Goal: Information Seeking & Learning: Learn about a topic

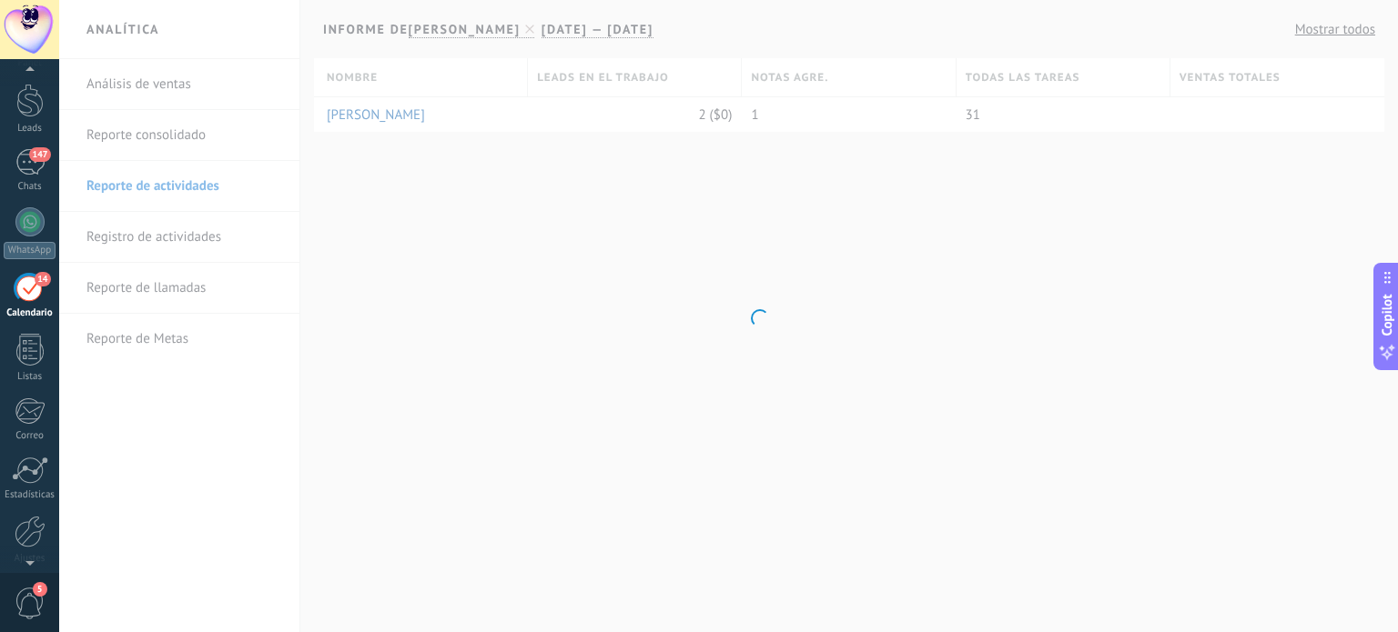
scroll to position [18, 0]
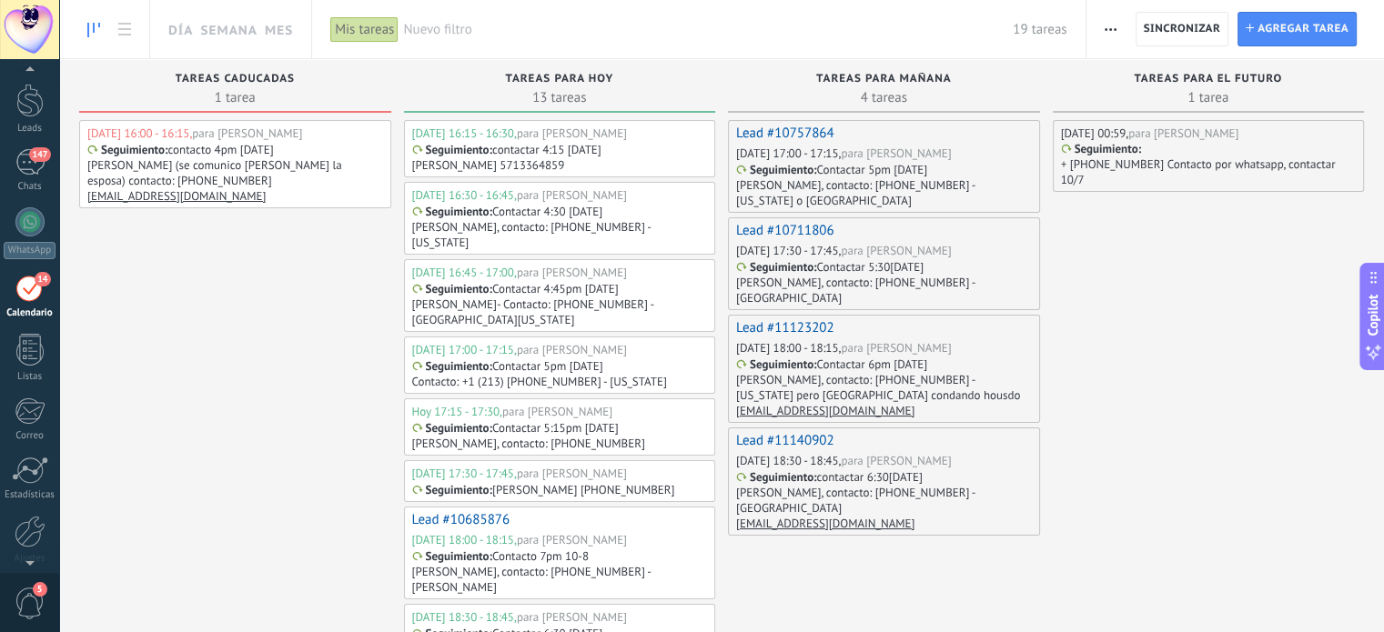
click at [1183, 163] on p "+ [PHONE_NUMBER] Contacto por whatsapp, contactar 10/7" at bounding box center [1207, 172] width 293 height 31
click at [1150, 272] on div at bounding box center [721, 316] width 1325 height 632
click at [1148, 167] on p "+ [PHONE_NUMBER] Contacto por whatsapp, contactar 10/7" at bounding box center [1207, 172] width 293 height 31
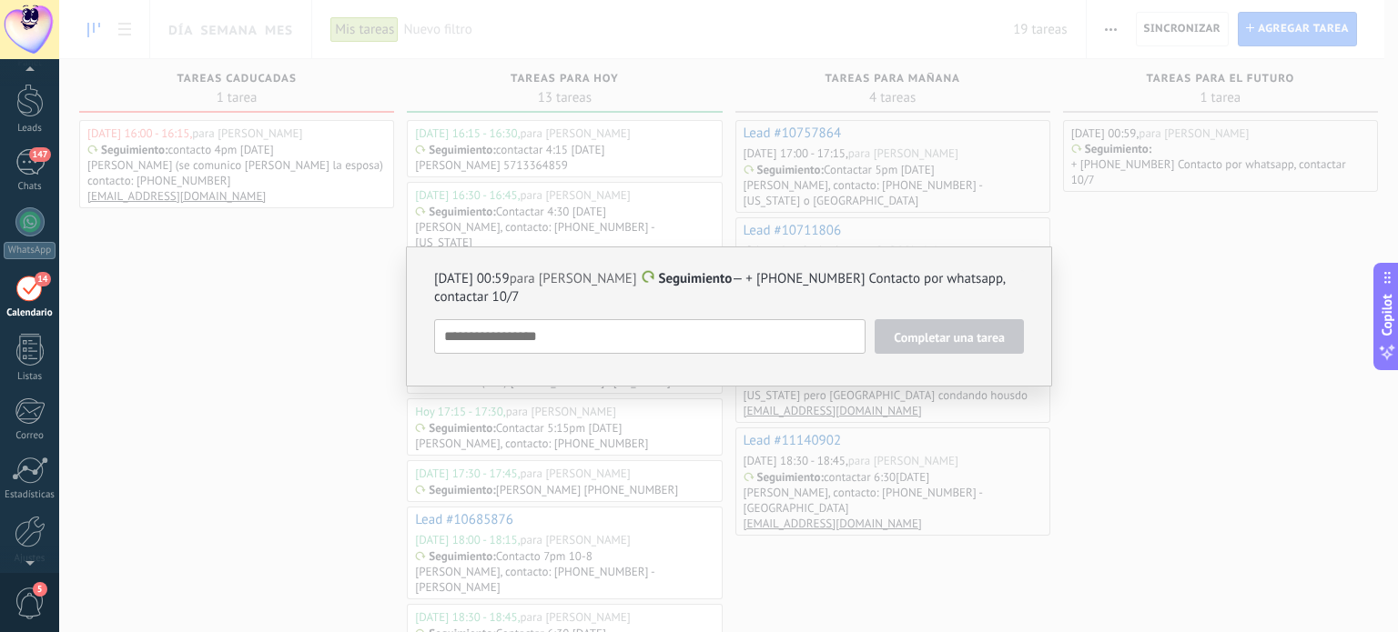
drag, startPoint x: 619, startPoint y: 314, endPoint x: 1143, endPoint y: 181, distance: 540.7
click at [709, 312] on div "08/11/2025 00:59 para Maria Ballester Seguimiento — + 1 (818) 581 0089 Contacto…" at bounding box center [729, 312] width 590 height 84
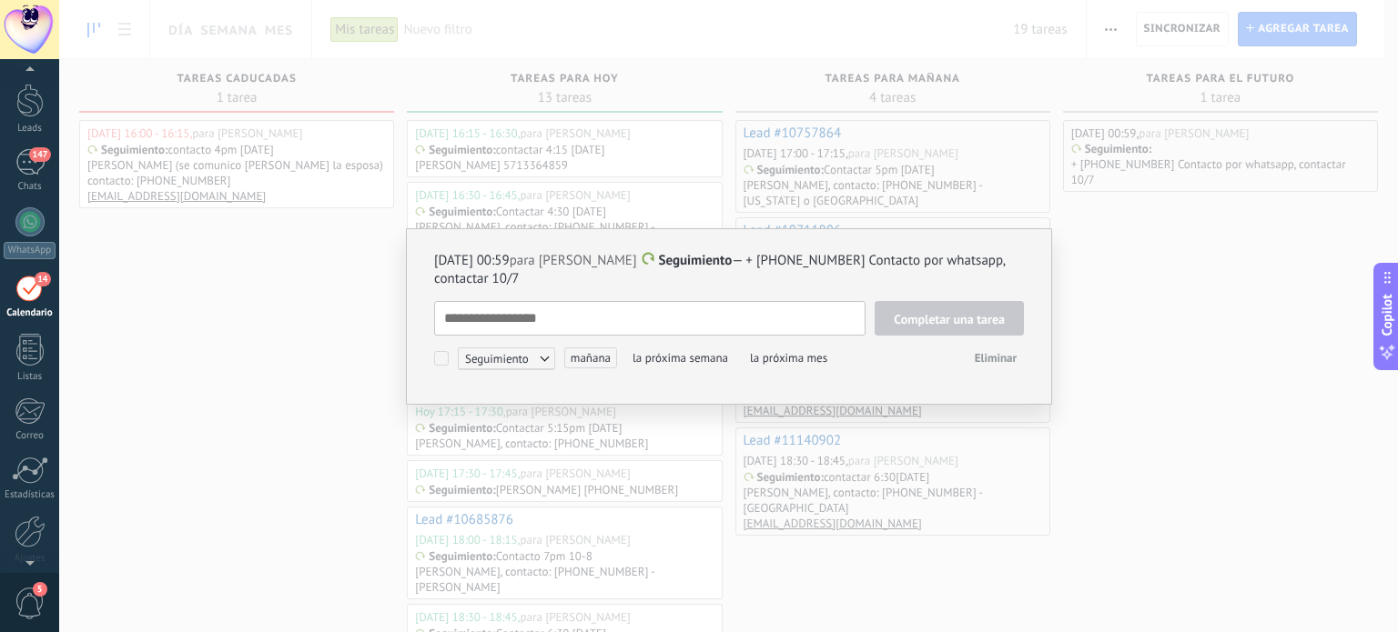
scroll to position [18, 0]
click at [539, 278] on p "08/11/2025 00:59 para Maria Ballester Seguimiento — + 1 (818) 581 0089 Contacto…" at bounding box center [729, 270] width 590 height 36
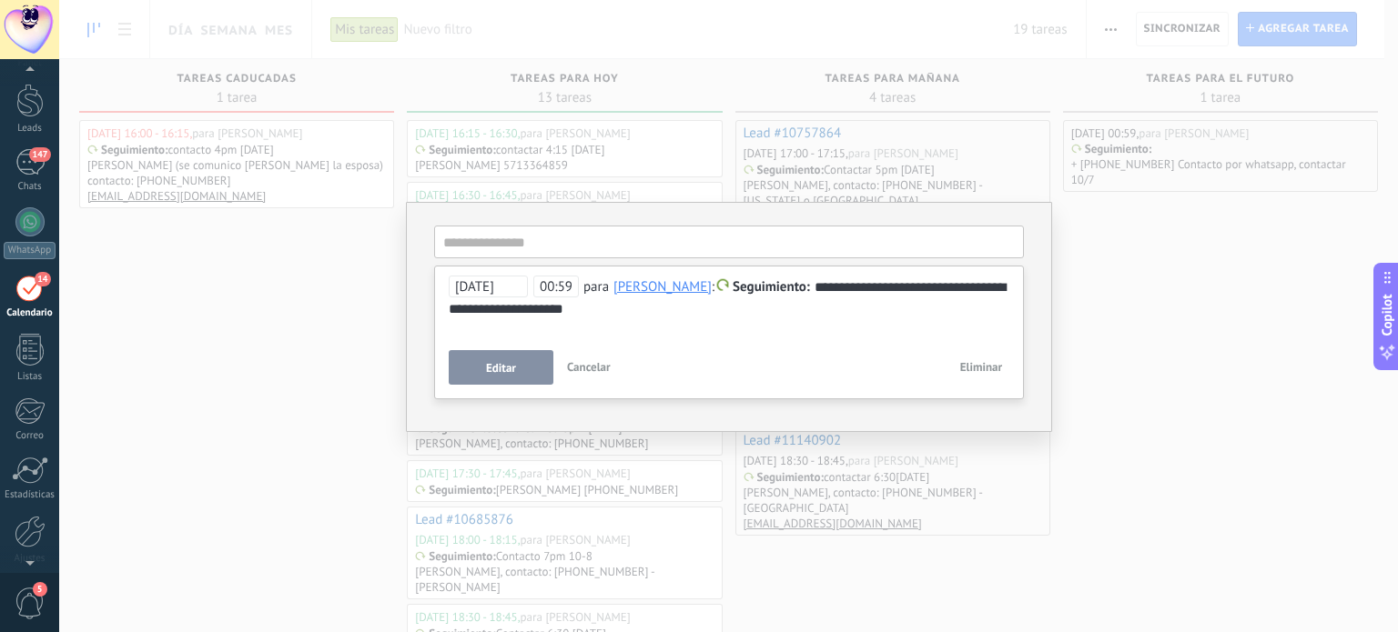
click at [506, 378] on button "Editar" at bounding box center [501, 367] width 105 height 35
click at [1316, 332] on div "**********" at bounding box center [728, 316] width 1339 height 632
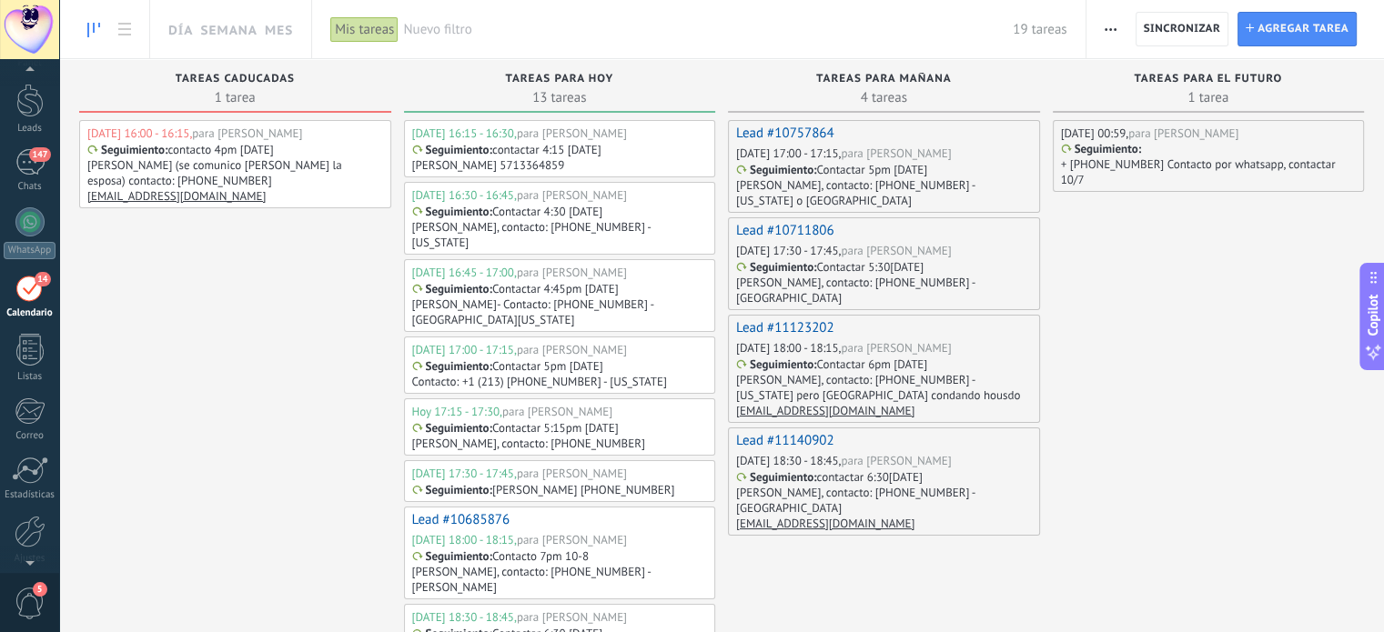
click at [1230, 166] on p "+ [PHONE_NUMBER] Contacto por whatsapp, contactar 10/7" at bounding box center [1207, 172] width 293 height 31
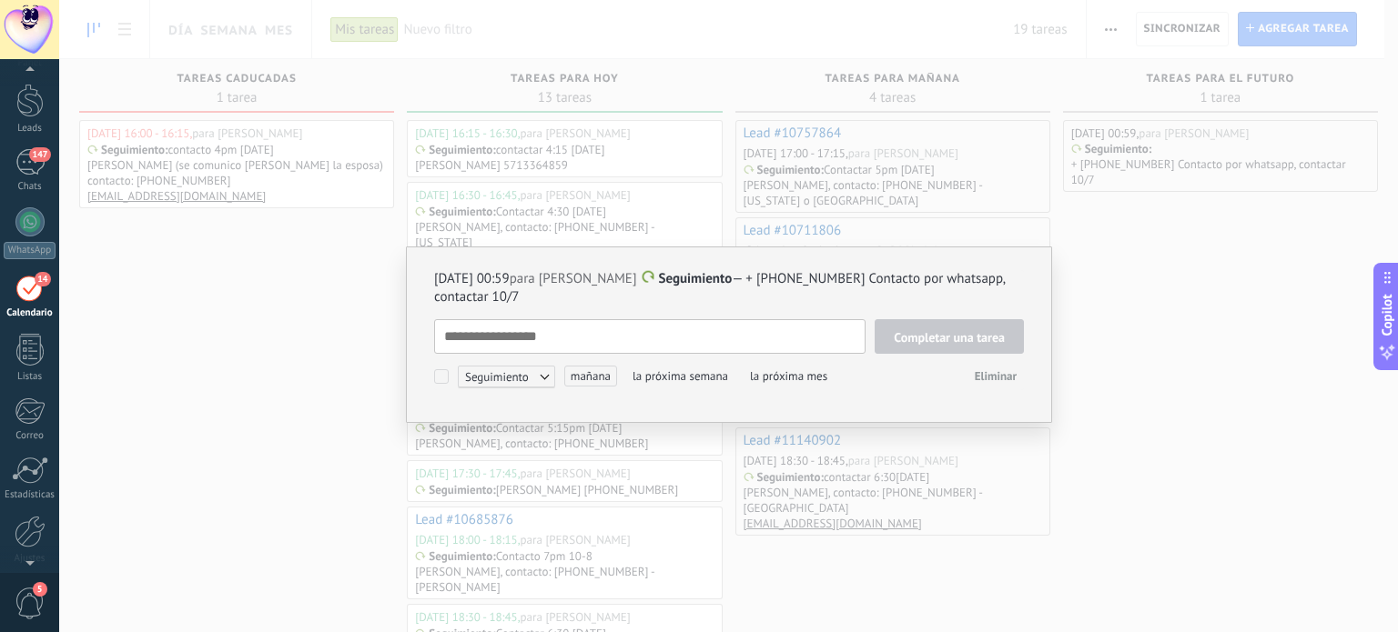
click at [733, 339] on textarea at bounding box center [649, 336] width 431 height 35
click at [765, 301] on p "08/11/2025 00:59 para Maria Ballester Seguimiento — + 1 (818) 581 0089 Contacto…" at bounding box center [729, 288] width 590 height 36
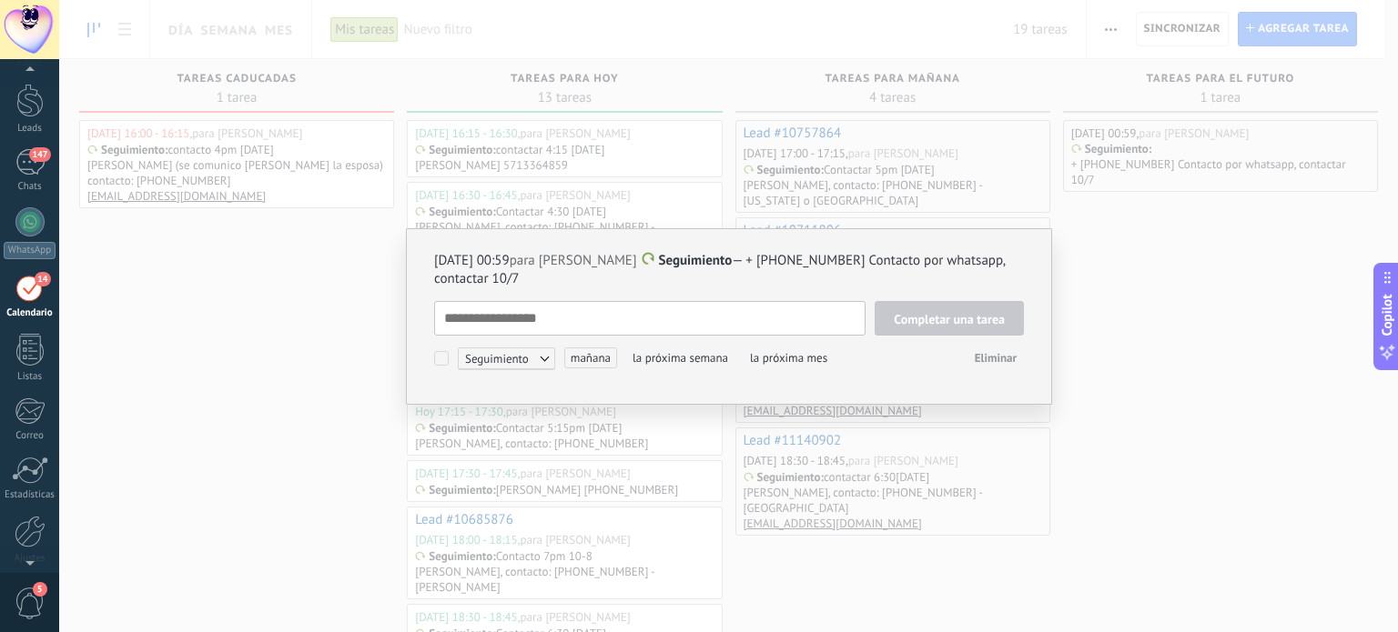
type textarea "**********"
click at [592, 261] on span "08/11/2025 00:59 para Maria Ballester" at bounding box center [535, 260] width 202 height 17
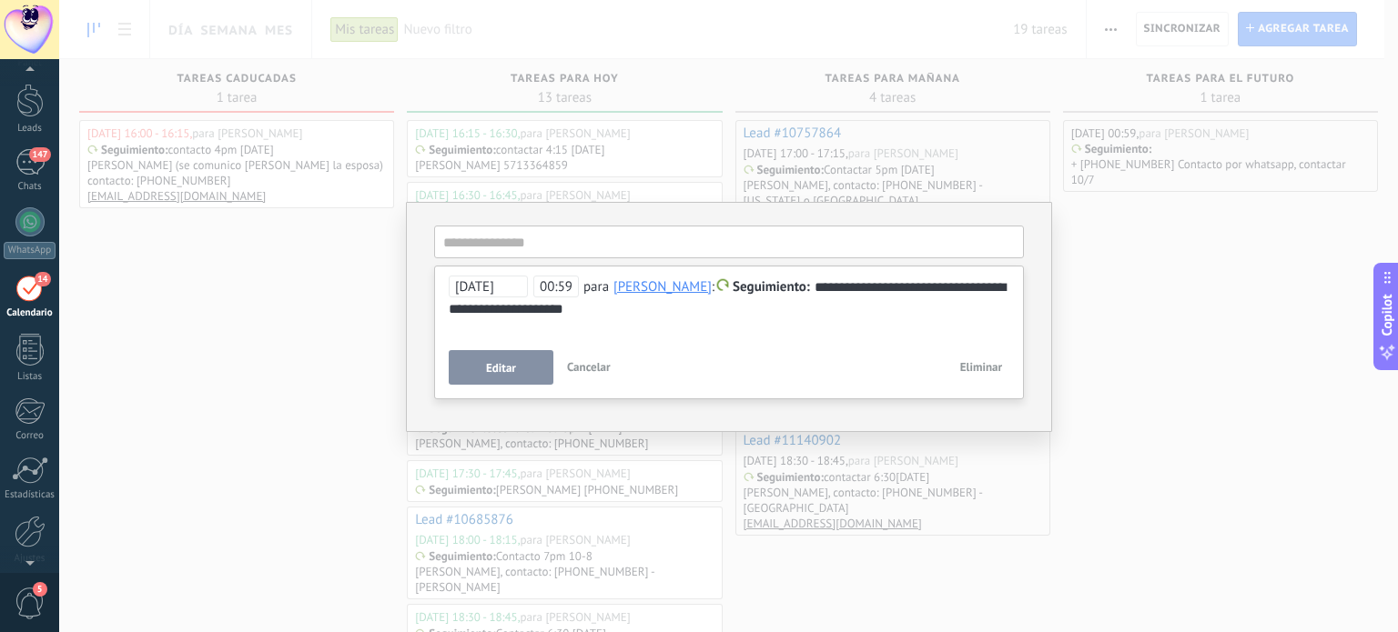
click at [506, 376] on button "Editar" at bounding box center [501, 367] width 105 height 35
click at [1139, 236] on div "**********" at bounding box center [728, 316] width 1339 height 632
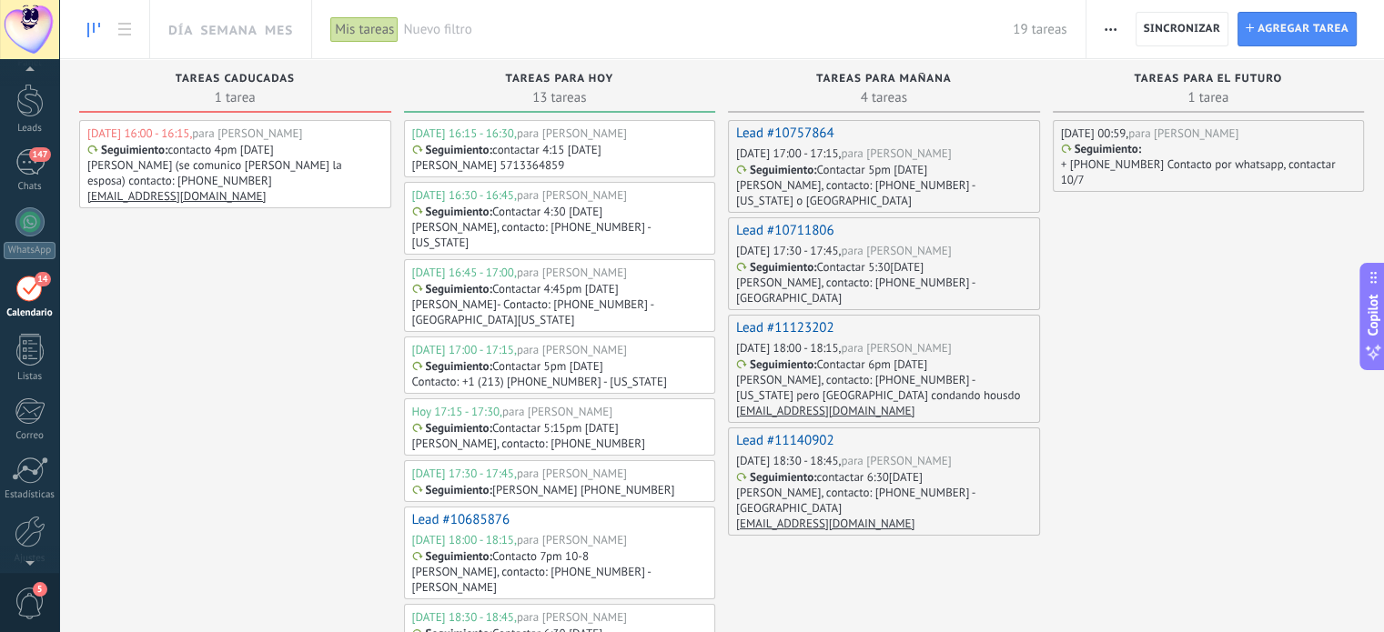
click at [1154, 145] on div "Seguimiento : + 1 (818) 581 0089 Contacto por whatsapp, contactar 10/7" at bounding box center [1207, 165] width 293 height 46
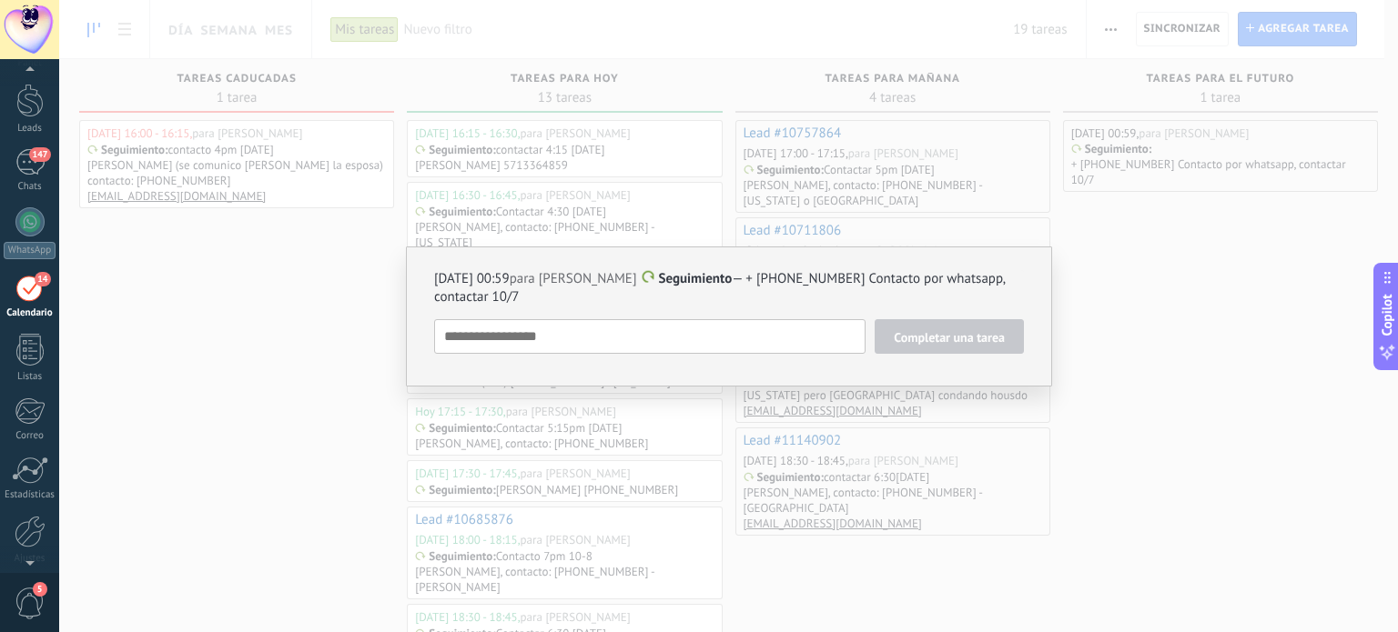
click at [979, 346] on button "Completar una tarea" at bounding box center [949, 336] width 149 height 35
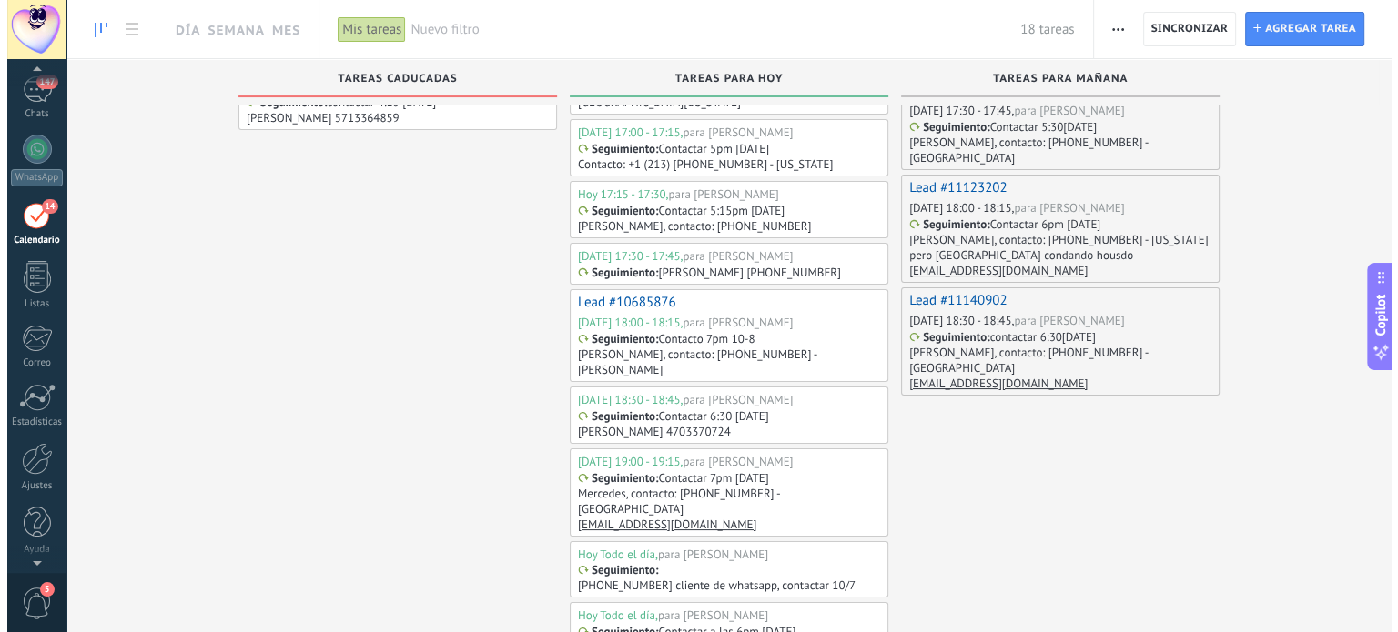
scroll to position [51, 0]
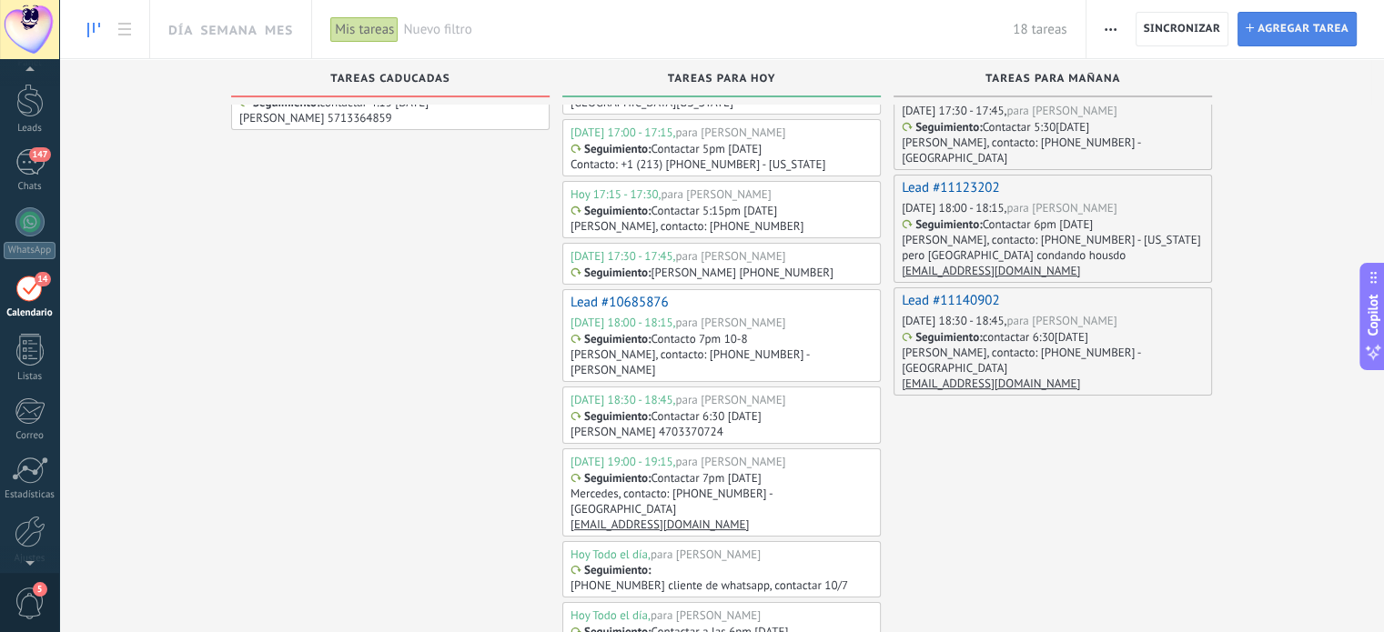
click at [1285, 35] on span "Agregar tarea" at bounding box center [1303, 29] width 91 height 33
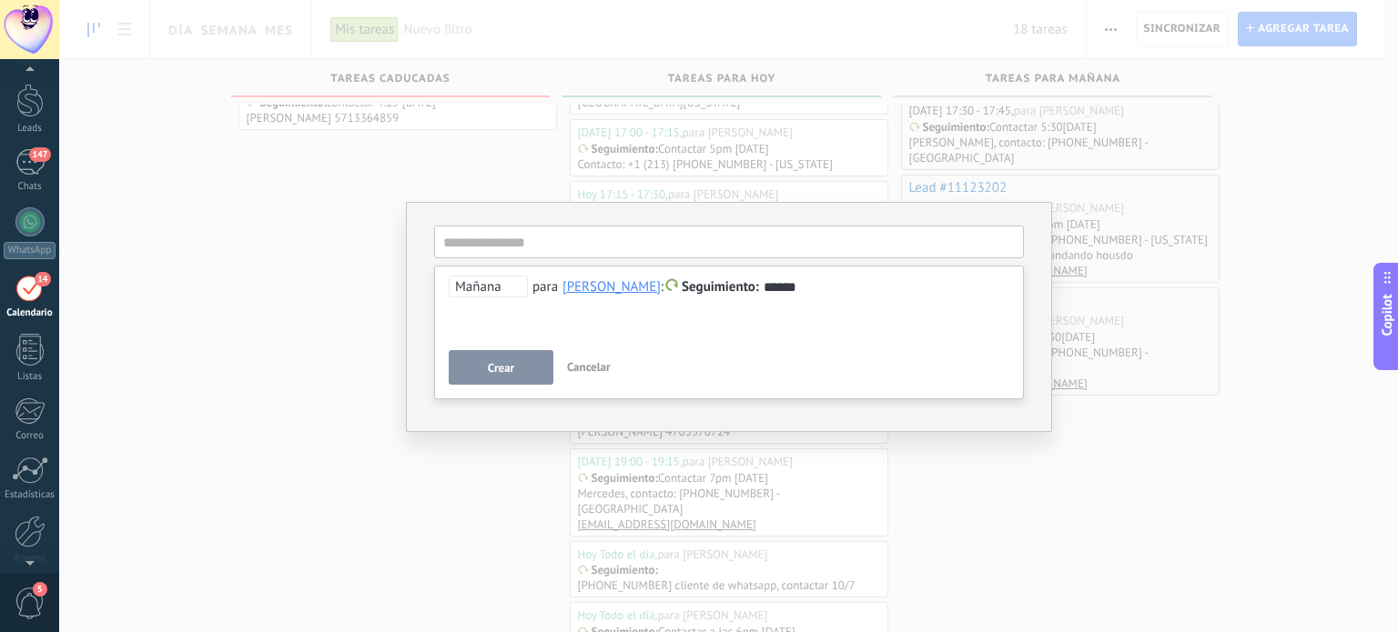
click at [460, 290] on span "Mañana" at bounding box center [488, 287] width 79 height 22
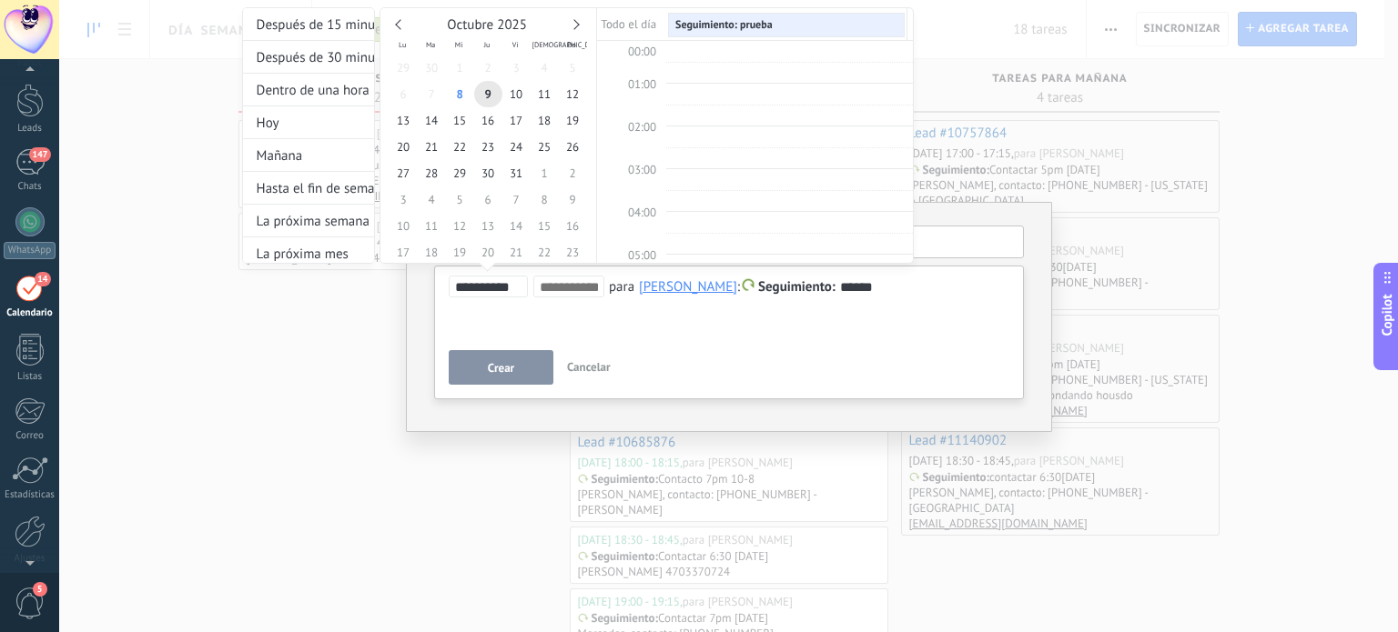
scroll to position [340, 0]
click at [517, 123] on span "17" at bounding box center [516, 120] width 28 height 26
type input "**********"
click at [508, 374] on div at bounding box center [699, 316] width 1398 height 632
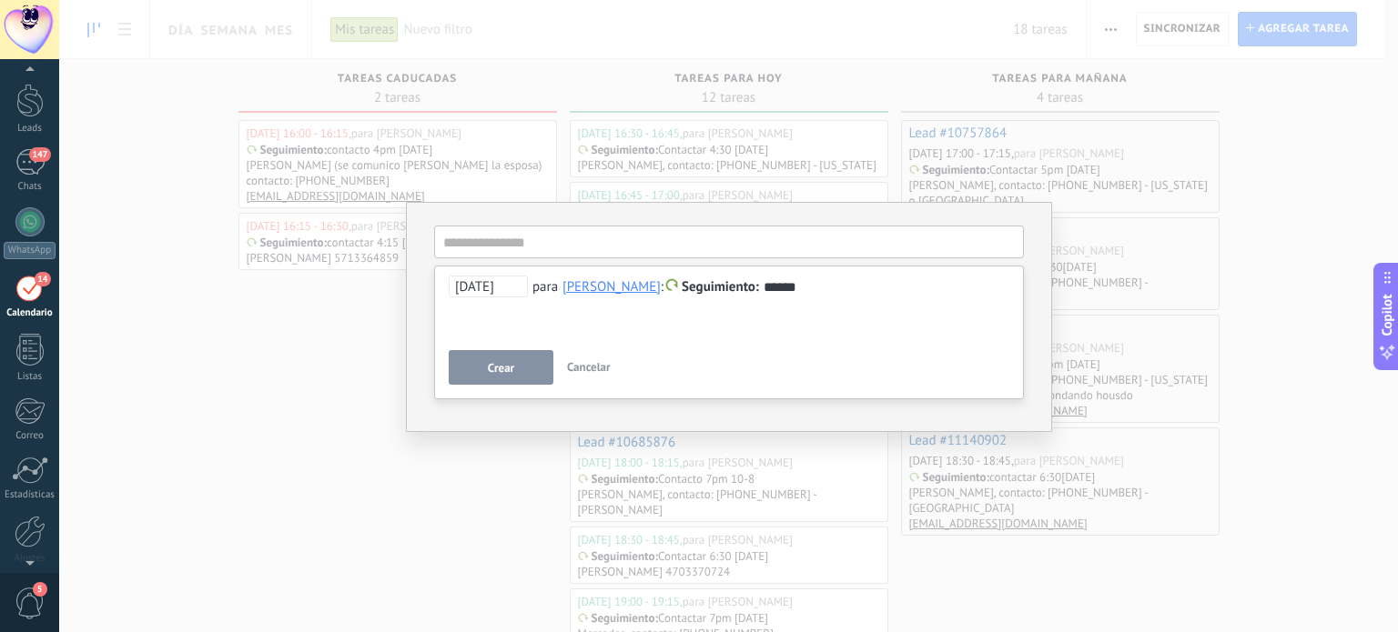
click at [500, 366] on span "Crear" at bounding box center [501, 368] width 26 height 13
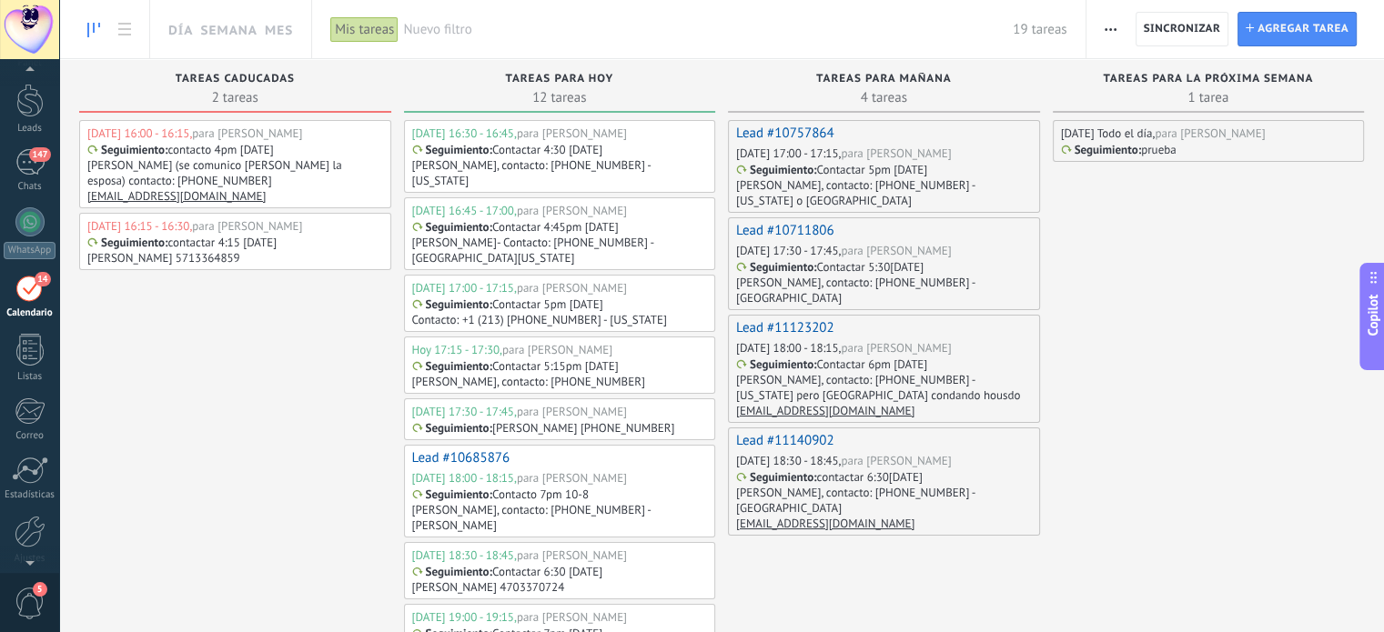
click at [1252, 156] on div "Seguimiento : prueba" at bounding box center [1209, 149] width 296 height 15
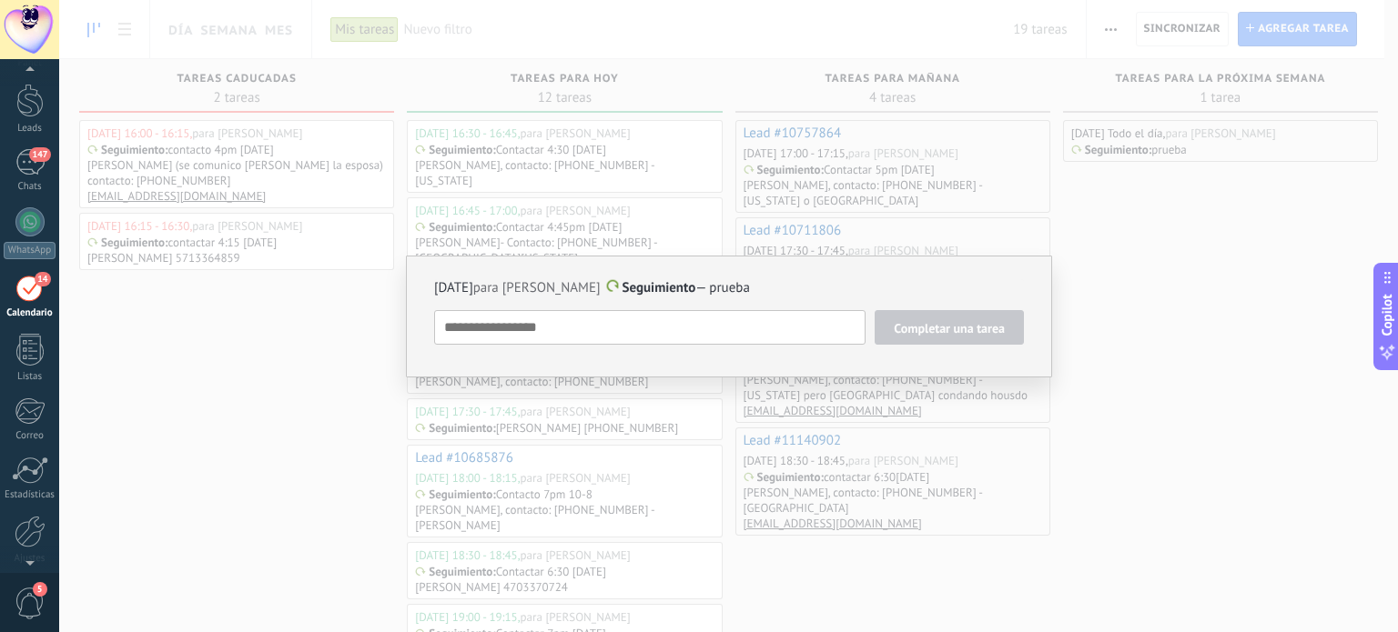
click at [524, 291] on span "17/10/2025 para Maria Ballester" at bounding box center [517, 287] width 167 height 17
type textarea "**********"
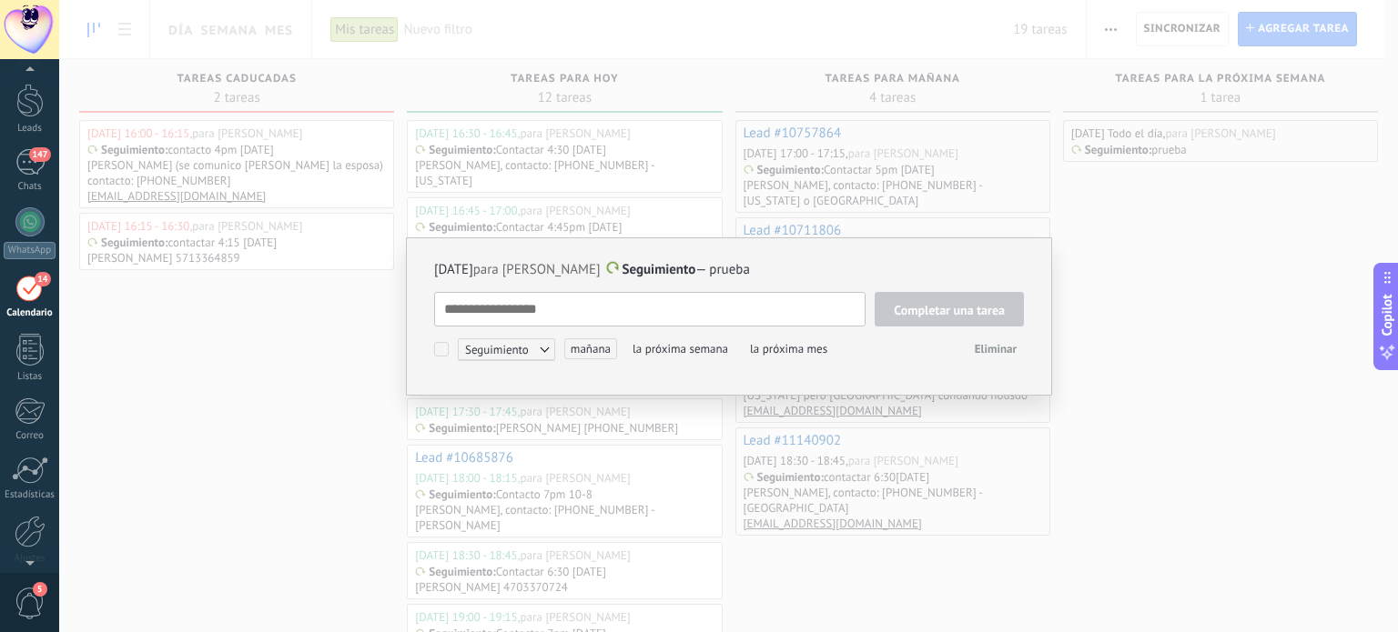
scroll to position [18, 0]
click at [535, 269] on span "17/10/2025 para Maria Ballester" at bounding box center [517, 269] width 167 height 17
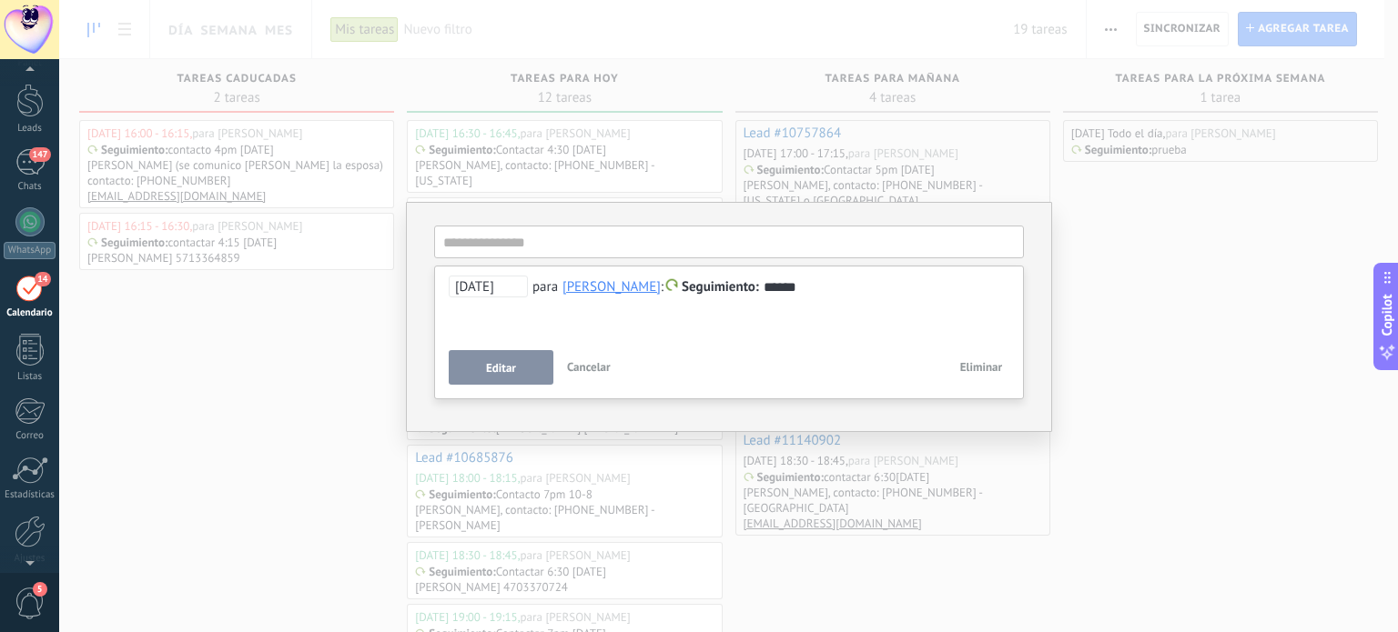
drag, startPoint x: 824, startPoint y: 301, endPoint x: 776, endPoint y: 294, distance: 47.9
click at [824, 307] on div "**********" at bounding box center [729, 309] width 561 height 66
click at [844, 290] on div "******" at bounding box center [729, 288] width 561 height 22
click at [1262, 344] on div "**********" at bounding box center [728, 316] width 1339 height 632
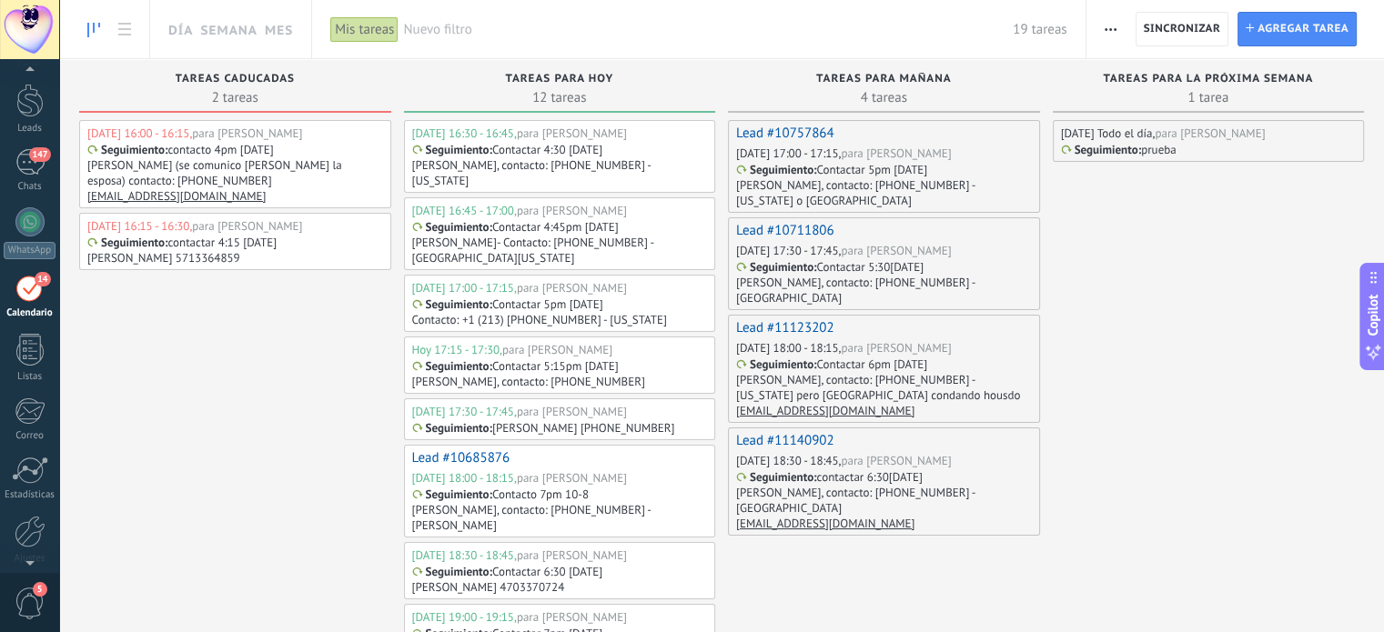
click at [1259, 142] on div "Seguimiento : prueba" at bounding box center [1209, 149] width 296 height 15
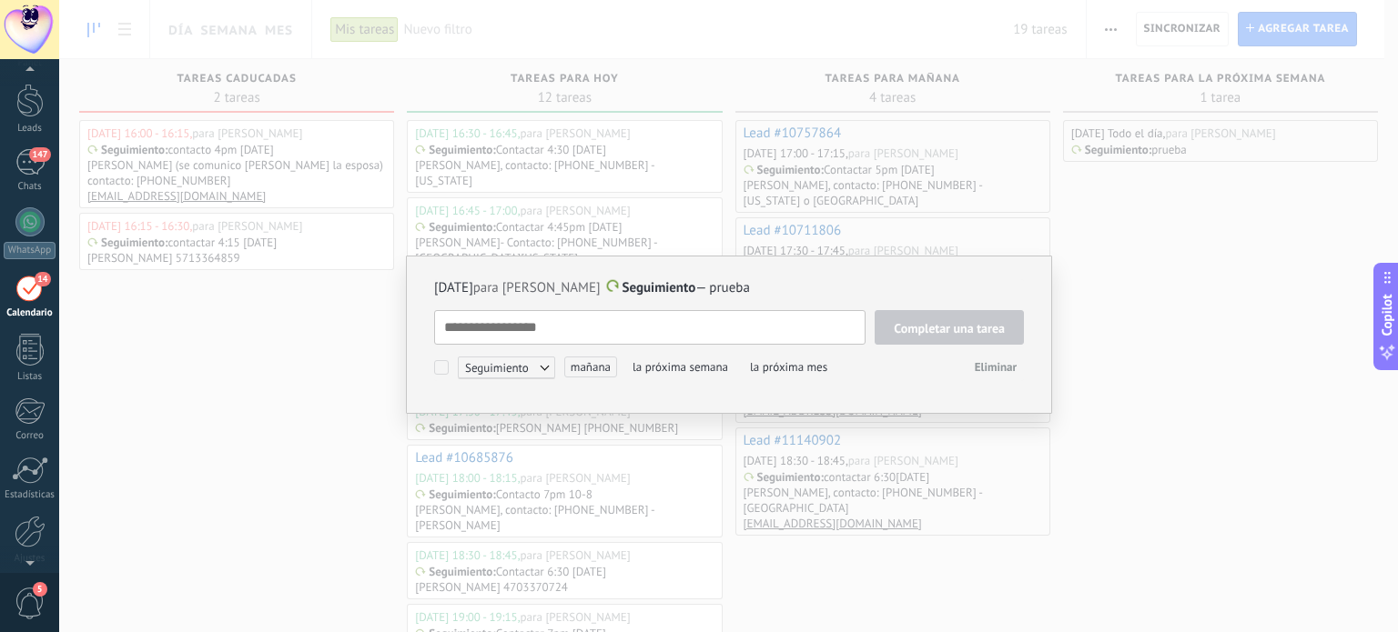
click at [564, 333] on textarea at bounding box center [649, 327] width 431 height 35
type textarea "***"
click at [1266, 273] on div "17/10/2025 para Maria Ballester Seguimiento — prueba *** Completar una tarea Se…" at bounding box center [728, 316] width 1339 height 632
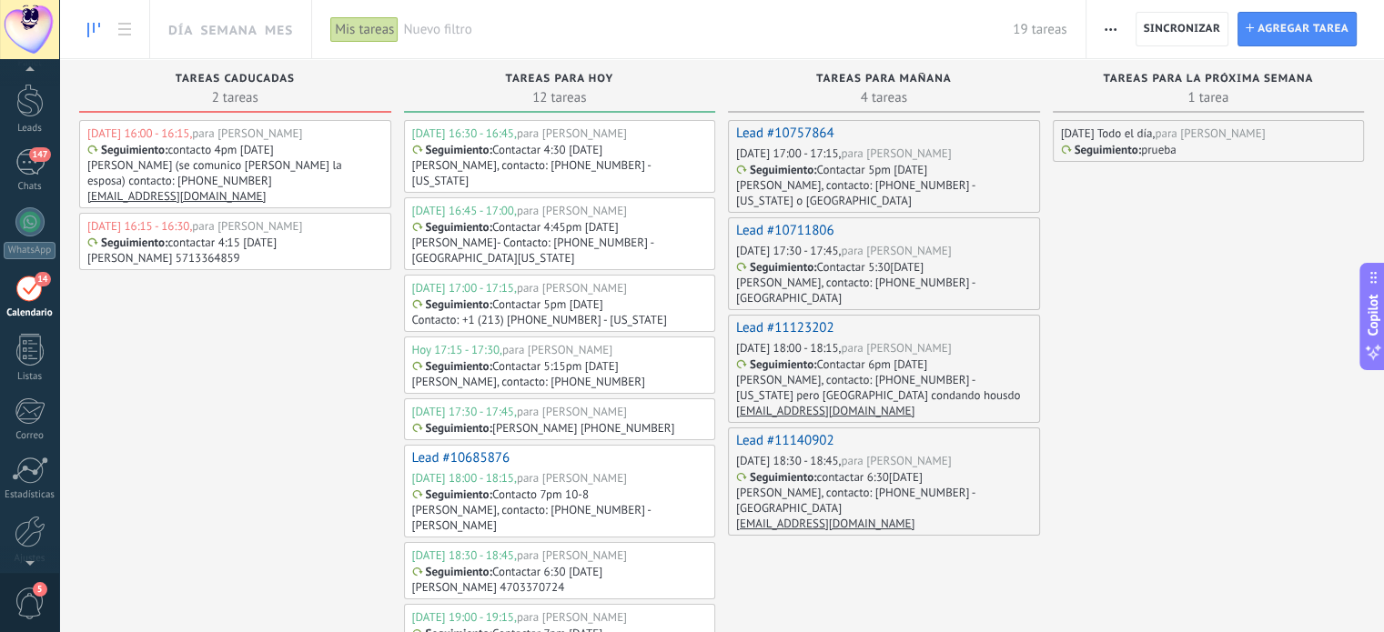
click at [1197, 141] on div "17/10/2025 Todo el día, para Maria Ballester Seguimiento : prueba" at bounding box center [1209, 141] width 312 height 42
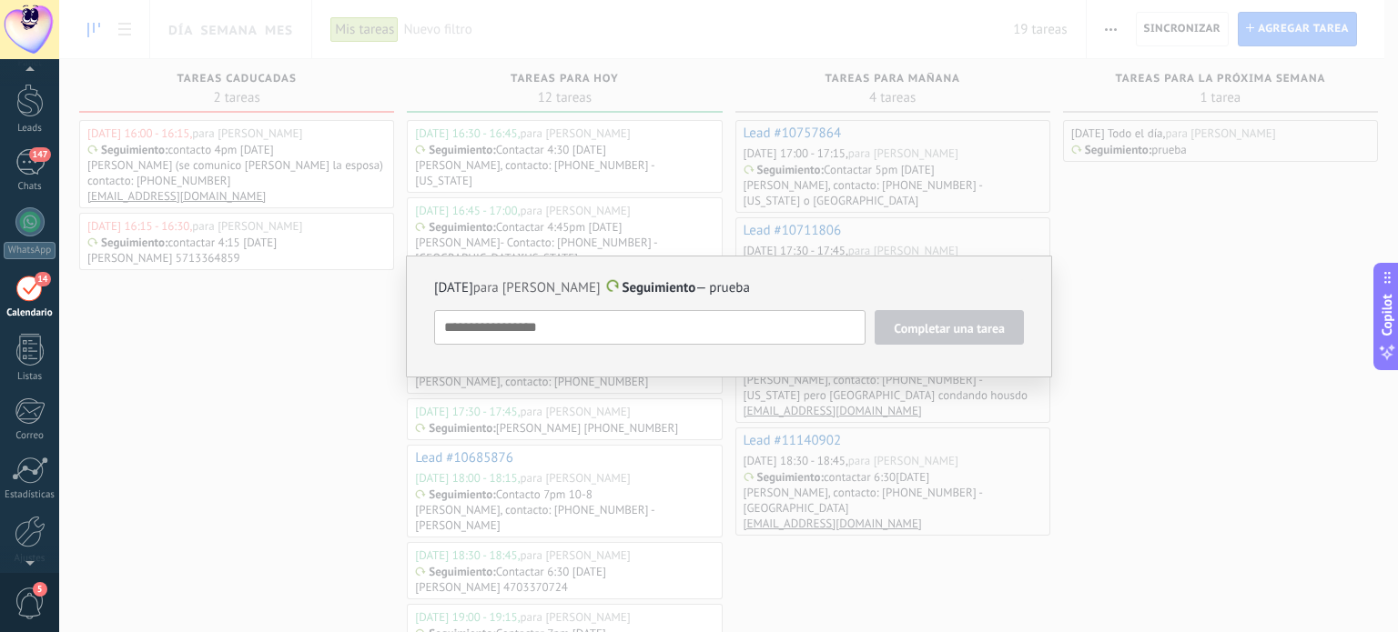
click at [1253, 279] on div "17/10/2025 para Maria Ballester Seguimiento — prueba Completar una tarea Seguim…" at bounding box center [728, 316] width 1339 height 632
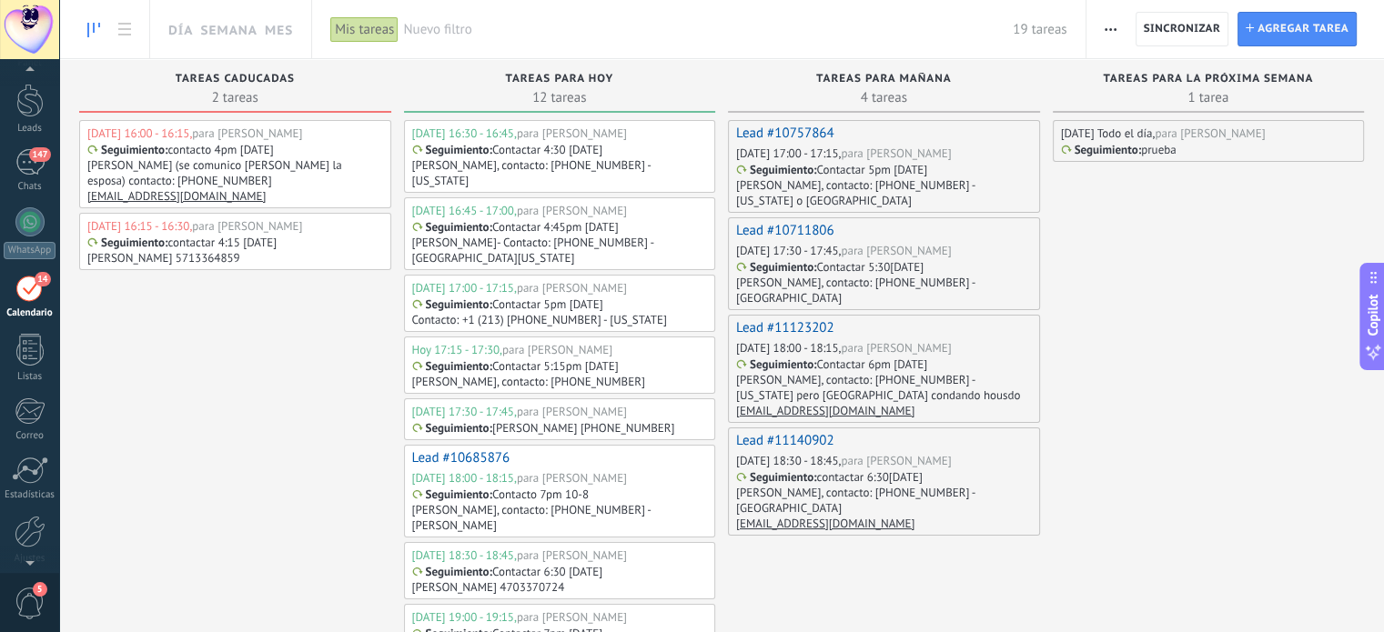
click at [1128, 148] on p "Seguimiento" at bounding box center [1107, 150] width 64 height 15
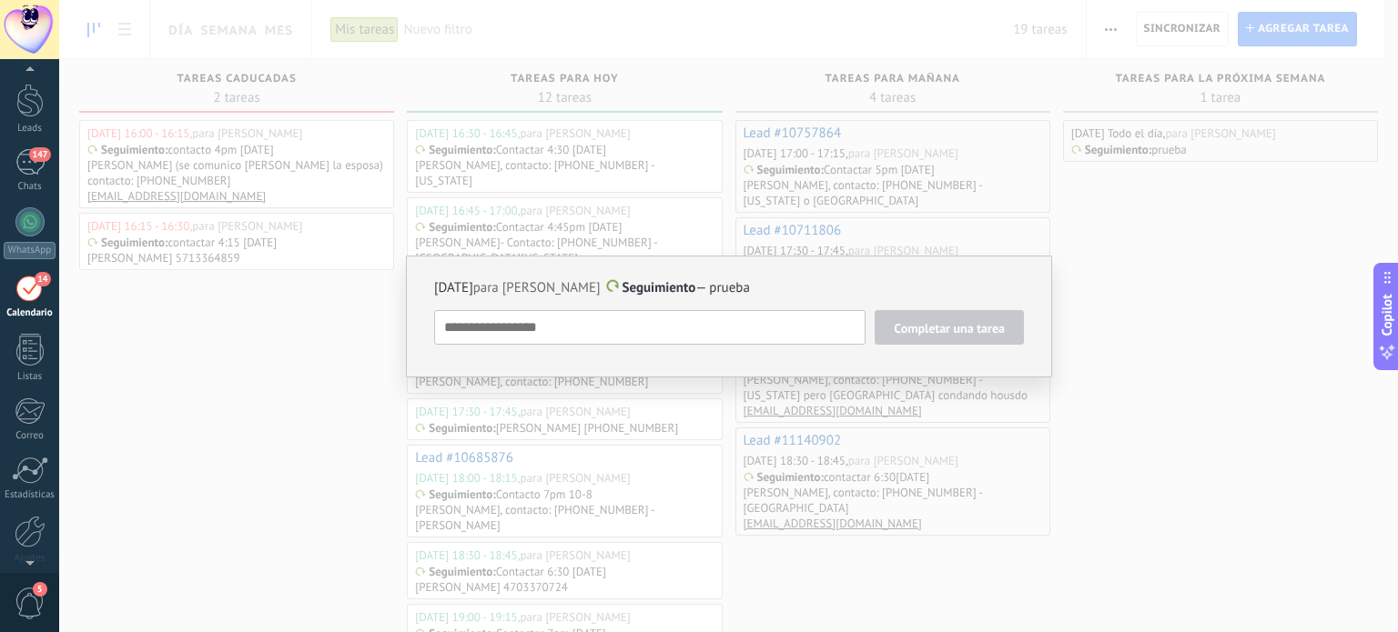
click at [696, 287] on span "Seguimiento" at bounding box center [659, 287] width 74 height 17
type textarea "**********"
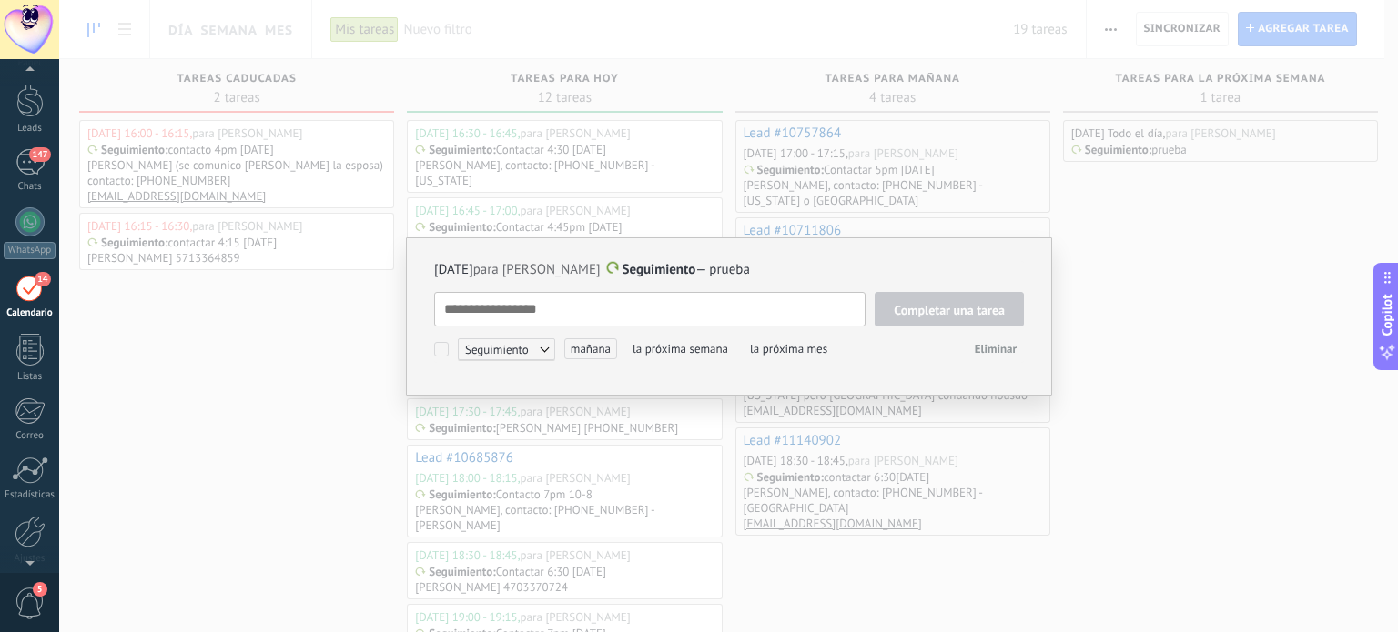
click at [671, 260] on div "17/10/2025 para Maria Ballester Seguimiento — prueba Completar una tarea Seguim…" at bounding box center [729, 317] width 646 height 158
click at [678, 270] on span "Seguimiento" at bounding box center [659, 269] width 74 height 17
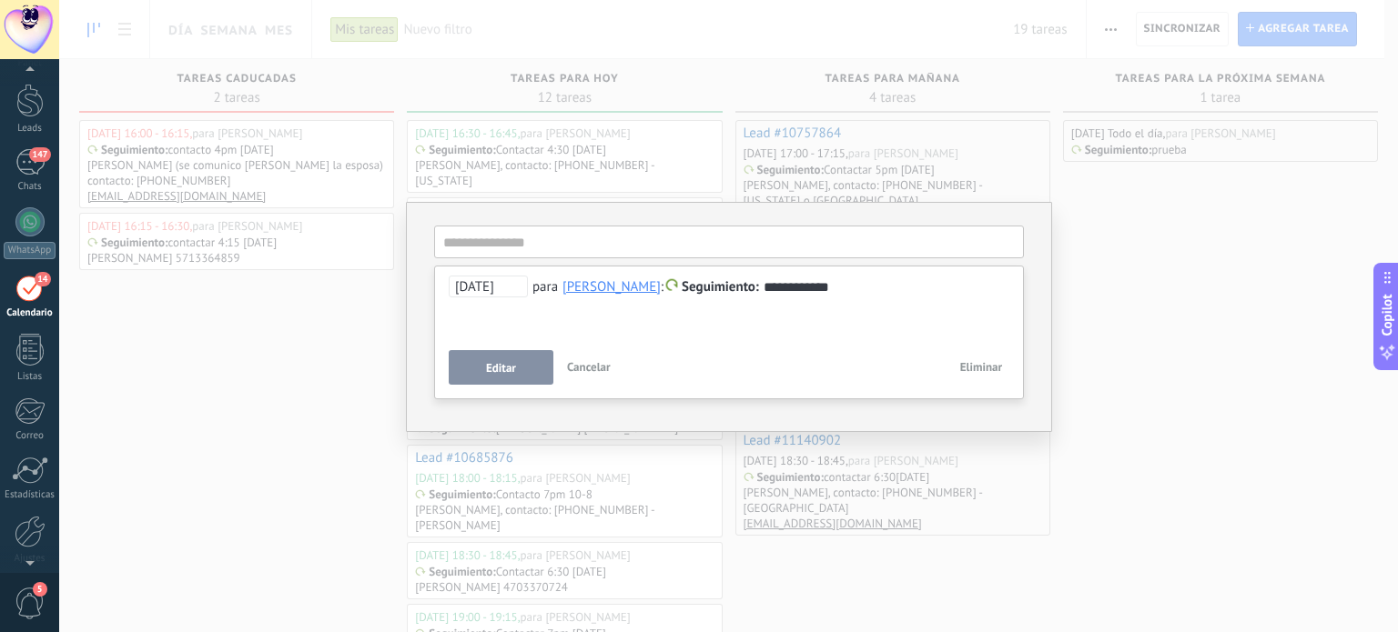
click at [1125, 347] on div "**********" at bounding box center [728, 316] width 1339 height 632
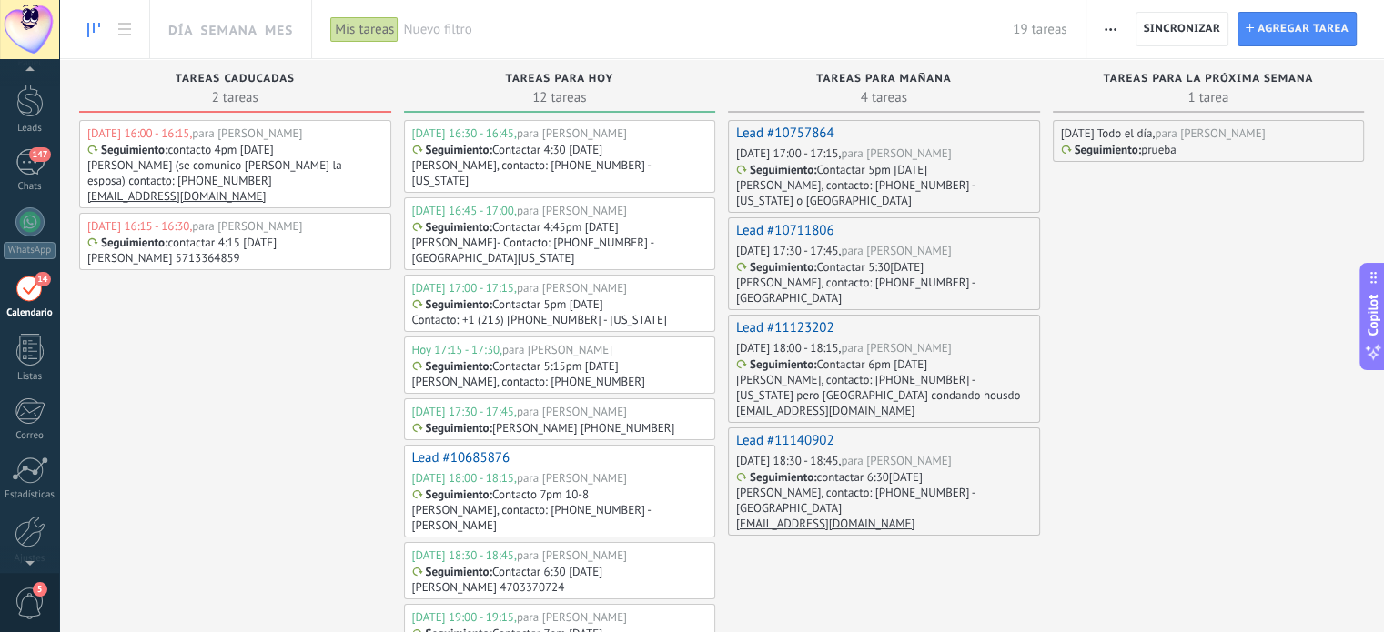
click at [1163, 154] on p "prueba" at bounding box center [1158, 149] width 35 height 15
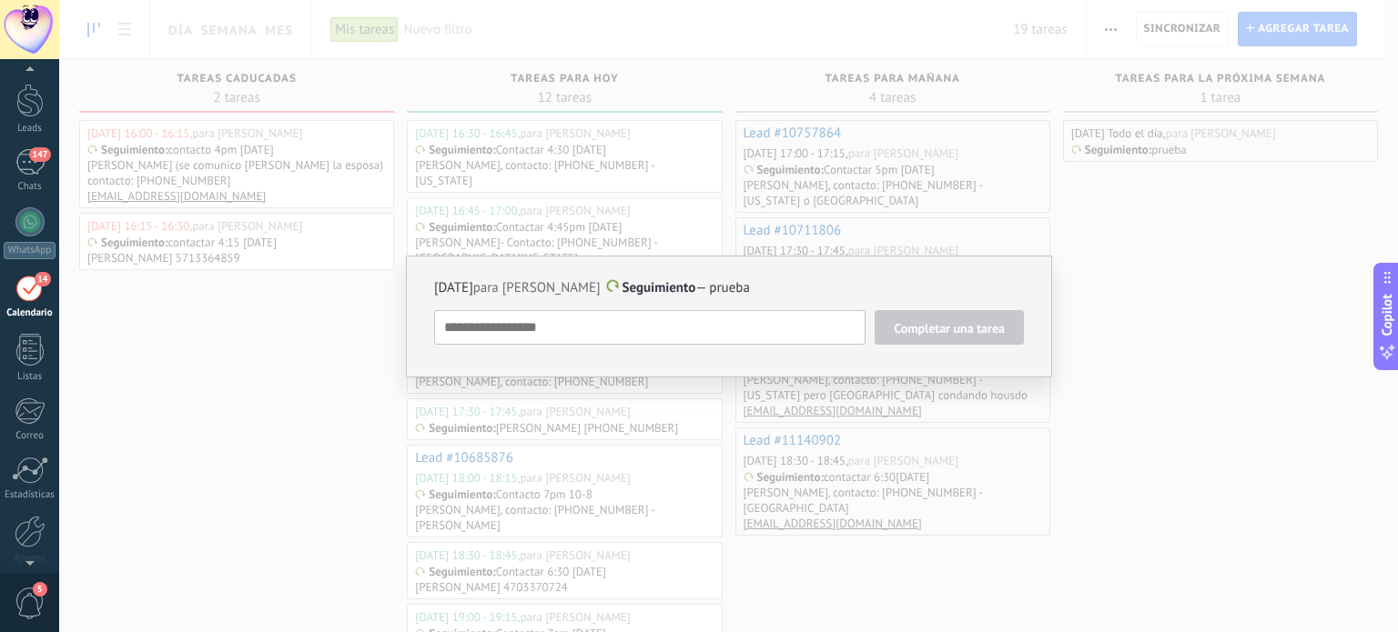
click at [675, 286] on span "Seguimiento" at bounding box center [659, 287] width 74 height 17
type textarea "**********"
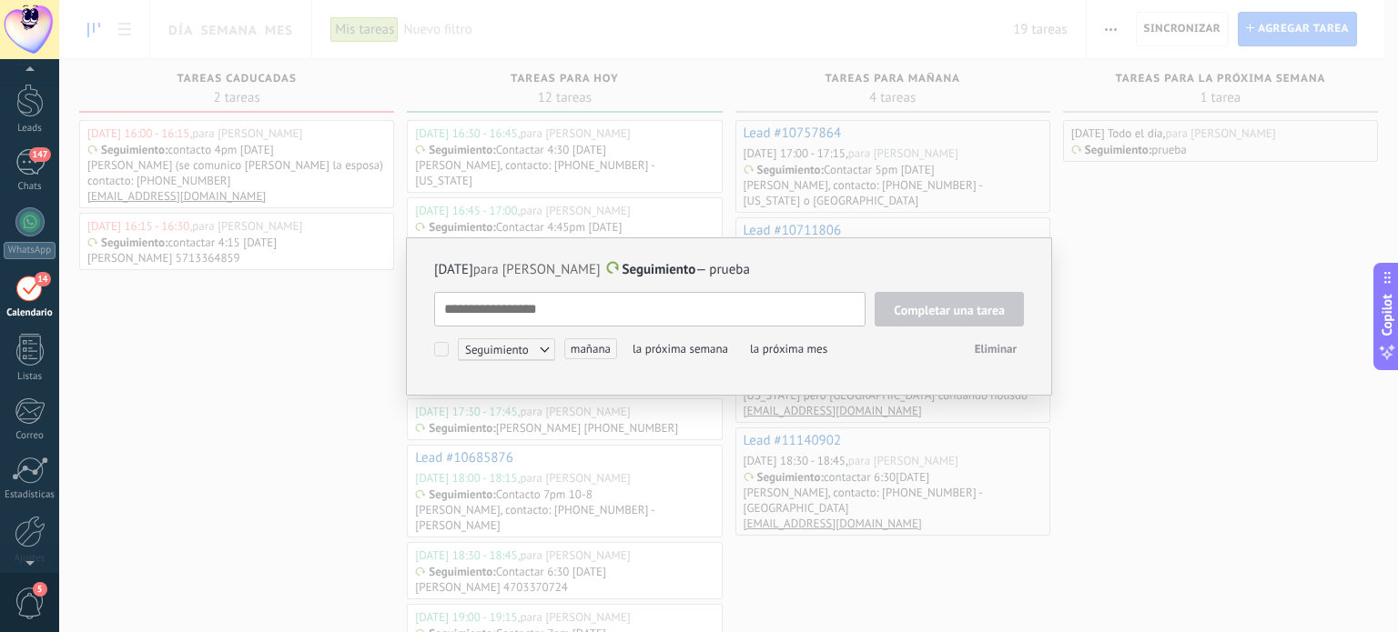
click at [696, 264] on span "Seguimiento" at bounding box center [659, 269] width 74 height 17
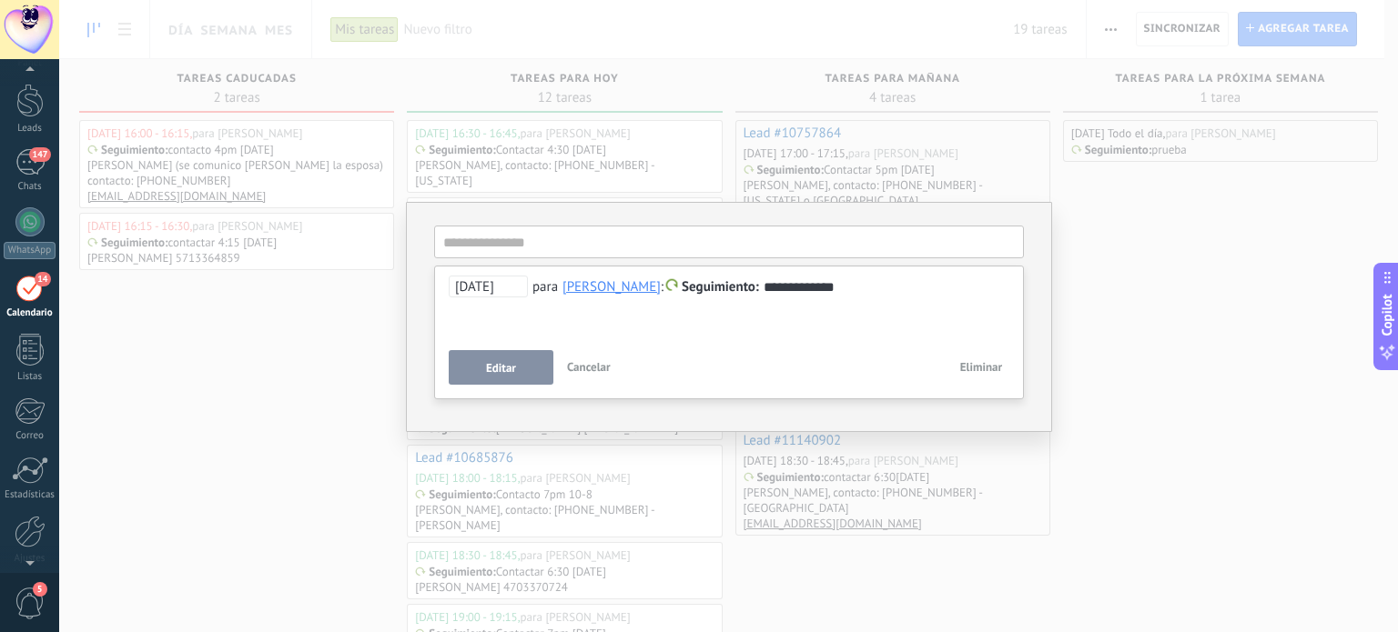
click at [482, 366] on button "Editar" at bounding box center [501, 367] width 105 height 35
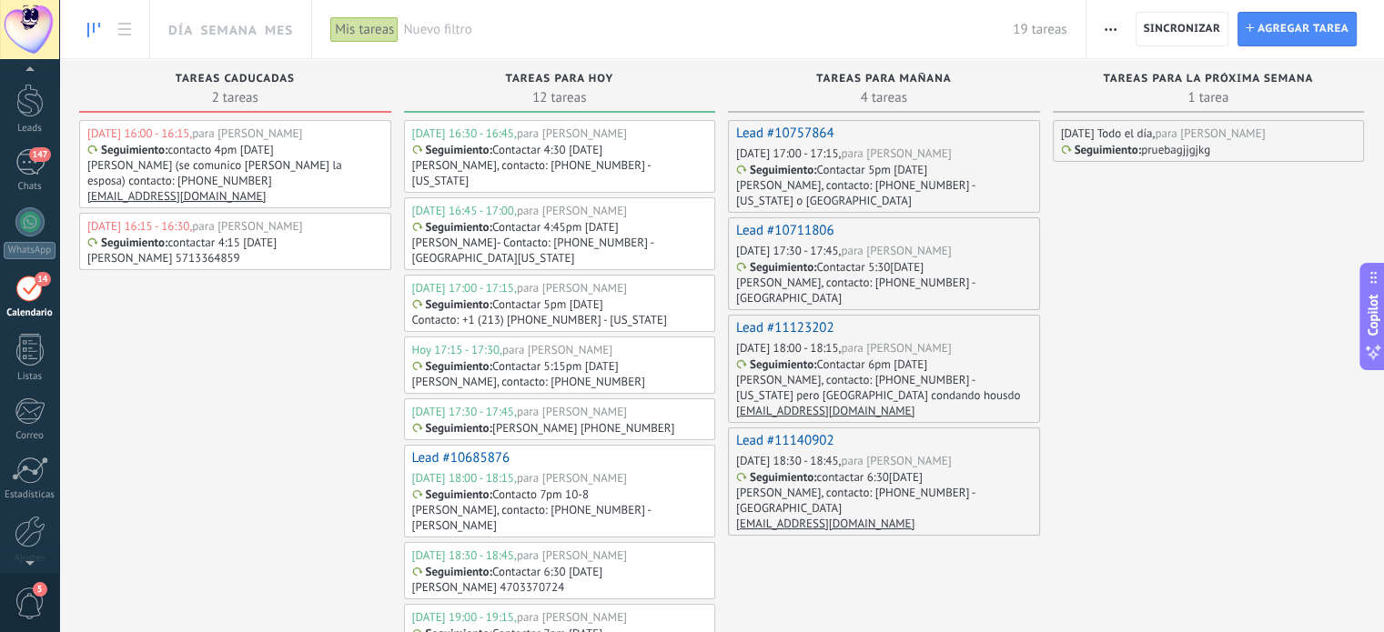
click at [1243, 153] on div "Seguimiento : pruebagjjgjkg" at bounding box center [1209, 149] width 296 height 15
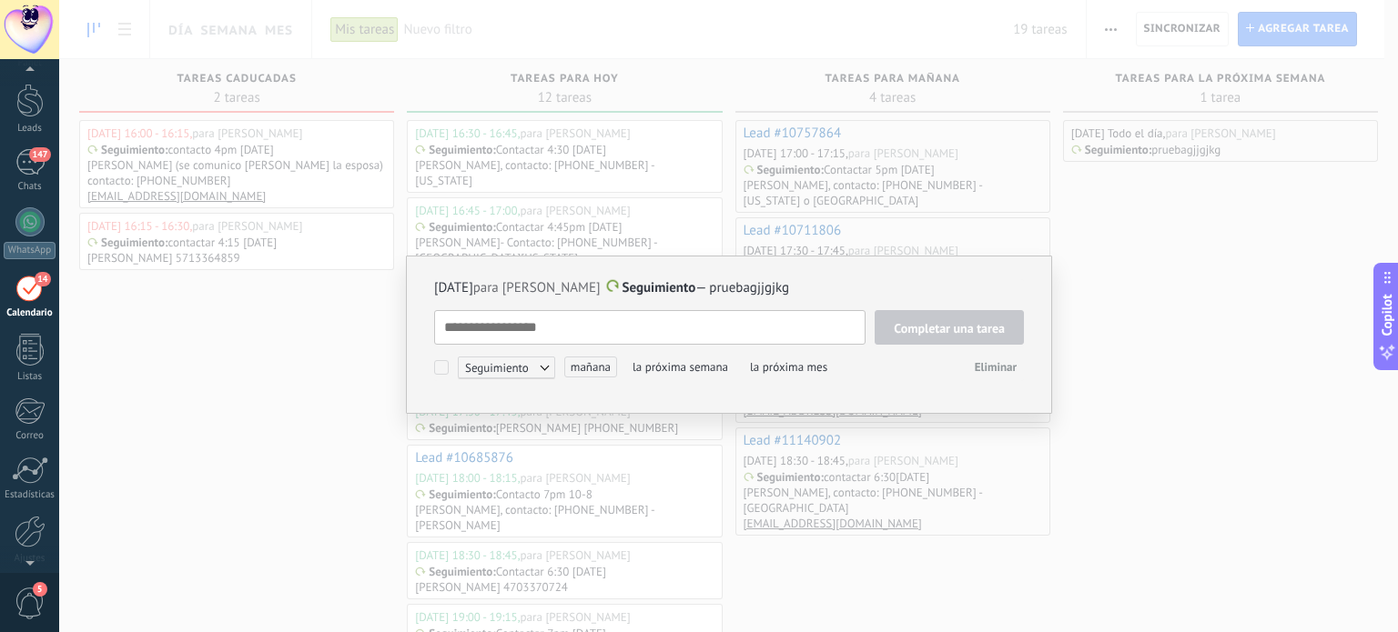
click at [751, 333] on textarea at bounding box center [649, 327] width 431 height 35
type textarea "******"
click at [956, 330] on span "Completar una tarea" at bounding box center [949, 328] width 111 height 13
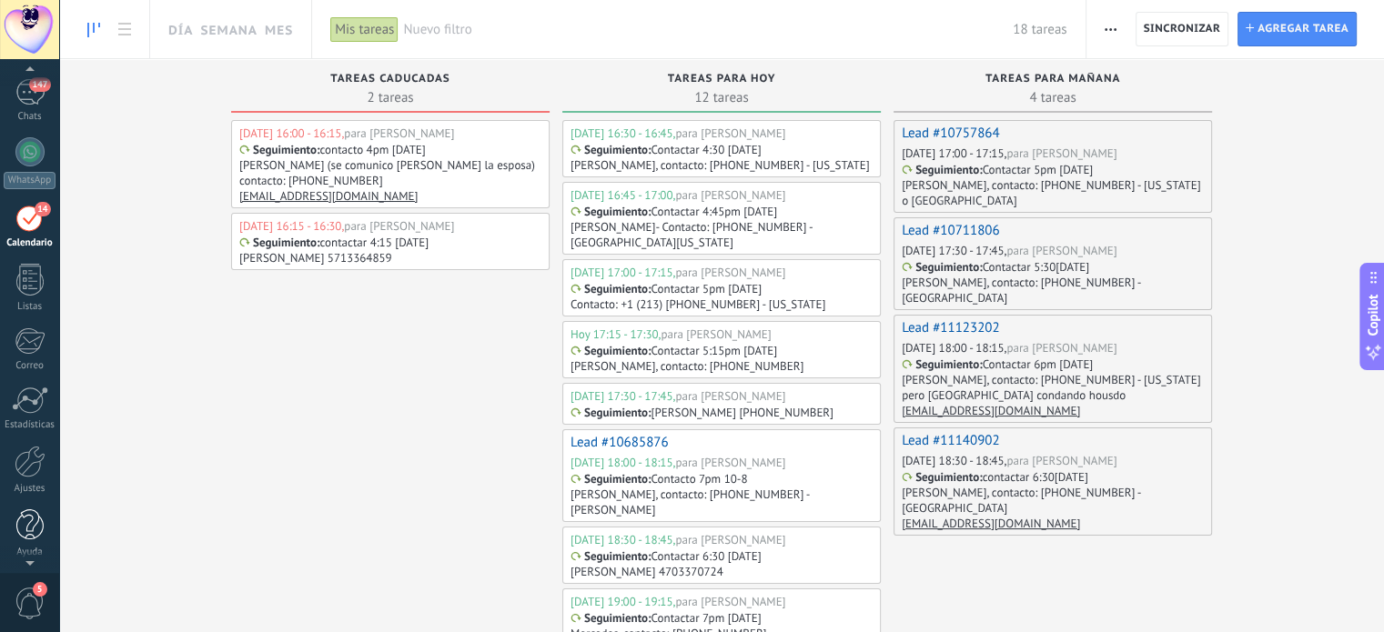
scroll to position [124, 0]
click at [25, 534] on div at bounding box center [29, 523] width 27 height 32
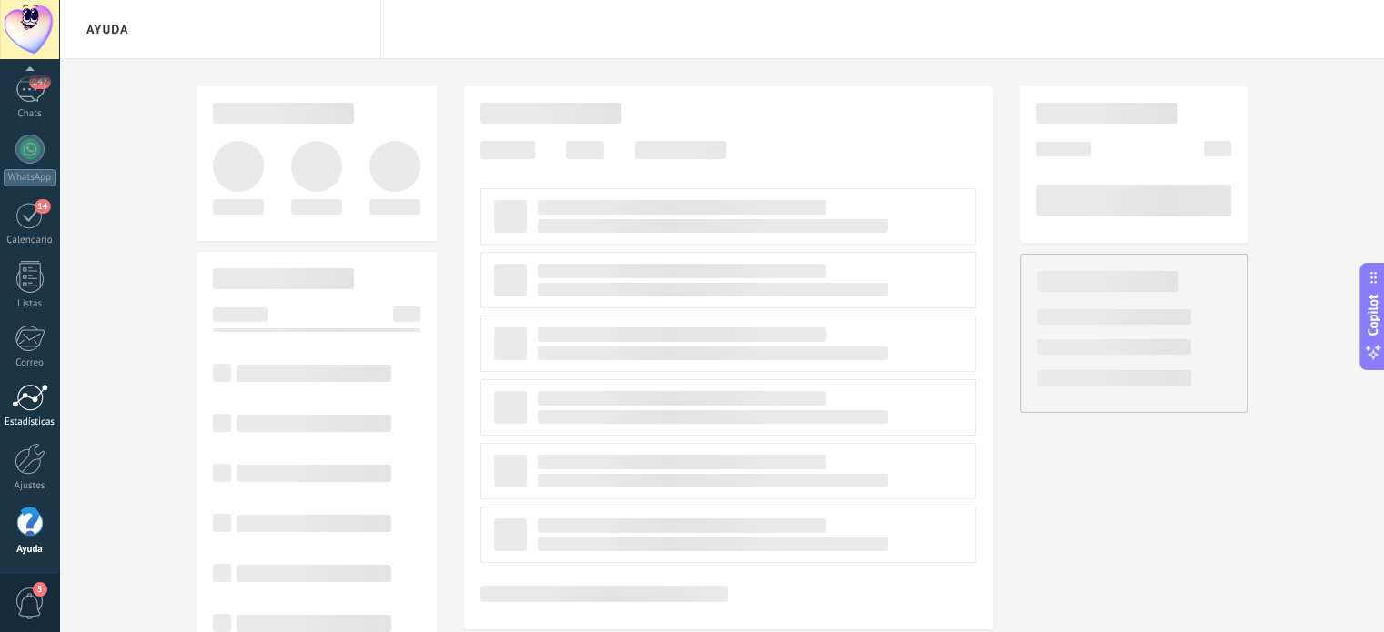
click at [25, 402] on div at bounding box center [30, 397] width 36 height 27
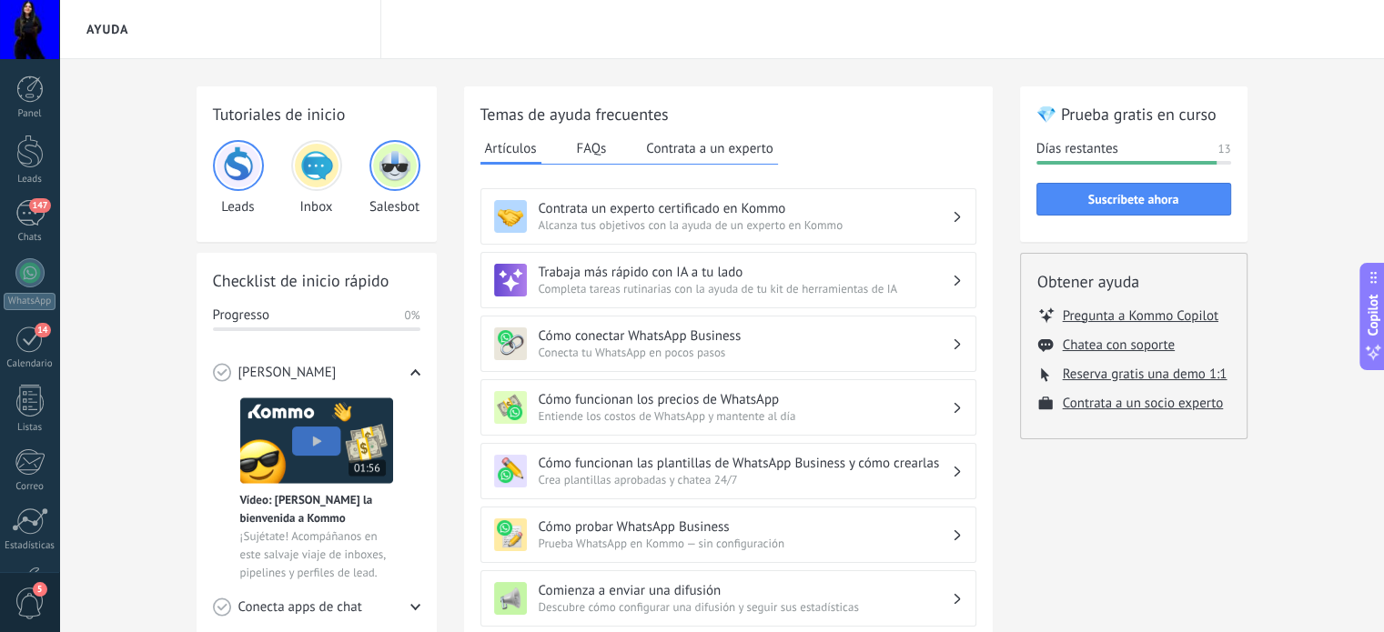
scroll to position [124, 0]
click at [35, 221] on div "14" at bounding box center [29, 215] width 29 height 28
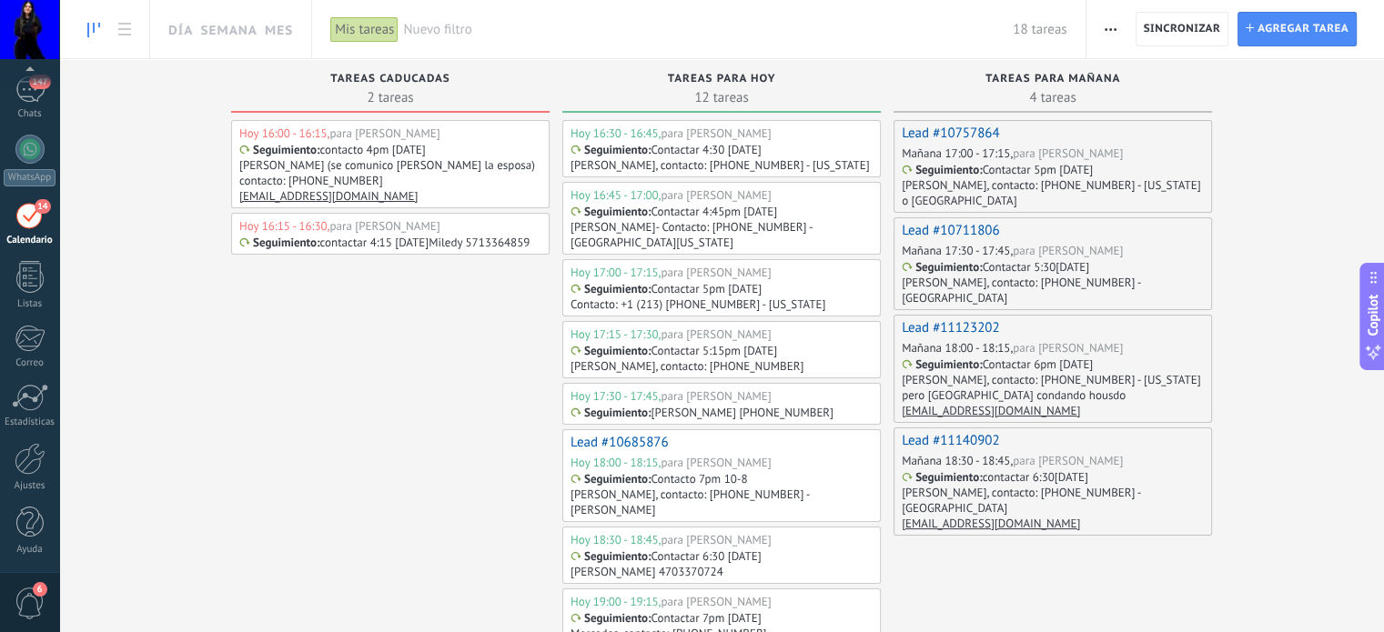
scroll to position [51, 0]
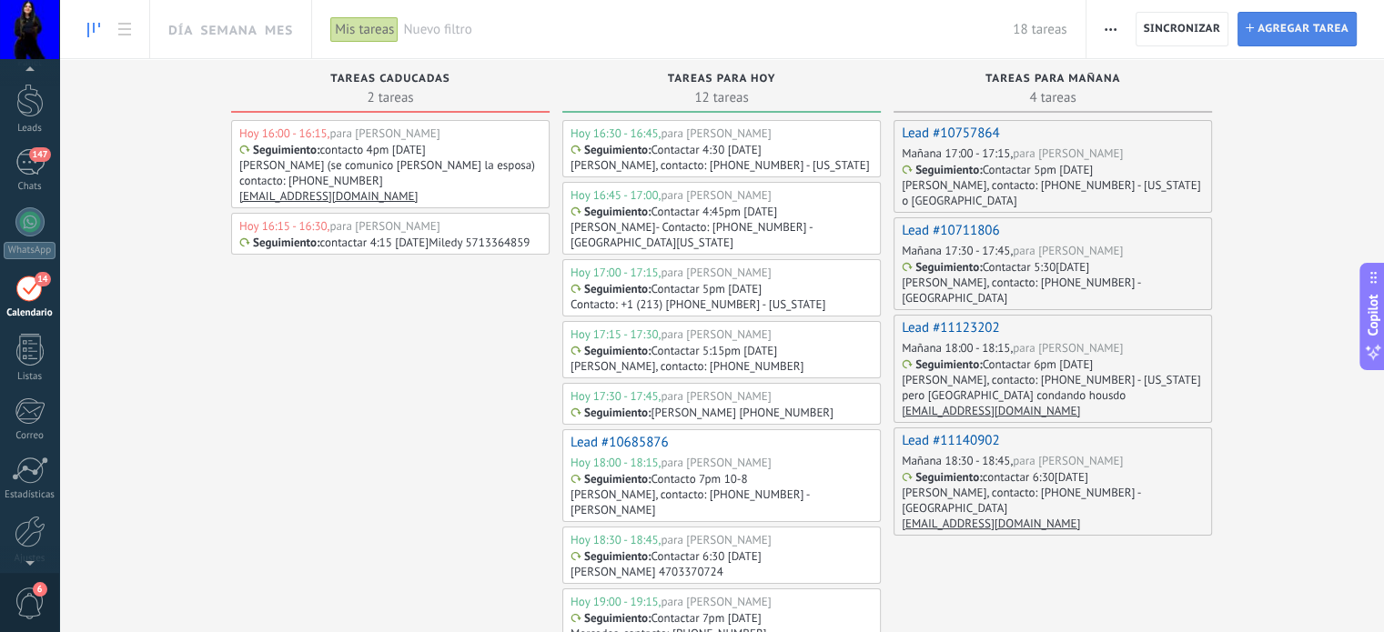
click at [1307, 32] on span "Agregar tarea" at bounding box center [1303, 29] width 91 height 33
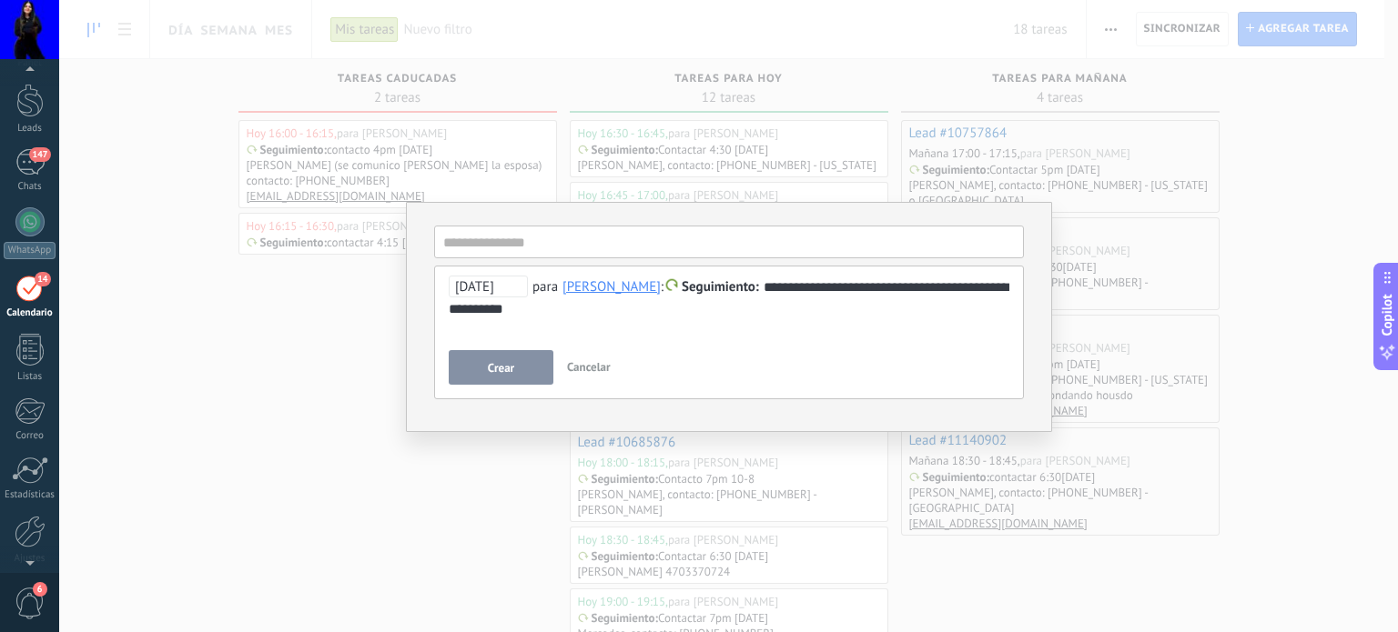
click at [480, 359] on button "Crear" at bounding box center [501, 367] width 105 height 35
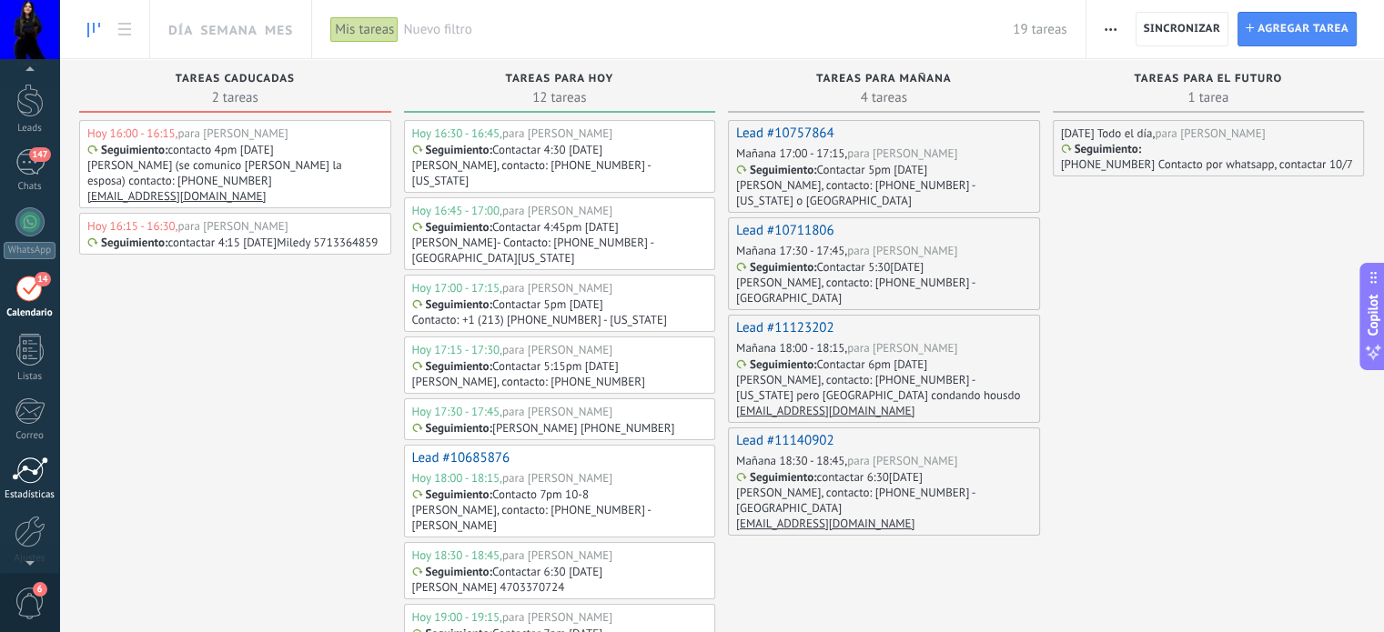
click at [27, 480] on div at bounding box center [30, 470] width 36 height 27
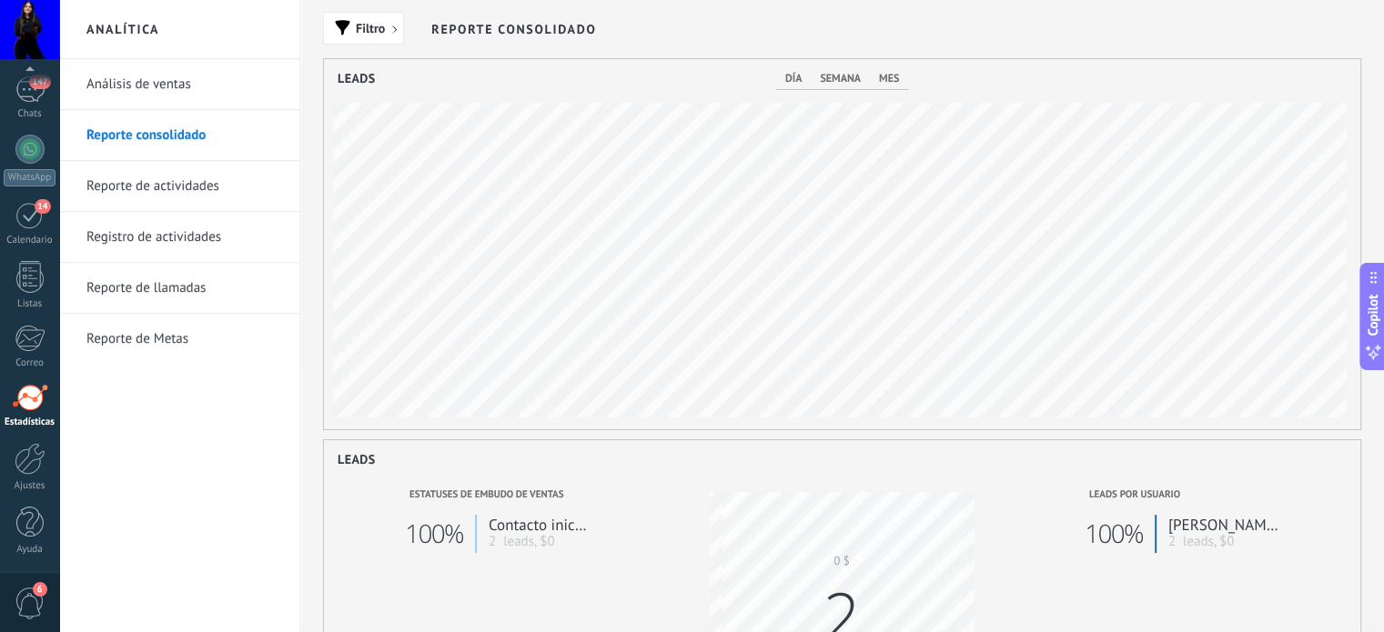
scroll to position [370, 1037]
click at [162, 471] on div "Análisis de ventas Reporte consolidado Reporte de actividades Registro de activ…" at bounding box center [179, 345] width 240 height 573
click at [157, 93] on link "Análisis de ventas" at bounding box center [183, 84] width 195 height 51
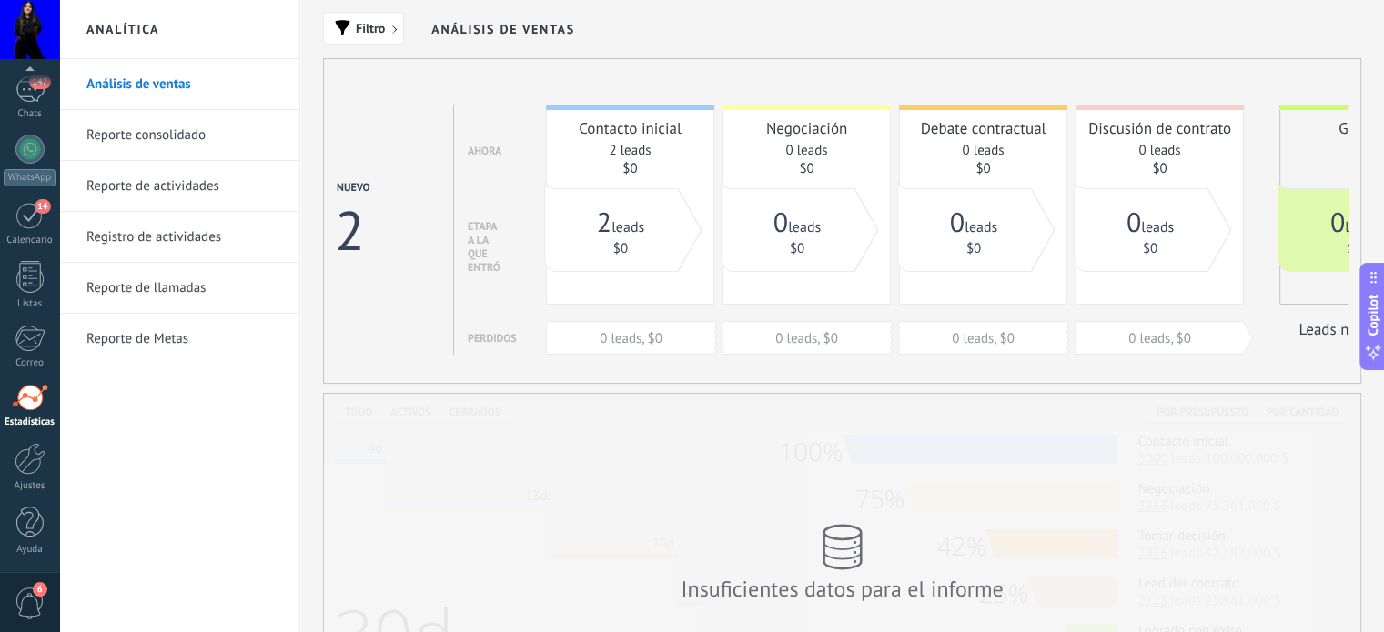
click at [138, 134] on link "Reporte consolidado" at bounding box center [183, 135] width 195 height 51
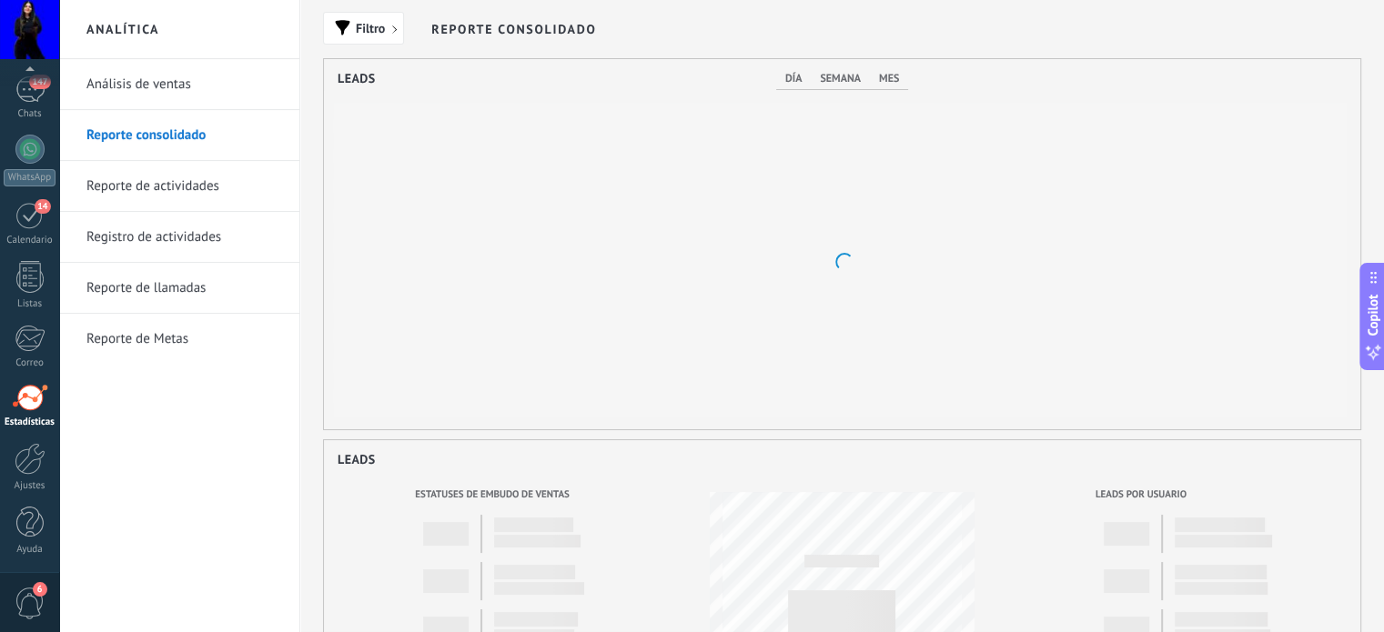
scroll to position [370, 1037]
click at [138, 30] on h2 "Analítica" at bounding box center [179, 29] width 195 height 59
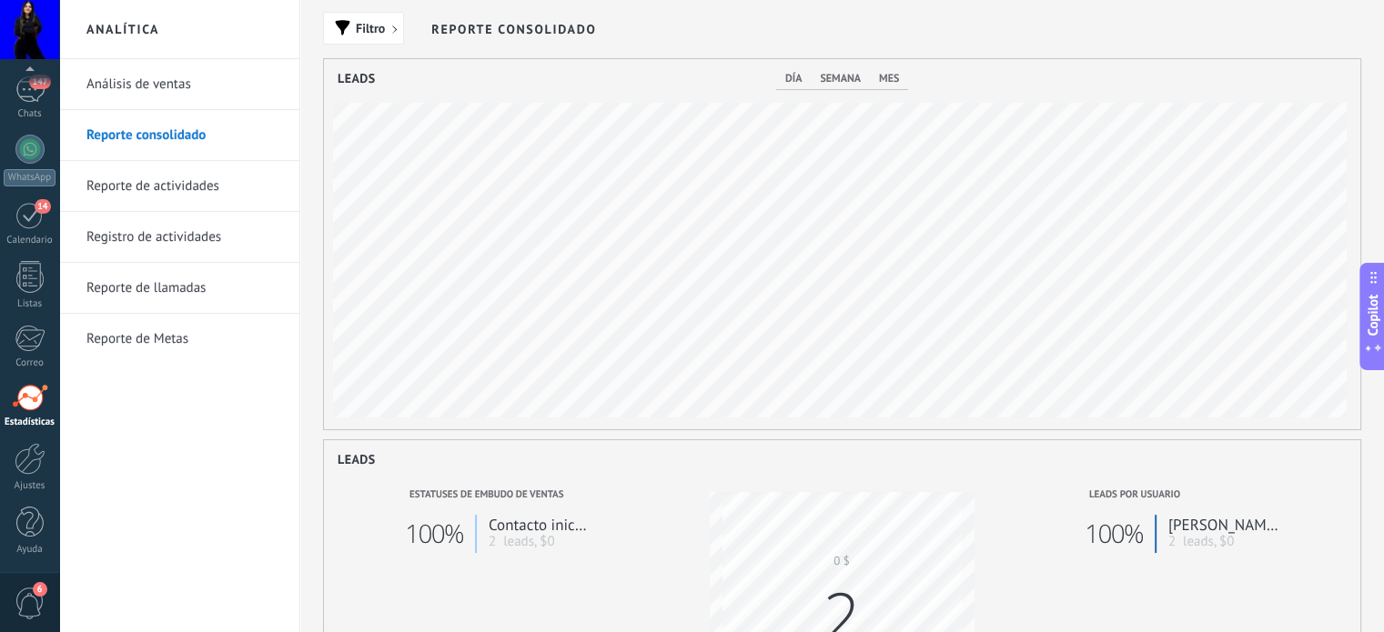
click at [138, 30] on h2 "Analítica" at bounding box center [179, 29] width 195 height 59
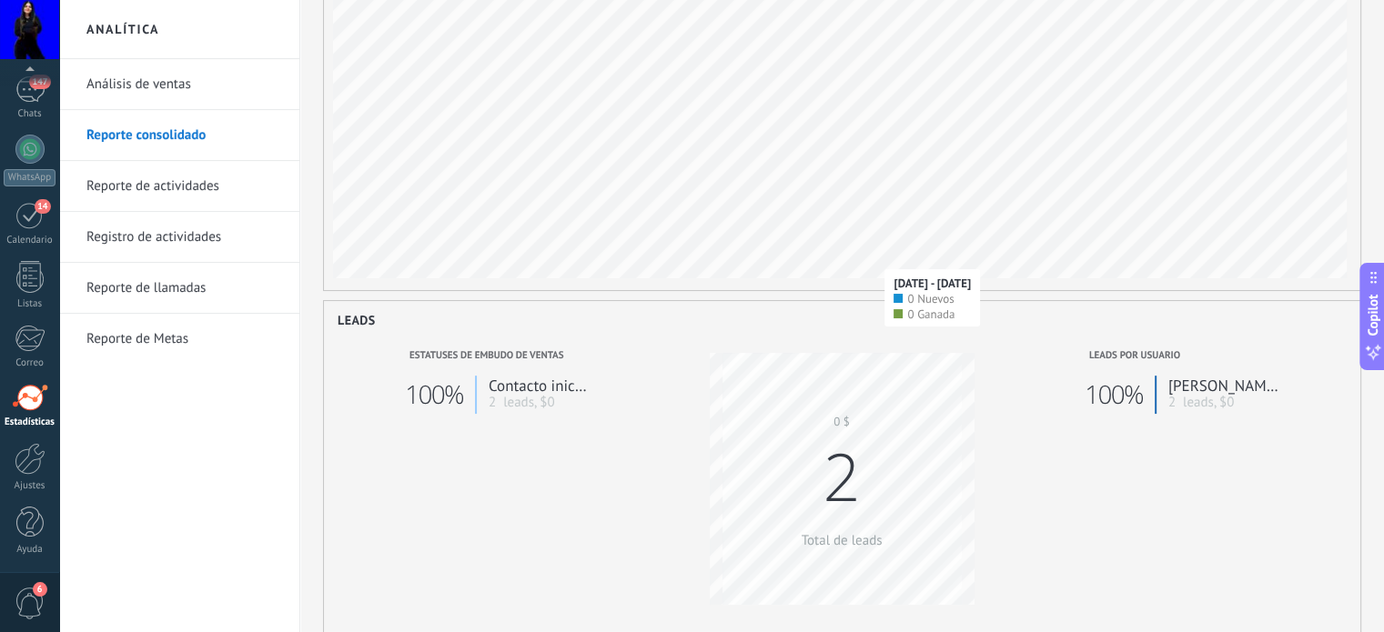
scroll to position [273, 0]
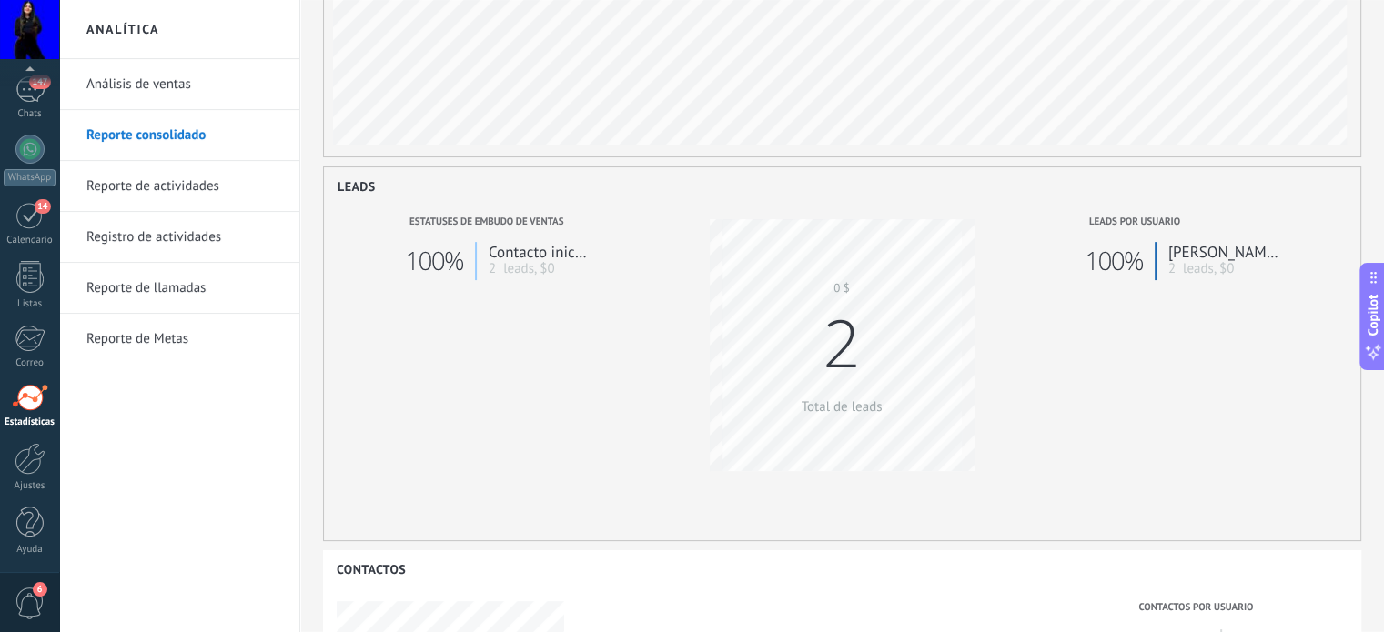
click at [131, 342] on link "Reporte de Metas" at bounding box center [183, 339] width 195 height 51
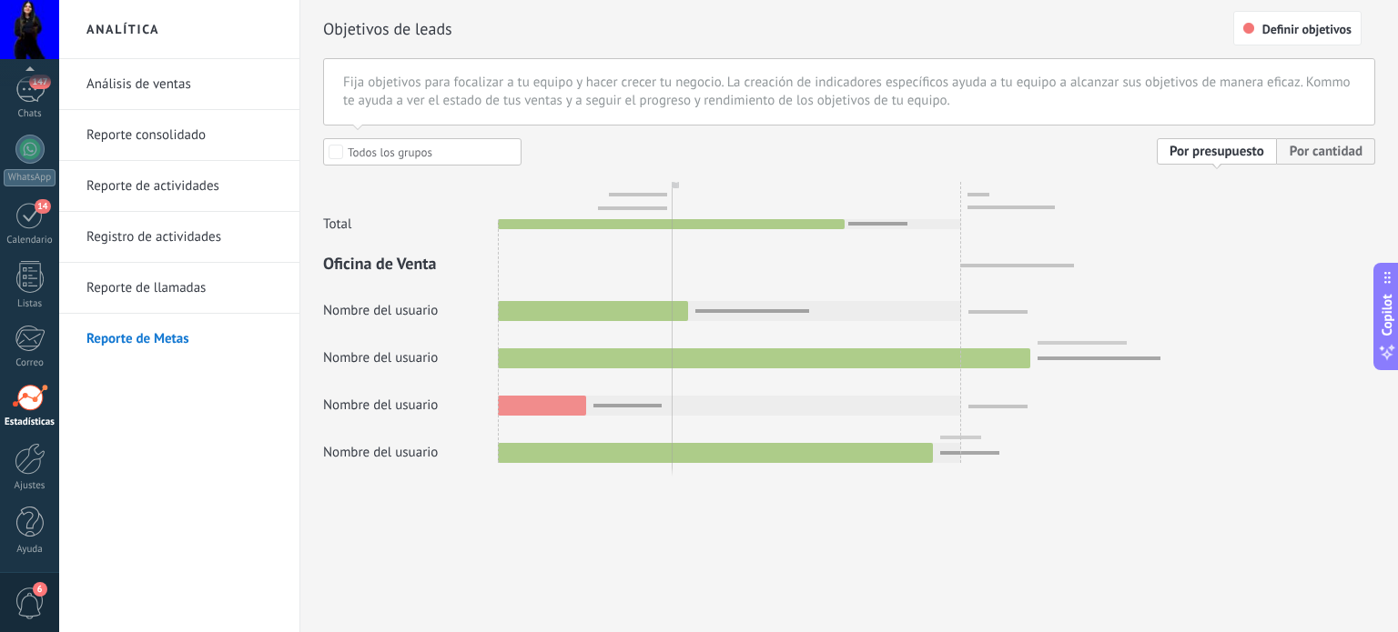
click at [167, 280] on link "Reporte de llamadas" at bounding box center [183, 288] width 195 height 51
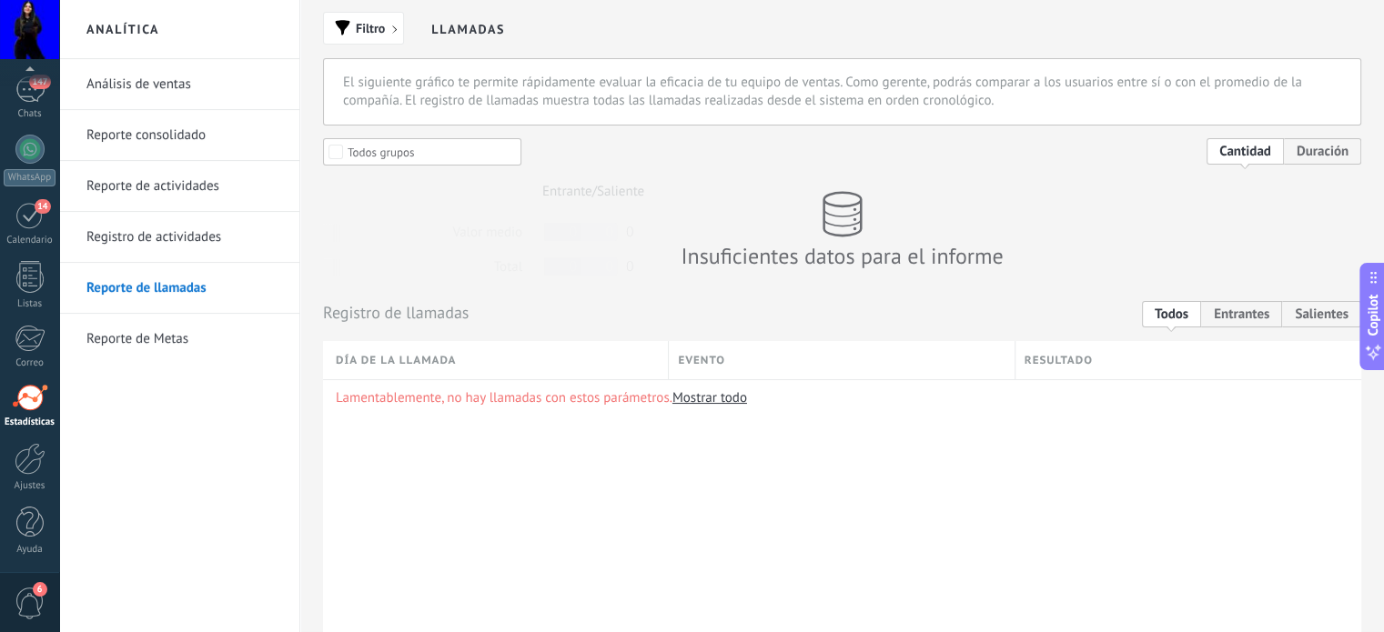
click at [149, 240] on link "Registro de actividades" at bounding box center [183, 237] width 195 height 51
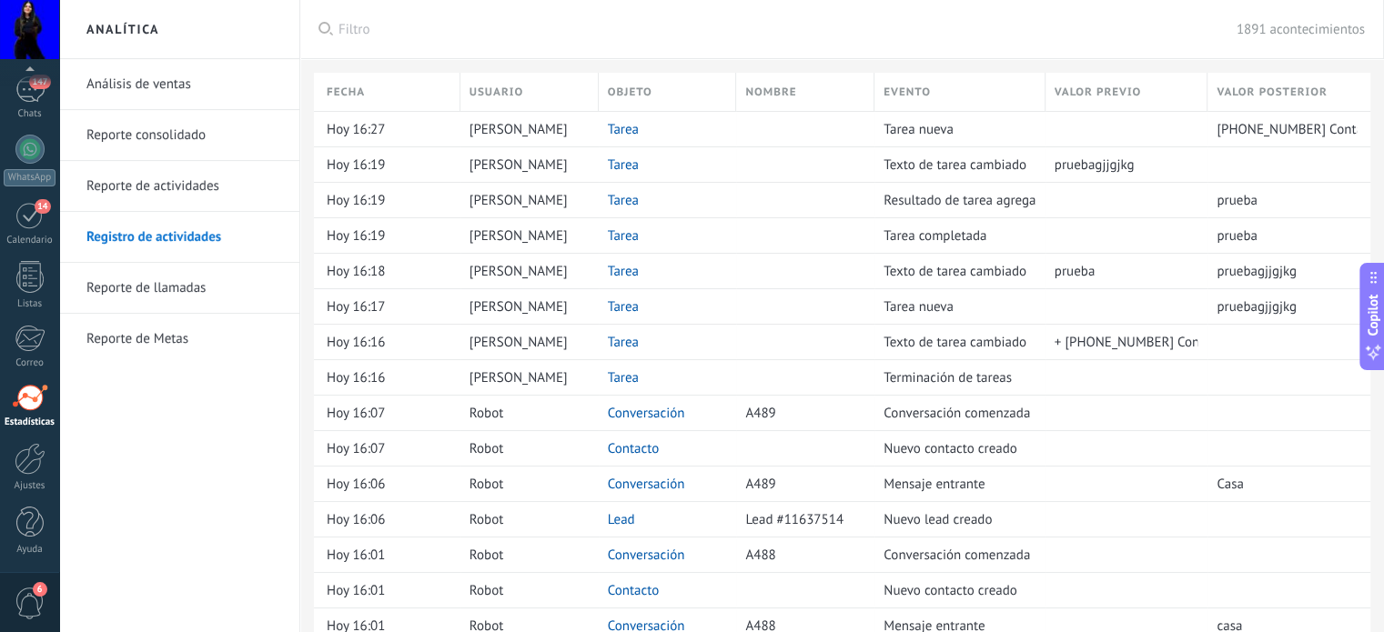
click at [173, 349] on link "Reporte de Metas" at bounding box center [183, 339] width 195 height 51
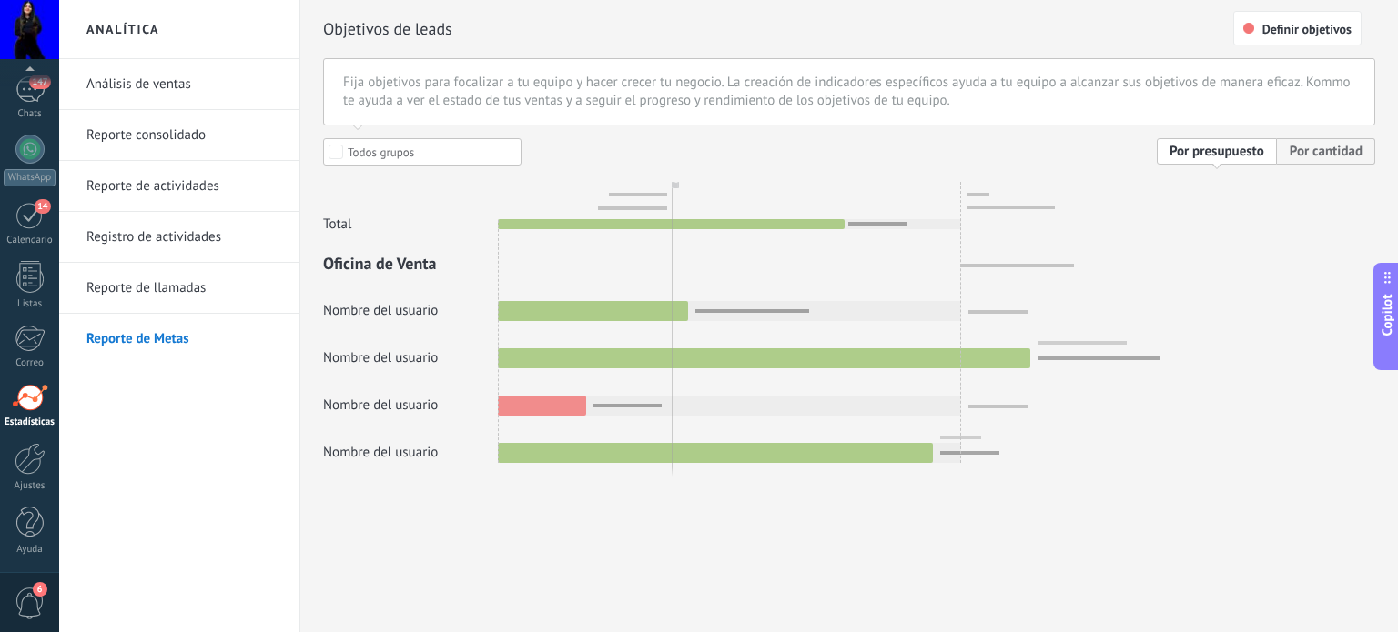
click at [218, 239] on link "Registro de actividades" at bounding box center [183, 237] width 195 height 51
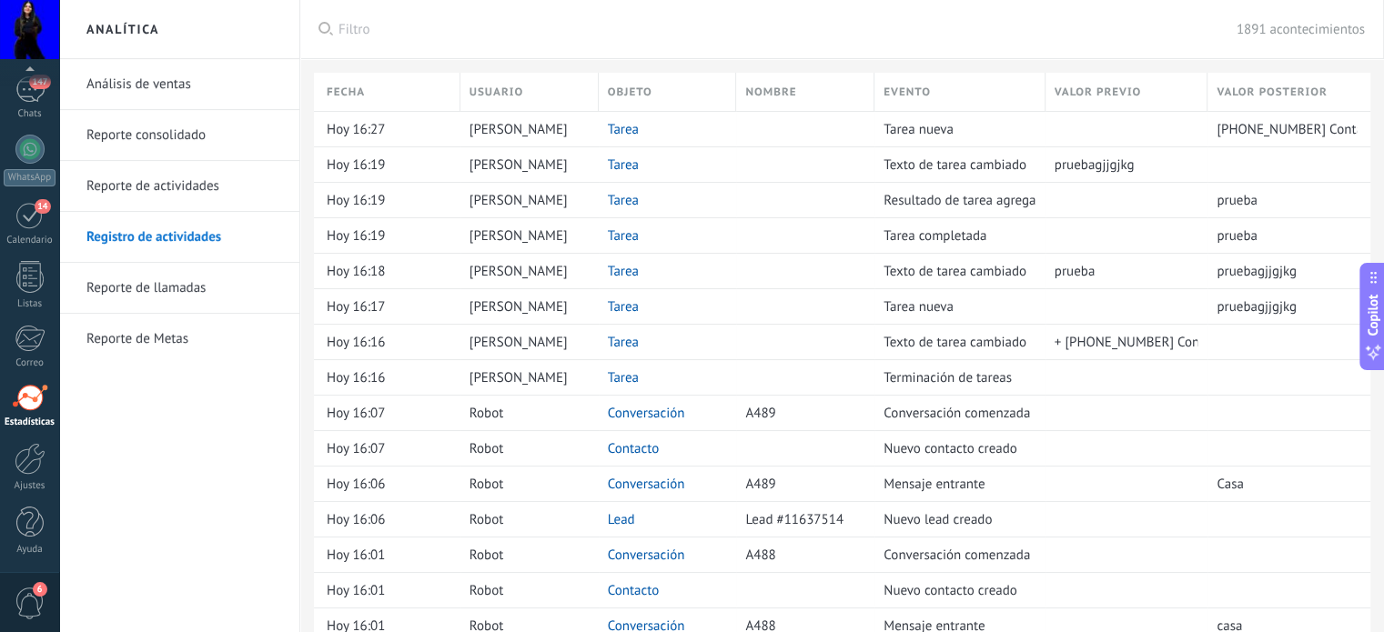
click at [322, 33] on use at bounding box center [326, 29] width 15 height 14
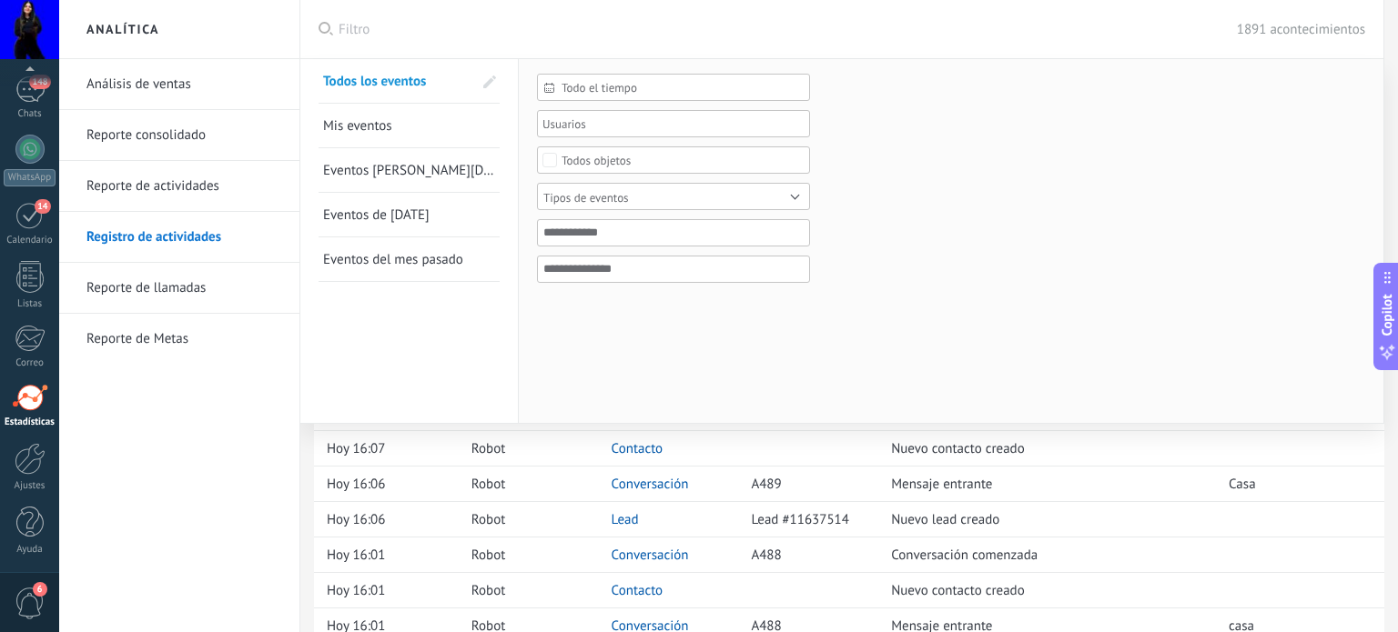
click at [369, 177] on span "Eventos [PERSON_NAME][DATE]" at bounding box center [416, 170] width 187 height 17
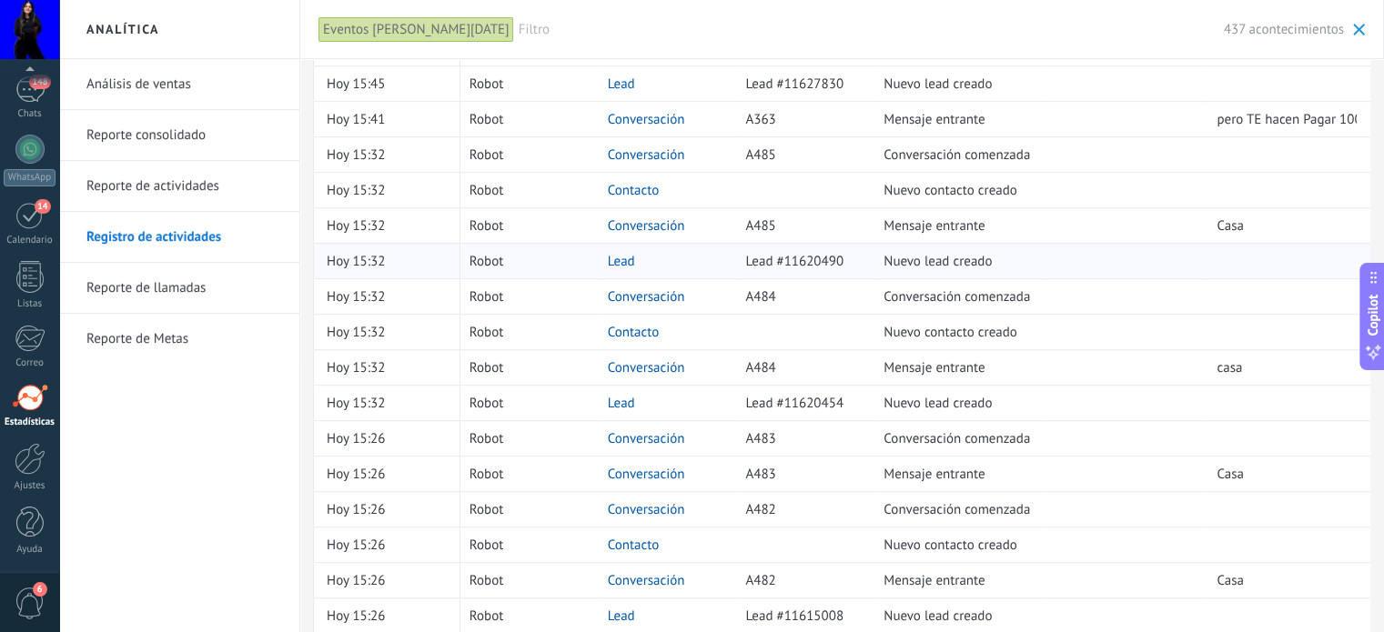
scroll to position [1303, 0]
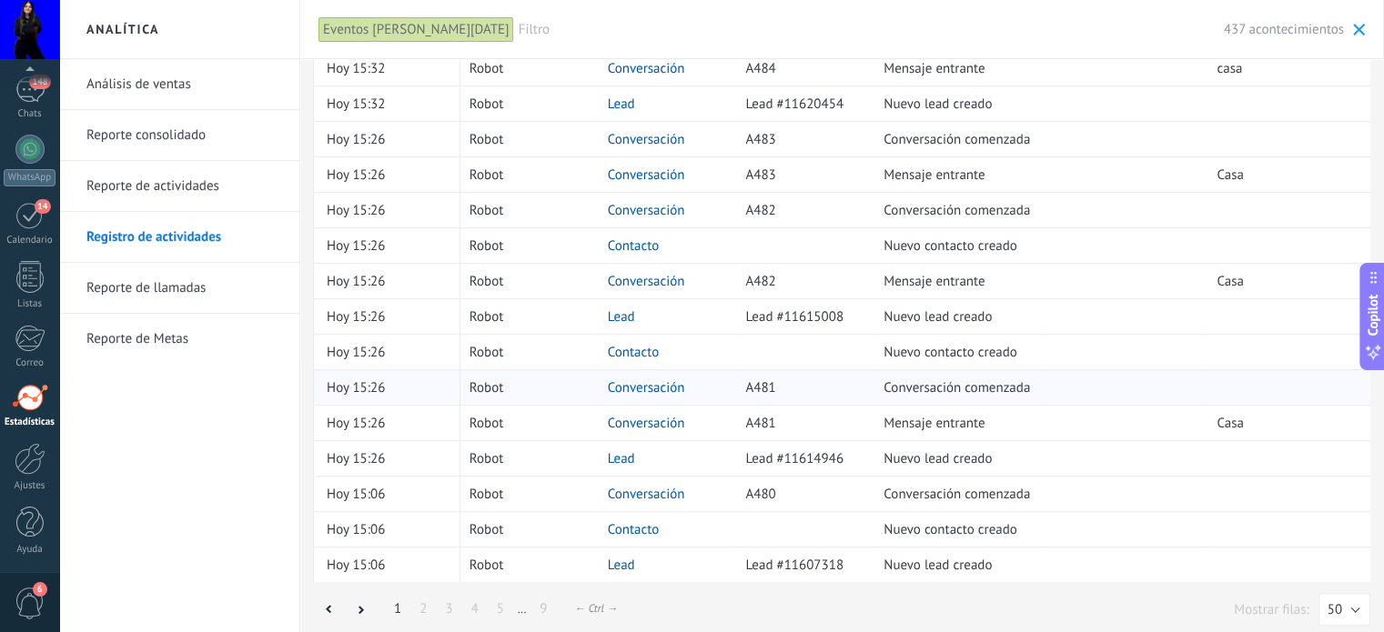
click at [942, 379] on span "Conversación comenzada" at bounding box center [957, 387] width 147 height 17
click at [645, 382] on link "Conversación" at bounding box center [646, 387] width 77 height 17
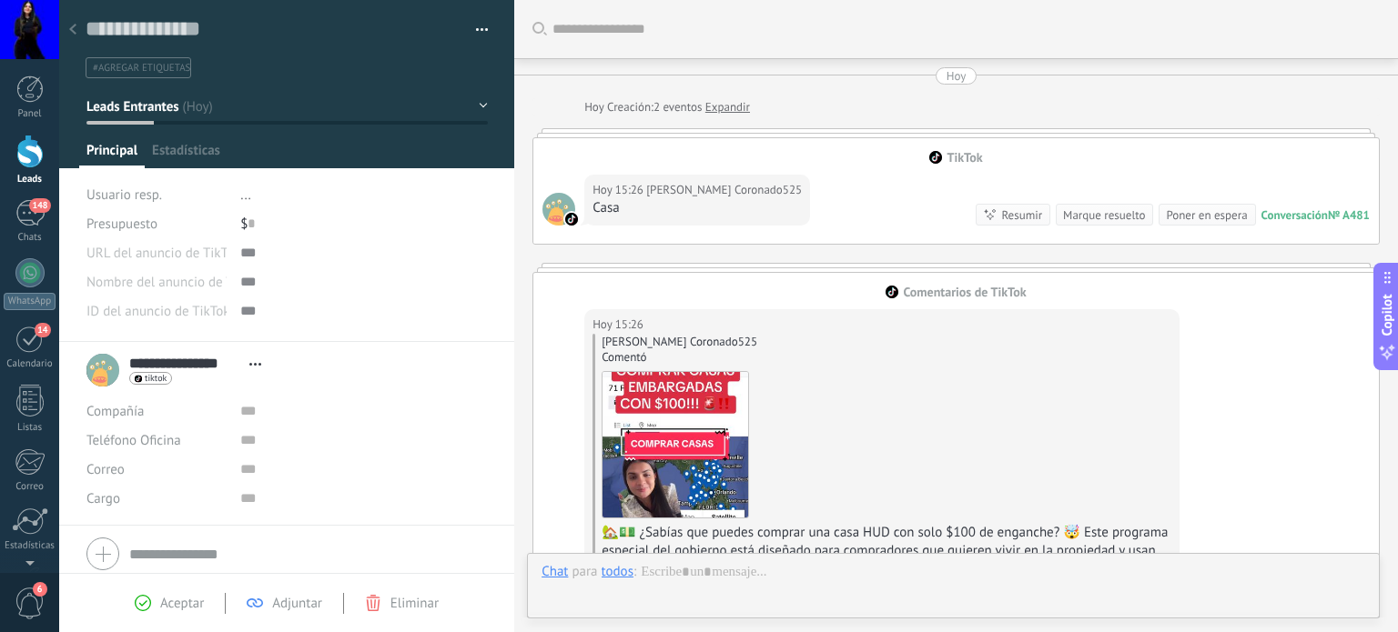
scroll to position [327, 0]
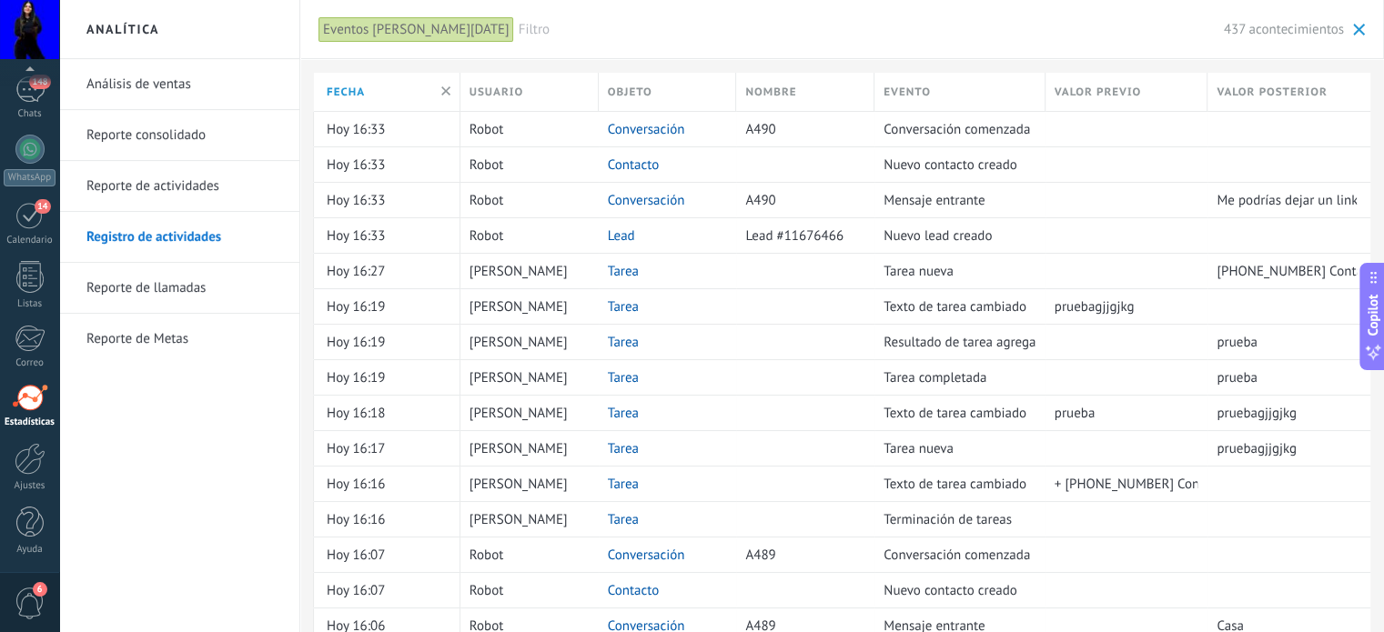
click at [380, 28] on div "Eventos [PERSON_NAME][DATE]" at bounding box center [417, 29] width 196 height 26
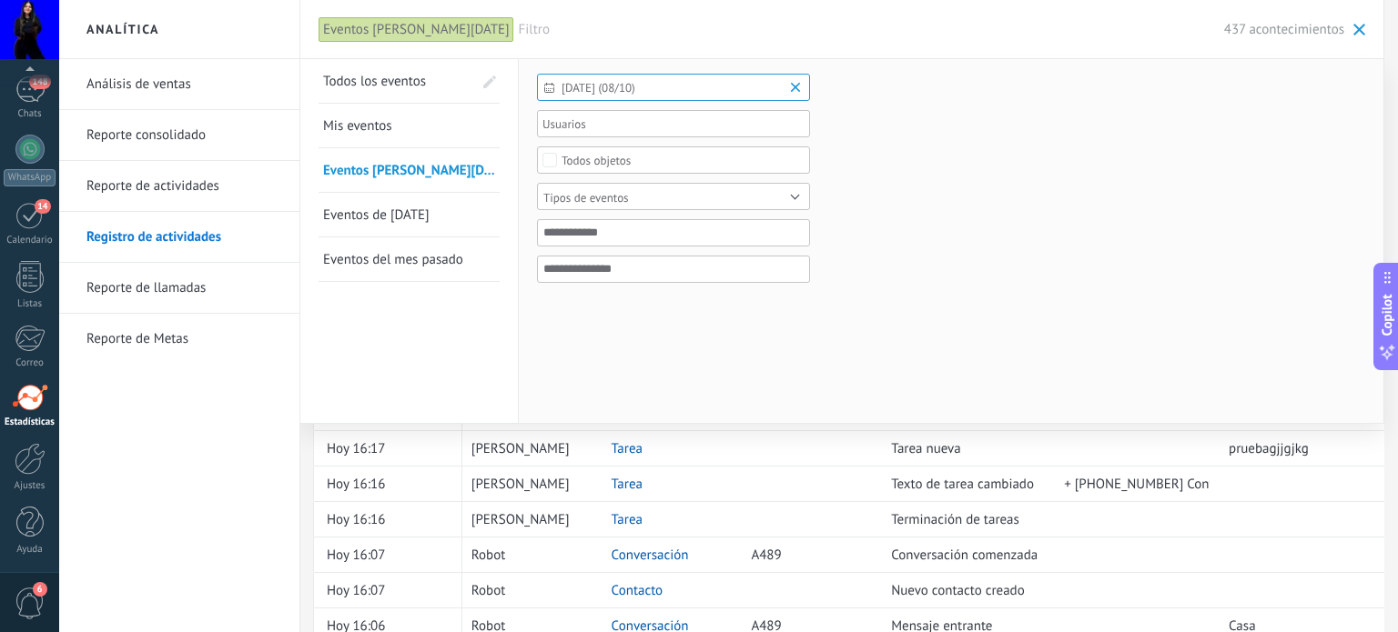
click at [234, 523] on div "Análisis de ventas Reporte consolidado Reporte de actividades Registro de activ…" at bounding box center [179, 345] width 240 height 573
click at [116, 474] on div "Análisis de ventas Reporte consolidado Reporte de actividades Registro de activ…" at bounding box center [179, 345] width 240 height 573
click at [238, 533] on div "Análisis de ventas Reporte consolidado Reporte de actividades Registro de activ…" at bounding box center [179, 345] width 240 height 573
click at [324, 31] on div "Eventos [PERSON_NAME][DATE]" at bounding box center [417, 29] width 196 height 26
click at [396, 16] on div "Eventos [PERSON_NAME][DATE]" at bounding box center [417, 29] width 196 height 26
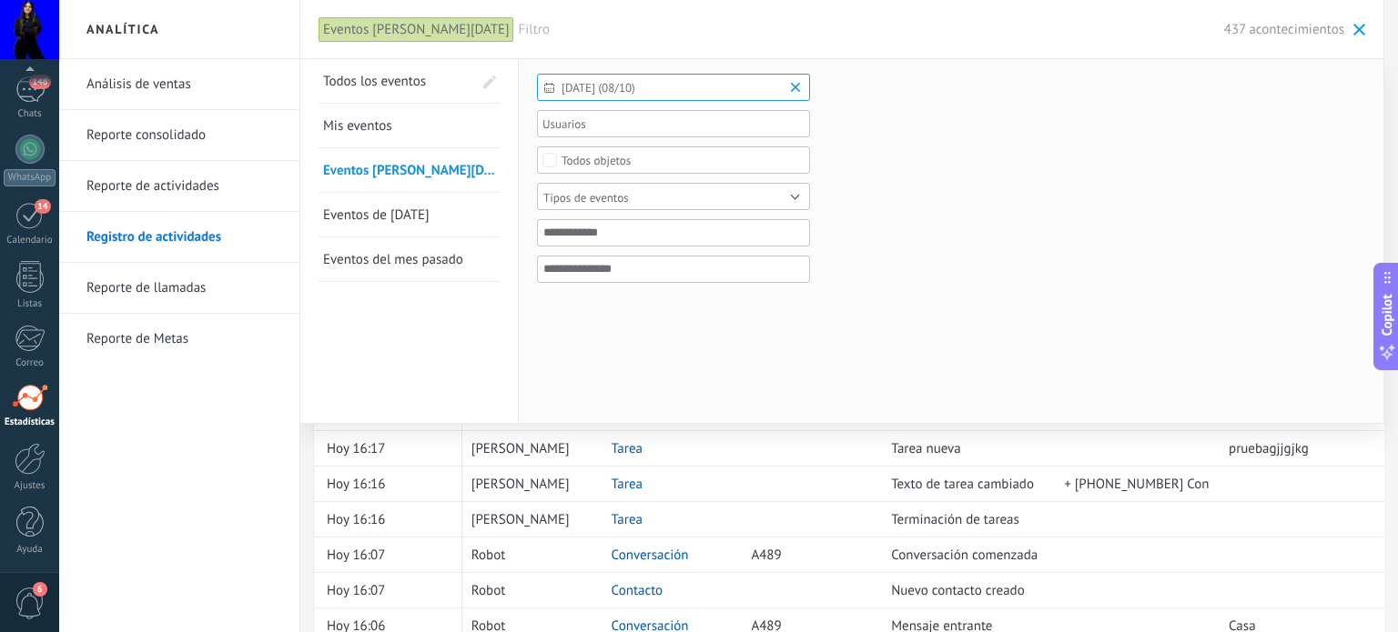
click at [154, 571] on div "Análisis de ventas Reporte consolidado Reporte de actividades Registro de activ…" at bounding box center [179, 345] width 240 height 573
click at [1363, 29] on span at bounding box center [1359, 30] width 12 height 12
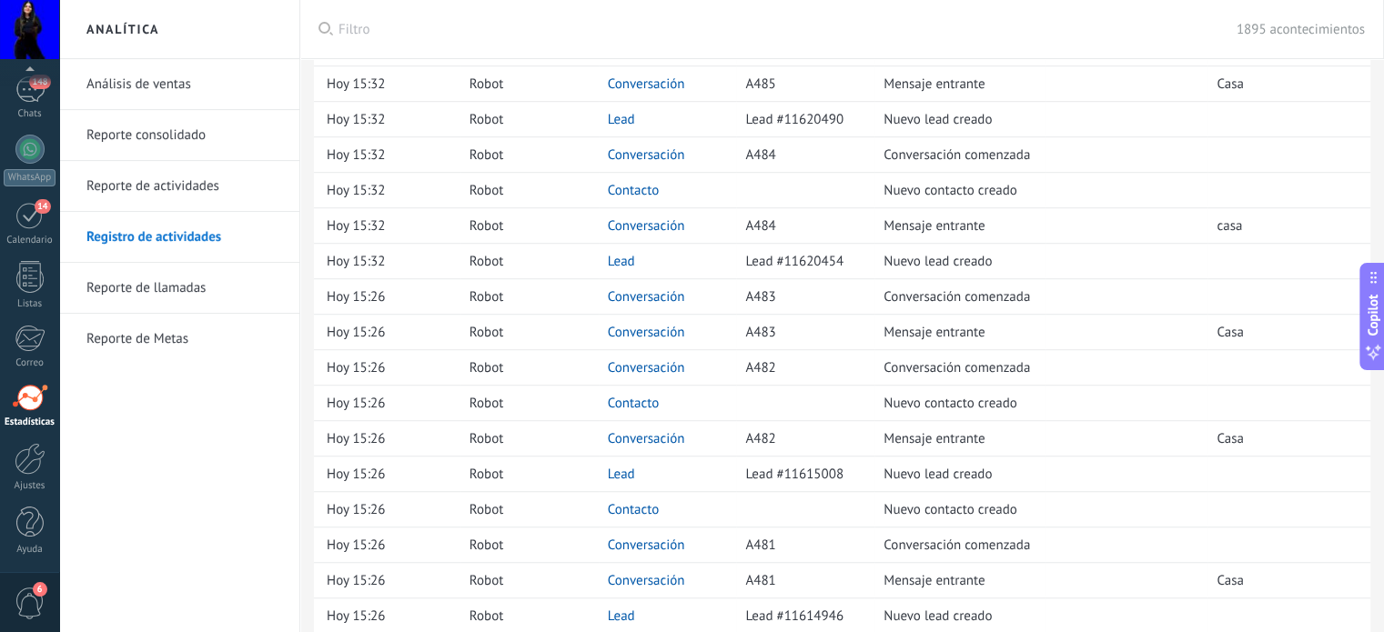
scroll to position [1303, 0]
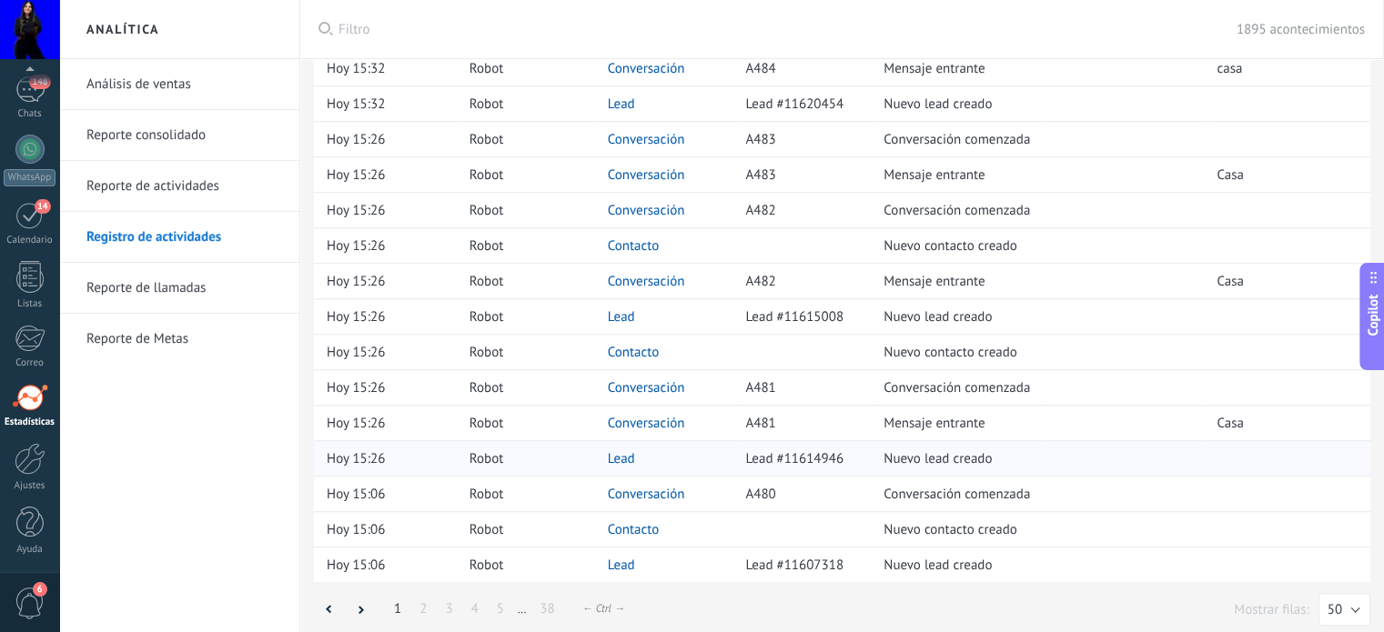
click at [618, 450] on link "Lead" at bounding box center [621, 458] width 27 height 17
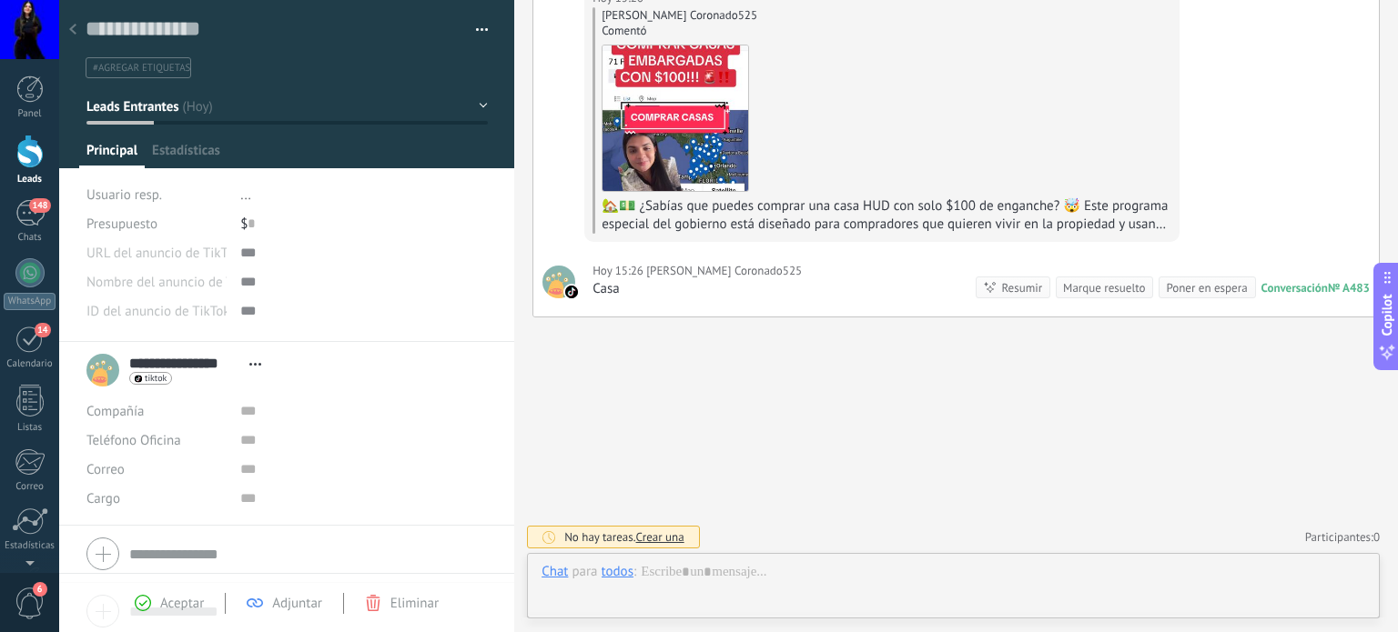
scroll to position [26, 0]
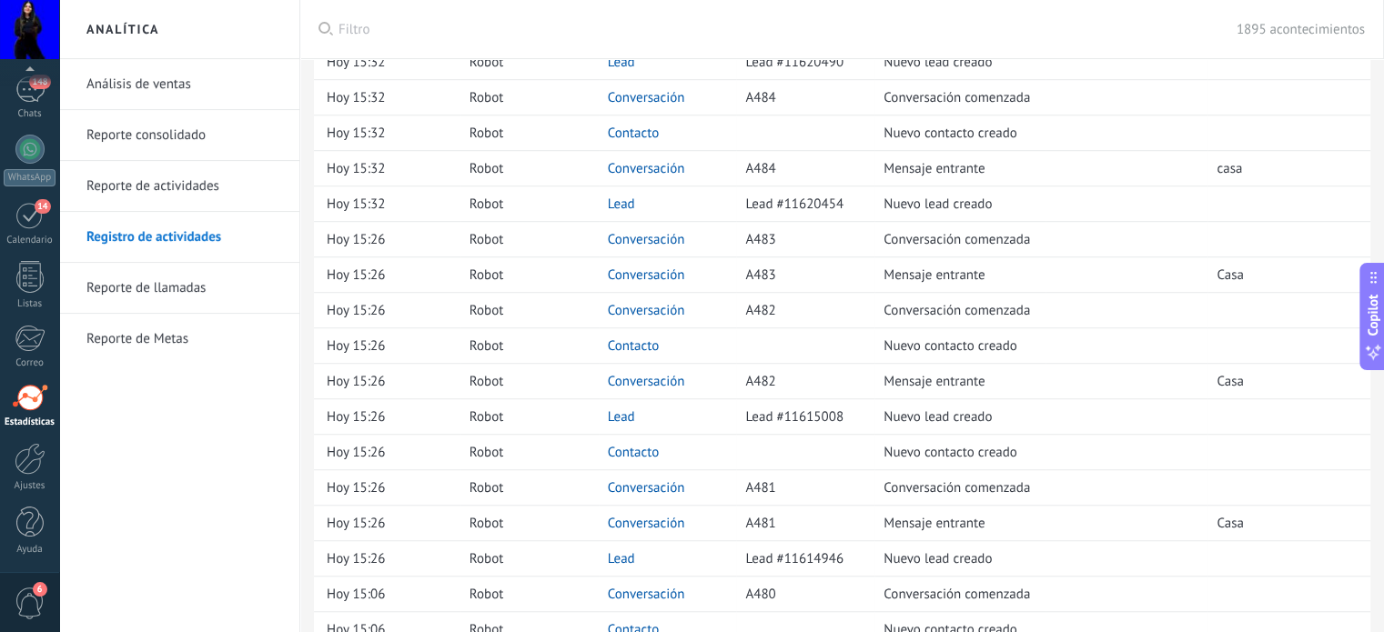
scroll to position [1303, 0]
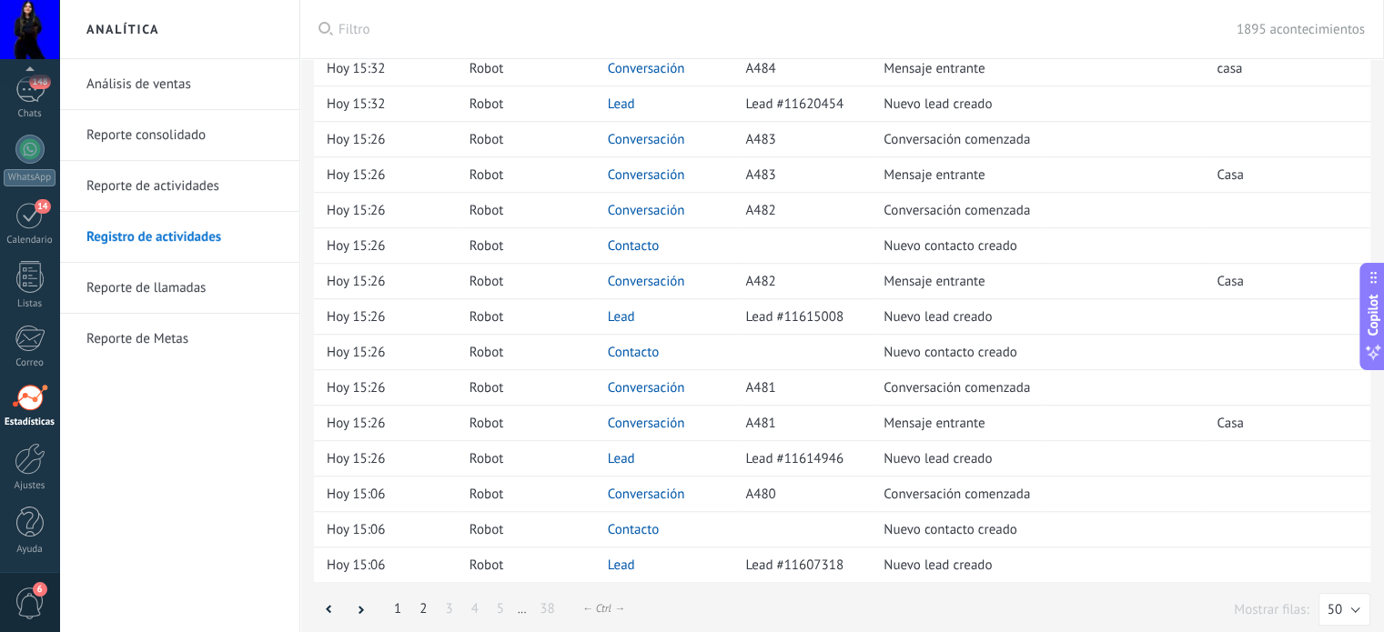
click at [424, 603] on link "2" at bounding box center [422, 609] width 25 height 35
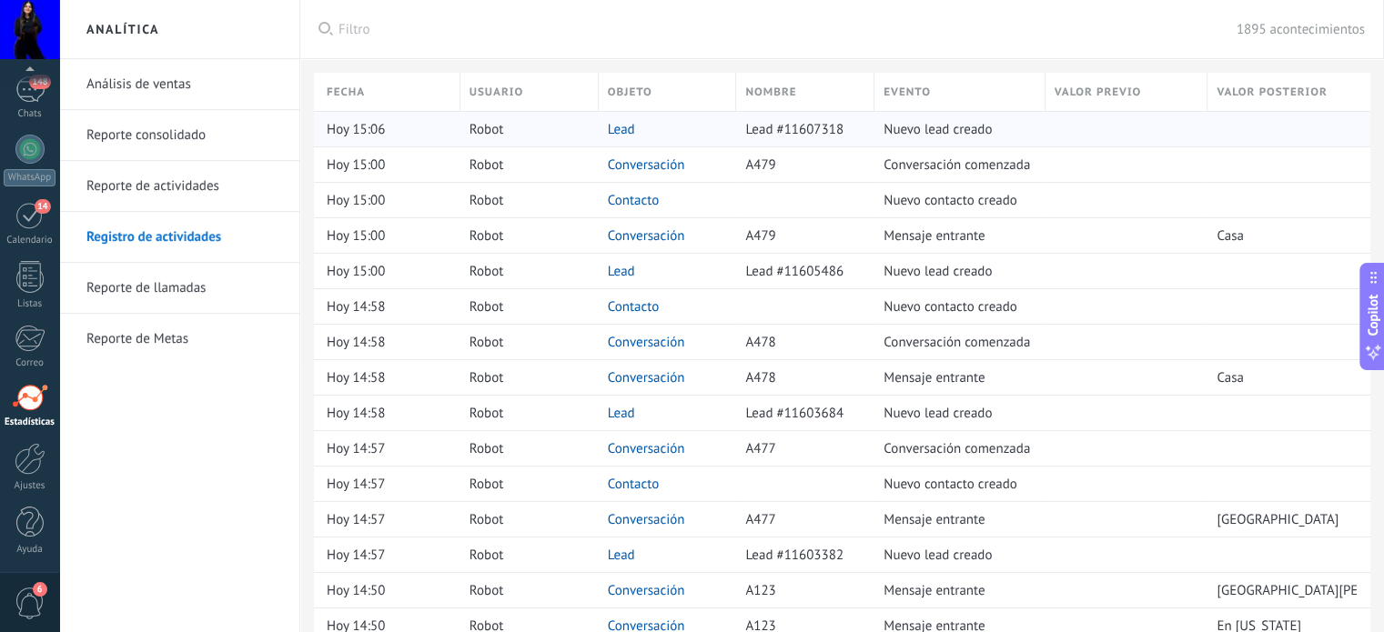
click at [628, 130] on link "Lead" at bounding box center [621, 129] width 27 height 17
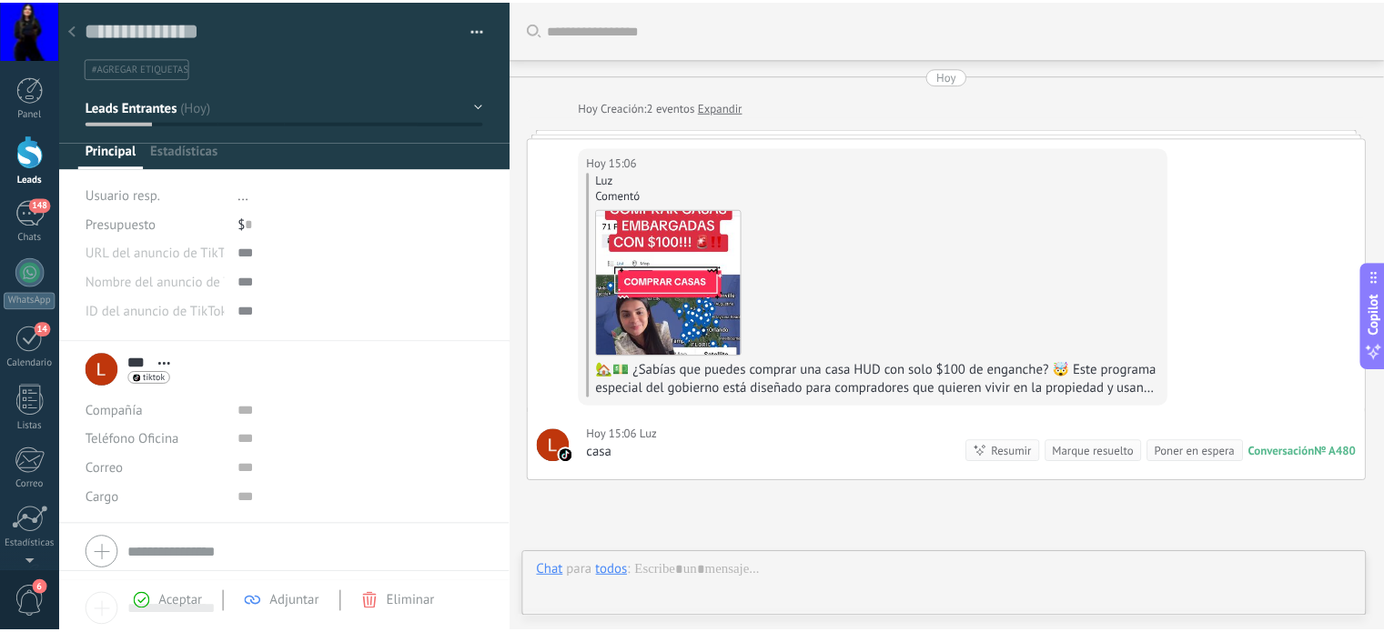
scroll to position [166, 0]
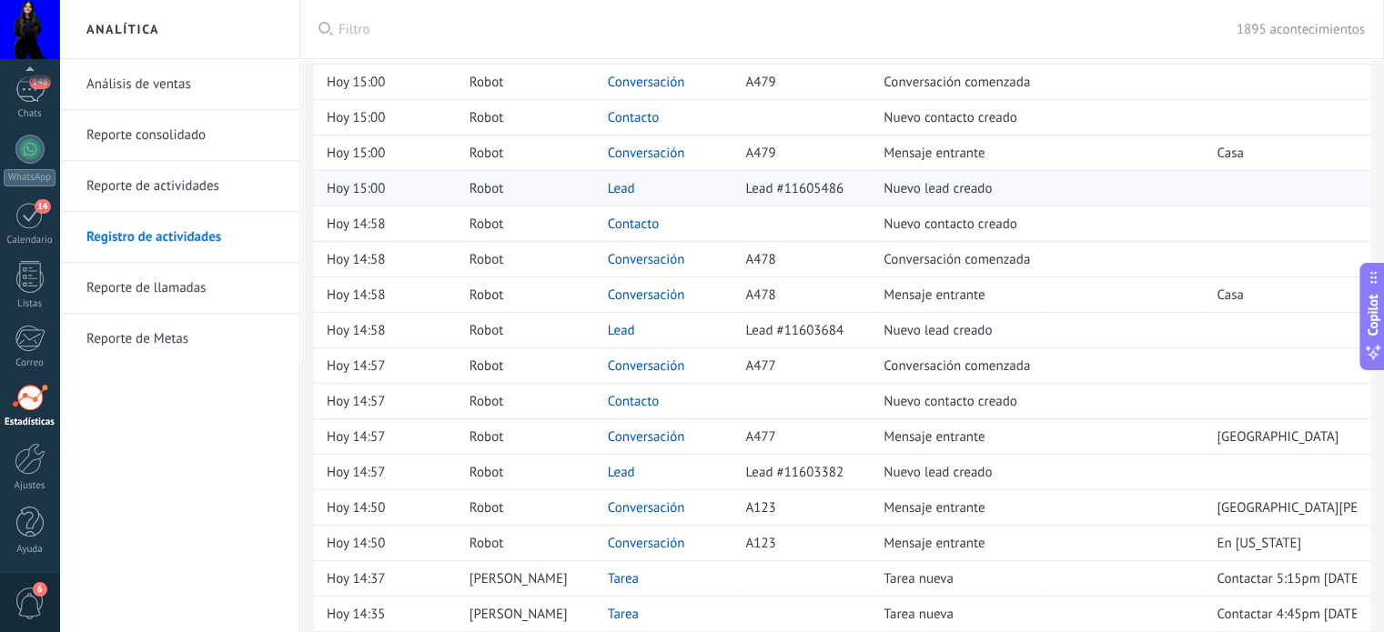
scroll to position [182, 0]
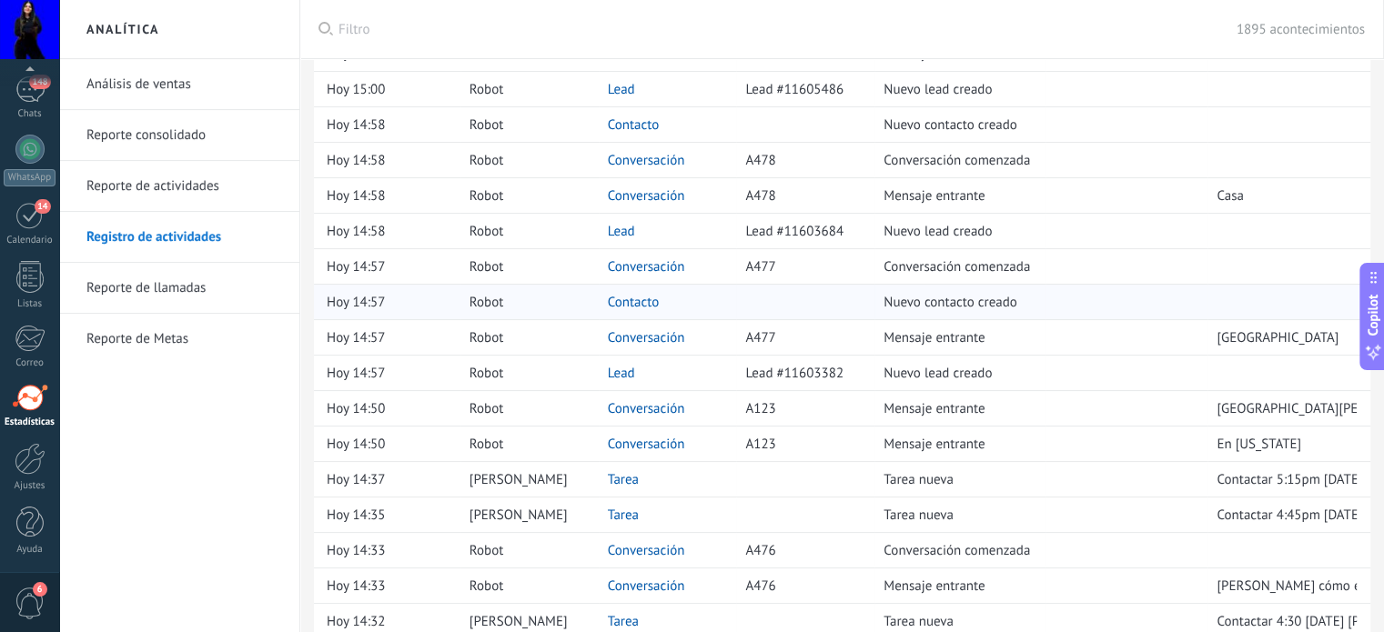
click at [619, 305] on link "Contacto" at bounding box center [634, 302] width 52 height 17
click at [646, 301] on link "Contacto" at bounding box center [634, 302] width 52 height 17
click at [628, 299] on link "Contacto" at bounding box center [634, 302] width 52 height 17
click at [630, 305] on link "Contacto" at bounding box center [634, 302] width 52 height 17
click at [662, 406] on link "Conversación" at bounding box center [646, 408] width 77 height 17
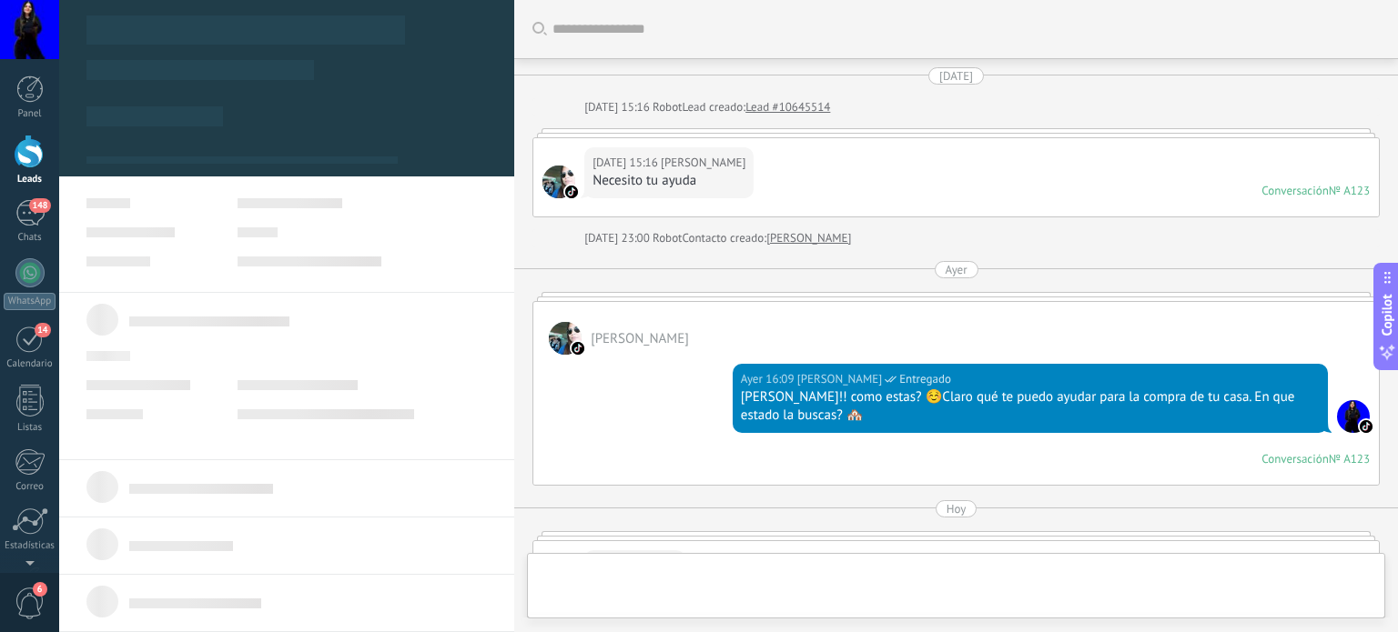
scroll to position [358, 0]
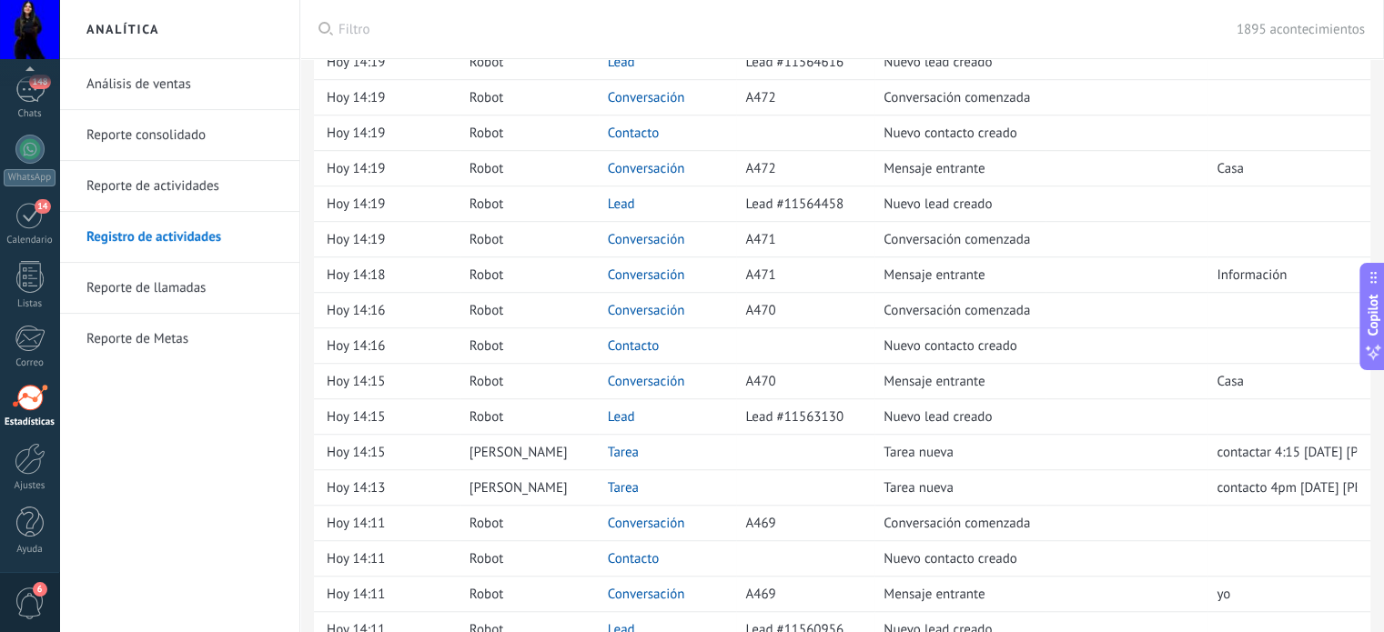
scroll to position [1303, 0]
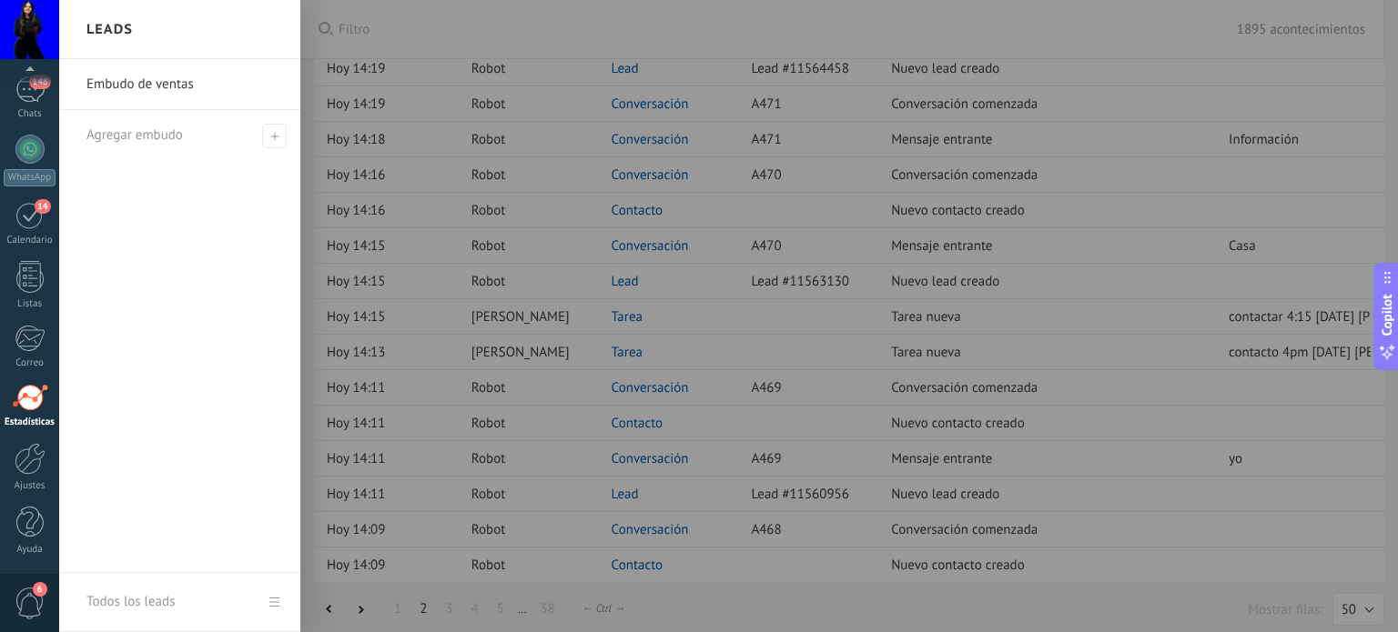
click at [200, 389] on div "Embudo de ventas Agregar embudo" at bounding box center [179, 316] width 241 height 514
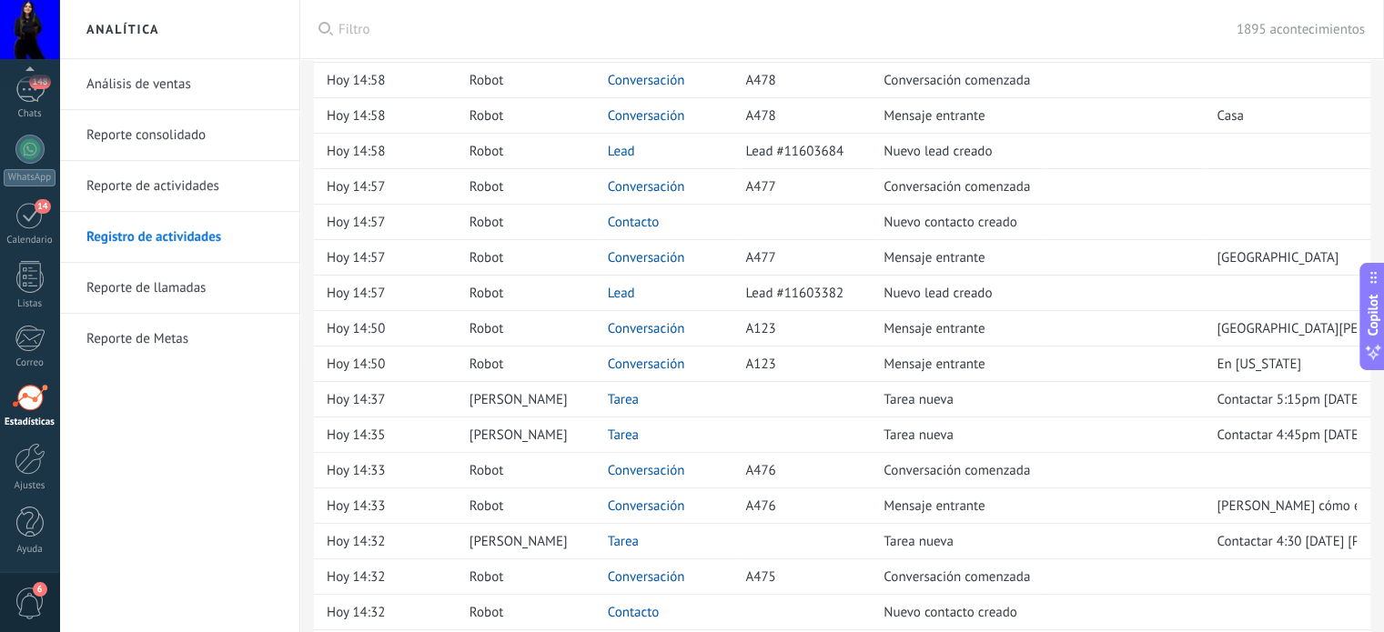
scroll to position [0, 0]
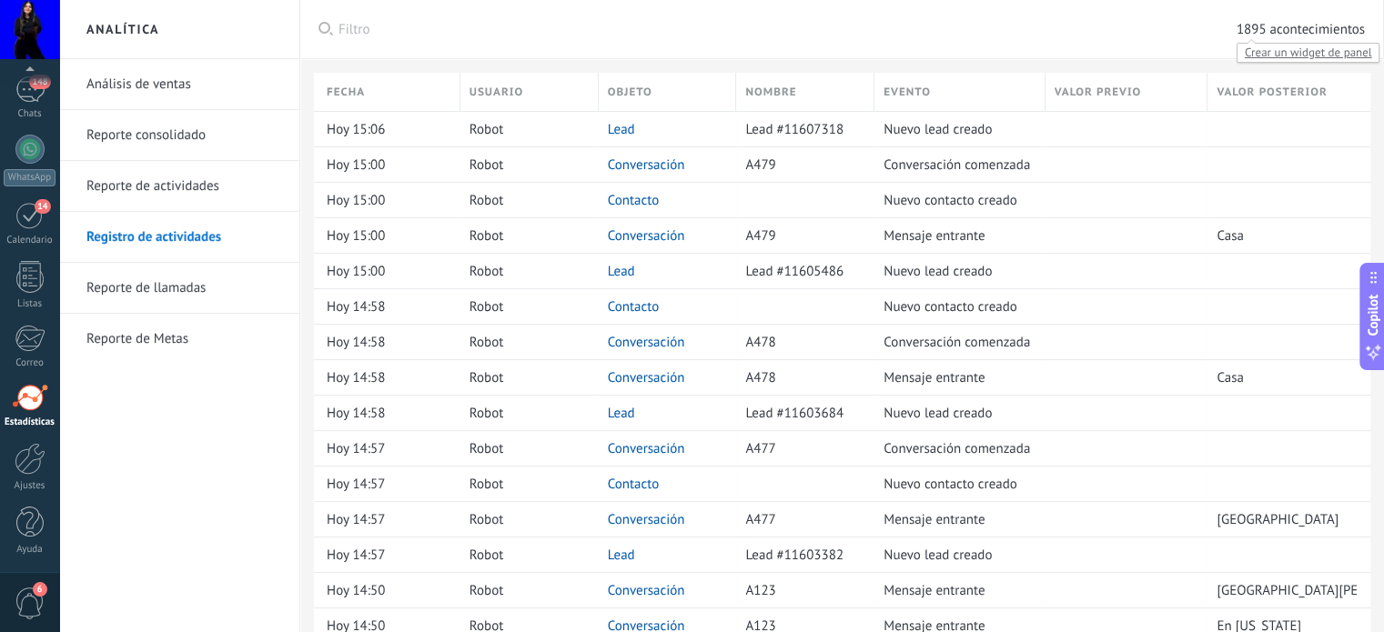
click at [1288, 34] on span "1895 acontecimientos" at bounding box center [1301, 29] width 128 height 17
click at [357, 28] on span "Filtro" at bounding box center [788, 29] width 898 height 17
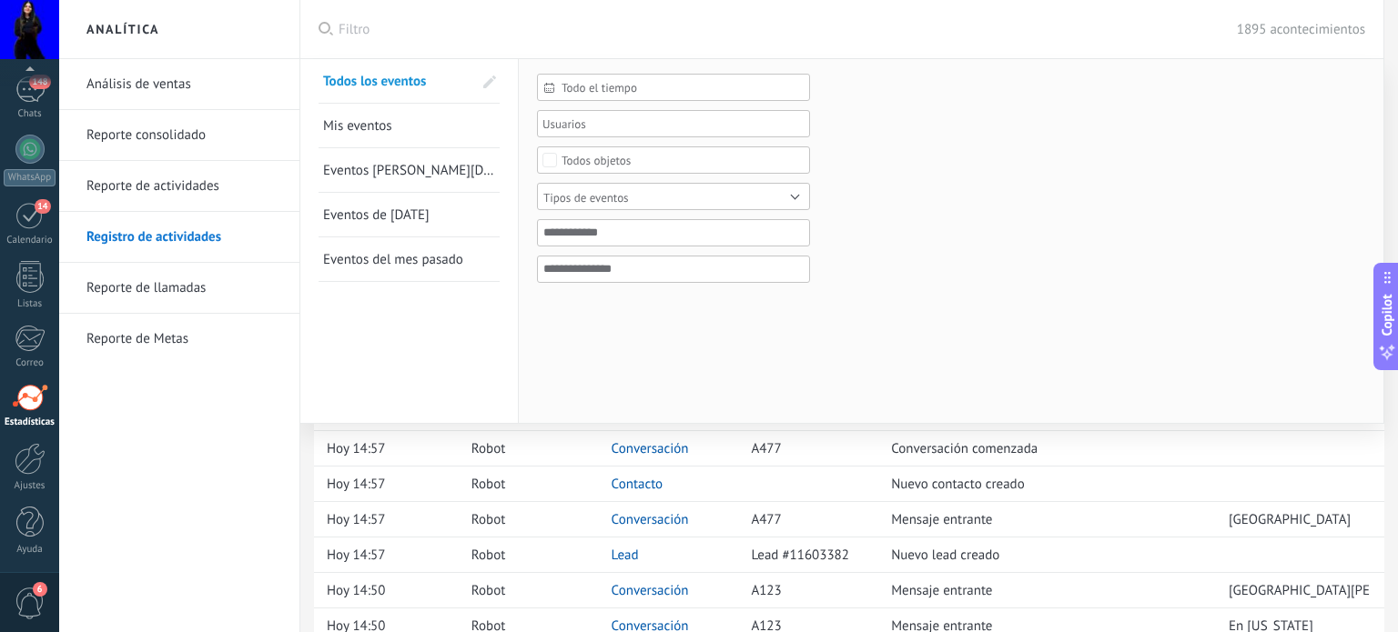
click at [375, 222] on span "Eventos de [DATE]" at bounding box center [376, 215] width 106 height 17
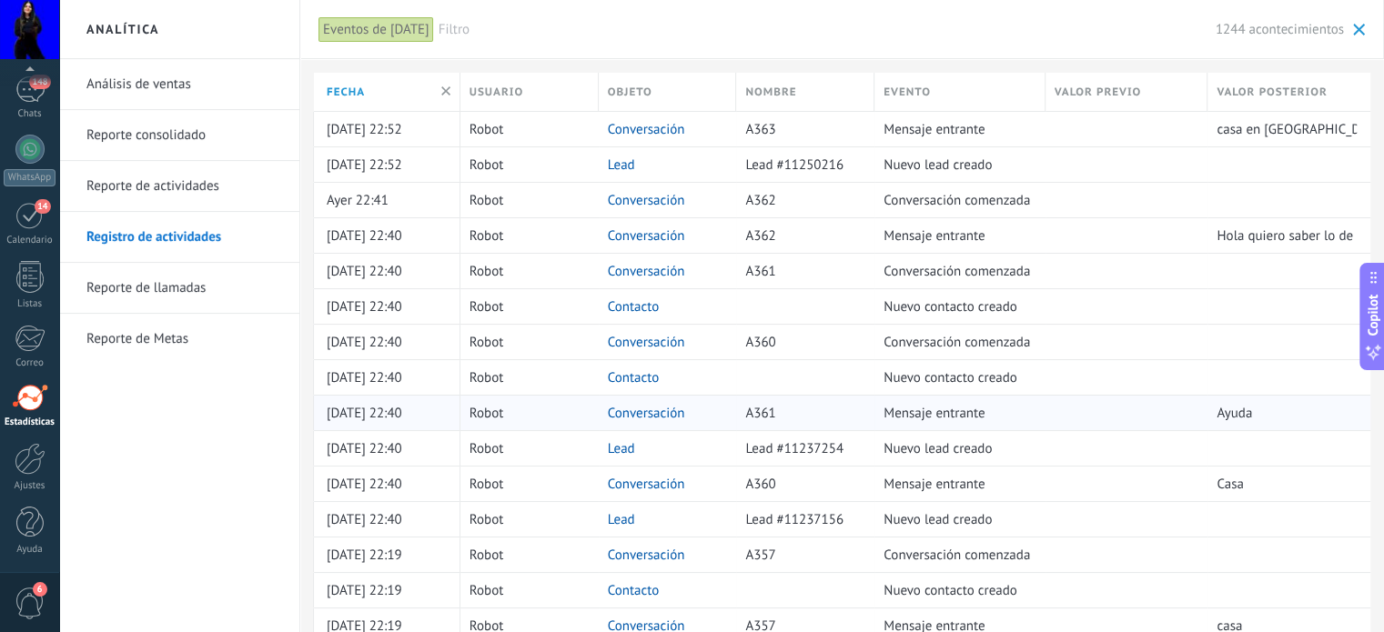
scroll to position [546, 0]
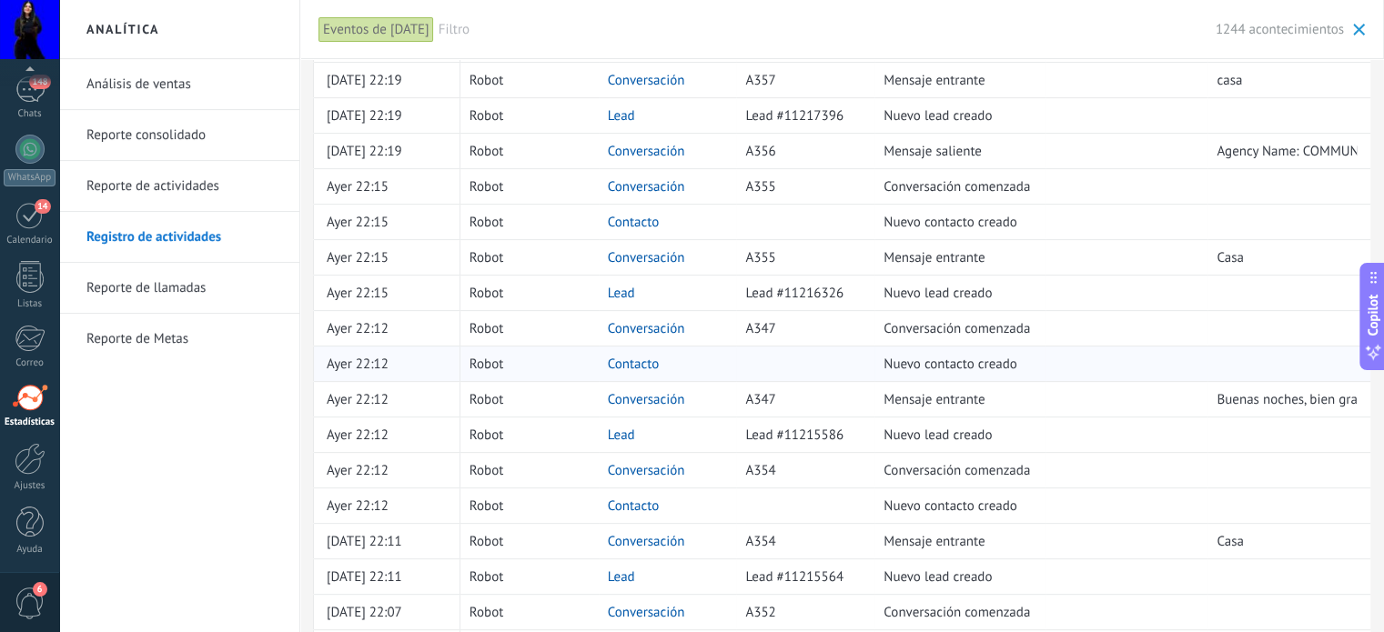
click at [626, 359] on link "Contacto" at bounding box center [634, 364] width 52 height 17
click at [626, 357] on link "Contacto" at bounding box center [634, 364] width 52 height 17
click at [639, 358] on link "Contacto" at bounding box center [634, 364] width 52 height 17
click at [619, 359] on link "Contacto" at bounding box center [634, 364] width 52 height 17
click at [629, 362] on link "Contacto" at bounding box center [634, 364] width 52 height 17
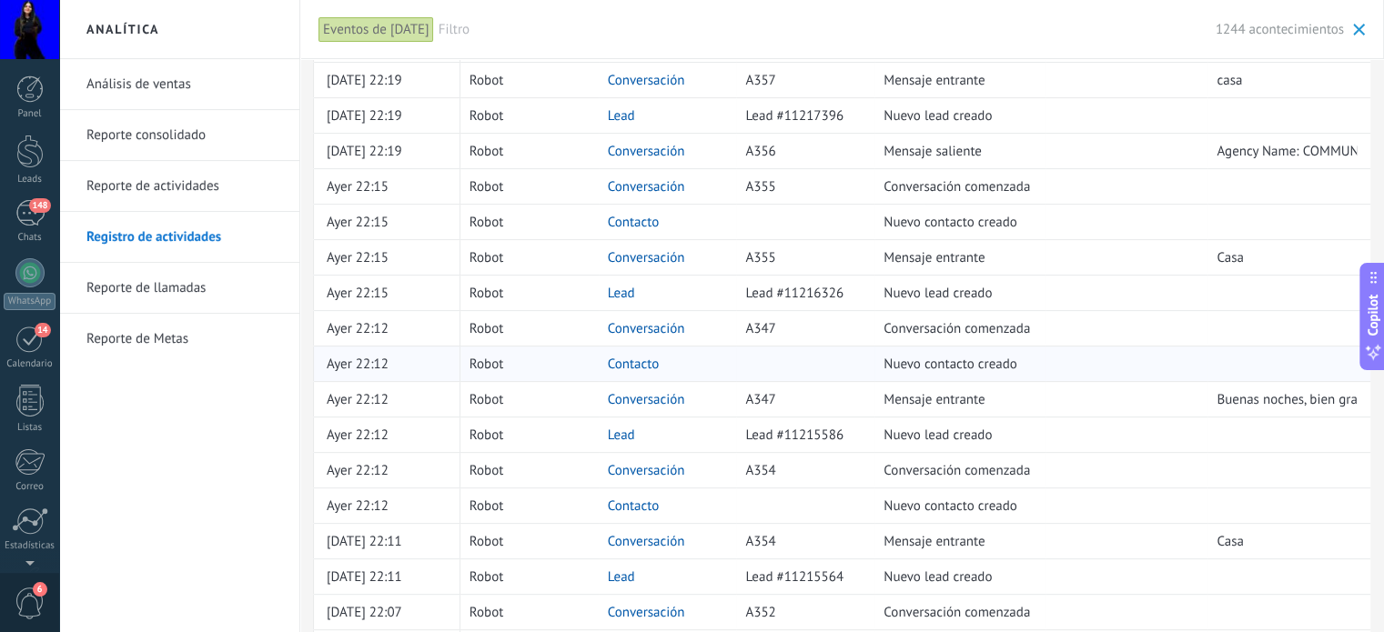
click at [629, 362] on link "Contacto" at bounding box center [634, 364] width 52 height 17
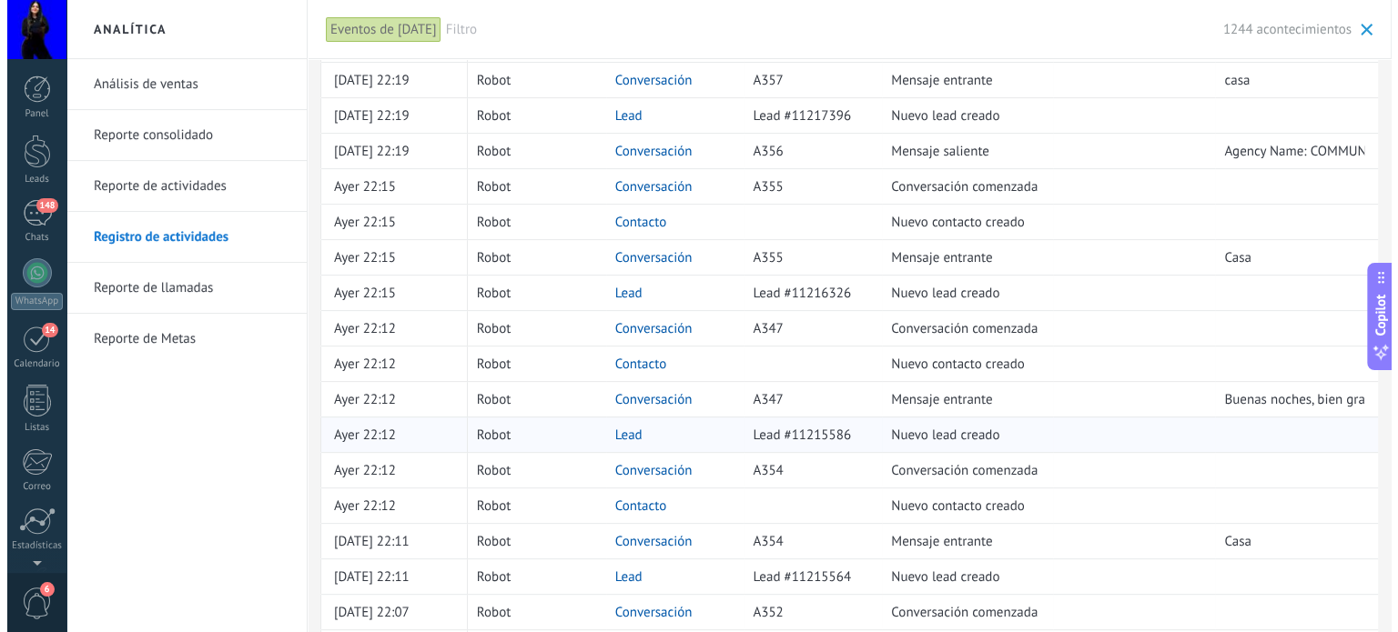
scroll to position [728, 0]
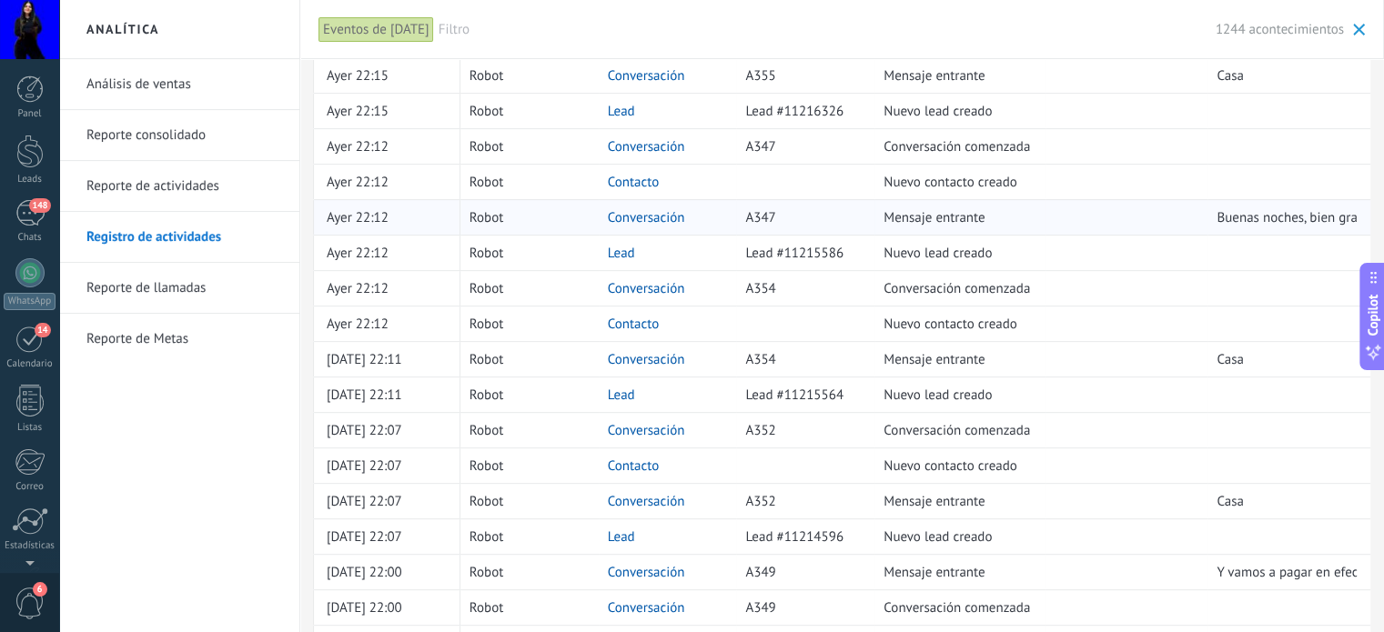
click at [640, 219] on link "Conversación" at bounding box center [646, 217] width 77 height 17
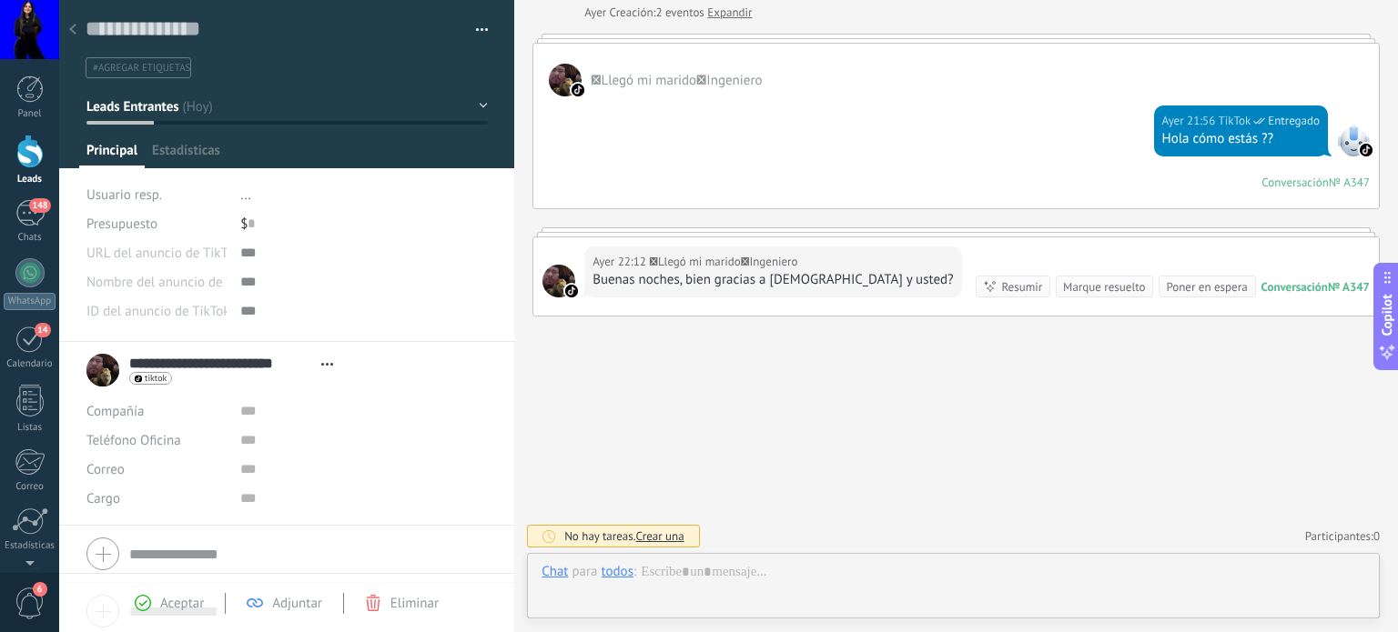
scroll to position [26, 0]
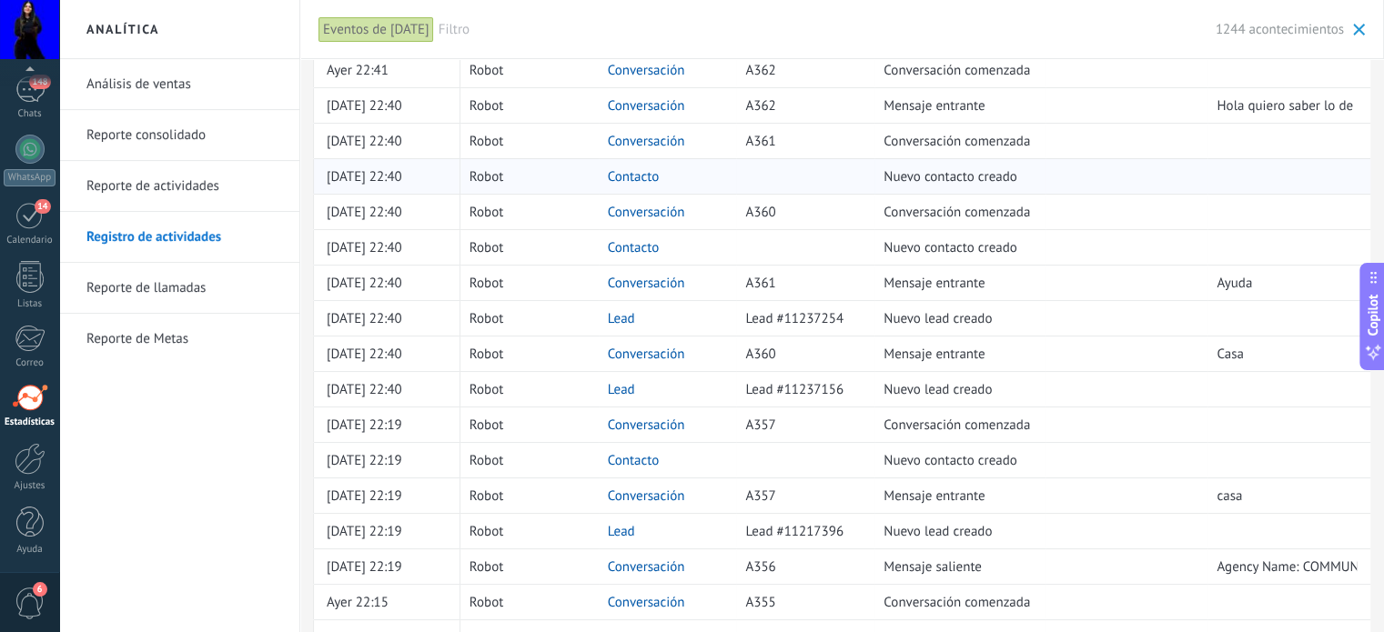
scroll to position [273, 0]
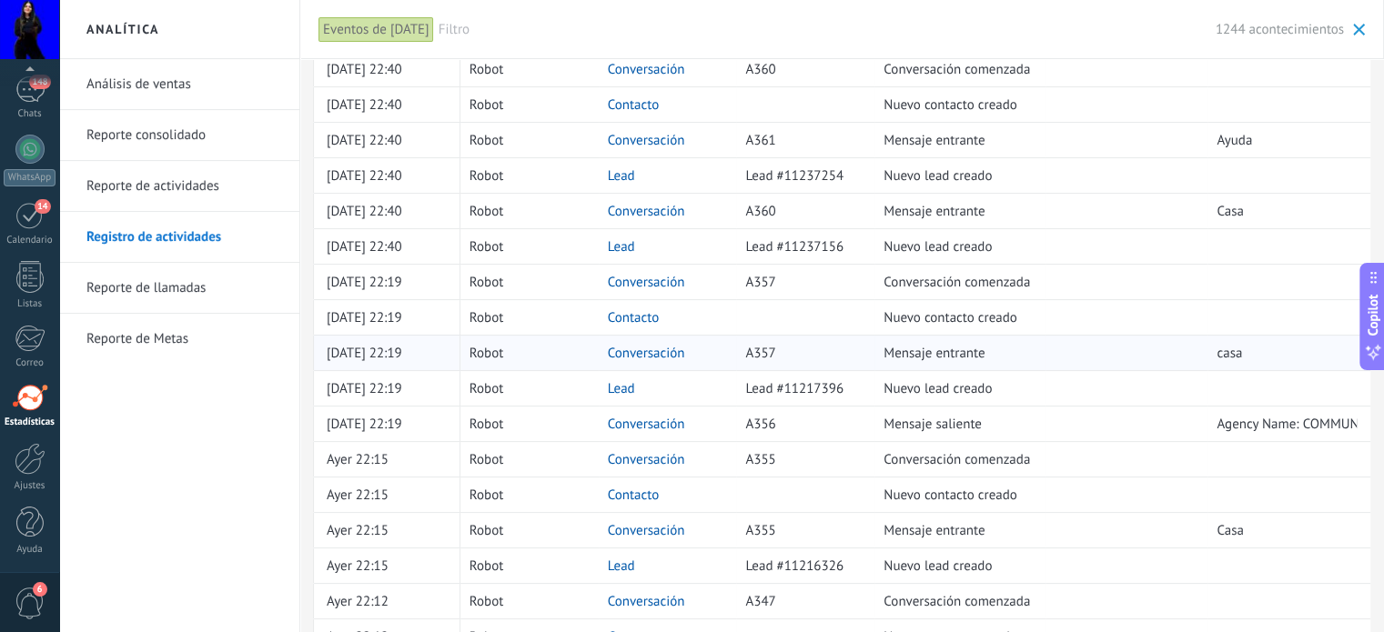
click at [644, 352] on link "Conversación" at bounding box center [646, 353] width 77 height 17
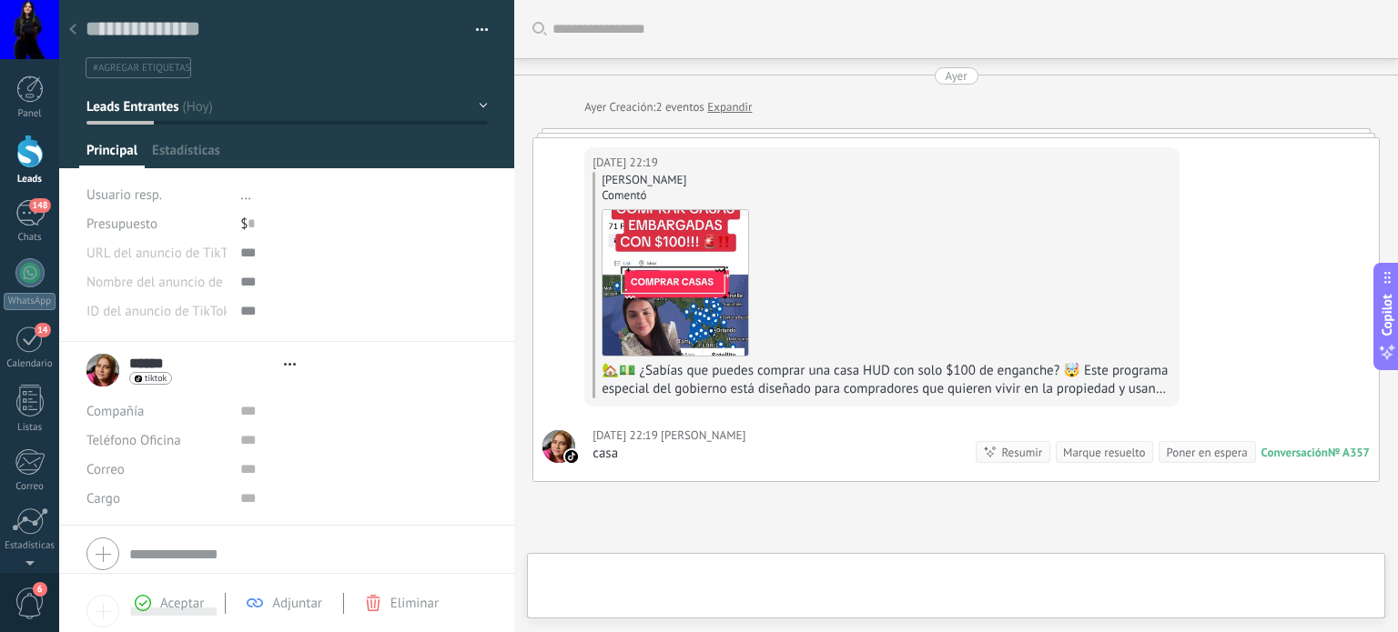
scroll to position [166, 0]
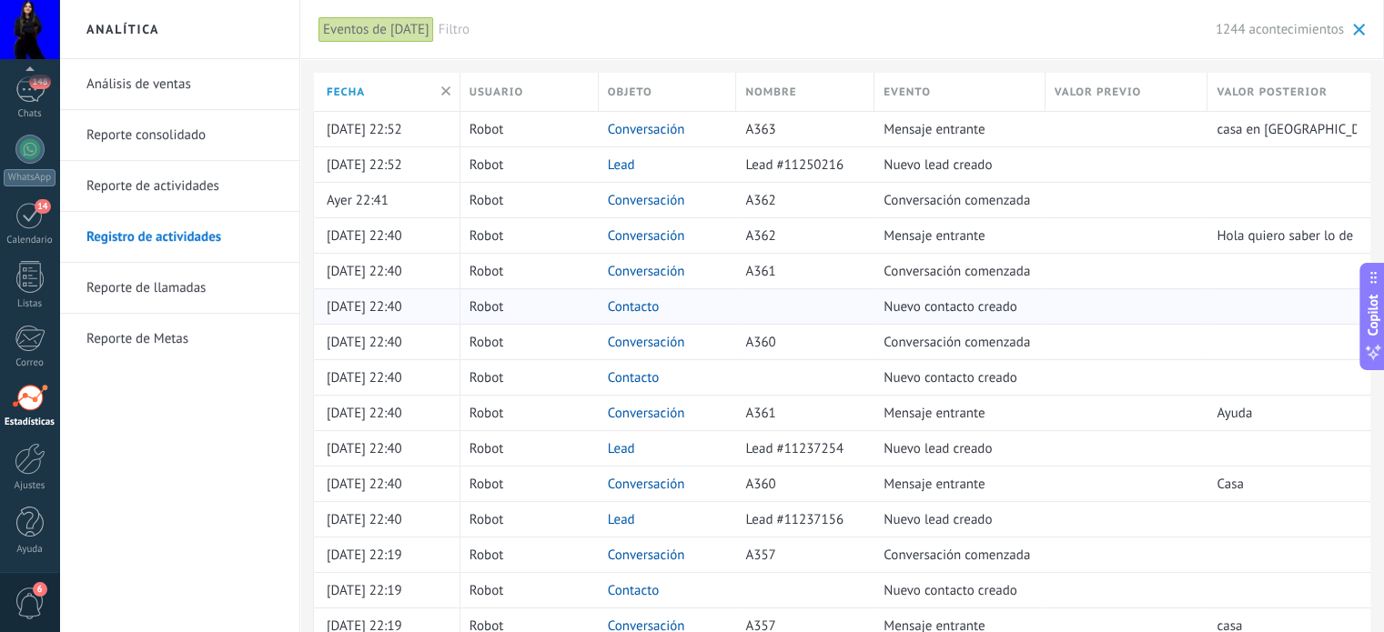
click at [630, 298] on link "Contacto" at bounding box center [634, 306] width 52 height 17
click at [629, 312] on link "Contacto" at bounding box center [634, 306] width 52 height 17
click at [632, 298] on link "Contacto" at bounding box center [634, 306] width 52 height 17
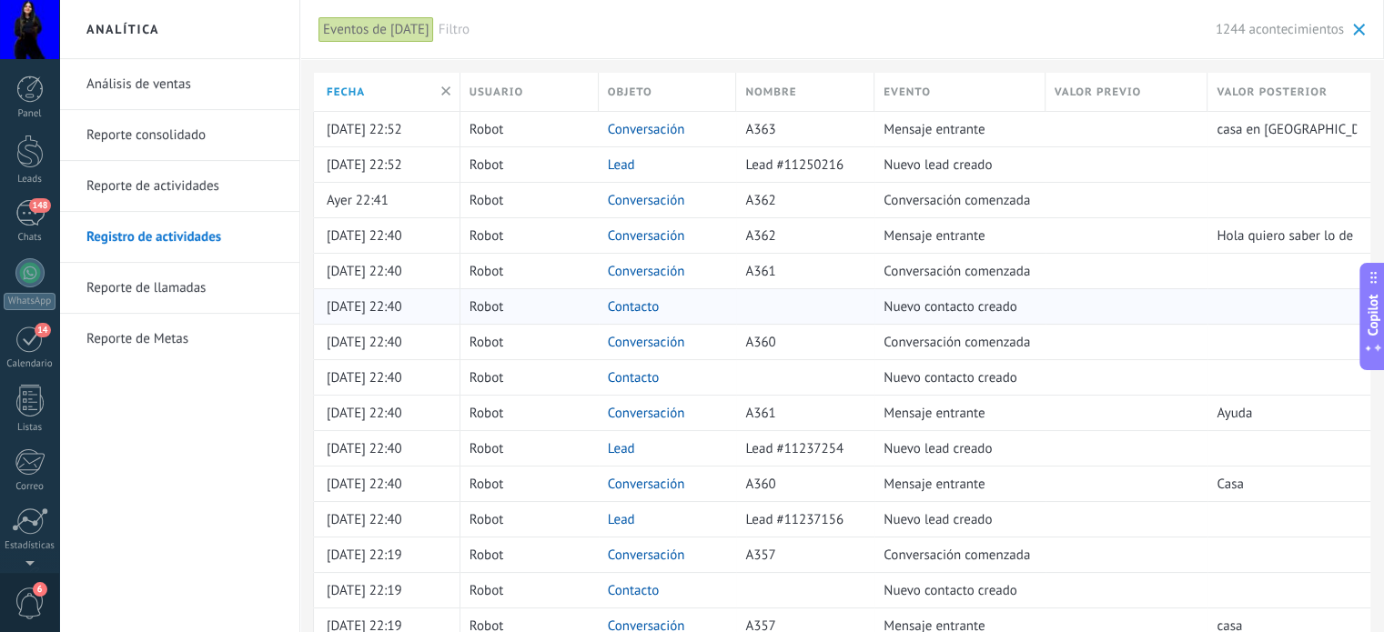
click at [632, 298] on link "Contacto" at bounding box center [634, 306] width 52 height 17
click at [619, 447] on link "Lead" at bounding box center [621, 448] width 27 height 17
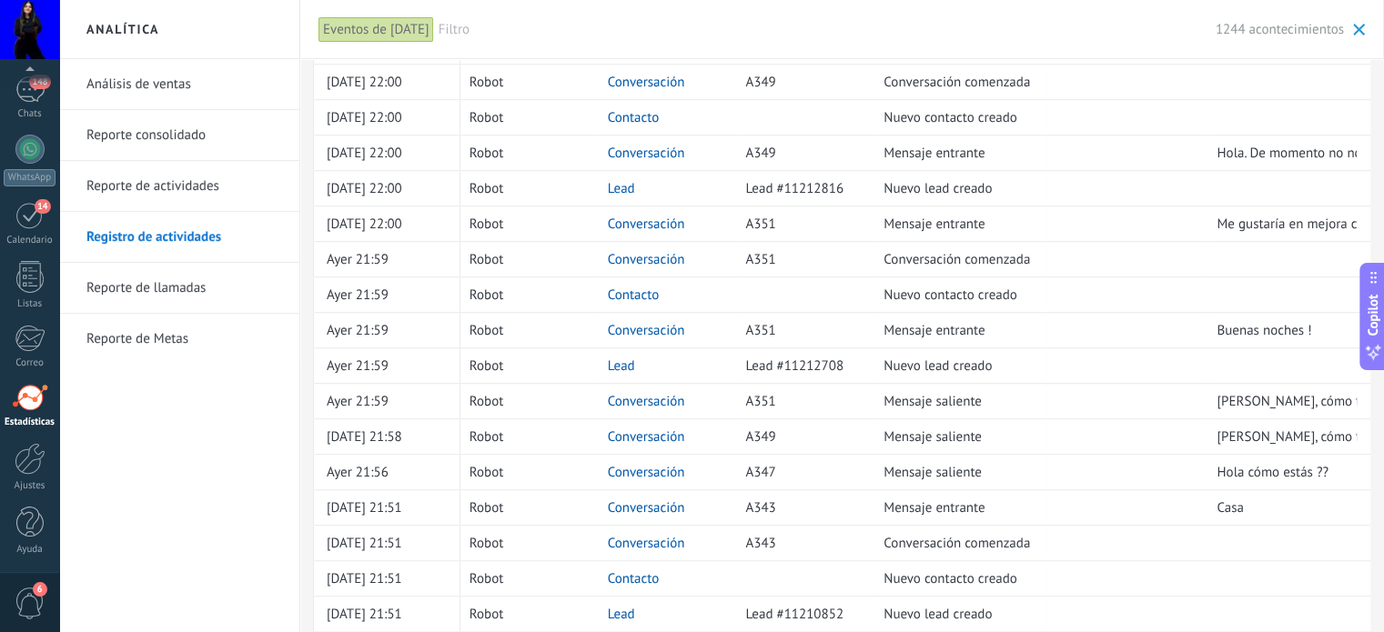
scroll to position [1303, 0]
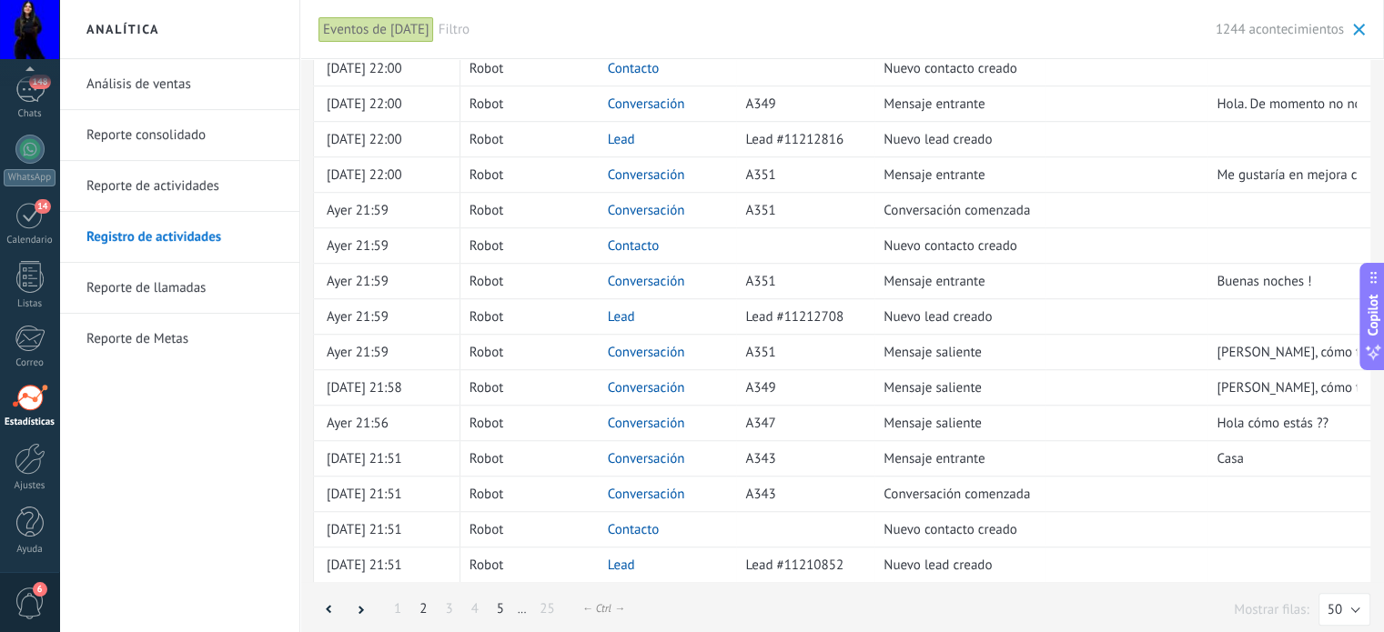
click at [495, 602] on link "5" at bounding box center [500, 609] width 25 height 35
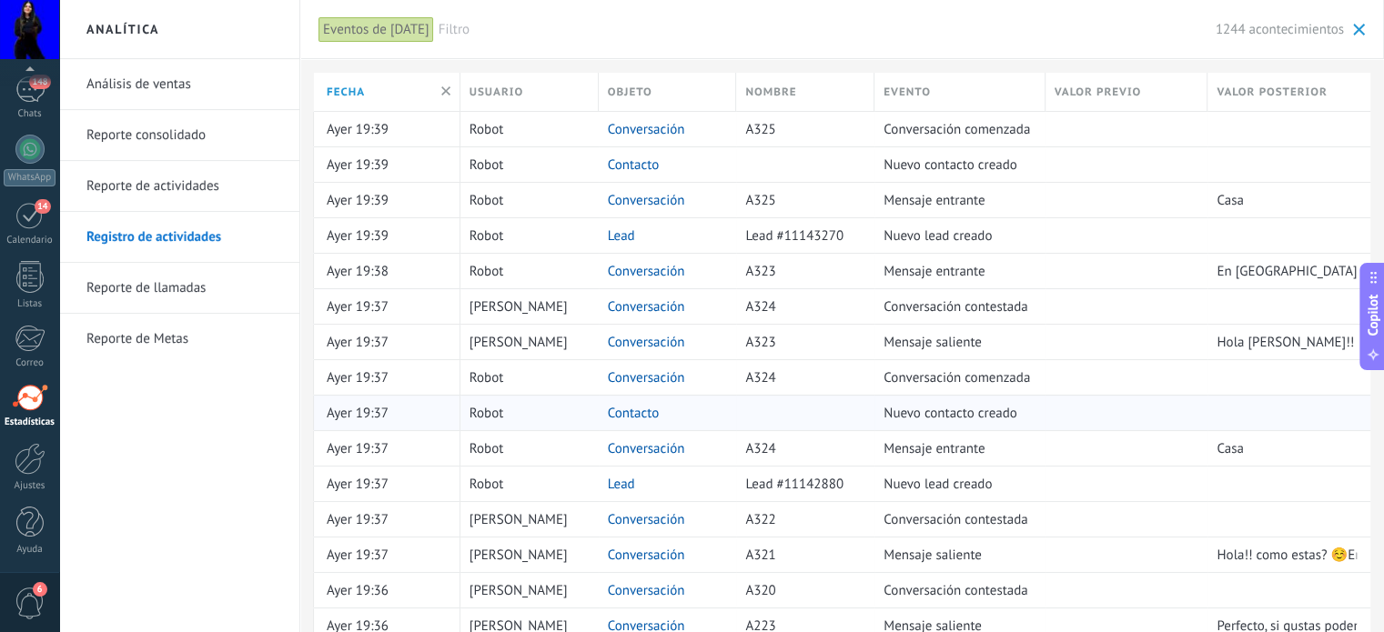
click at [642, 407] on link "Contacto" at bounding box center [634, 413] width 52 height 17
drag, startPoint x: 642, startPoint y: 407, endPoint x: 976, endPoint y: 396, distance: 334.2
click at [976, 396] on div "Nuevo contacto creado" at bounding box center [956, 413] width 162 height 35
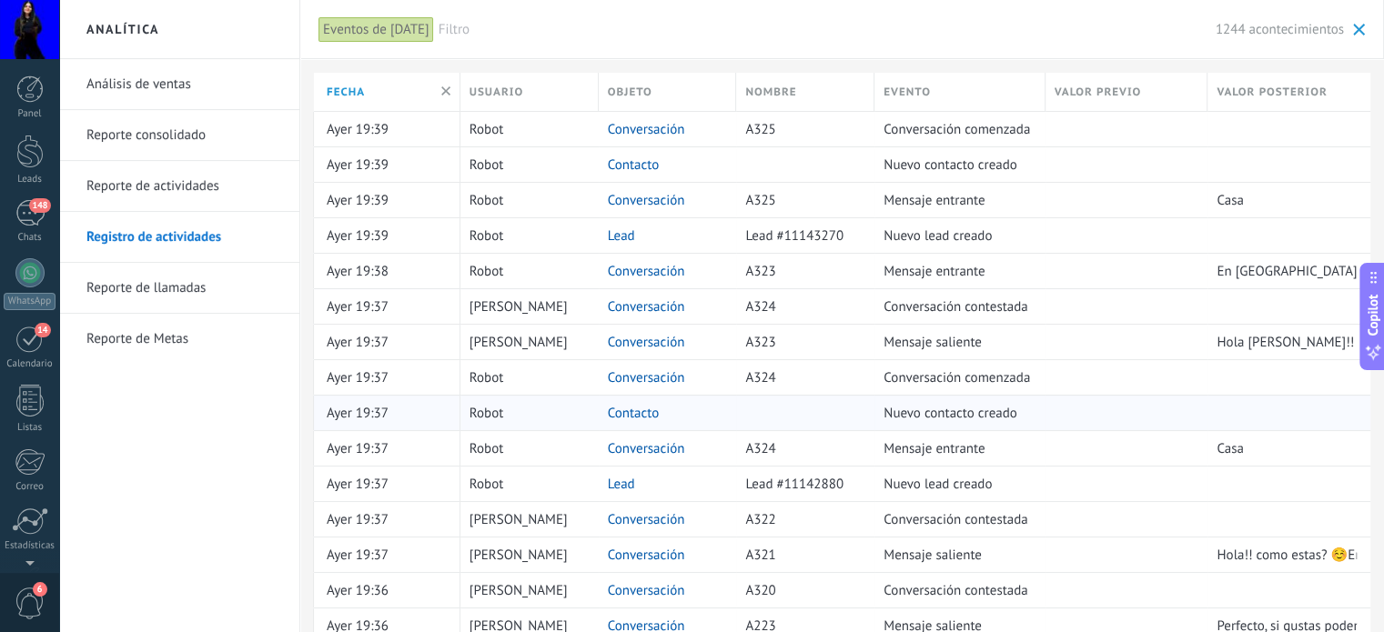
click at [642, 408] on link "Contacto" at bounding box center [634, 413] width 52 height 17
click at [621, 166] on link "Contacto" at bounding box center [634, 165] width 52 height 17
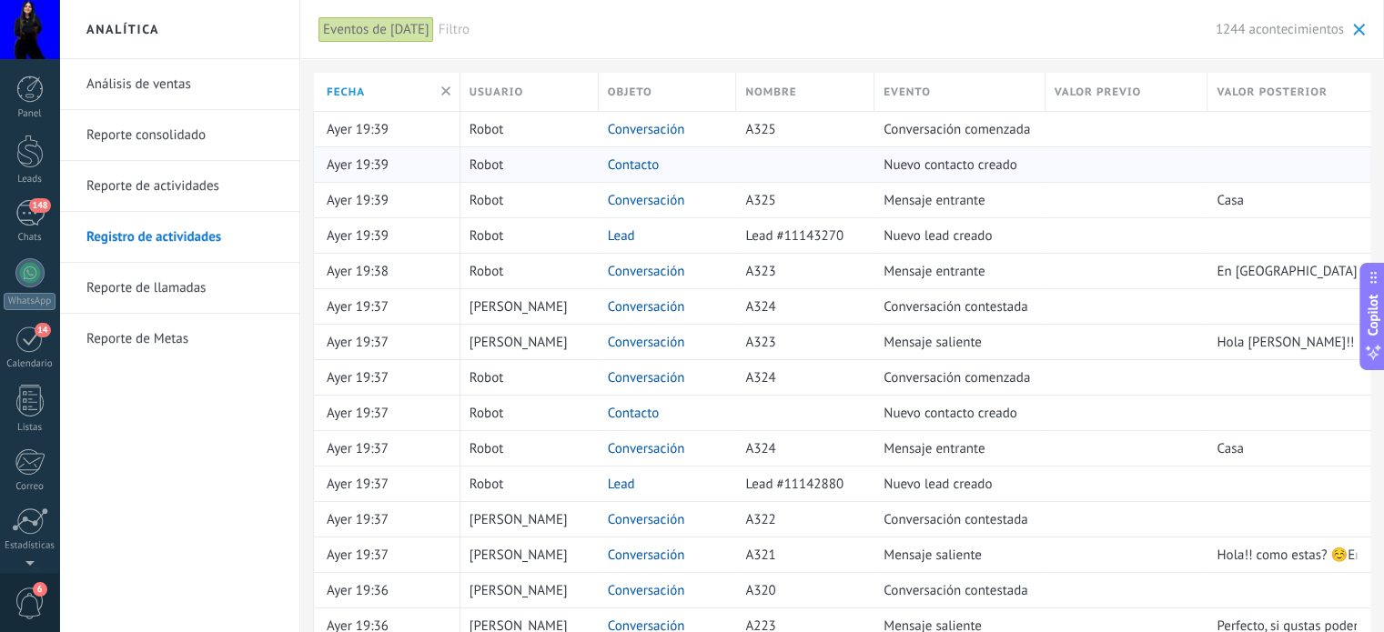
click at [621, 166] on link "Contacto" at bounding box center [634, 165] width 52 height 17
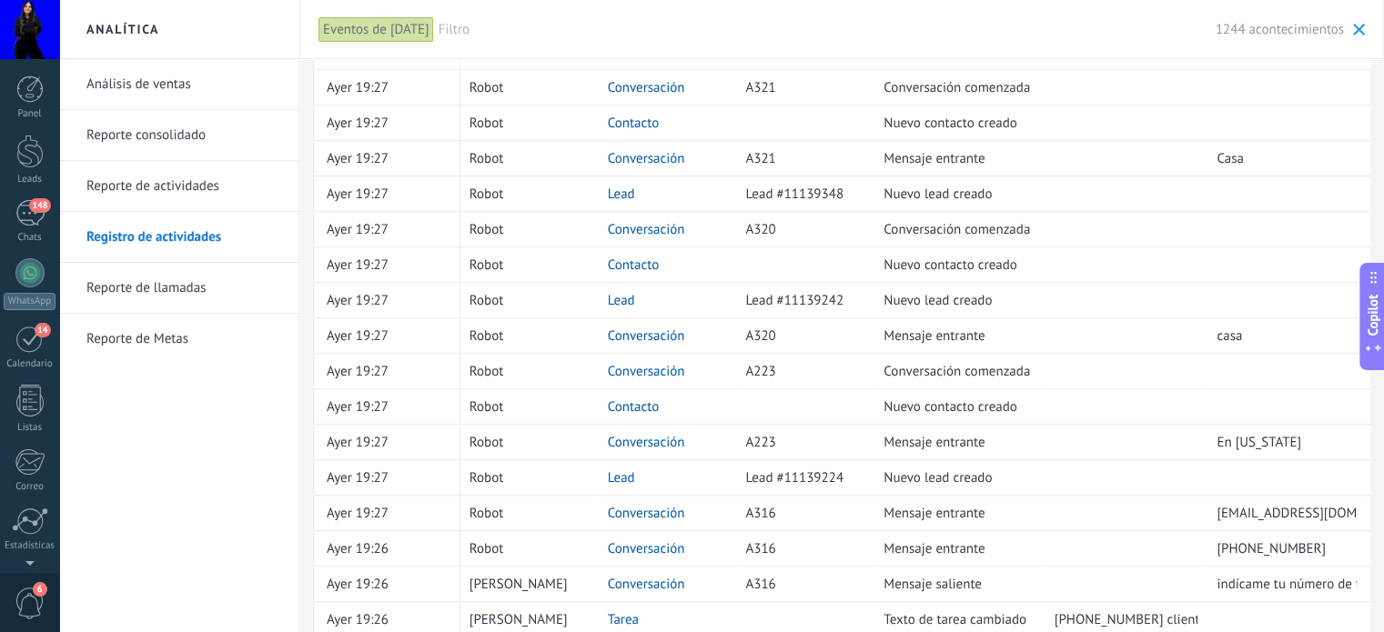
scroll to position [1303, 0]
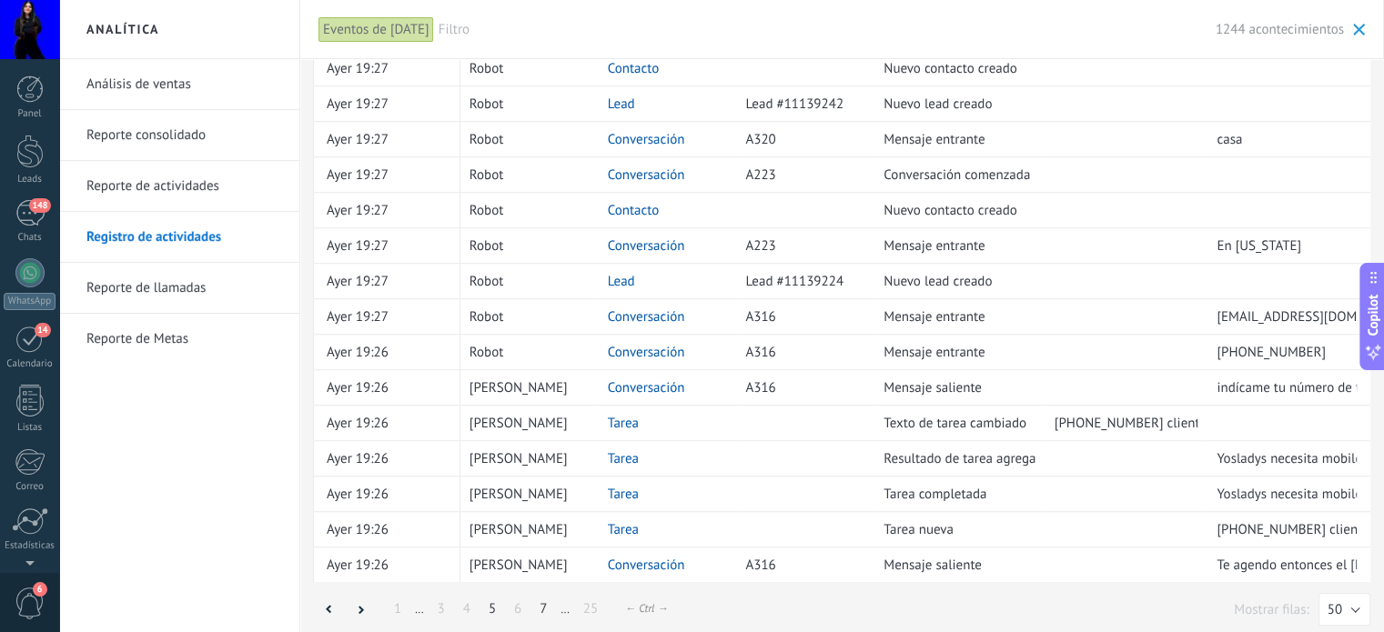
click at [539, 601] on link "7" at bounding box center [543, 609] width 25 height 35
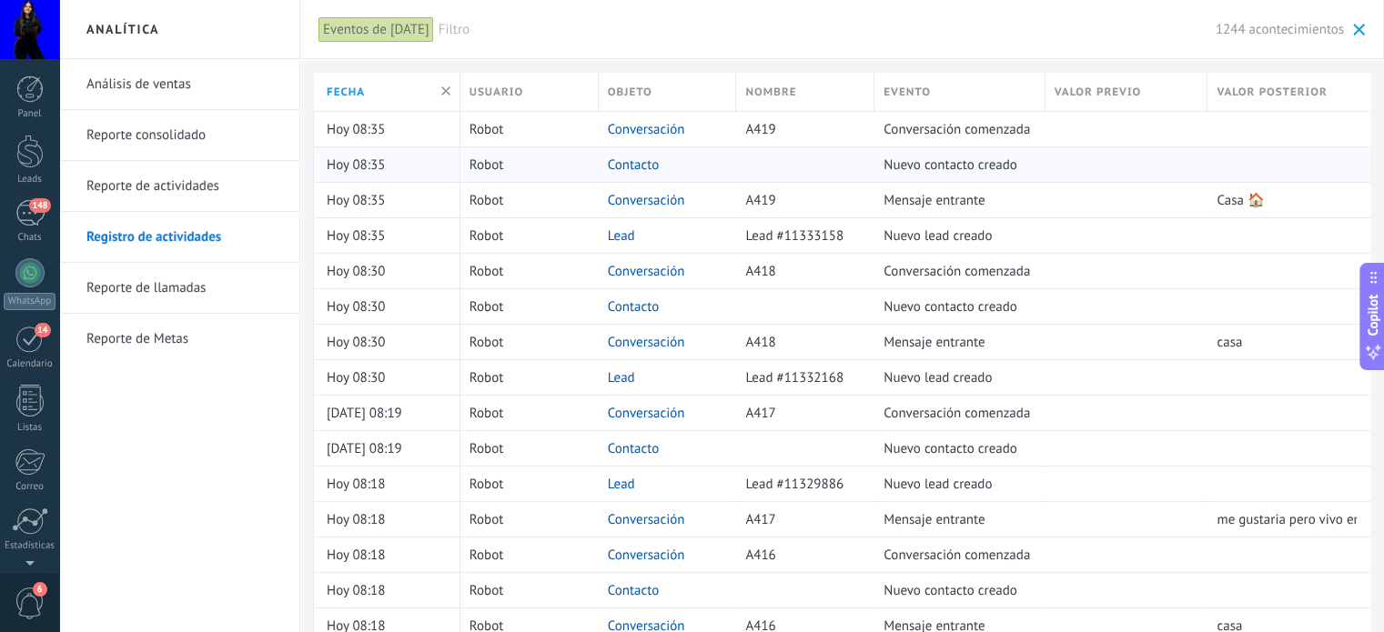
click at [630, 157] on link "Contacto" at bounding box center [634, 165] width 52 height 17
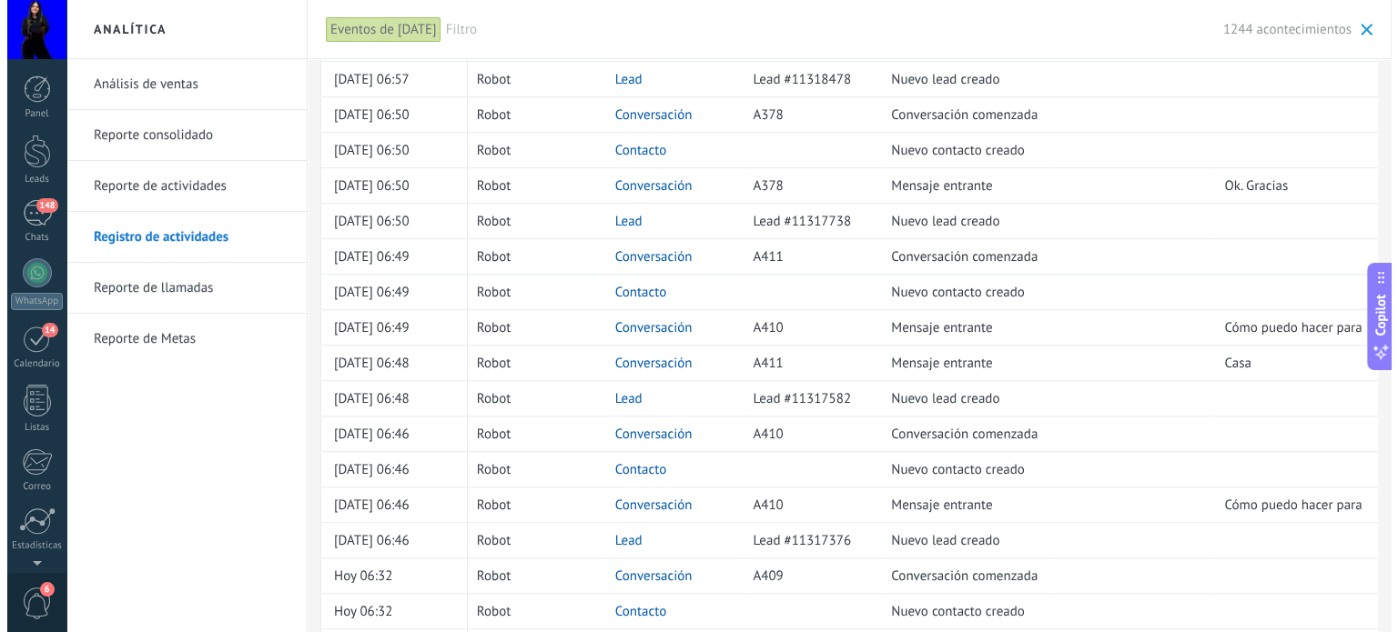
scroll to position [1303, 0]
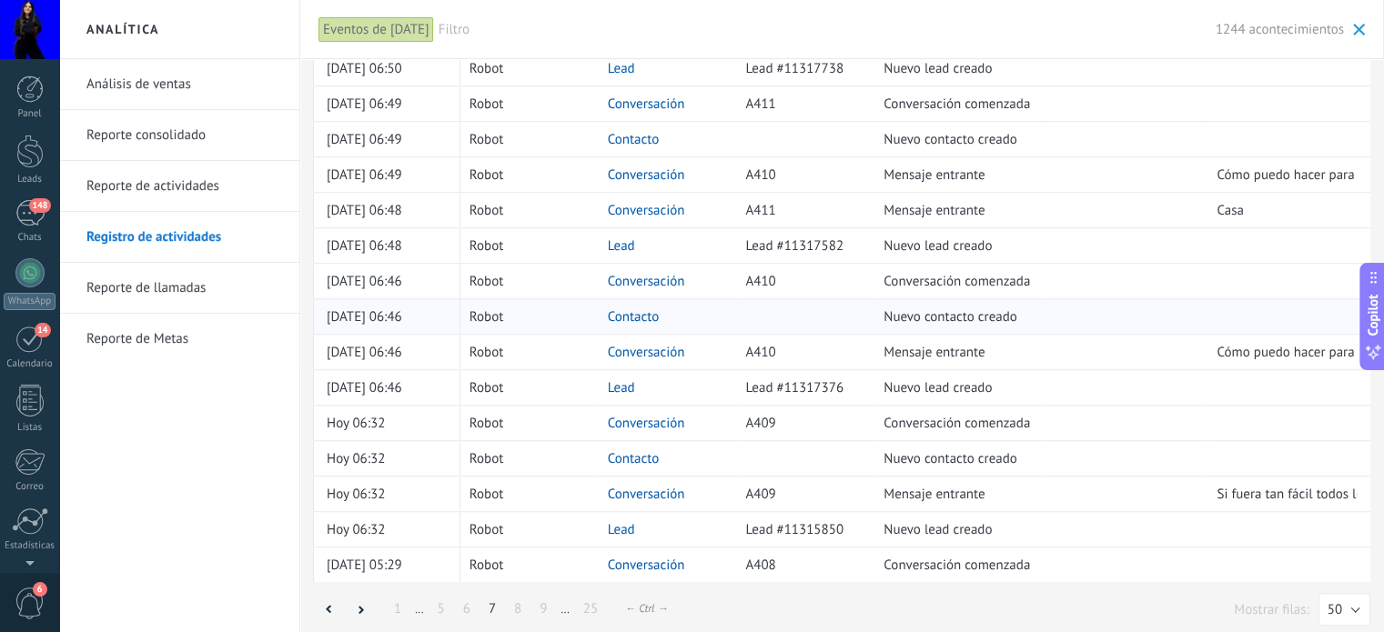
click at [637, 312] on link "Contacto" at bounding box center [634, 316] width 52 height 17
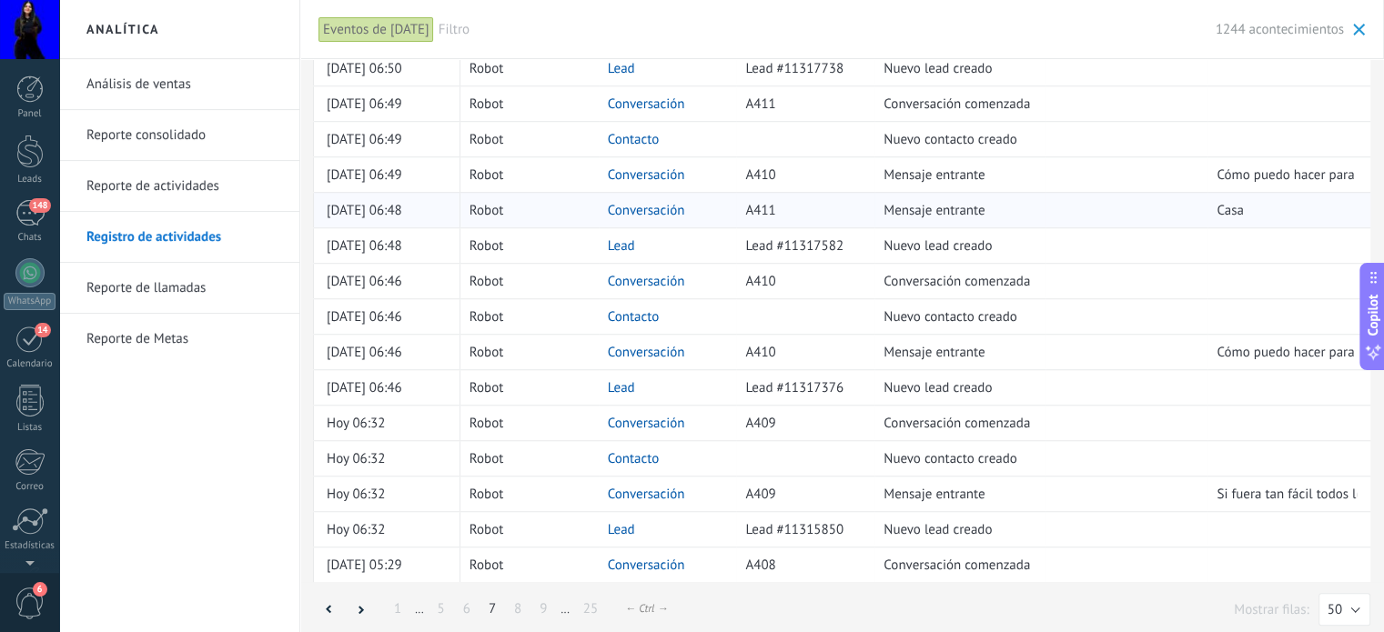
click at [659, 202] on link "Conversación" at bounding box center [646, 210] width 77 height 17
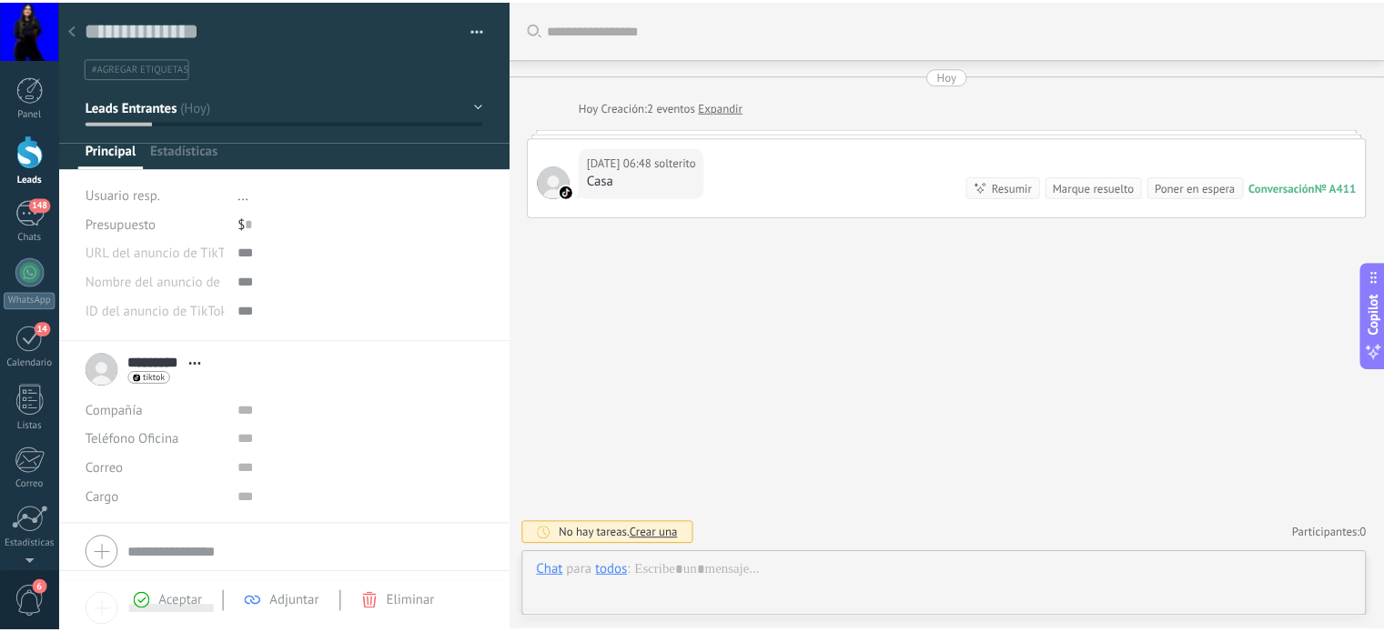
scroll to position [26, 0]
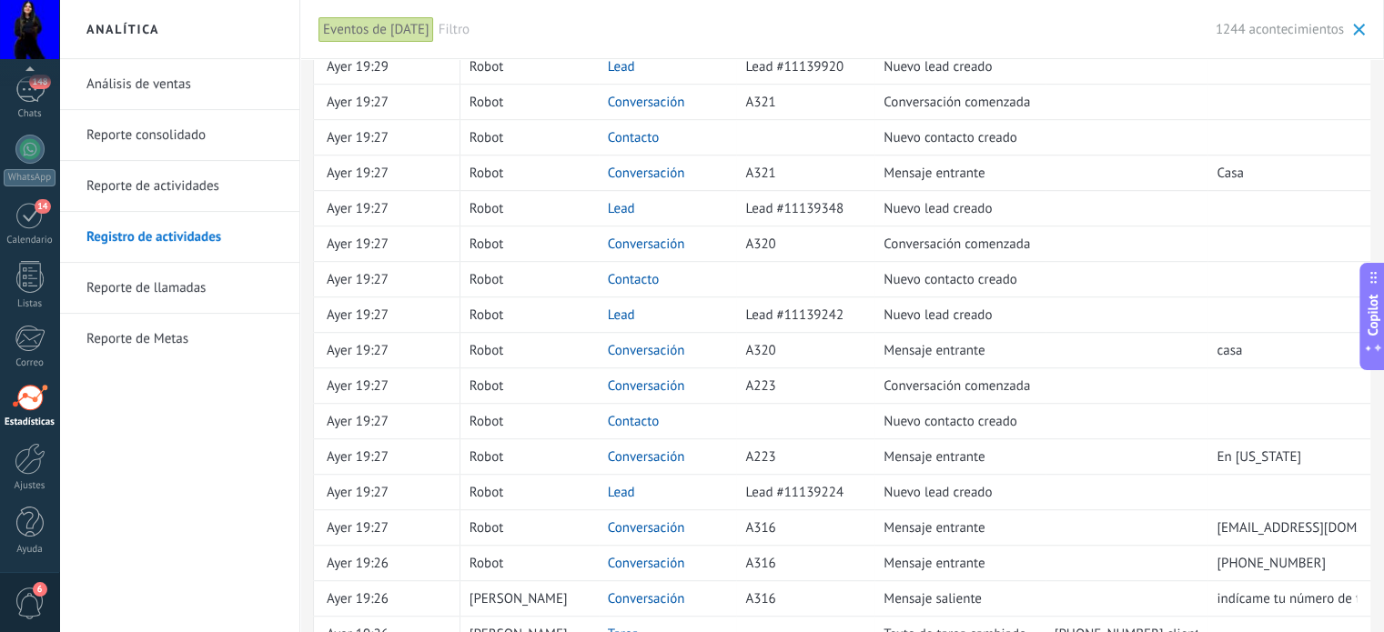
scroll to position [1303, 0]
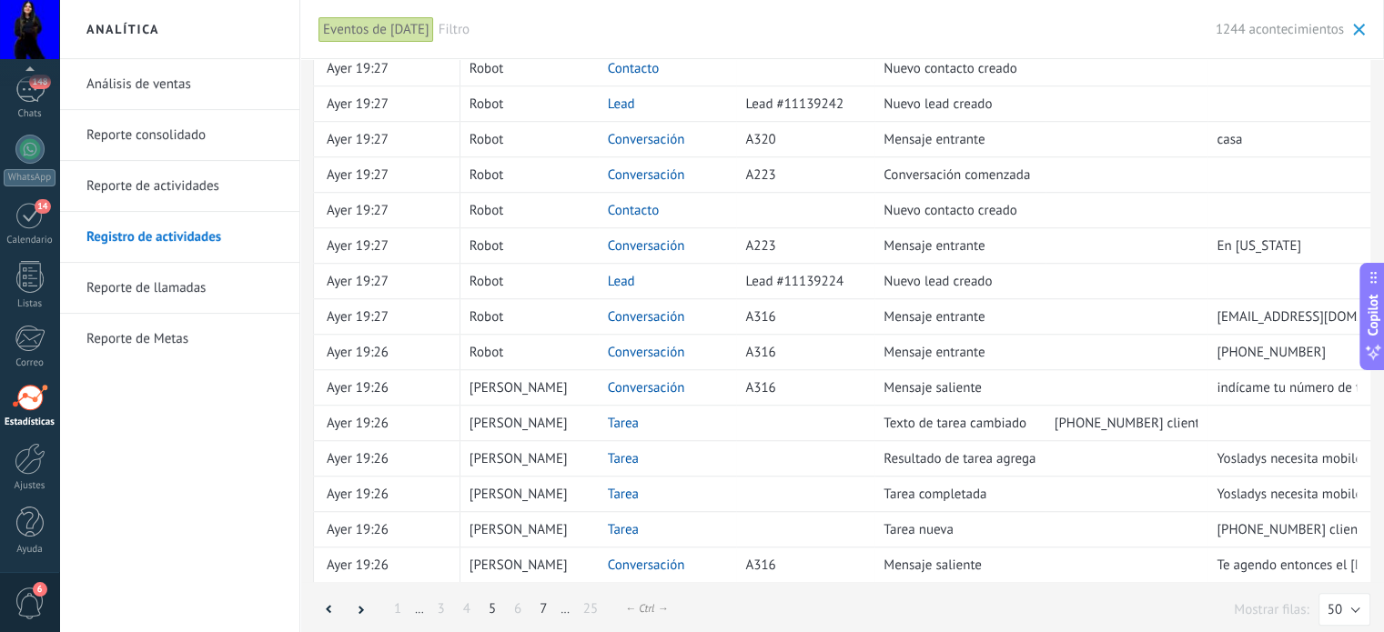
click at [547, 599] on link "7" at bounding box center [543, 609] width 25 height 35
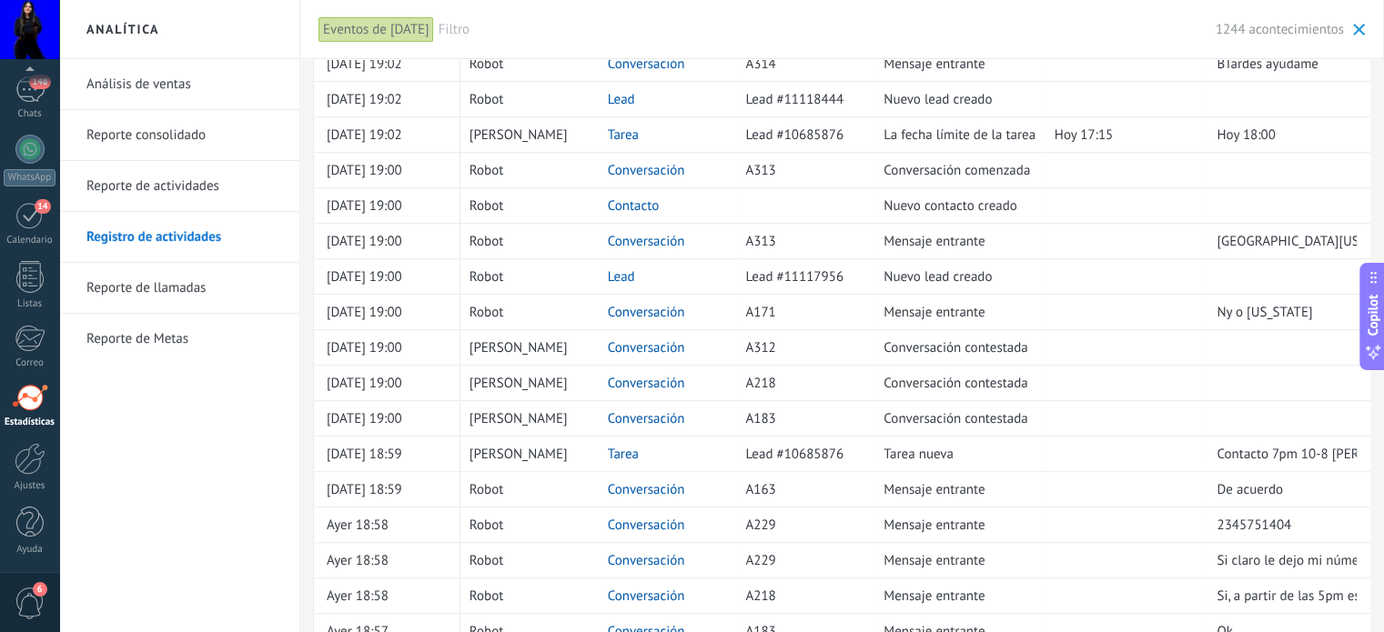
scroll to position [1303, 0]
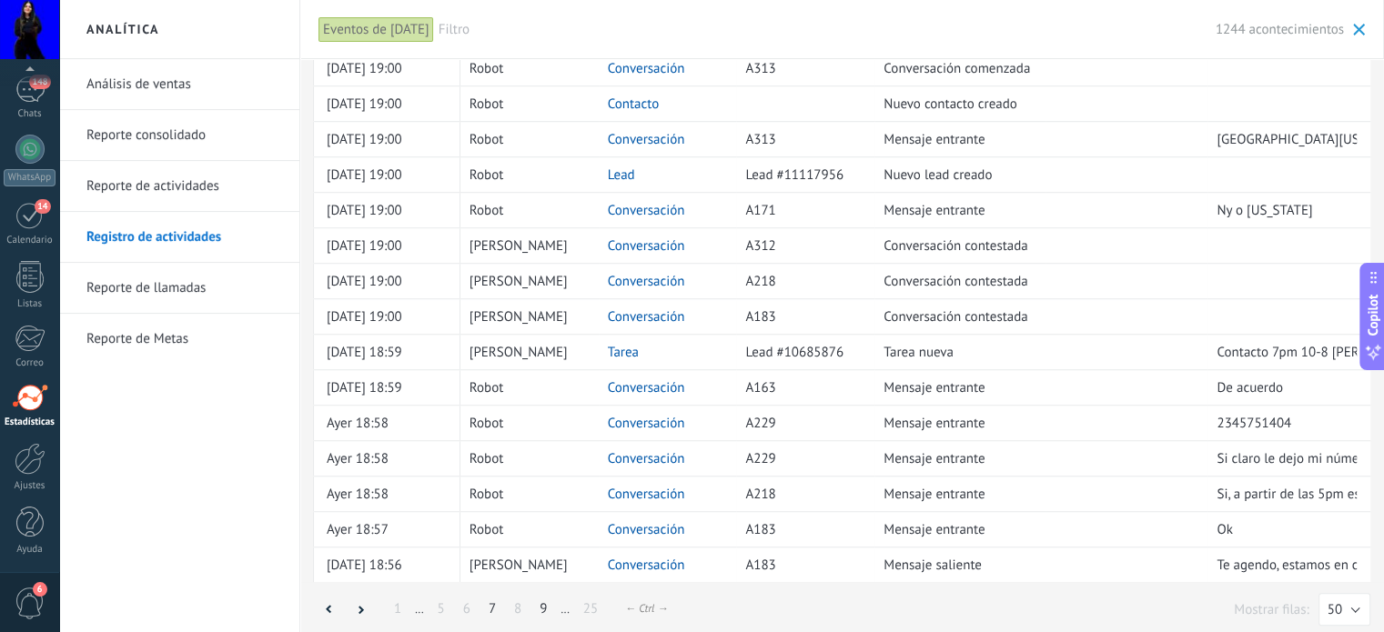
click at [538, 600] on link "9" at bounding box center [543, 609] width 25 height 35
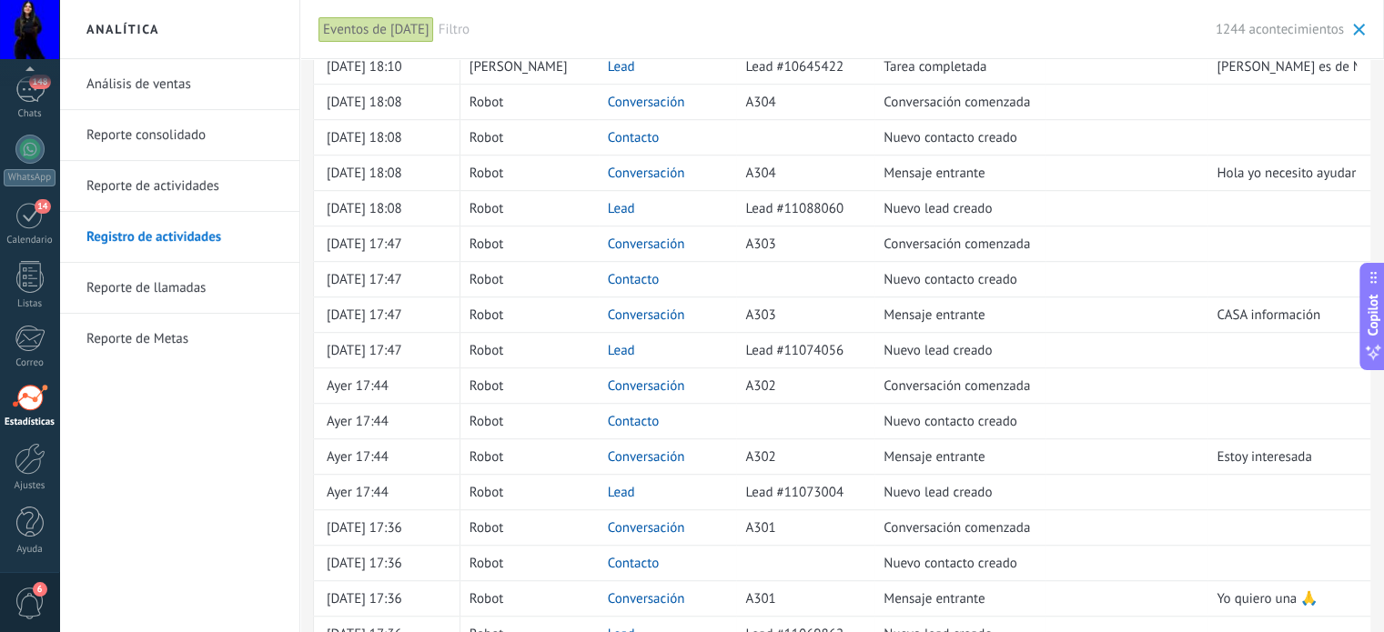
scroll to position [1303, 0]
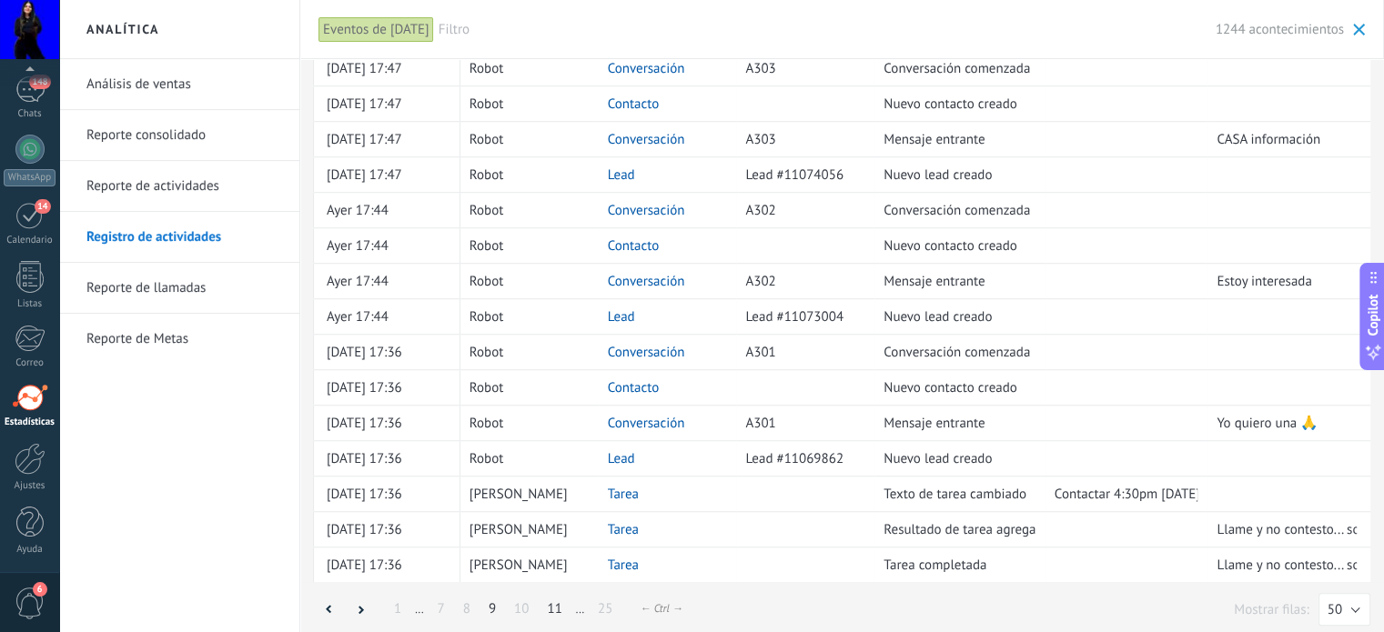
click at [556, 594] on link "11" at bounding box center [554, 609] width 33 height 35
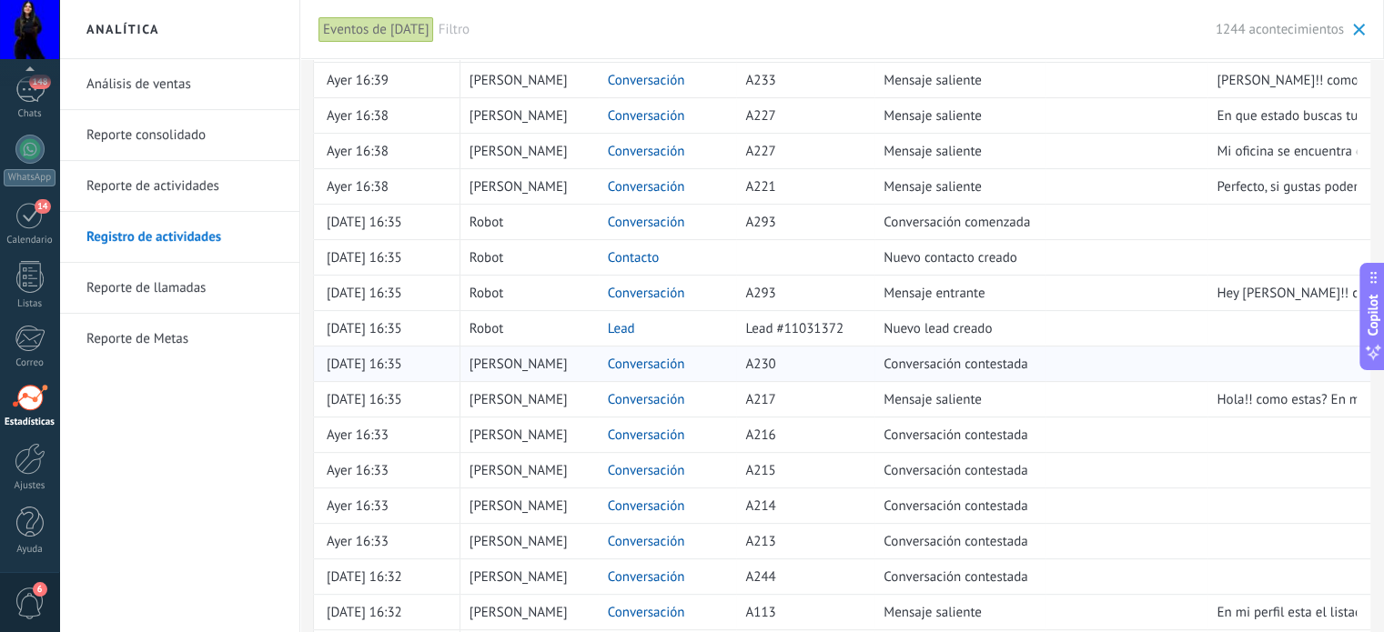
scroll to position [364, 0]
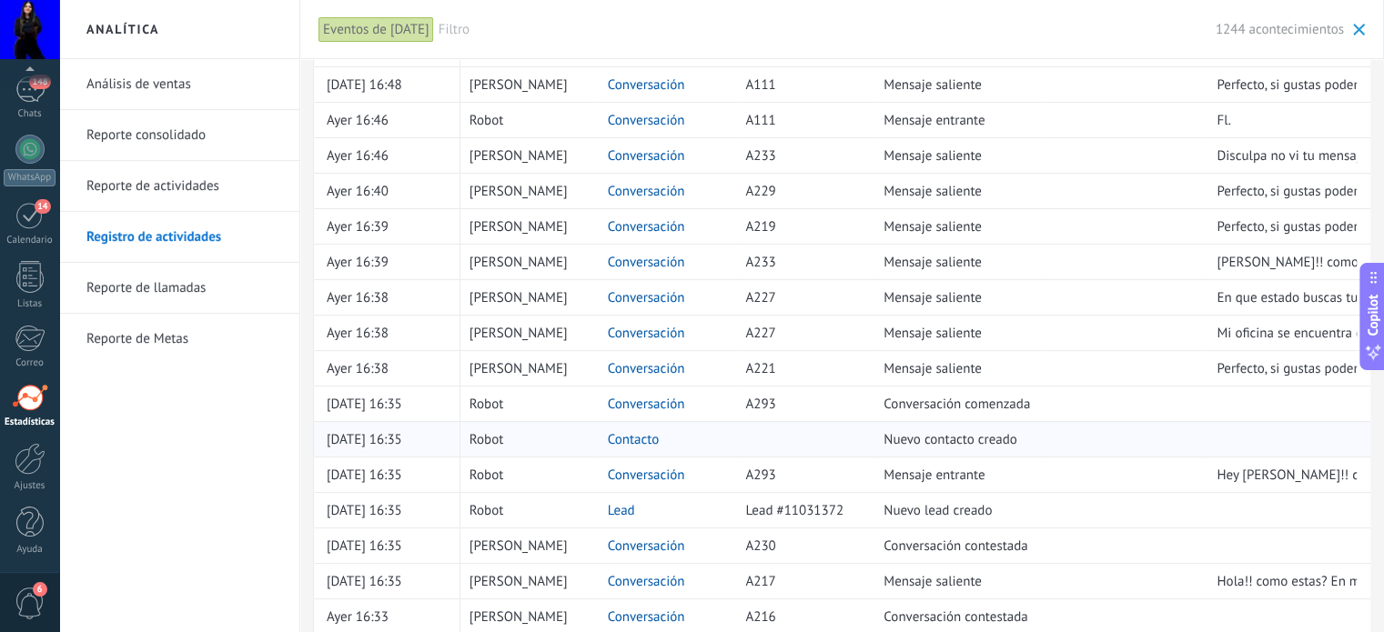
click at [630, 434] on link "Contacto" at bounding box center [634, 439] width 52 height 17
click at [644, 472] on link "Conversación" at bounding box center [646, 475] width 77 height 17
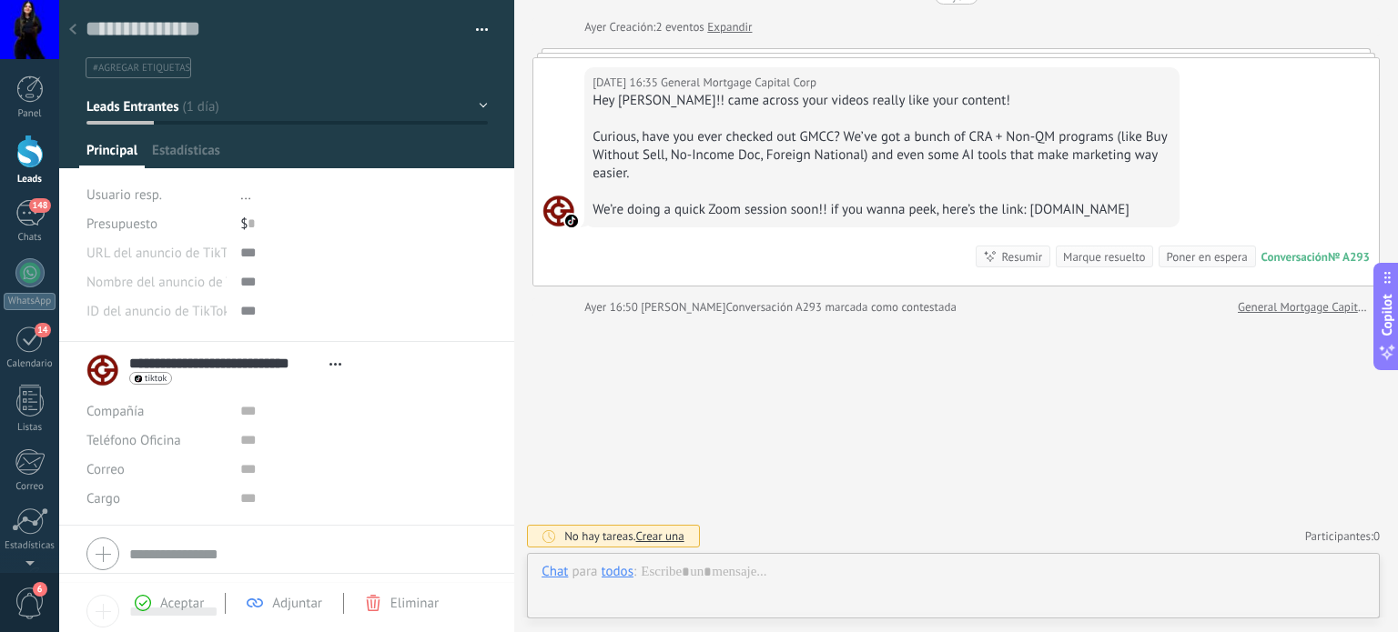
scroll to position [26, 0]
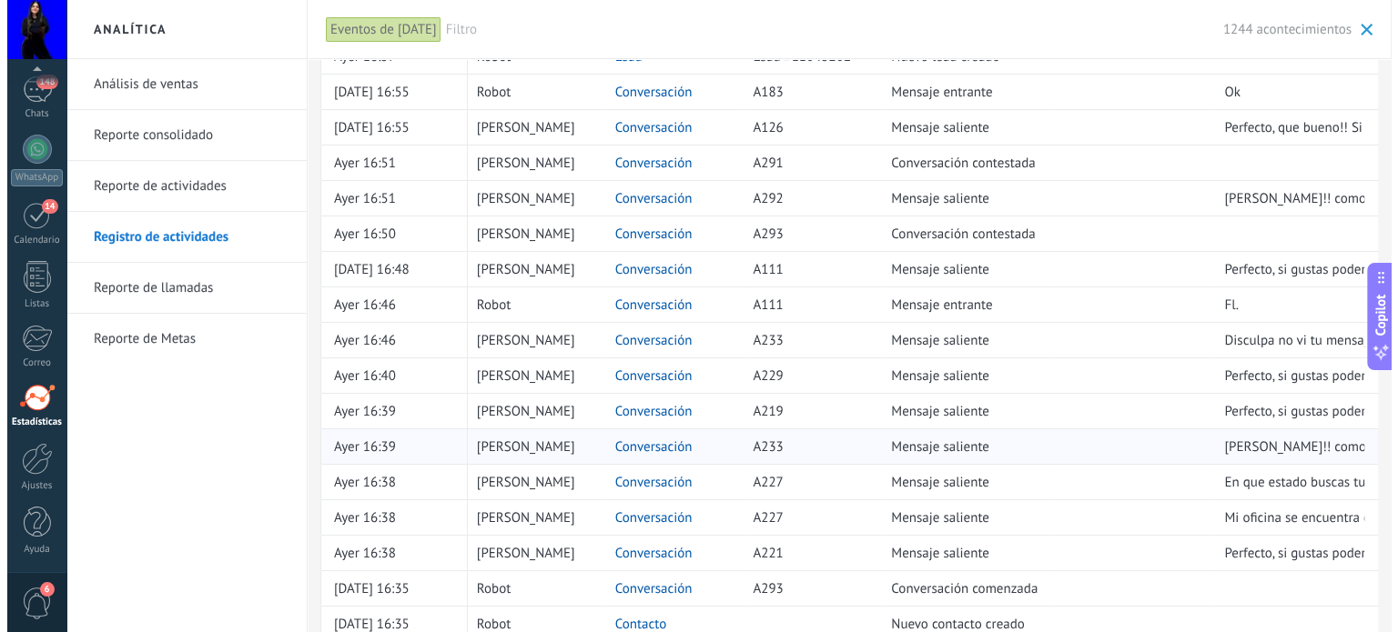
scroll to position [182, 0]
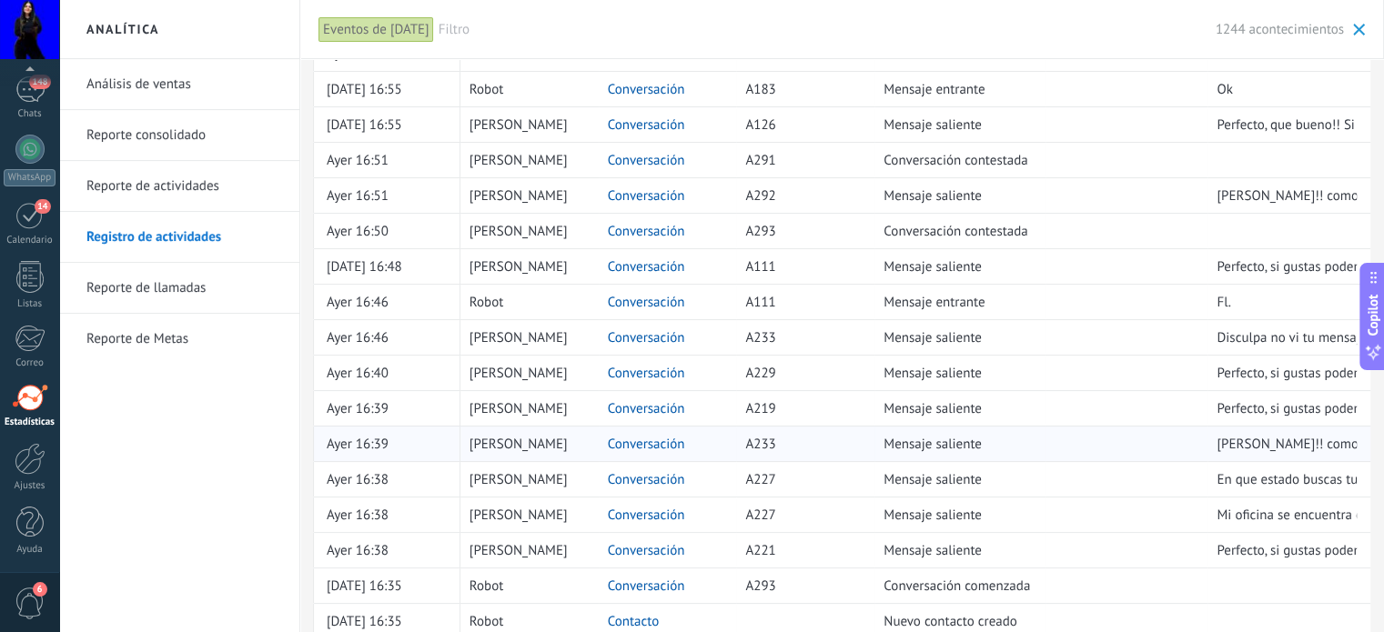
click at [659, 441] on link "Conversación" at bounding box center [646, 444] width 77 height 17
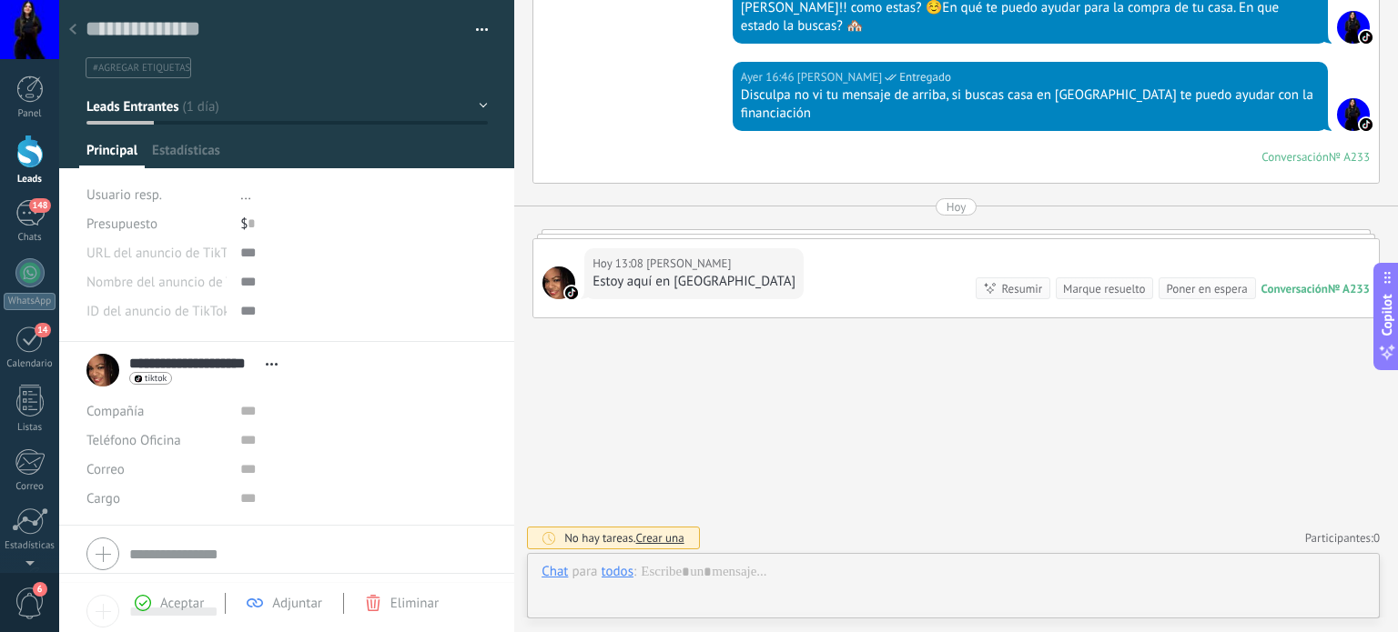
scroll to position [26, 0]
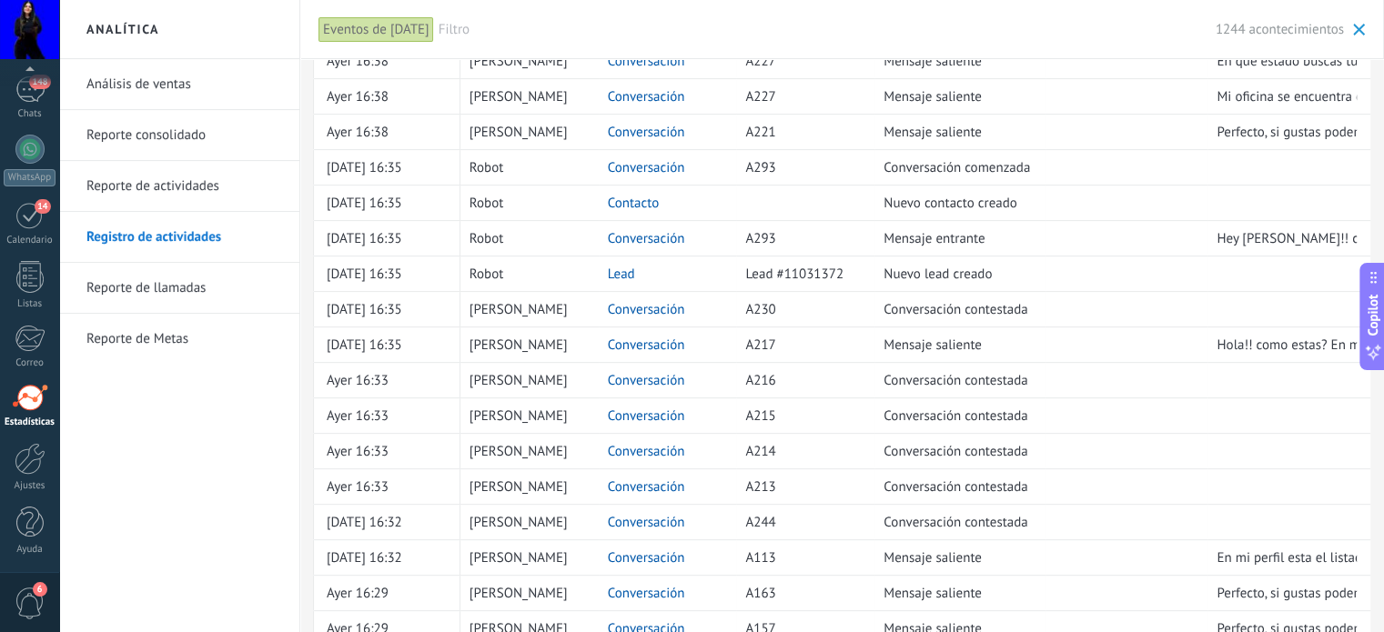
scroll to position [819, 0]
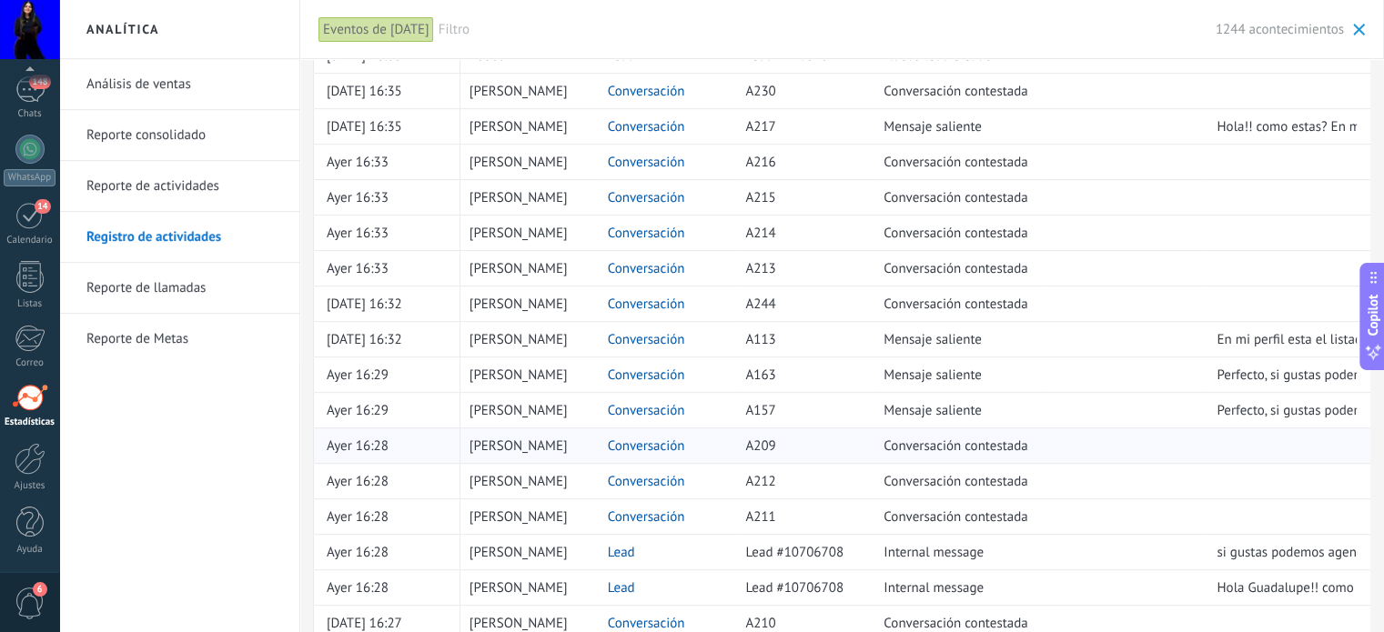
click at [662, 440] on link "Conversación" at bounding box center [646, 446] width 77 height 17
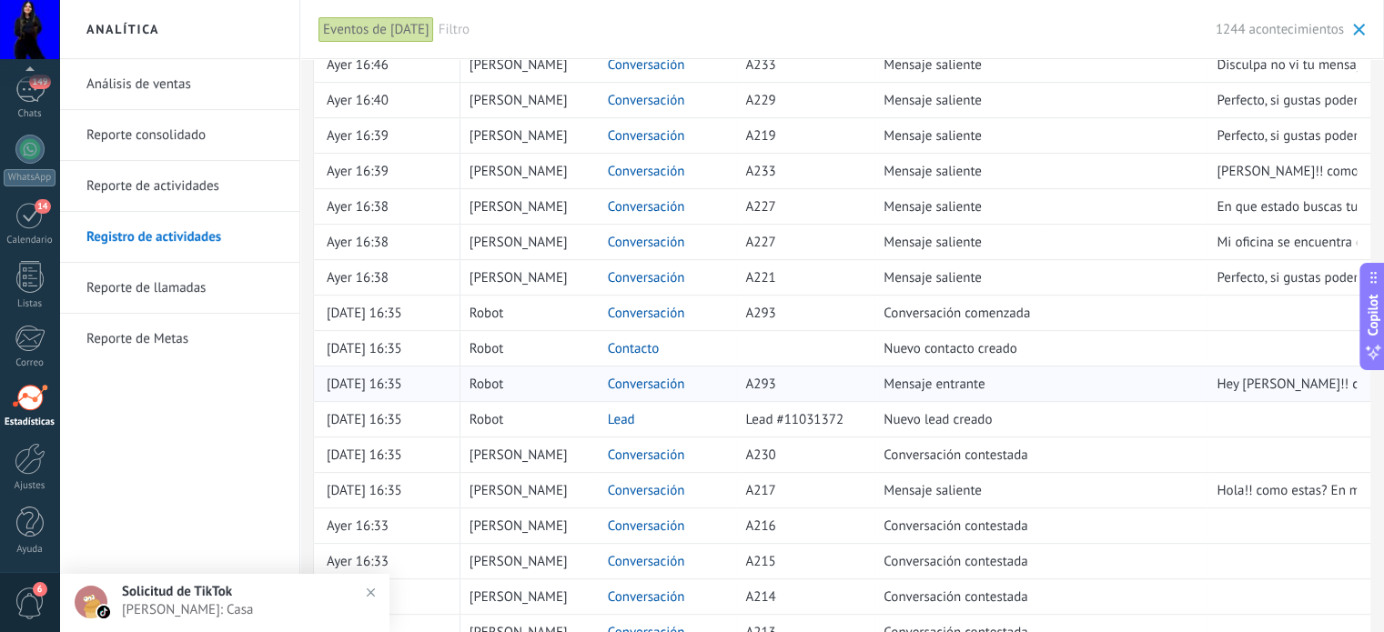
click at [633, 385] on link "Conversación" at bounding box center [646, 384] width 77 height 17
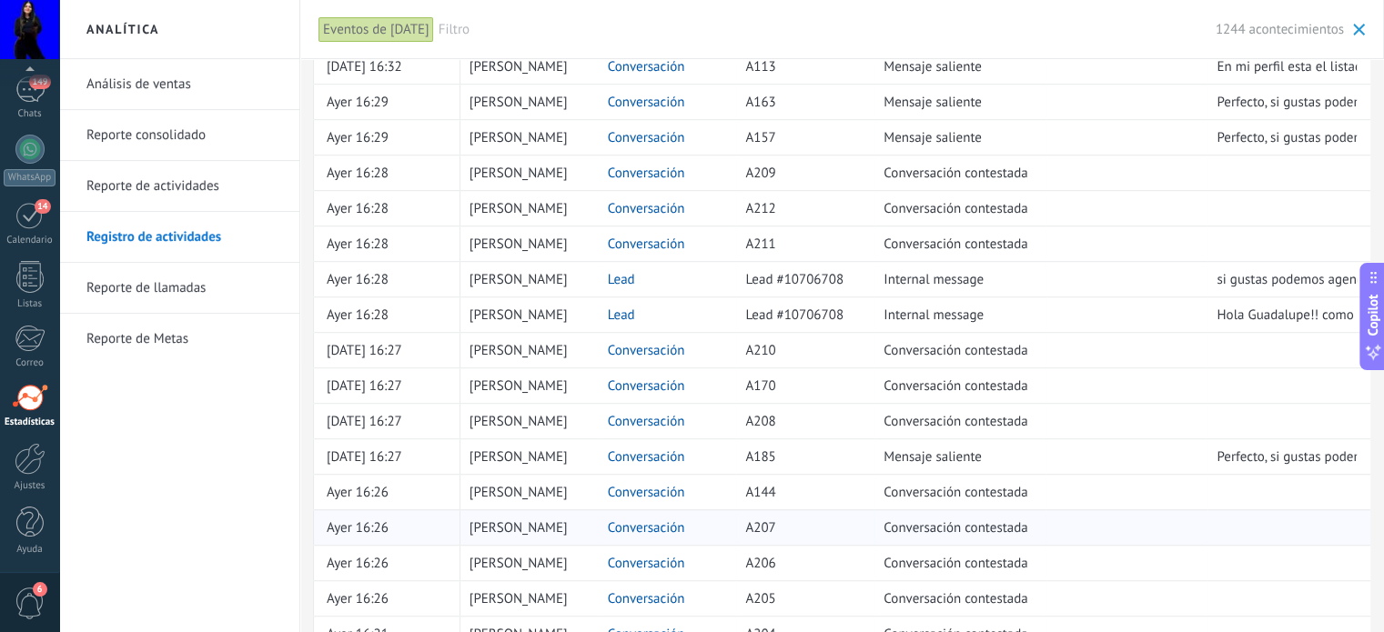
click at [672, 520] on link "Conversación" at bounding box center [646, 528] width 77 height 17
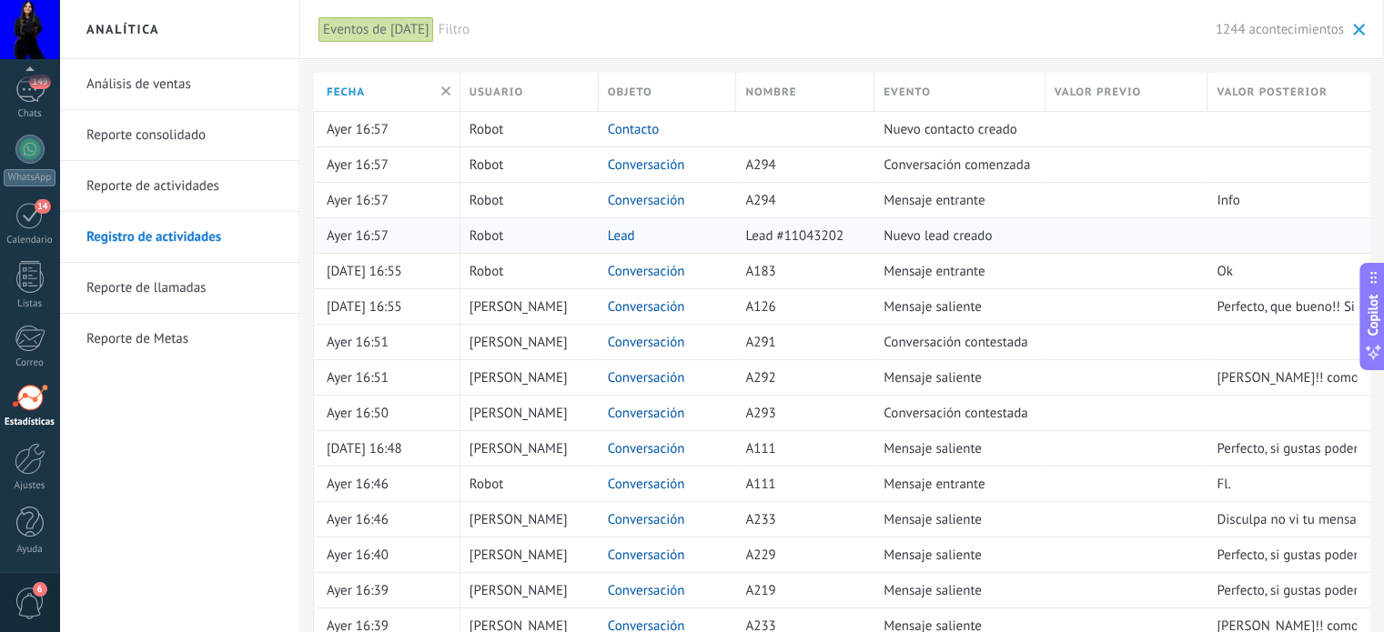
click at [631, 232] on link "Lead" at bounding box center [621, 236] width 27 height 17
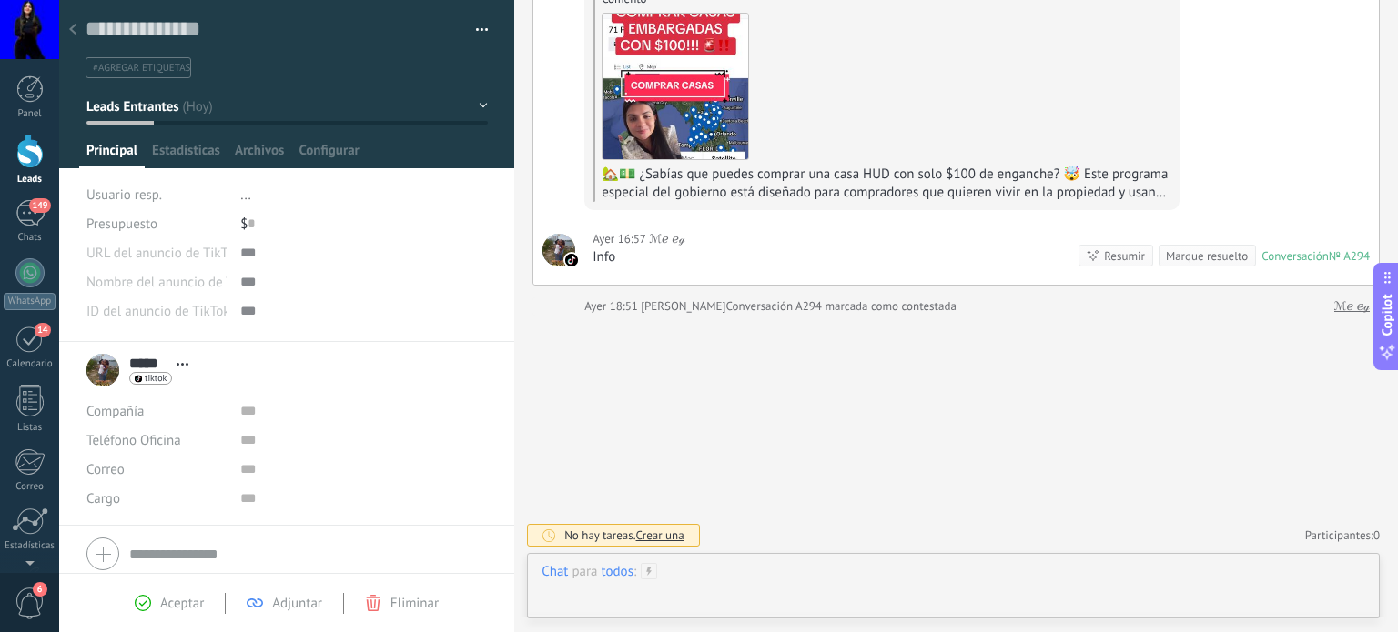
click at [745, 581] on div at bounding box center [953, 590] width 824 height 55
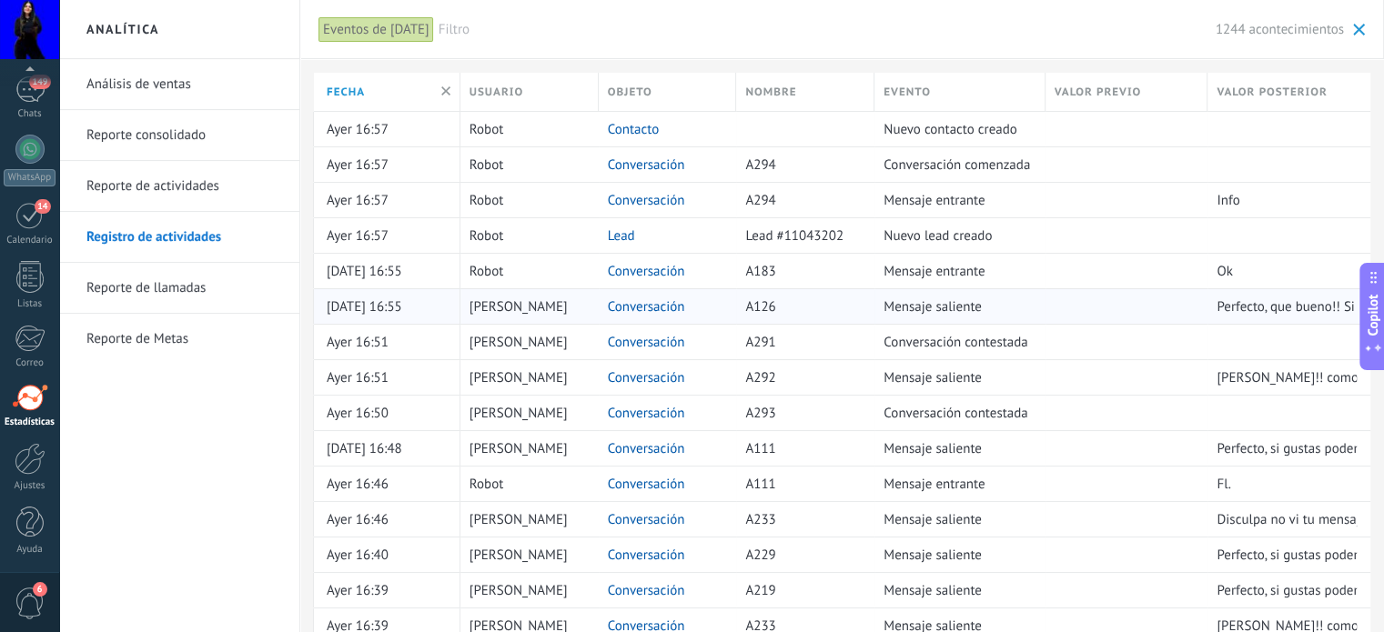
click at [640, 303] on link "Conversación" at bounding box center [646, 306] width 77 height 17
click at [622, 270] on link "Conversación" at bounding box center [646, 271] width 77 height 17
click at [622, 127] on link "Contacto" at bounding box center [634, 129] width 52 height 17
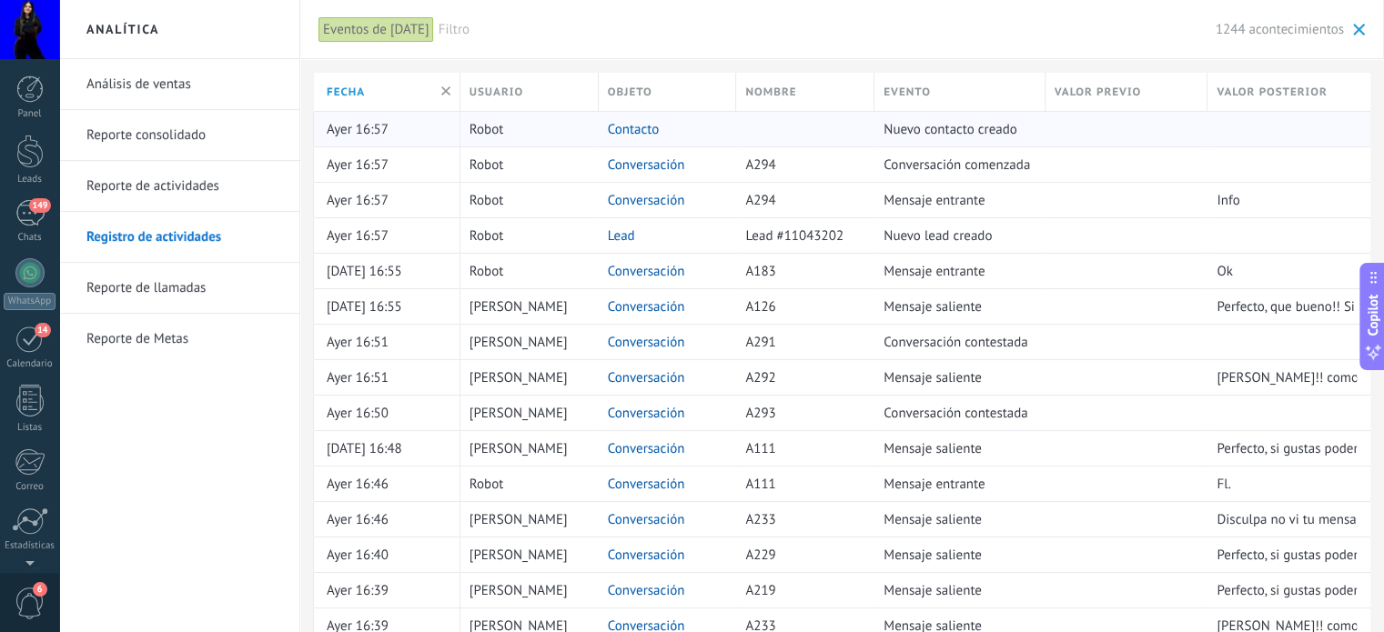
click at [622, 127] on link "Contacto" at bounding box center [634, 129] width 52 height 17
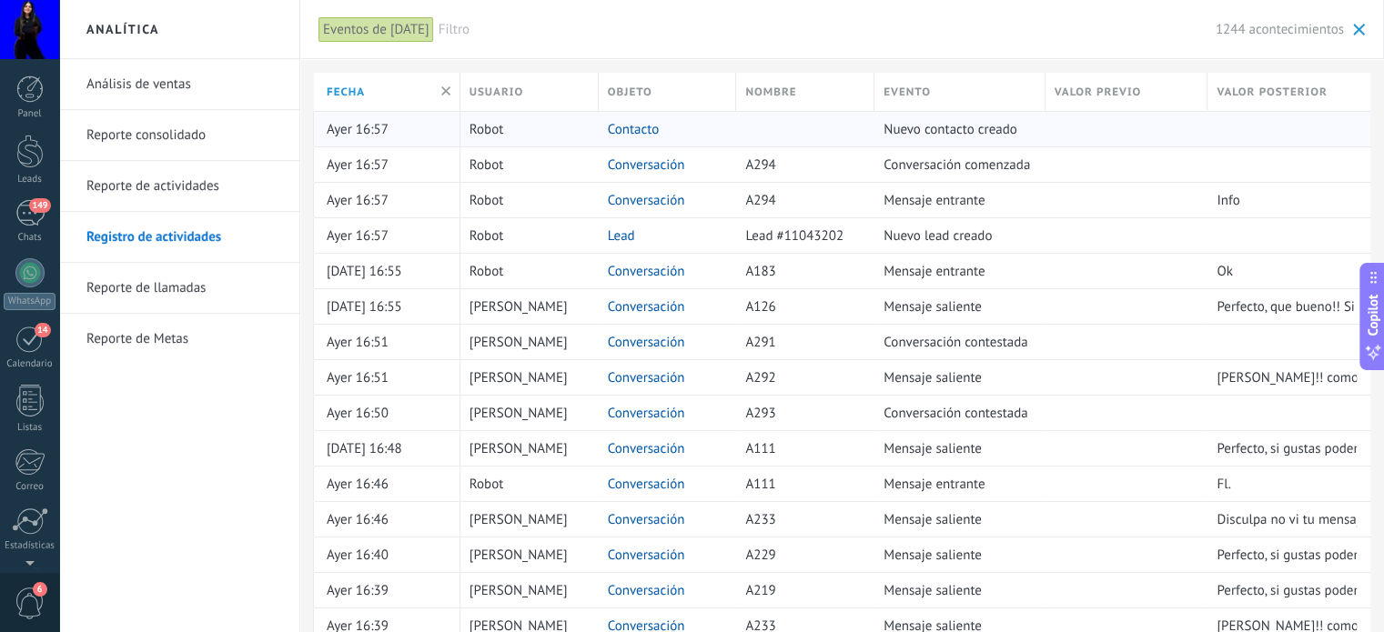
click at [622, 127] on link "Contacto" at bounding box center [634, 129] width 52 height 17
click at [622, 126] on link "Contacto" at bounding box center [634, 129] width 52 height 17
click at [628, 126] on link "Contacto" at bounding box center [634, 129] width 52 height 17
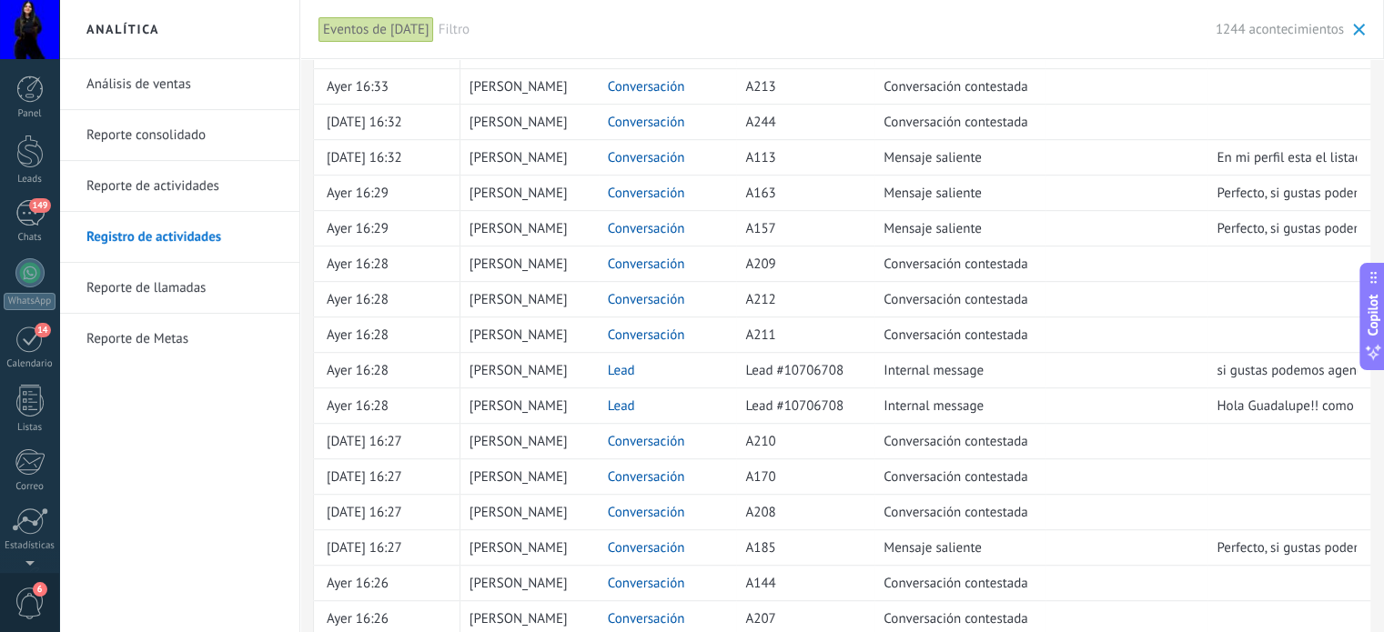
scroll to position [1303, 0]
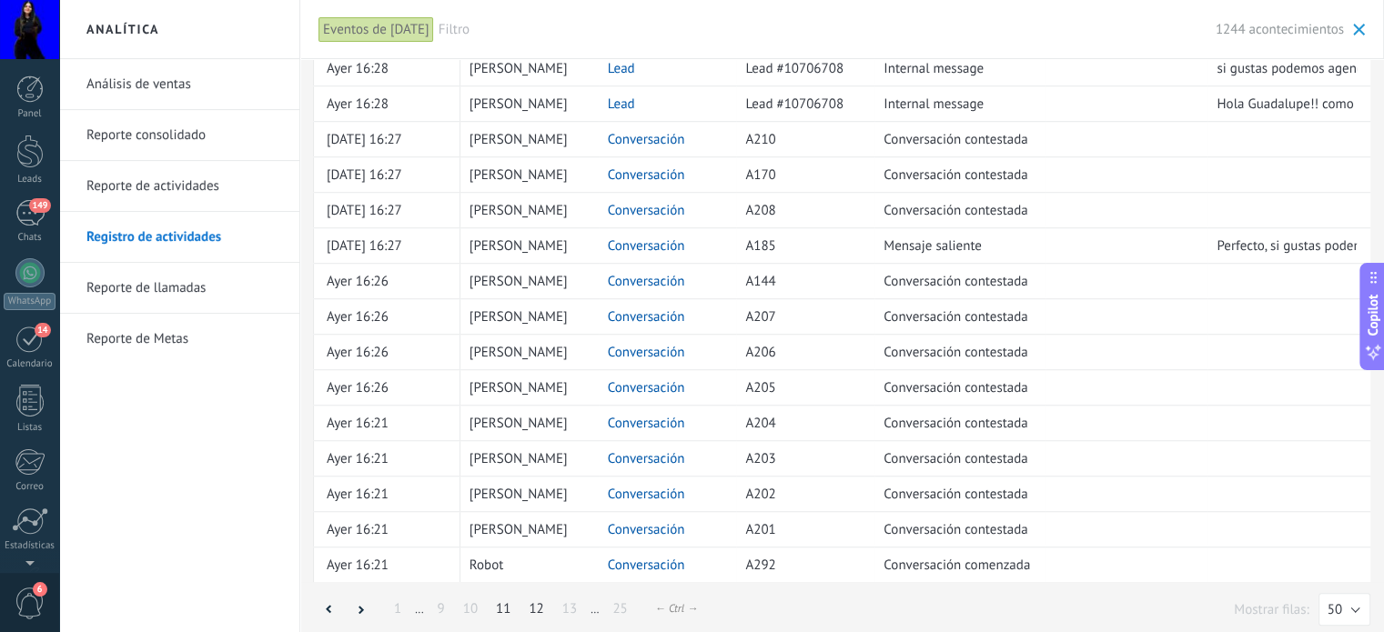
click at [541, 605] on link "12" at bounding box center [536, 609] width 33 height 35
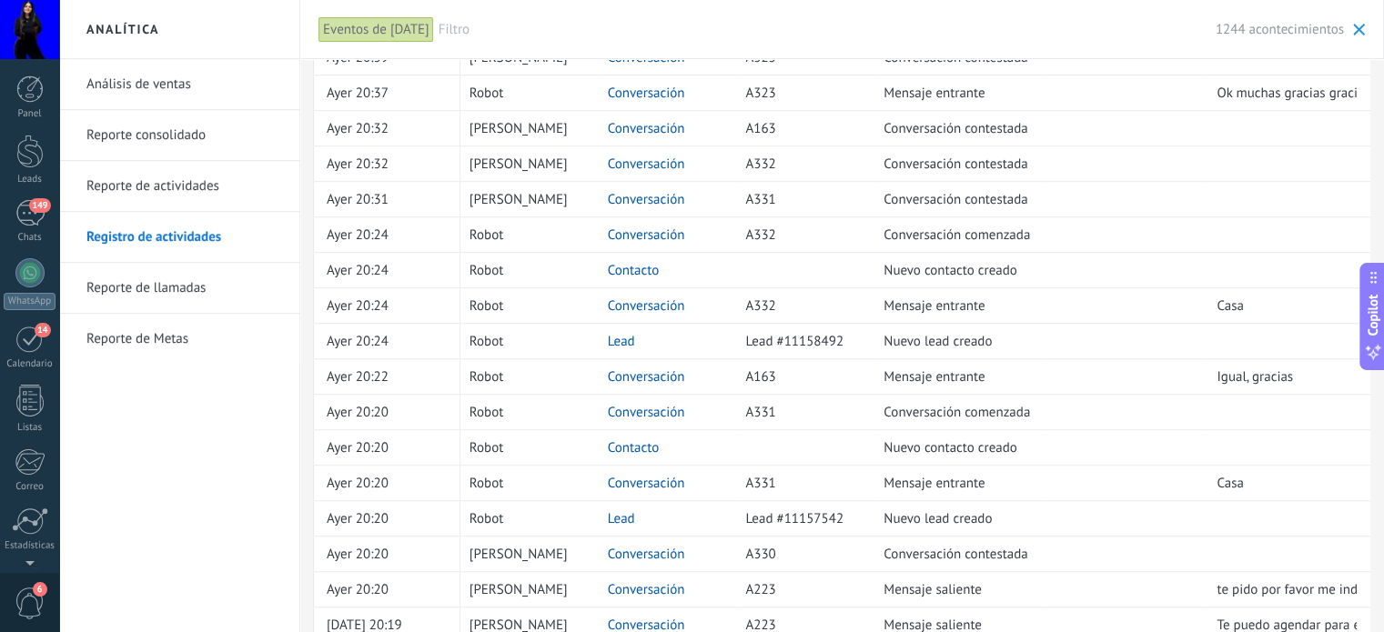
scroll to position [1303, 0]
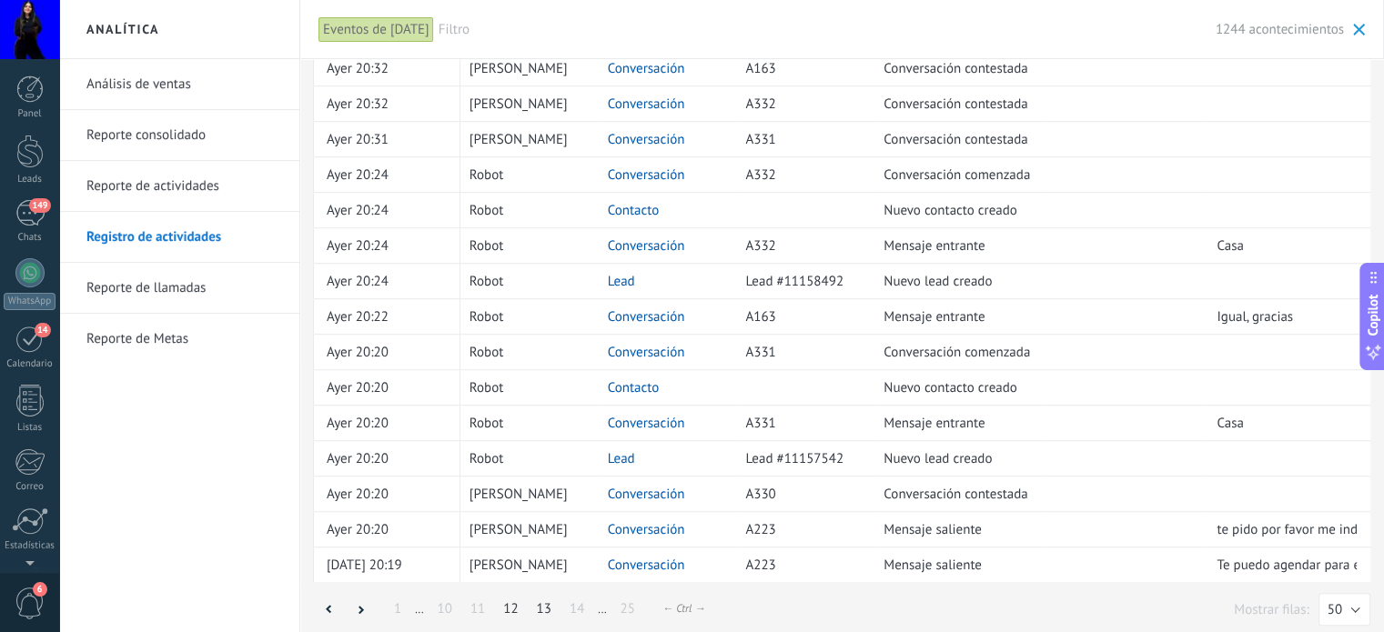
click at [540, 604] on link "13" at bounding box center [544, 609] width 33 height 35
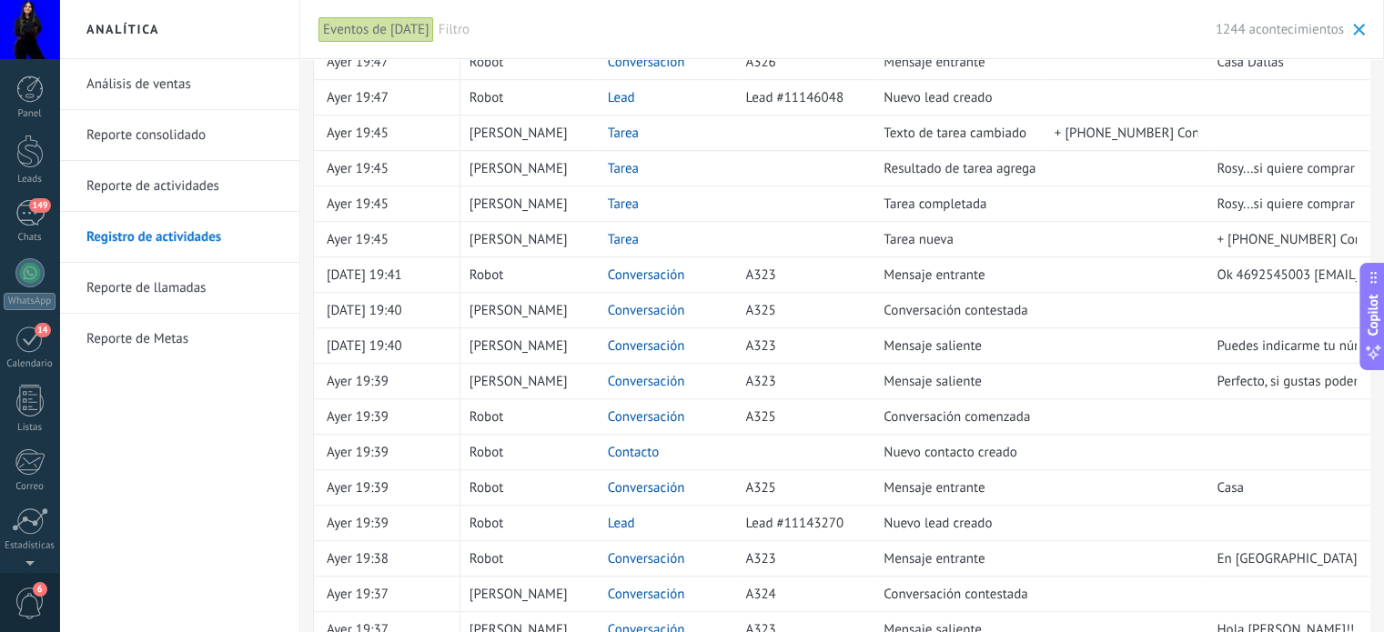
scroll to position [1303, 0]
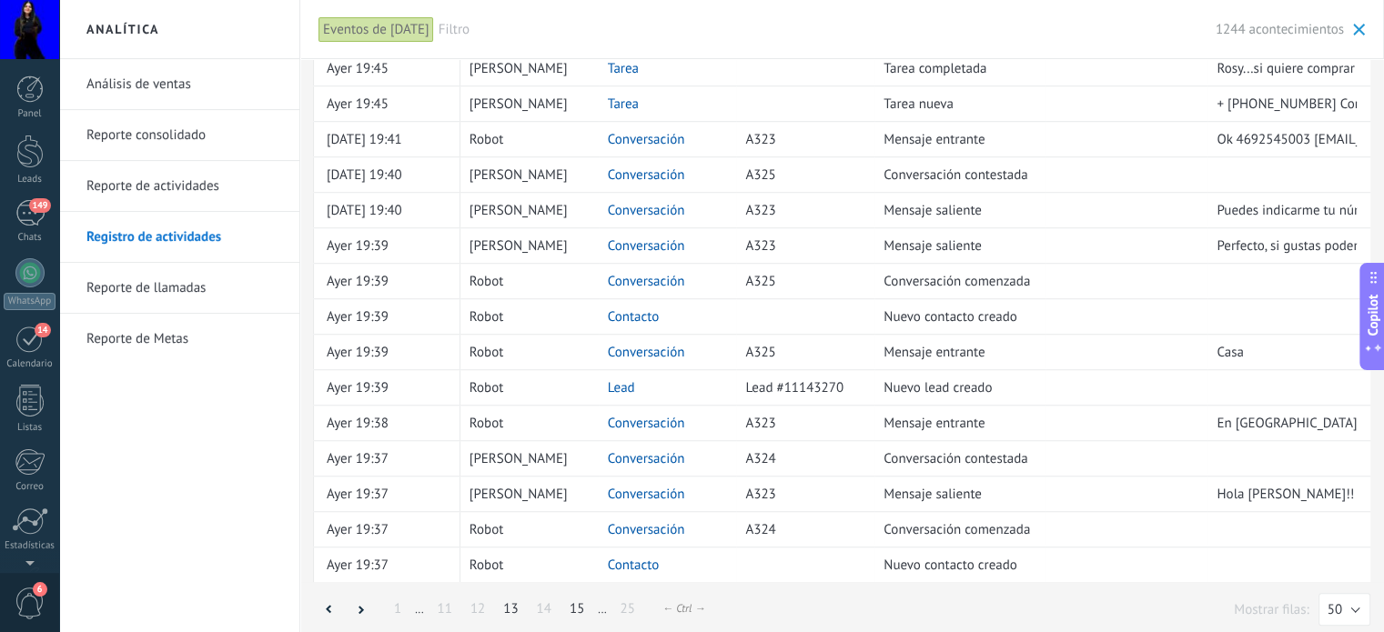
click at [581, 606] on link "15" at bounding box center [577, 609] width 33 height 35
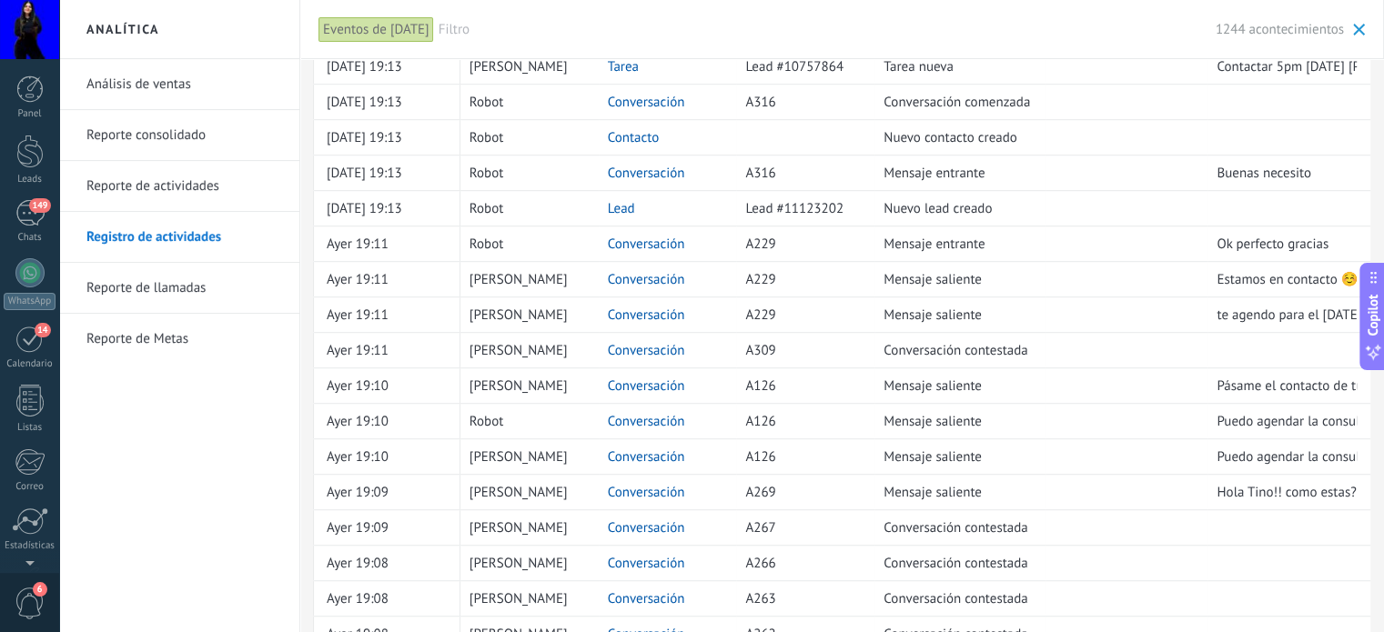
scroll to position [1303, 0]
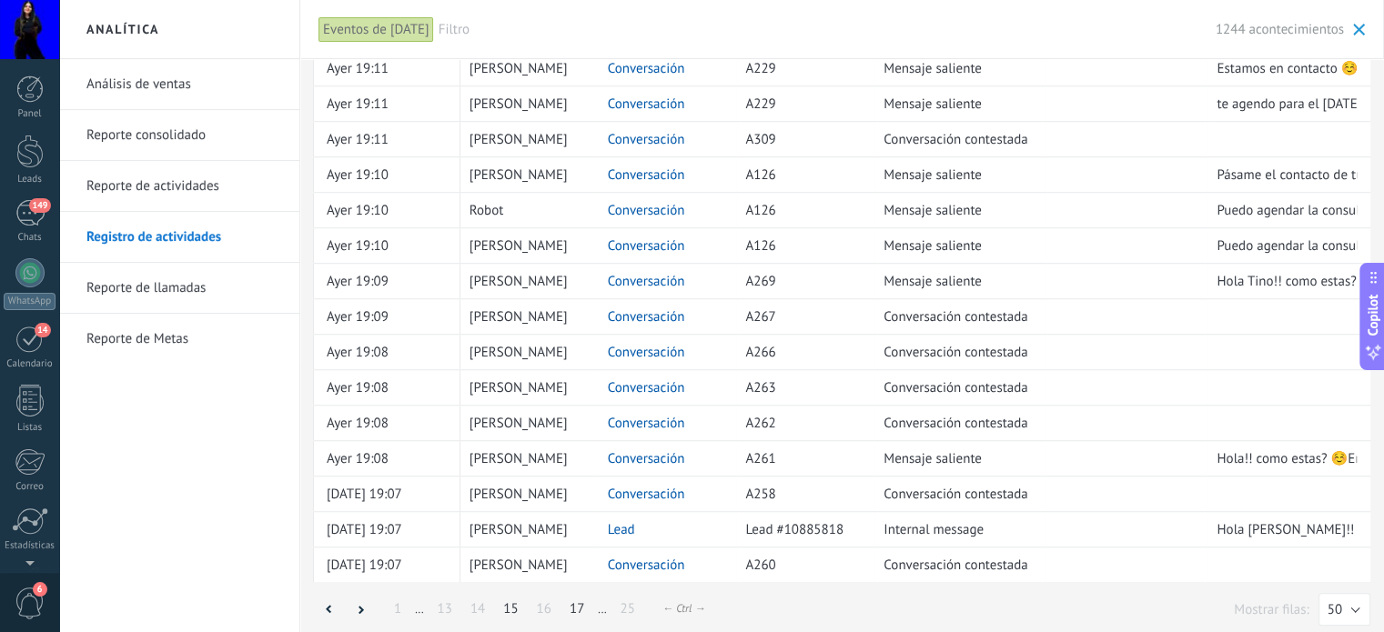
click at [576, 598] on link "17" at bounding box center [577, 609] width 33 height 35
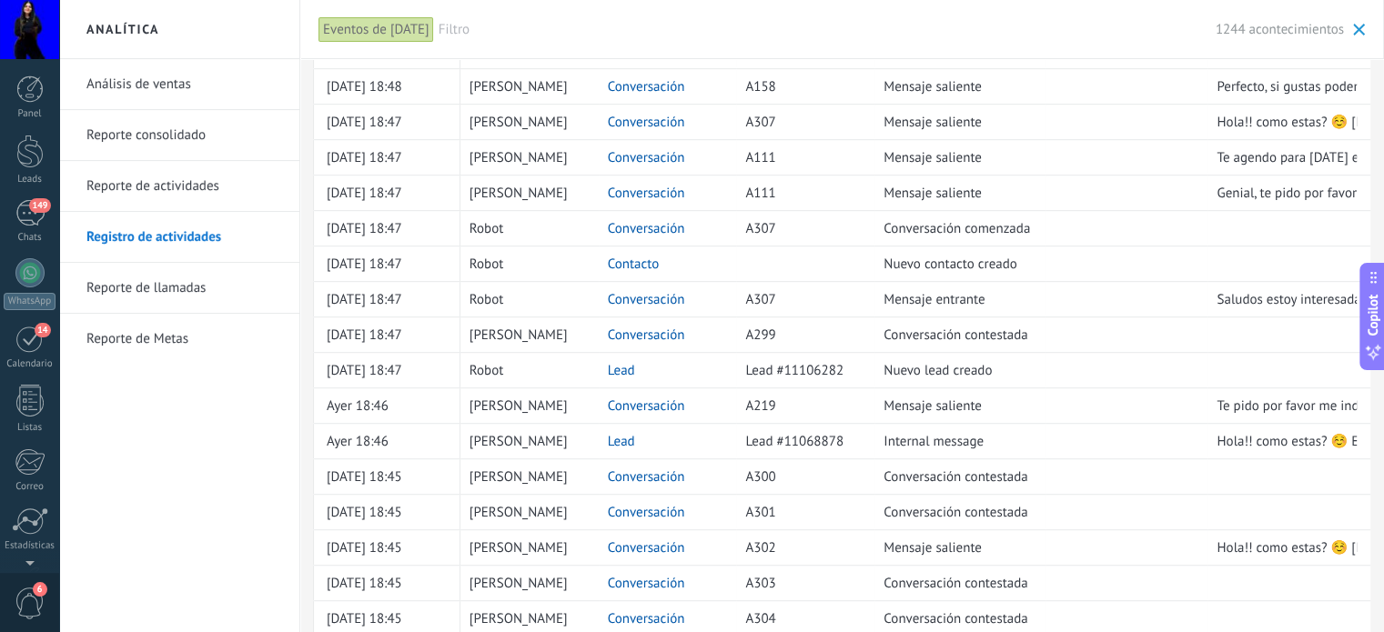
scroll to position [1303, 0]
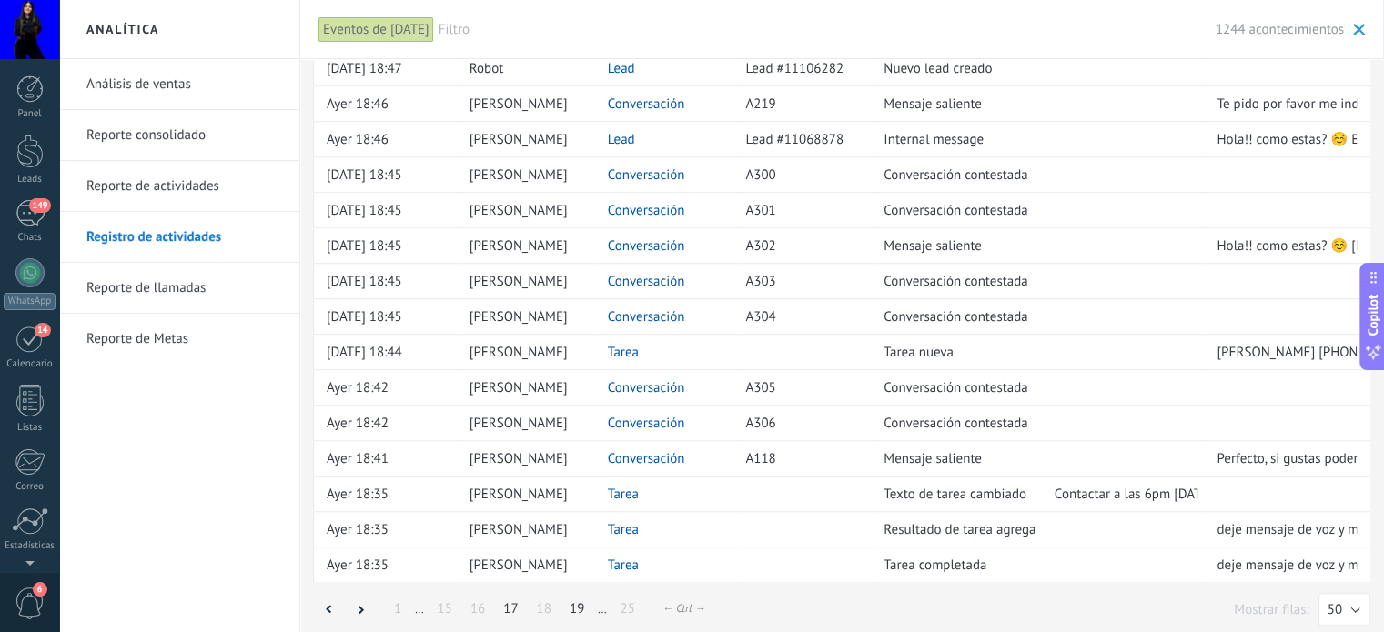
click at [571, 604] on link "19" at bounding box center [577, 609] width 33 height 35
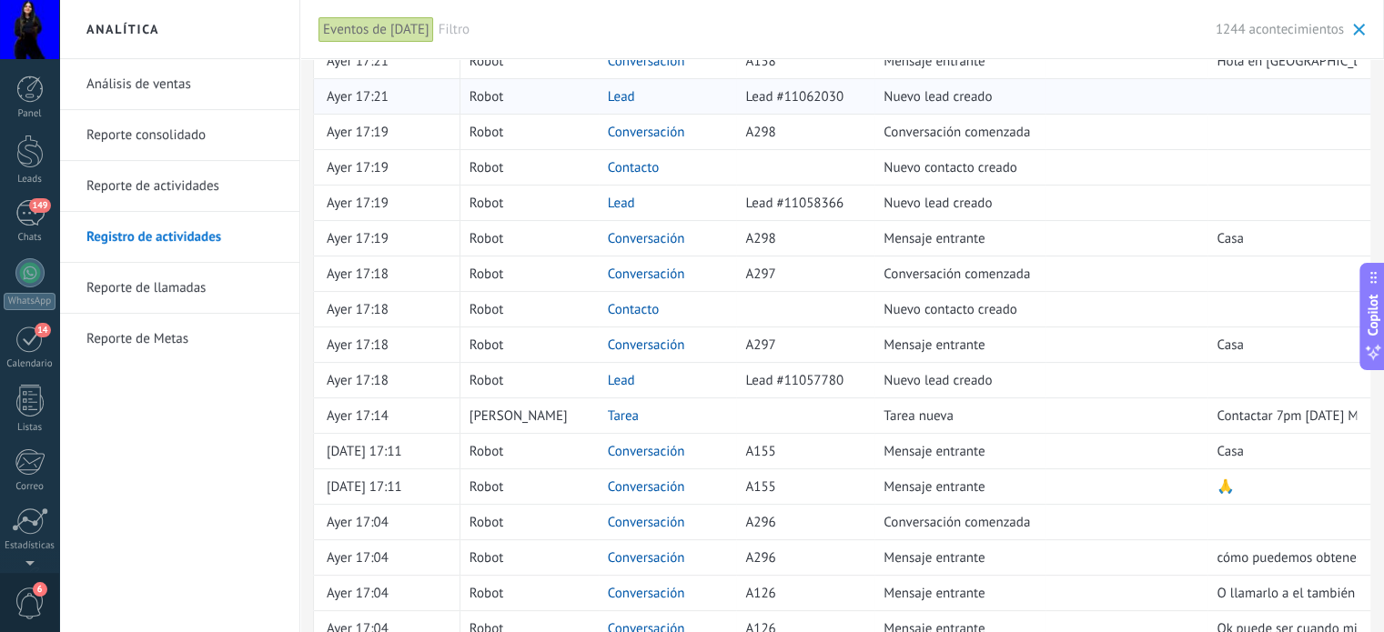
scroll to position [364, 0]
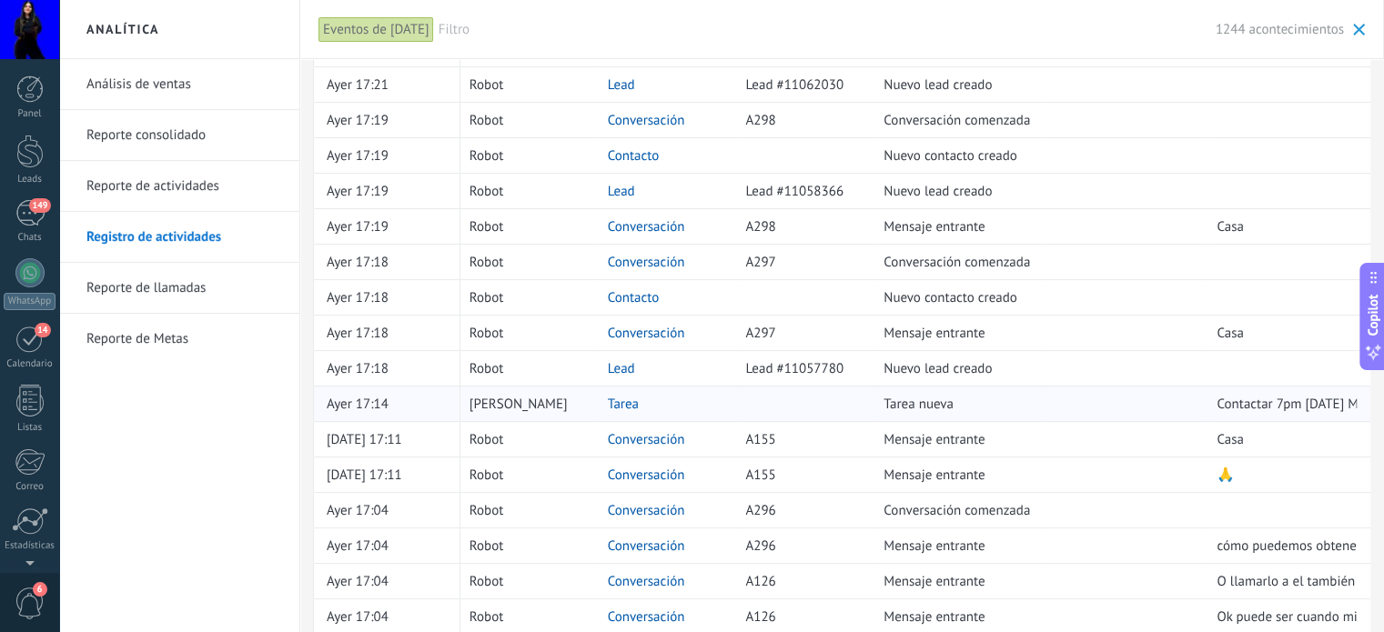
click at [626, 405] on link "Tarea" at bounding box center [623, 404] width 31 height 17
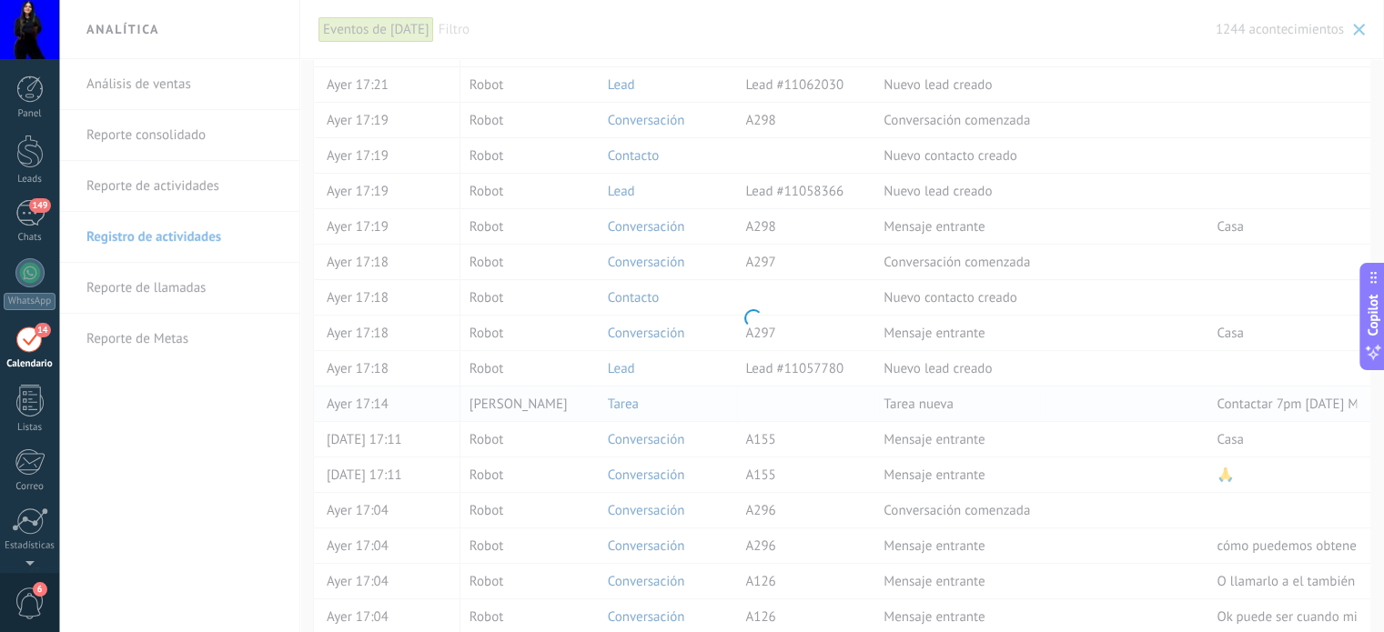
scroll to position [51, 0]
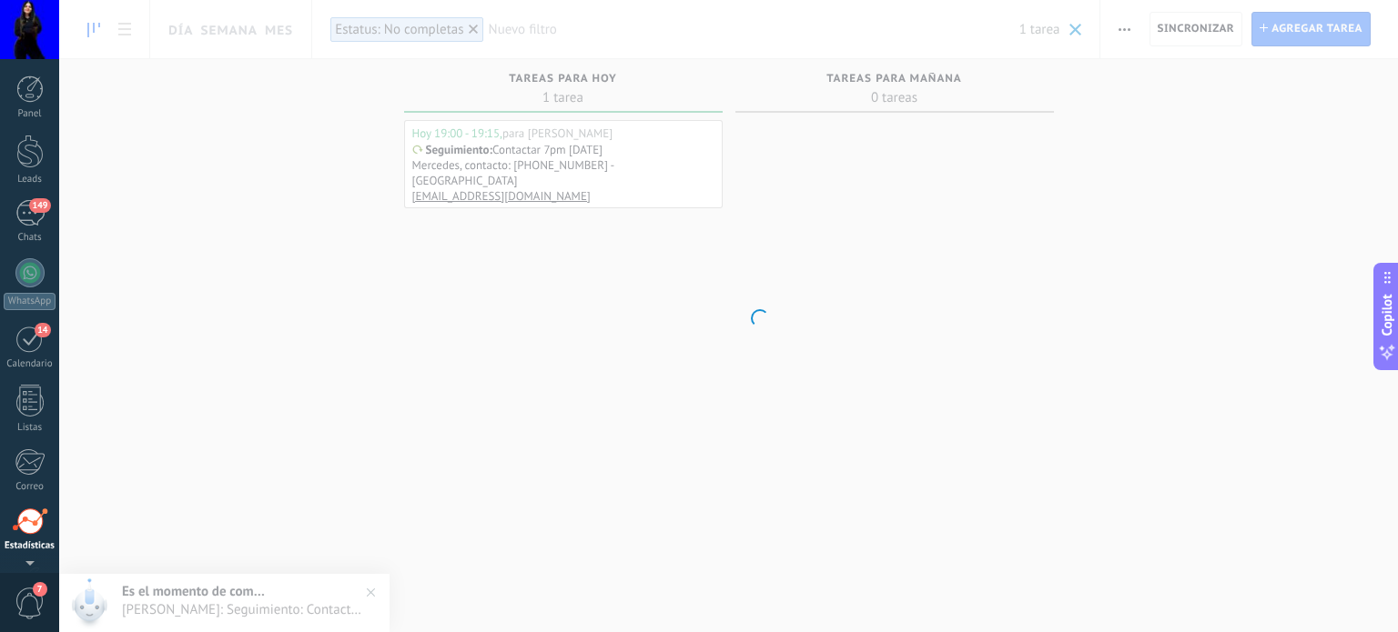
scroll to position [124, 0]
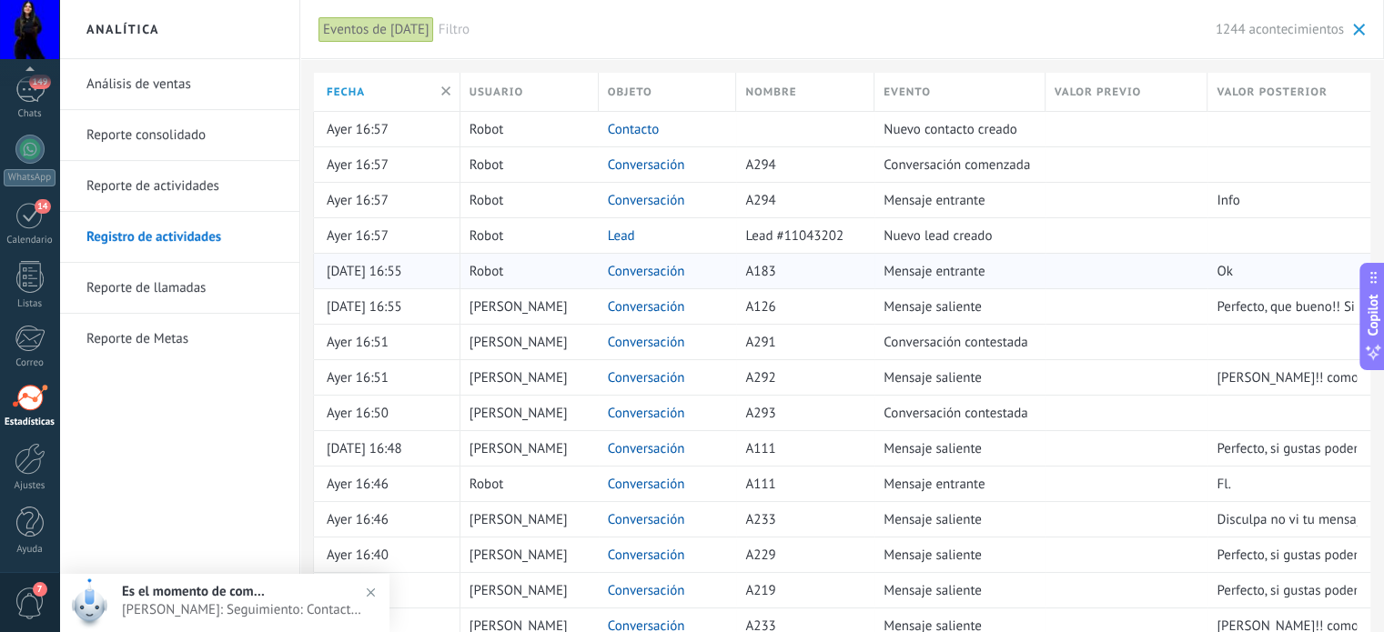
click at [631, 271] on link "Conversación" at bounding box center [646, 271] width 77 height 17
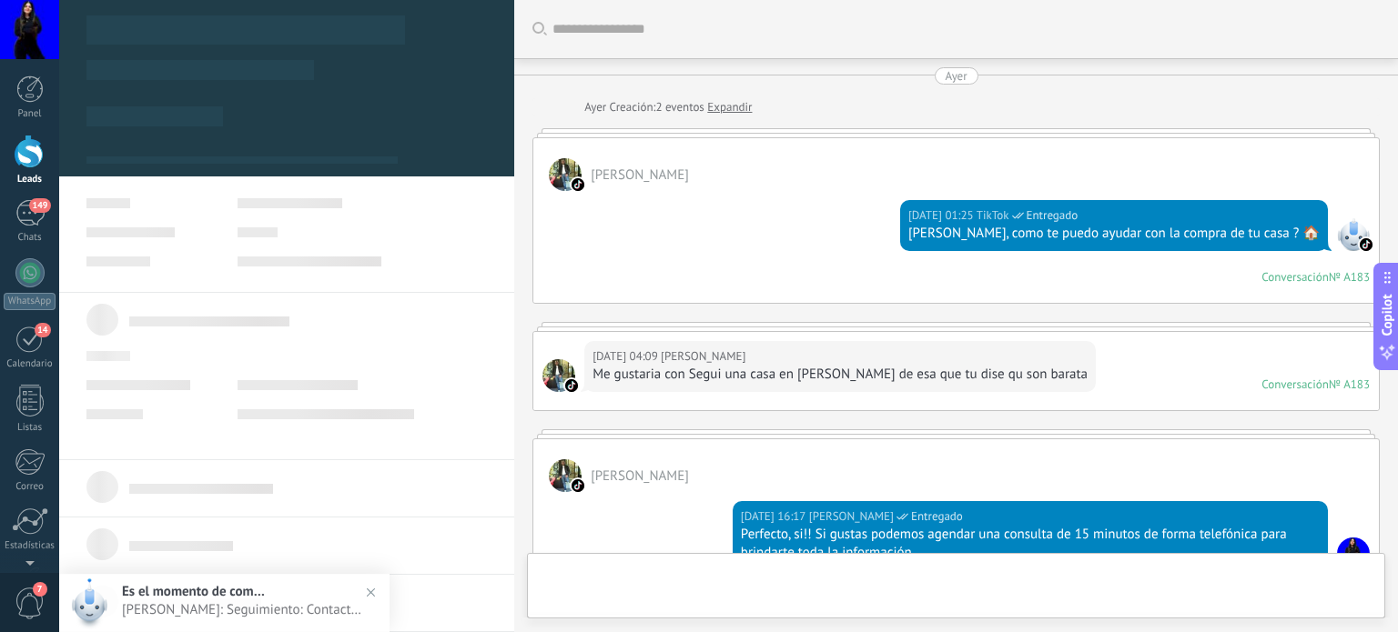
scroll to position [747, 0]
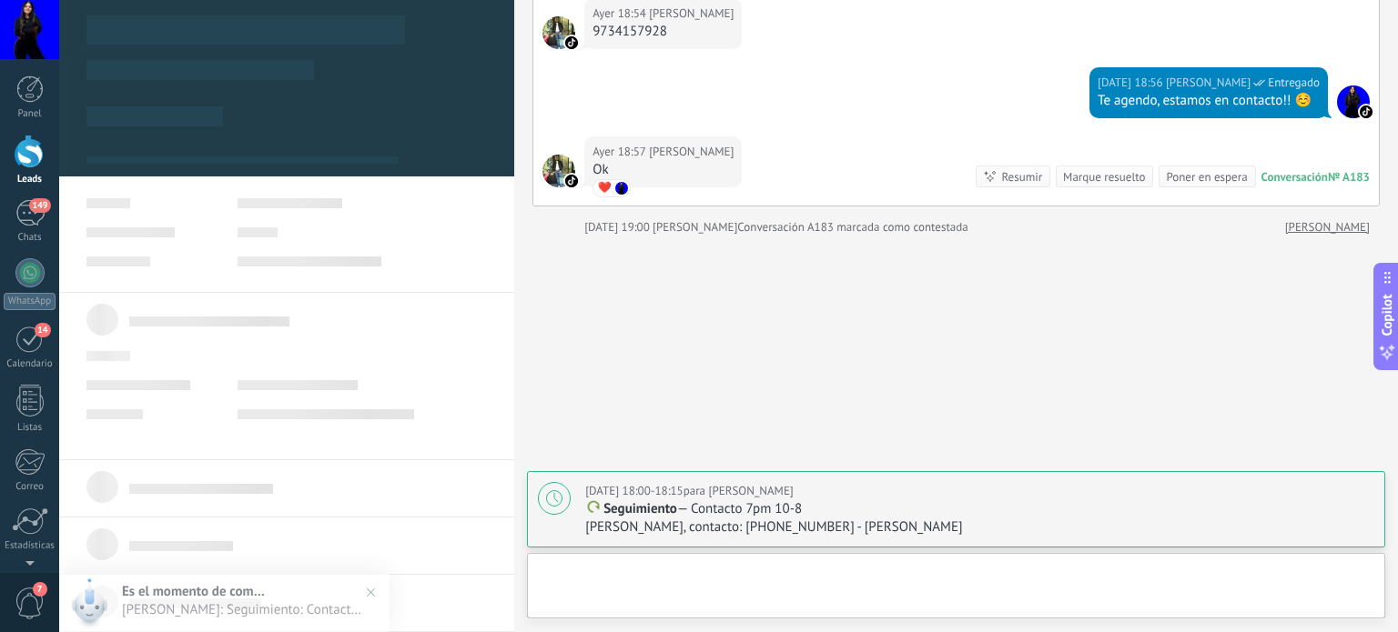
type textarea "**********"
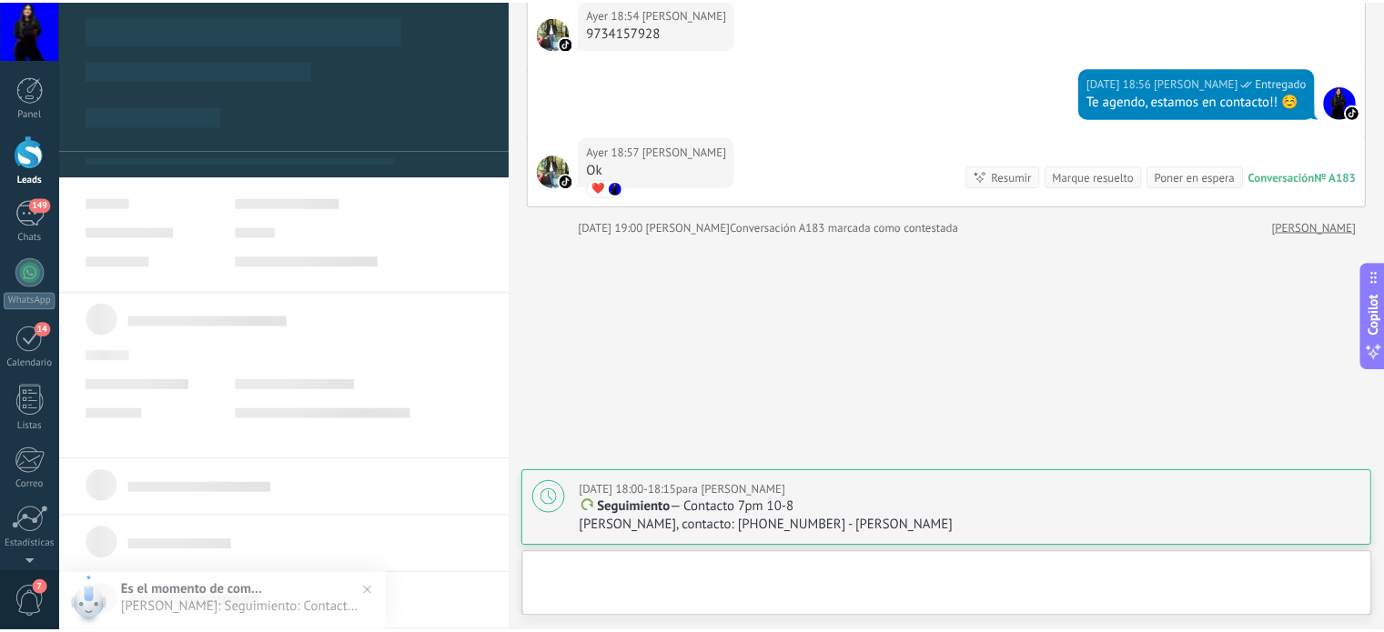
scroll to position [26, 0]
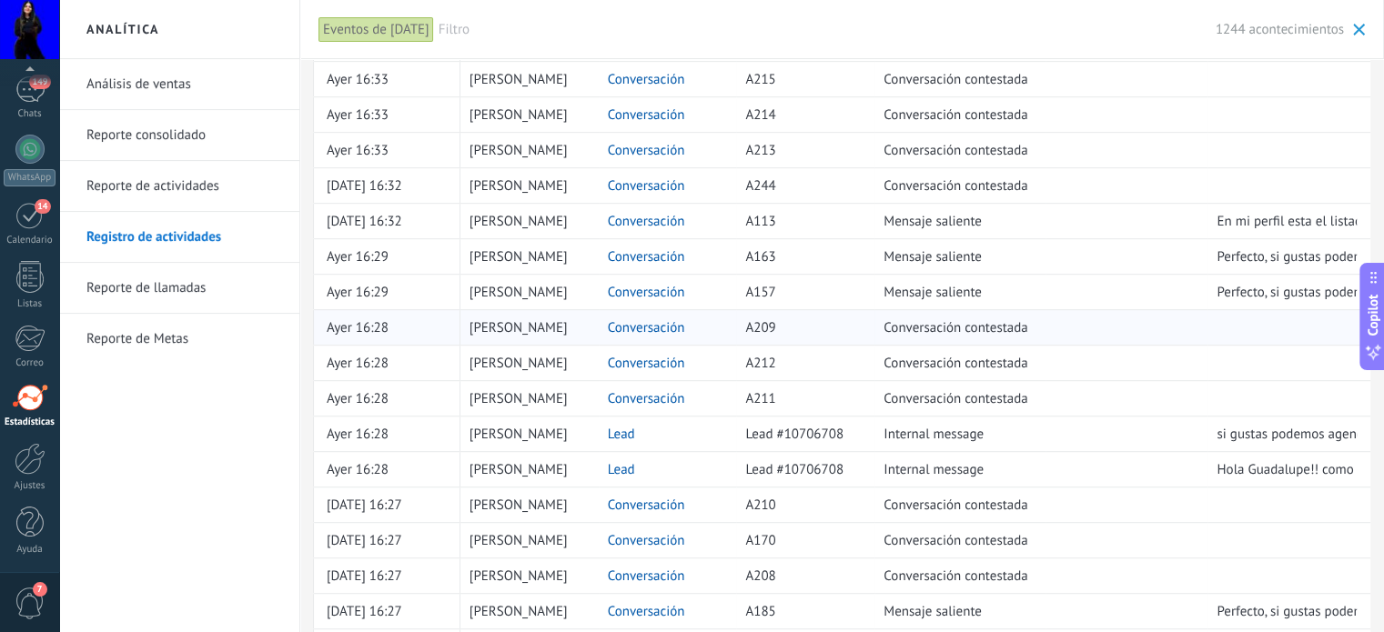
scroll to position [1092, 0]
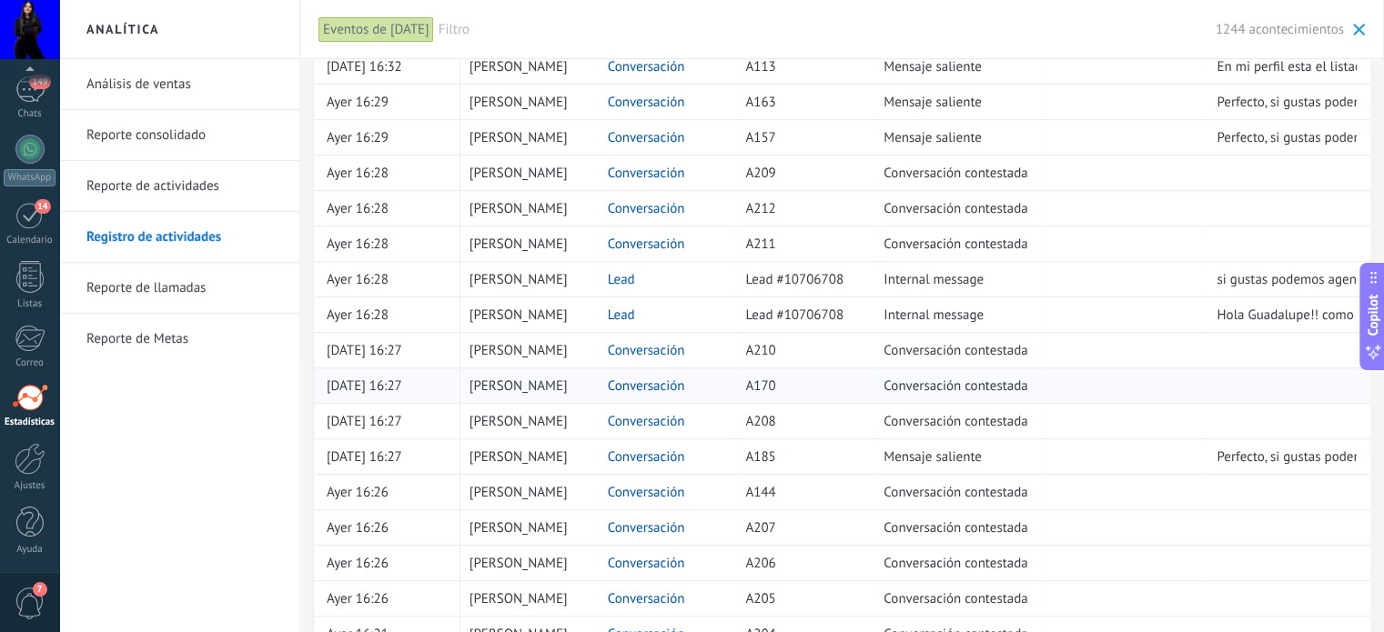
click at [639, 378] on link "Conversación" at bounding box center [646, 386] width 77 height 17
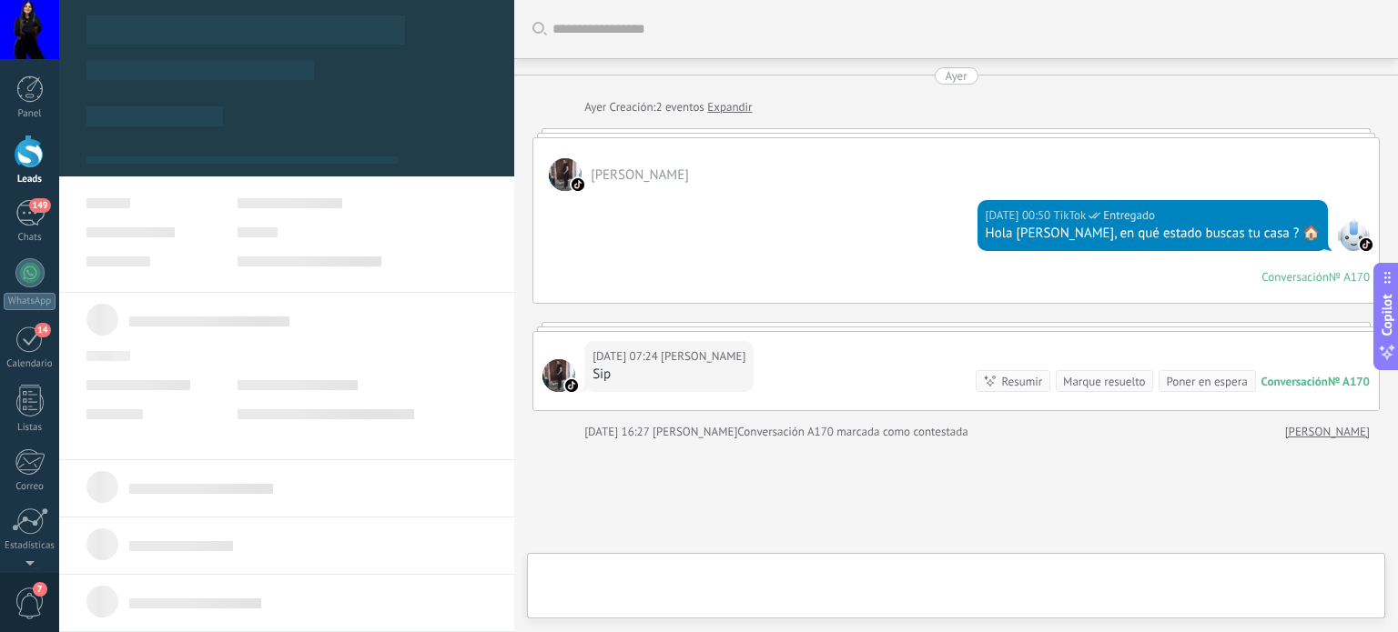
scroll to position [124, 0]
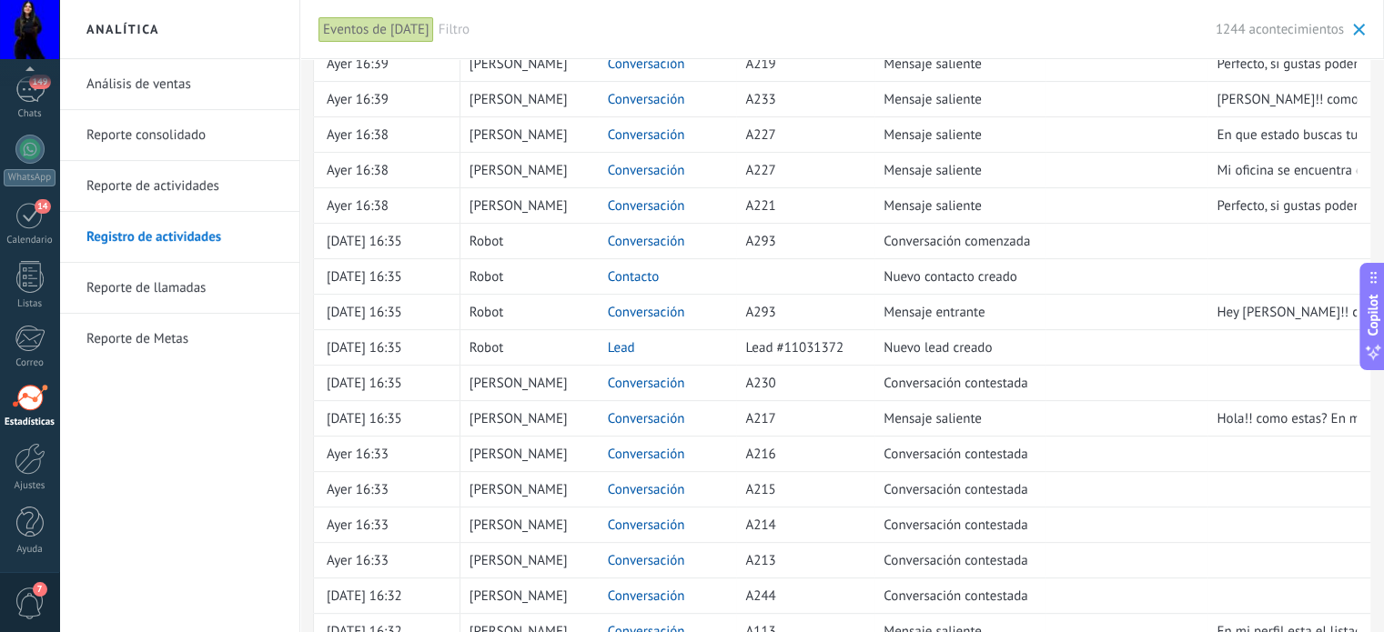
scroll to position [637, 0]
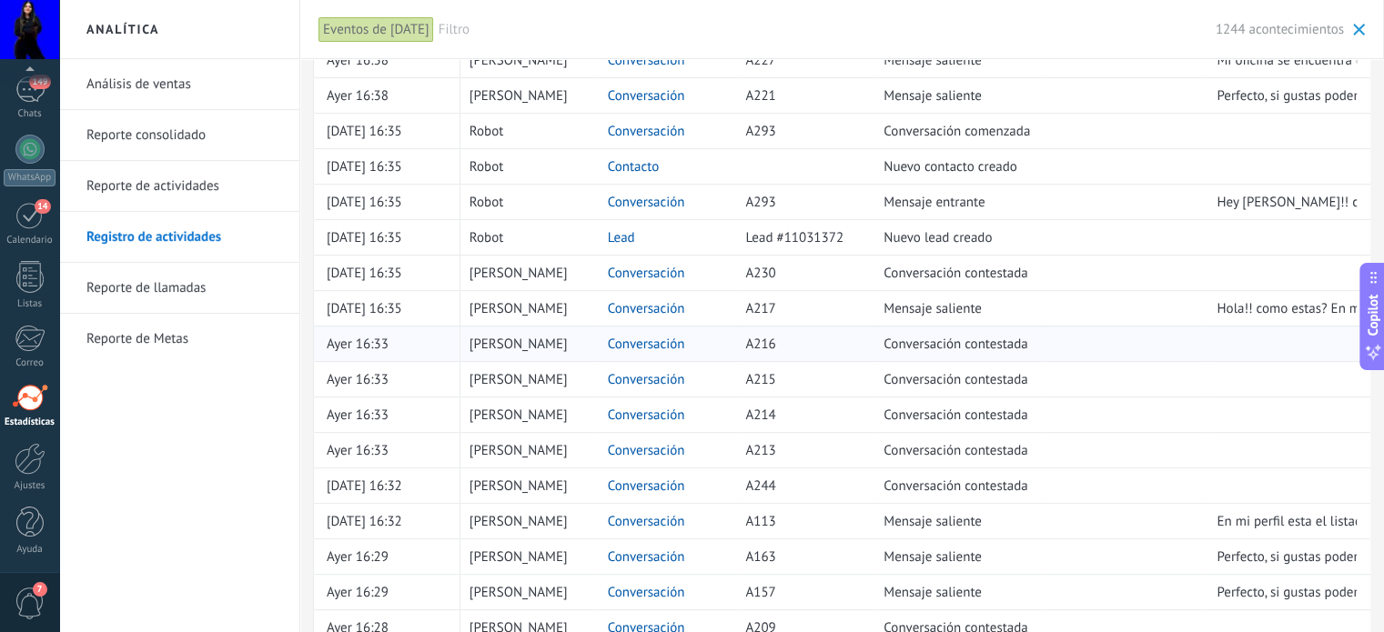
click at [644, 343] on link "Conversación" at bounding box center [646, 344] width 77 height 17
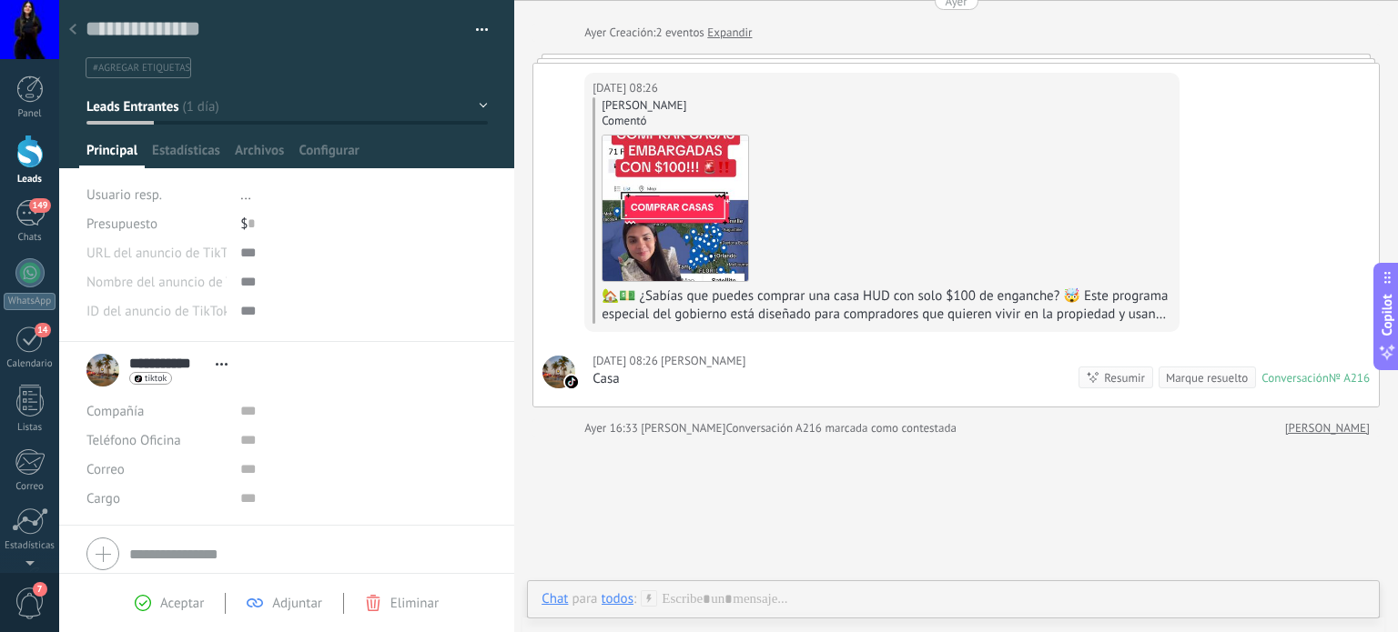
scroll to position [196, 0]
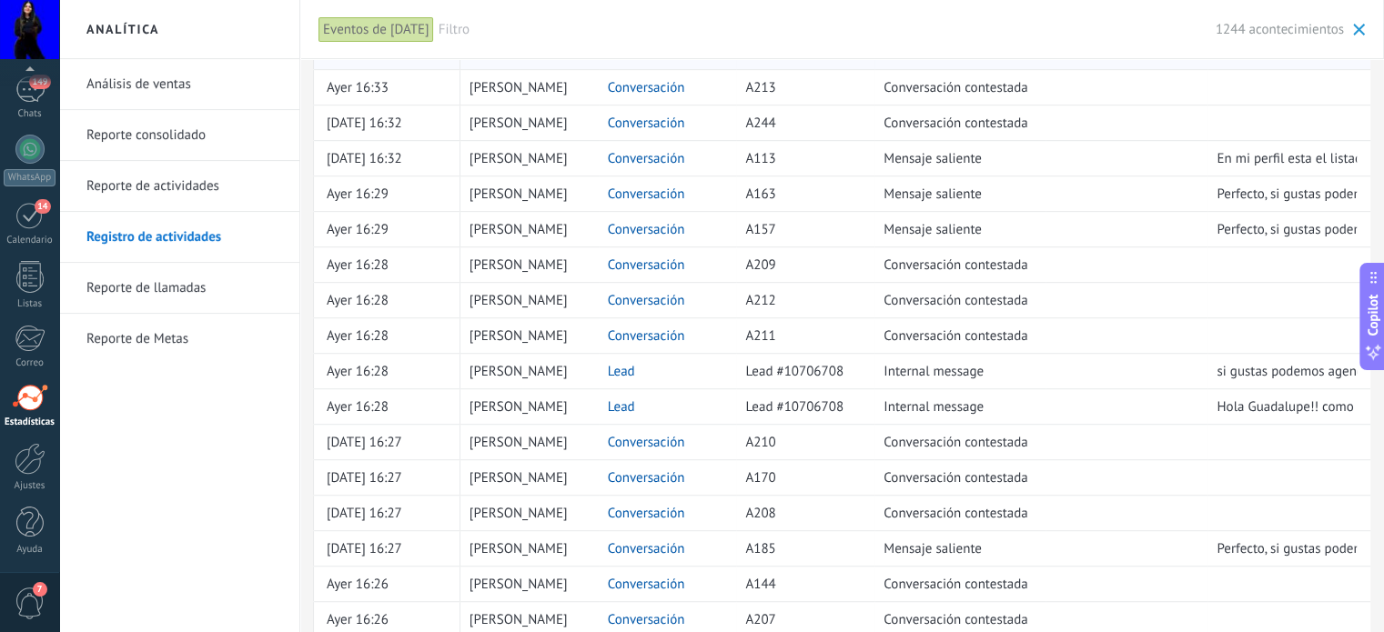
scroll to position [1001, 0]
click at [611, 401] on link "Lead" at bounding box center [621, 406] width 27 height 17
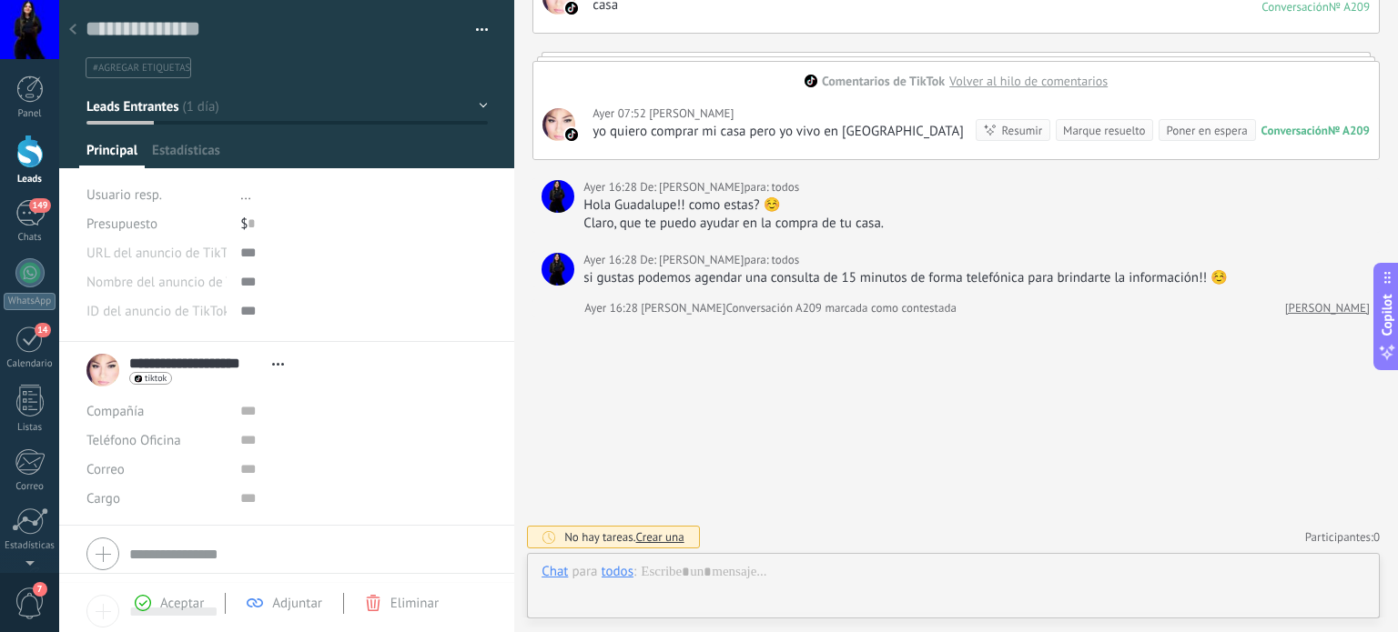
scroll to position [26, 0]
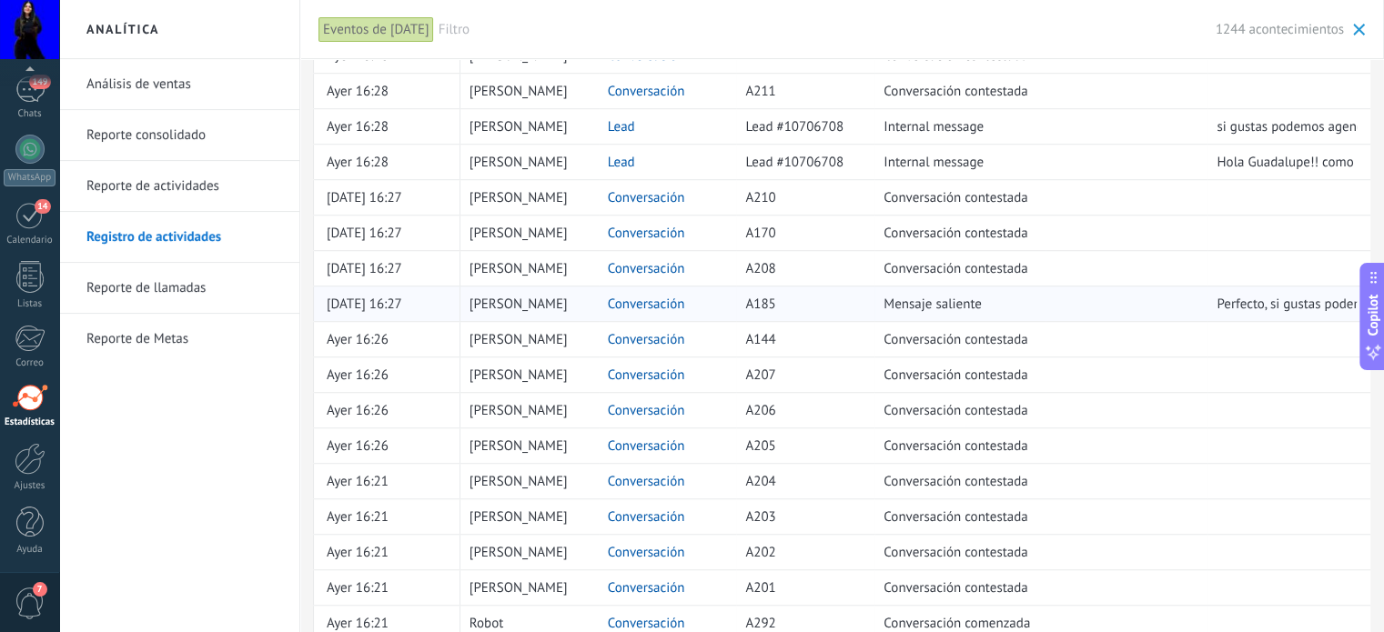
scroll to position [1303, 0]
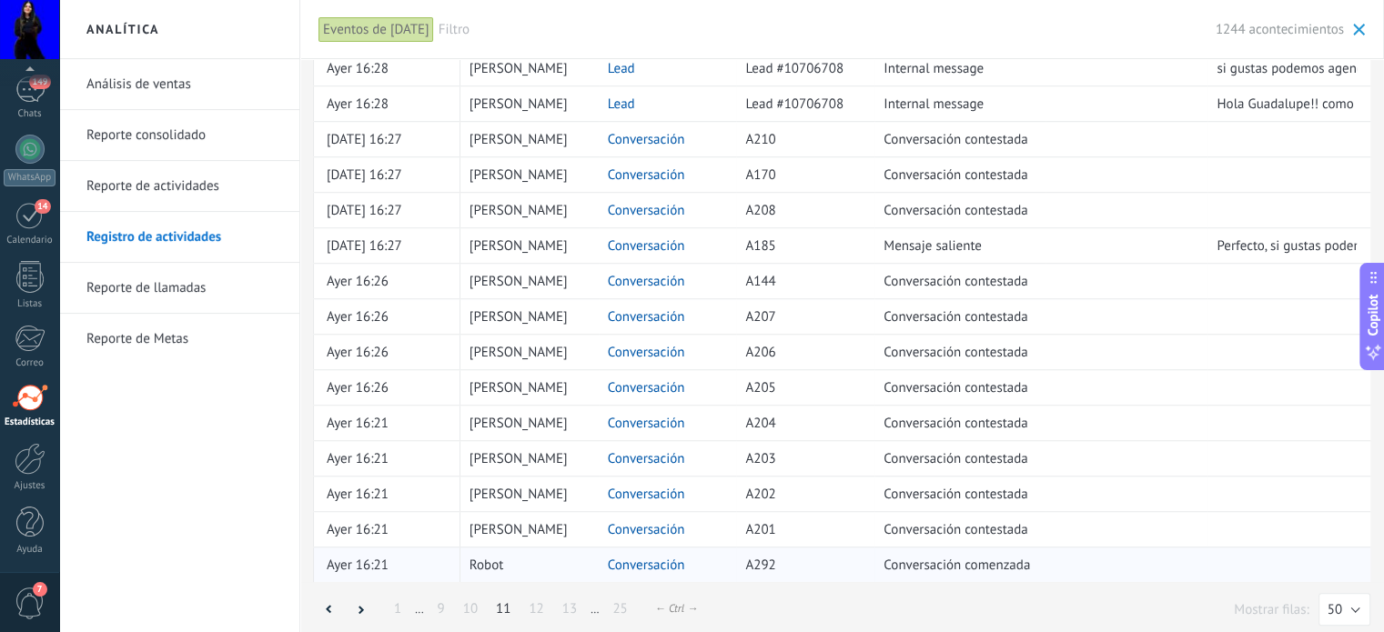
click at [639, 548] on div "Conversación" at bounding box center [663, 565] width 129 height 35
click at [644, 557] on link "Conversación" at bounding box center [646, 565] width 77 height 17
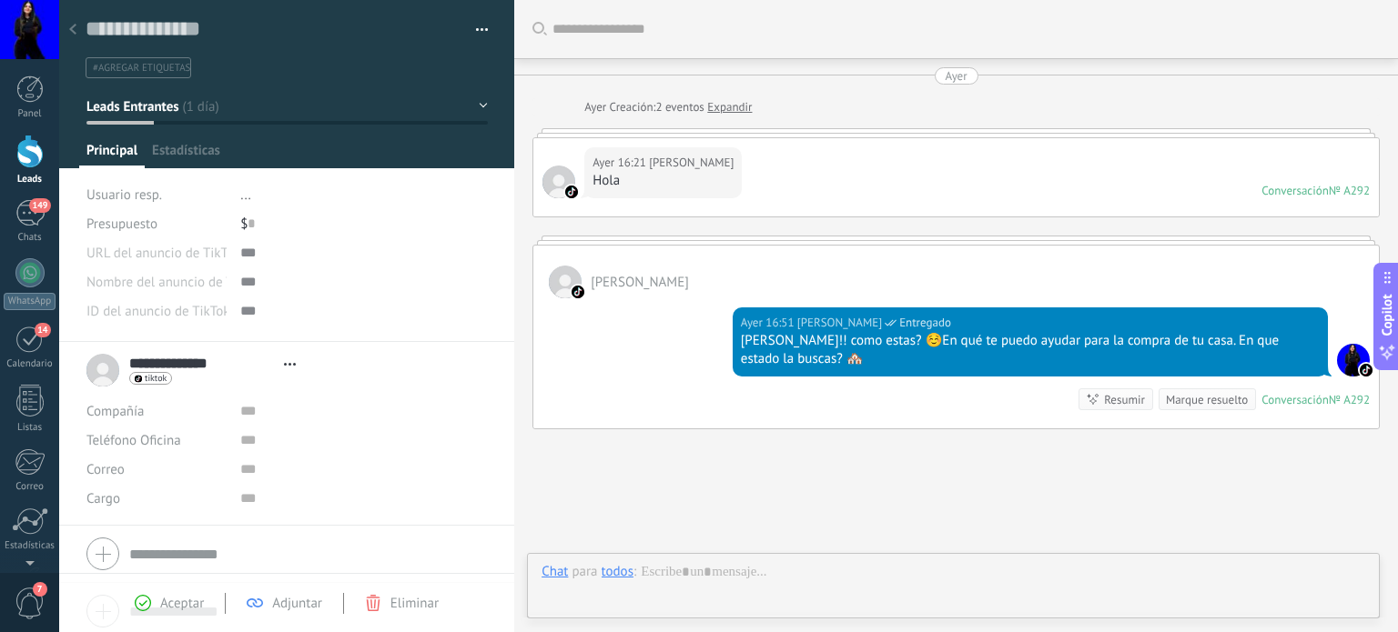
scroll to position [113, 0]
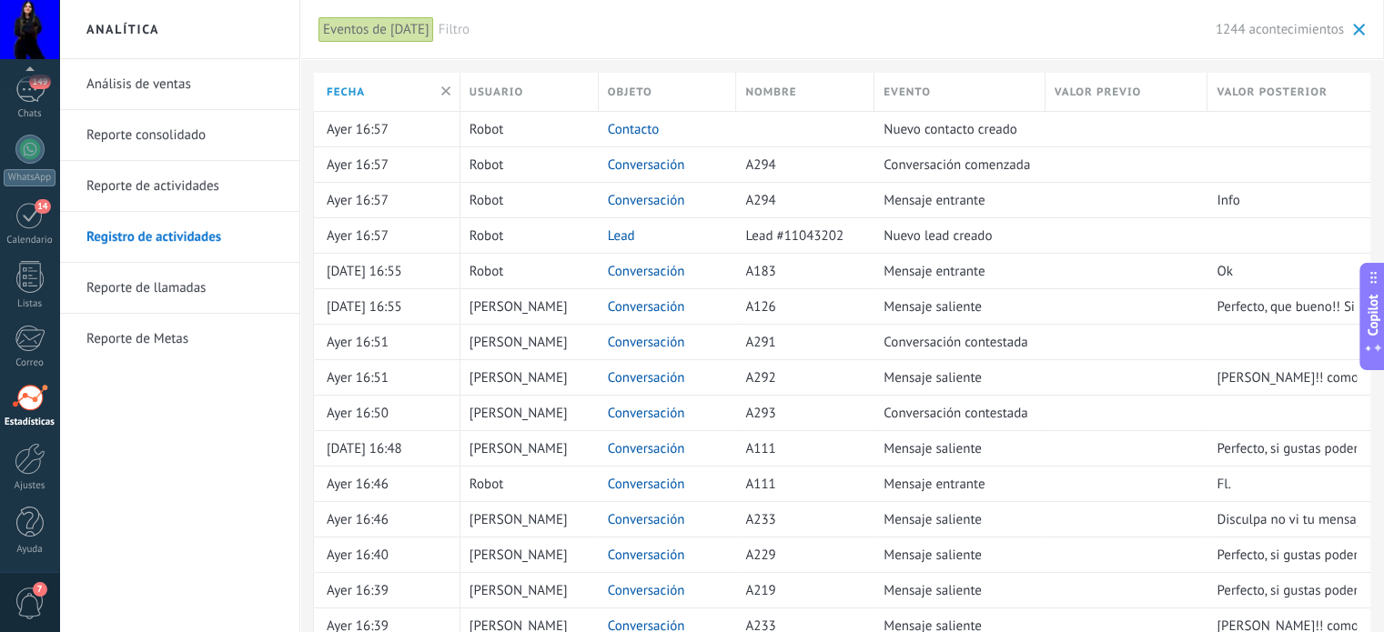
click at [439, 24] on span "Filtro" at bounding box center [827, 29] width 777 height 17
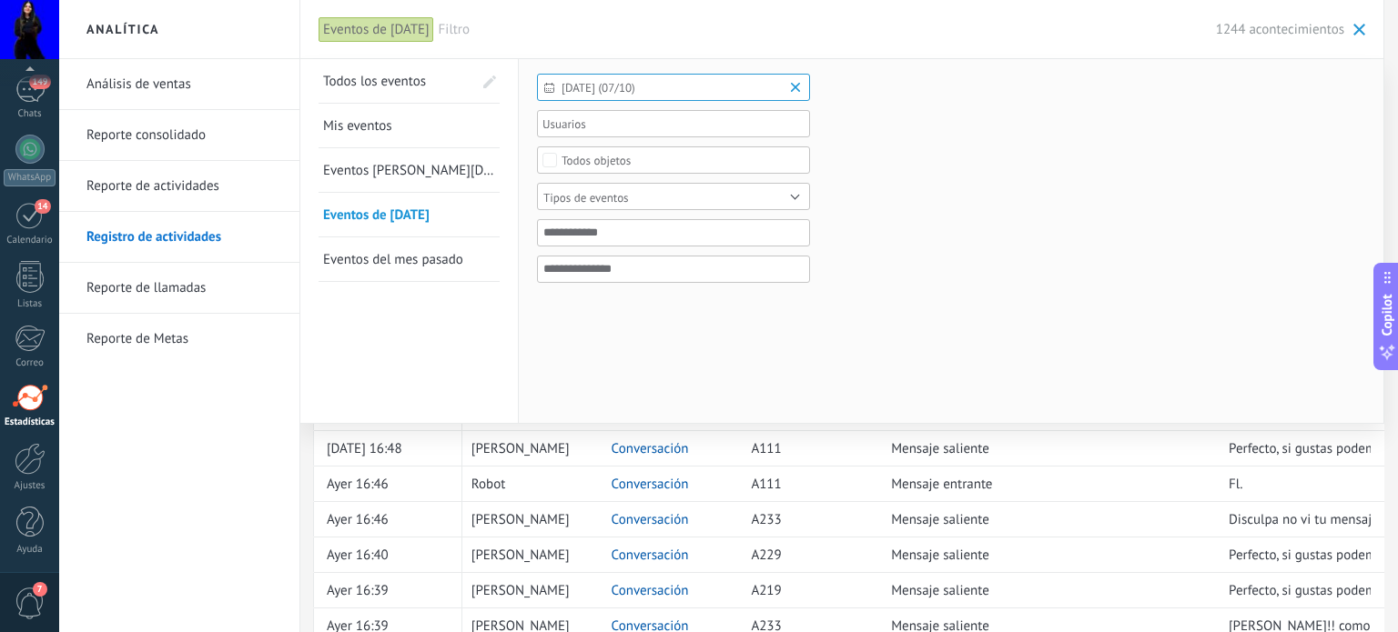
click at [638, 128] on div at bounding box center [667, 124] width 255 height 22
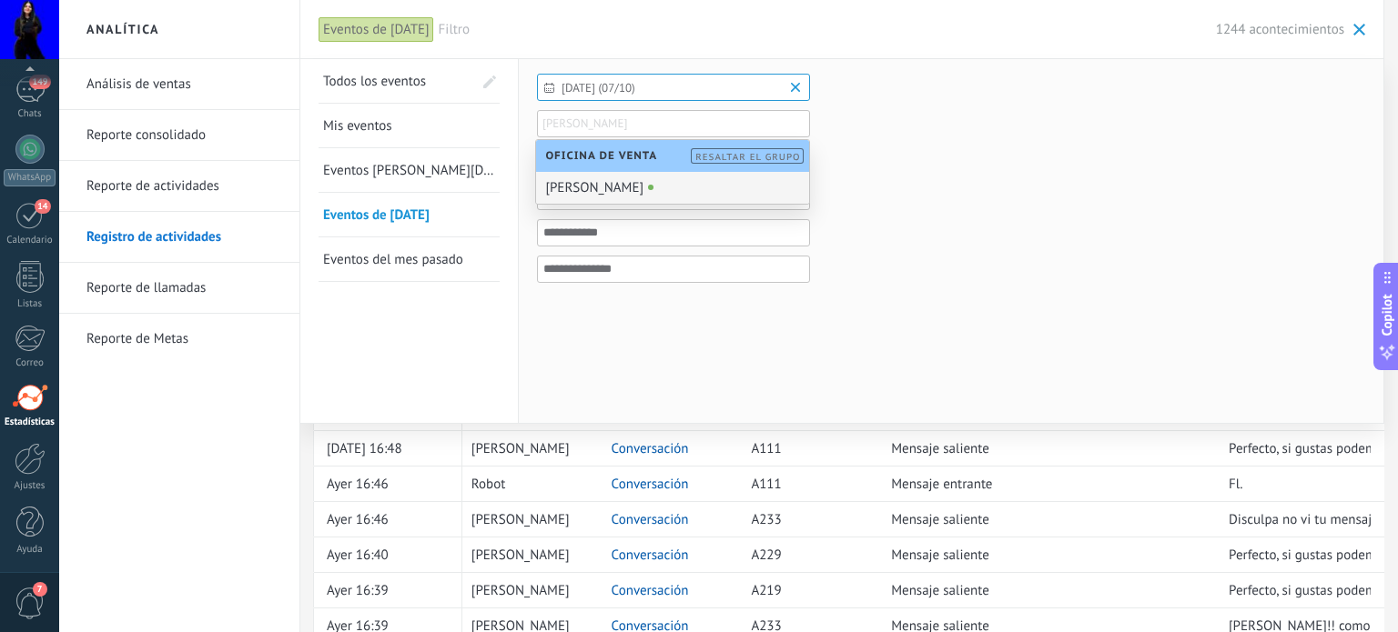
click at [1008, 199] on form "[DATE] (07/10) Todo el tiempo [DATE] [DATE] Últimos ** 30 dias Esta semana La ú…" at bounding box center [951, 190] width 828 height 232
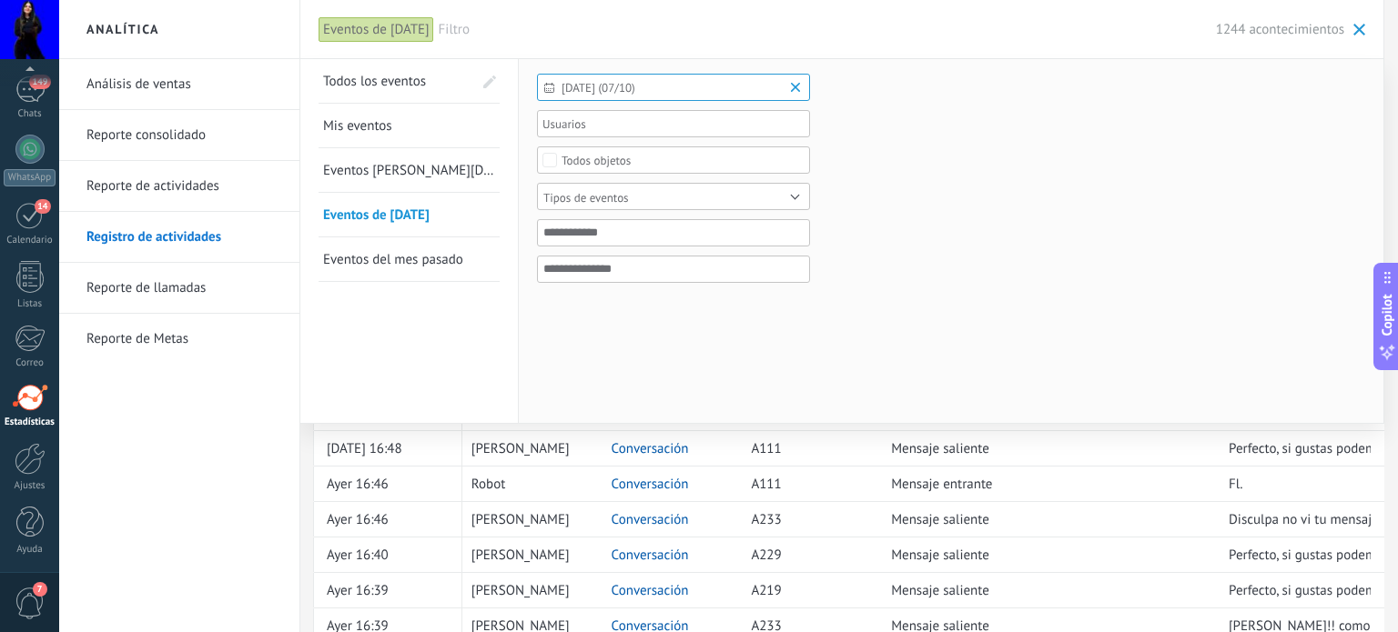
drag, startPoint x: 735, startPoint y: 201, endPoint x: 726, endPoint y: 202, distance: 9.1
click at [728, 203] on span "Tipos de eventos" at bounding box center [664, 198] width 243 height 14
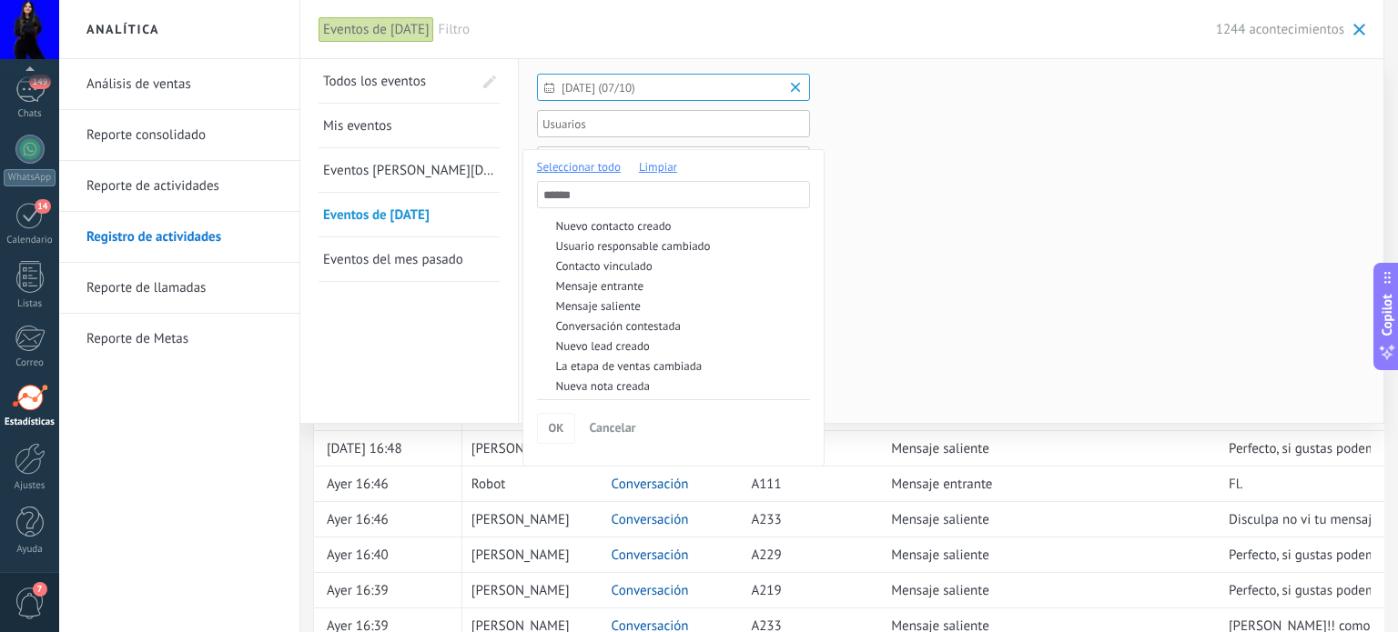
click at [1143, 206] on div at bounding box center [699, 316] width 1398 height 632
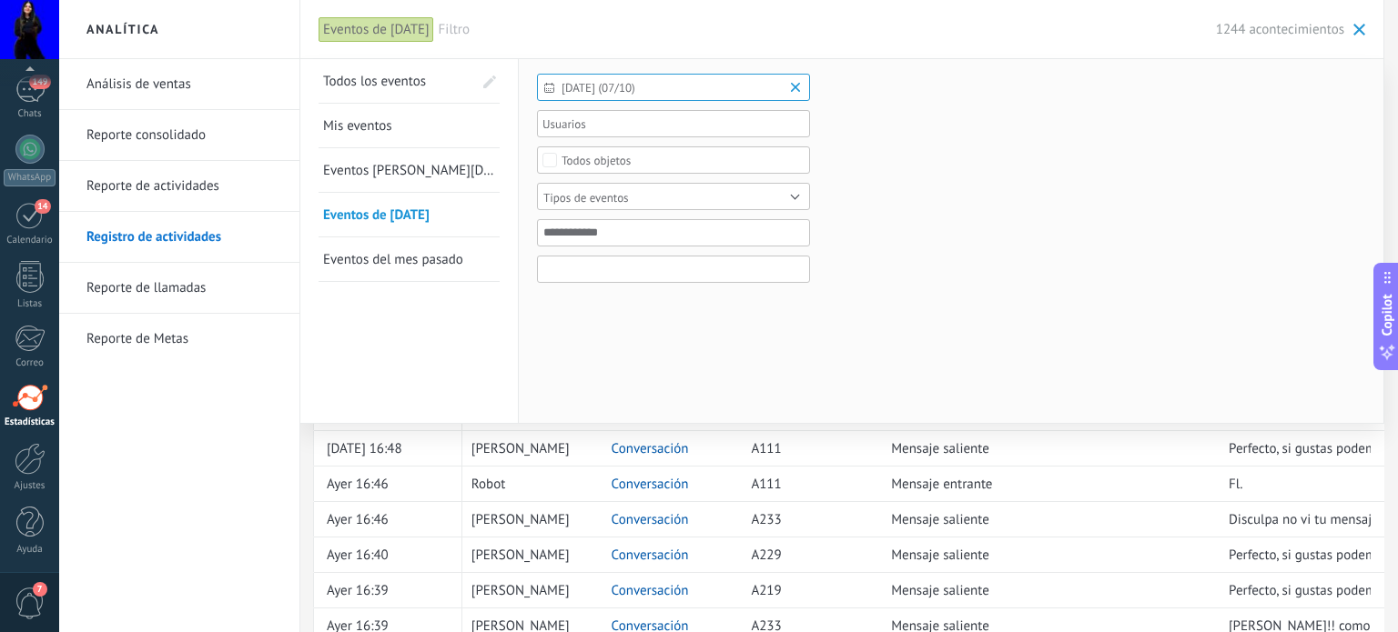
click at [579, 270] on input "value_after" at bounding box center [673, 269] width 273 height 27
click at [571, 242] on input "value_before" at bounding box center [673, 232] width 273 height 27
click at [992, 207] on form "[DATE] (07/10) Todo el tiempo [DATE] [DATE] Últimos ** 30 dias Esta semana La ú…" at bounding box center [951, 190] width 828 height 232
click at [557, 192] on div "Tipos de eventos" at bounding box center [586, 198] width 86 height 14
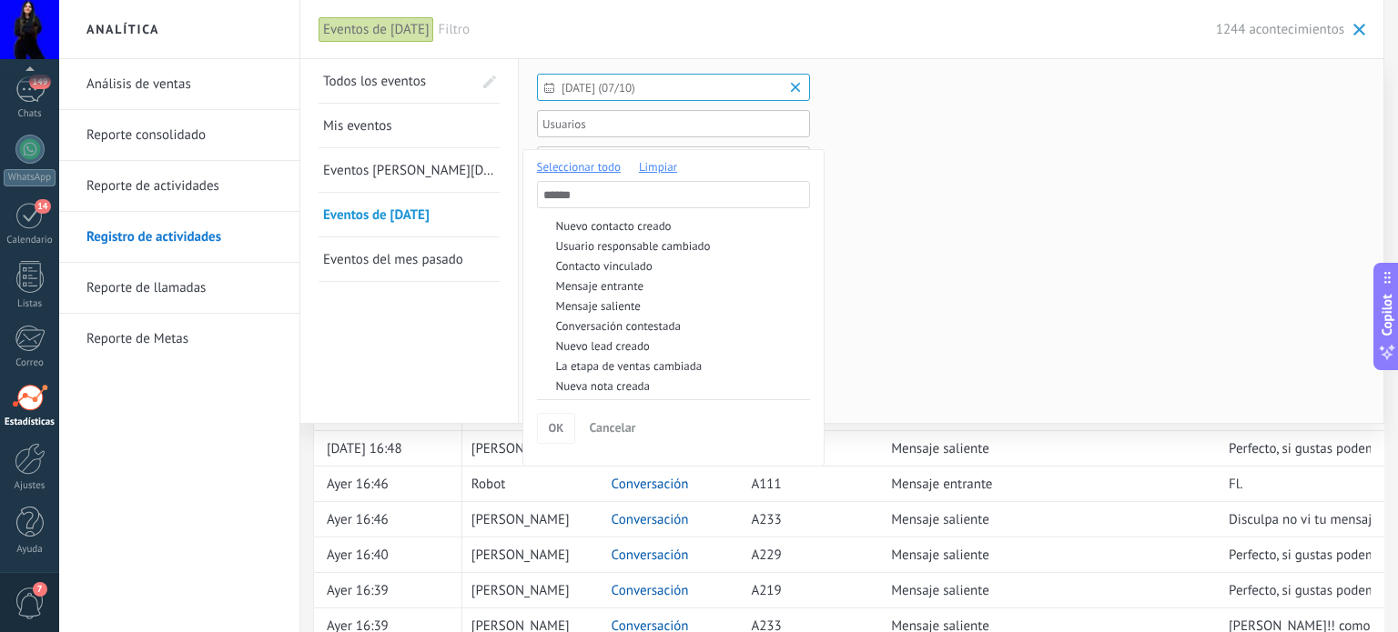
click at [1085, 180] on div at bounding box center [699, 316] width 1398 height 632
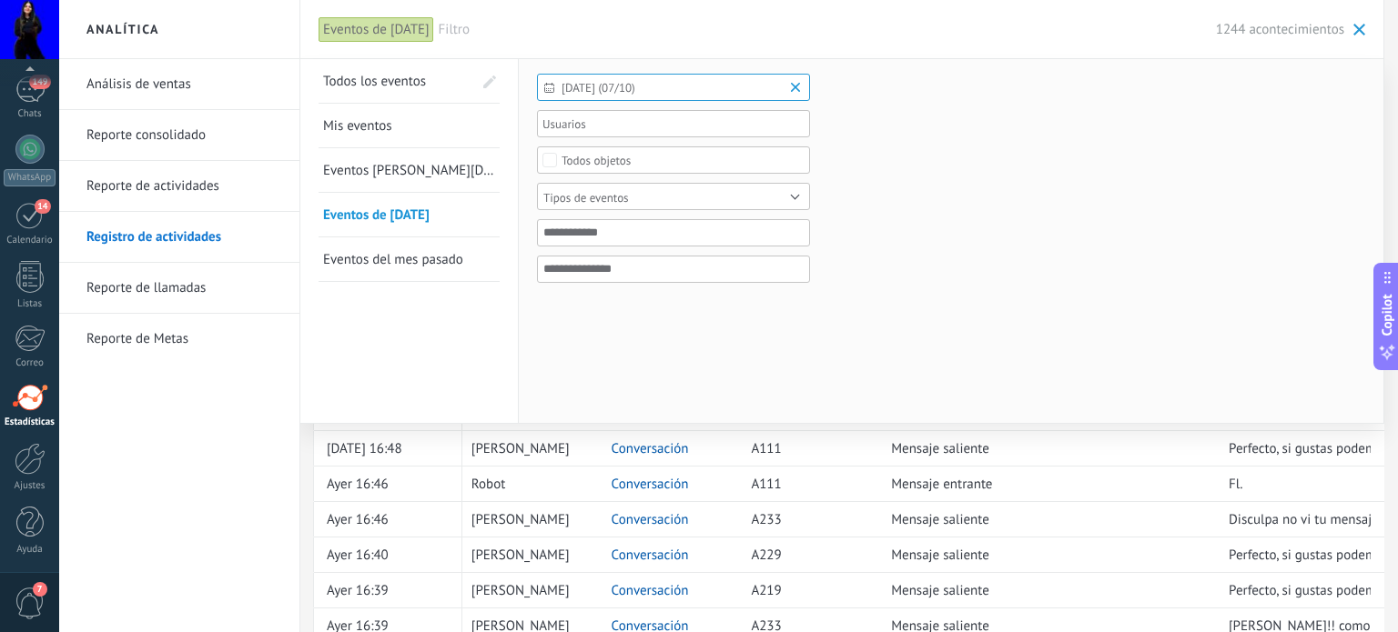
click at [1355, 35] on span at bounding box center [1359, 30] width 12 height 12
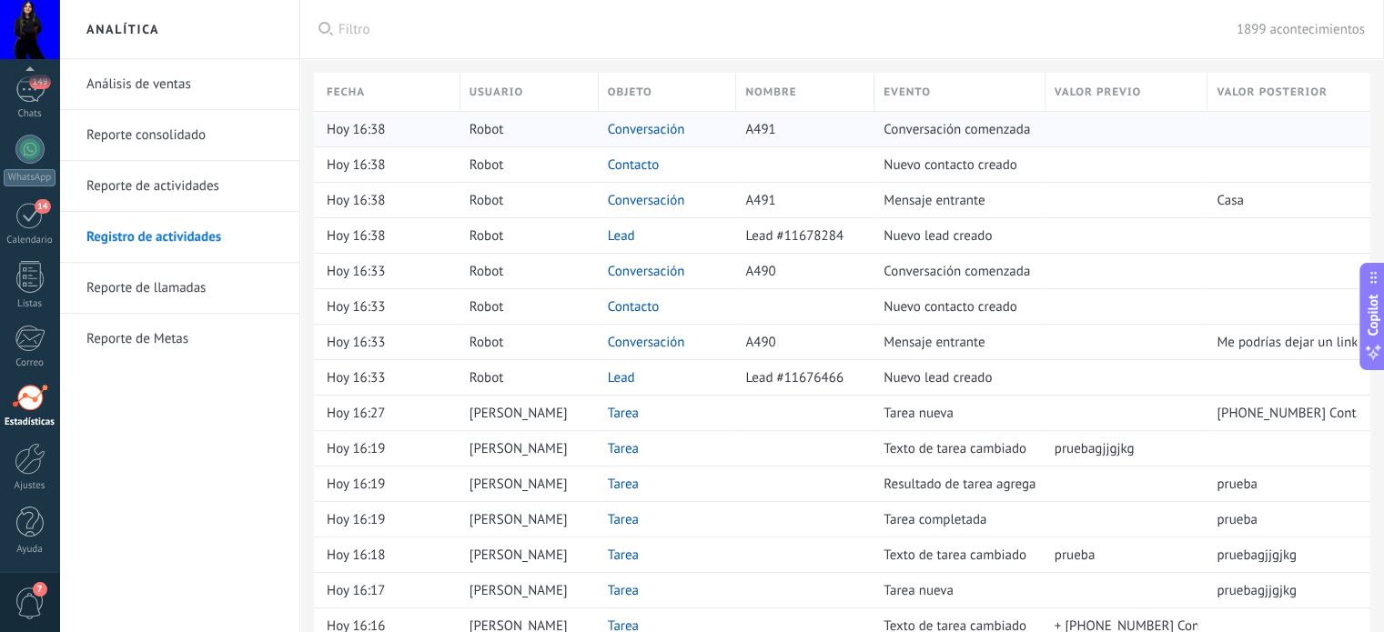
click at [657, 133] on link "Conversación" at bounding box center [646, 129] width 77 height 17
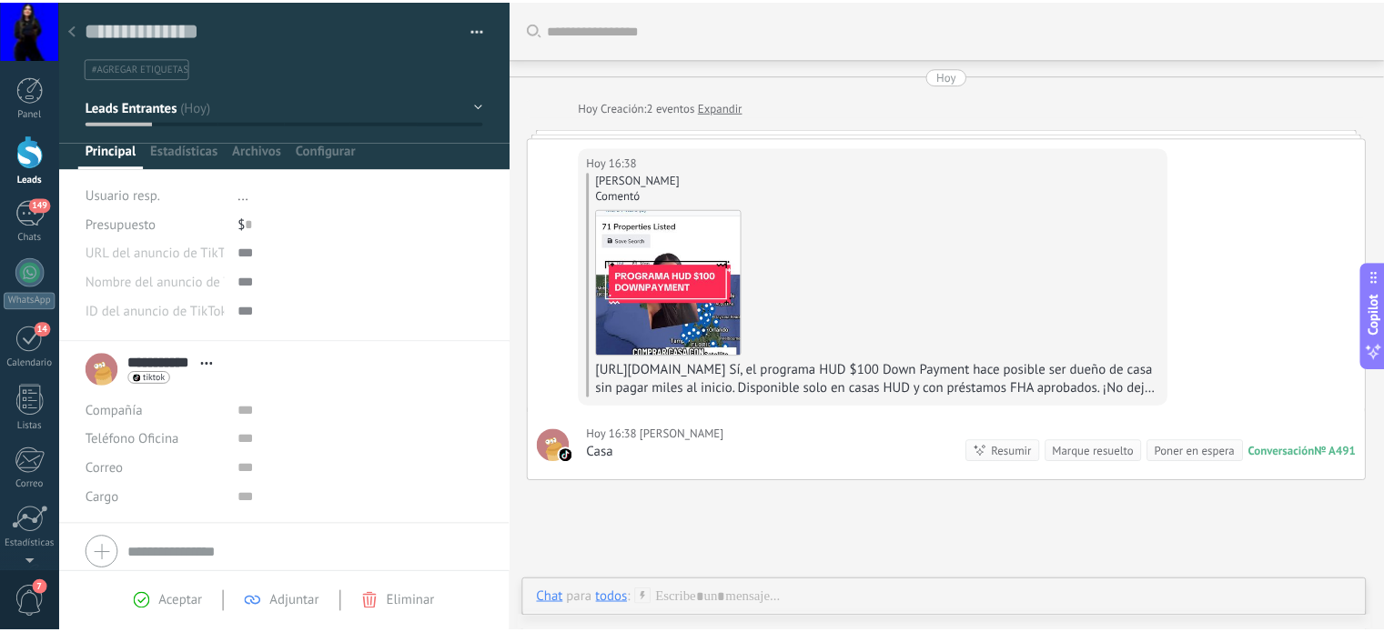
scroll to position [166, 0]
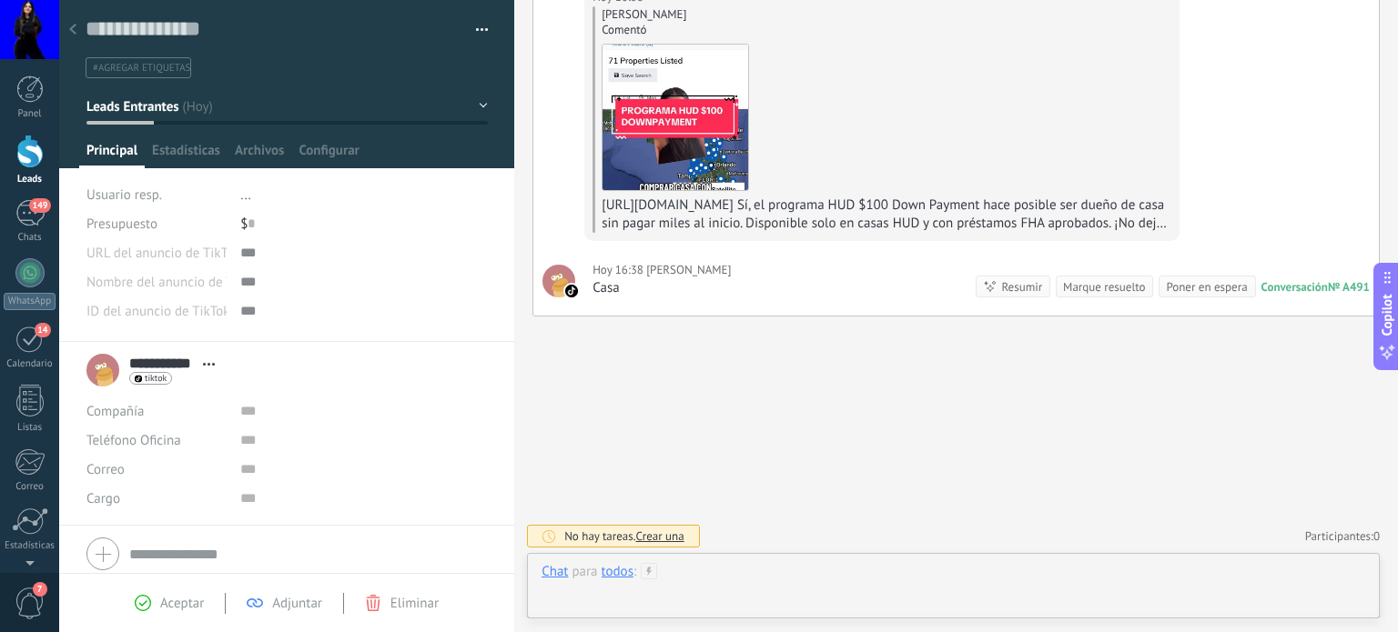
click at [717, 579] on div at bounding box center [953, 590] width 824 height 55
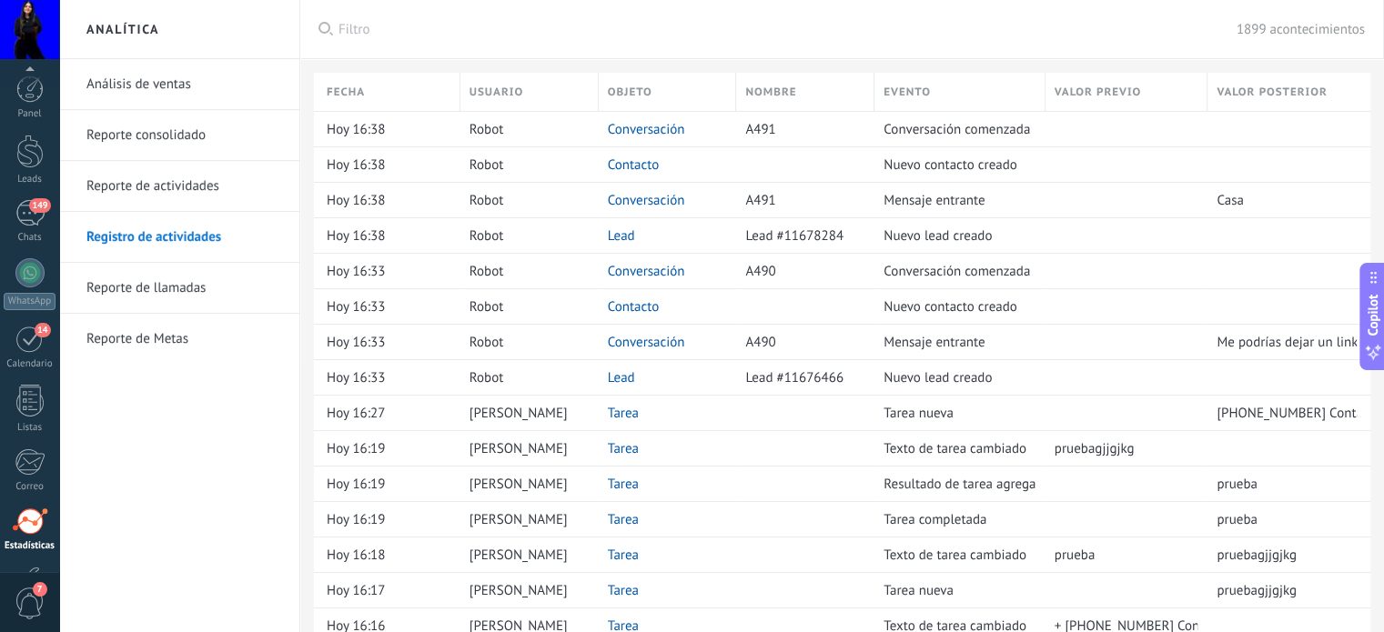
scroll to position [124, 0]
click at [641, 157] on link "Contacto" at bounding box center [634, 165] width 52 height 17
click at [639, 159] on link "Contacto" at bounding box center [634, 165] width 52 height 17
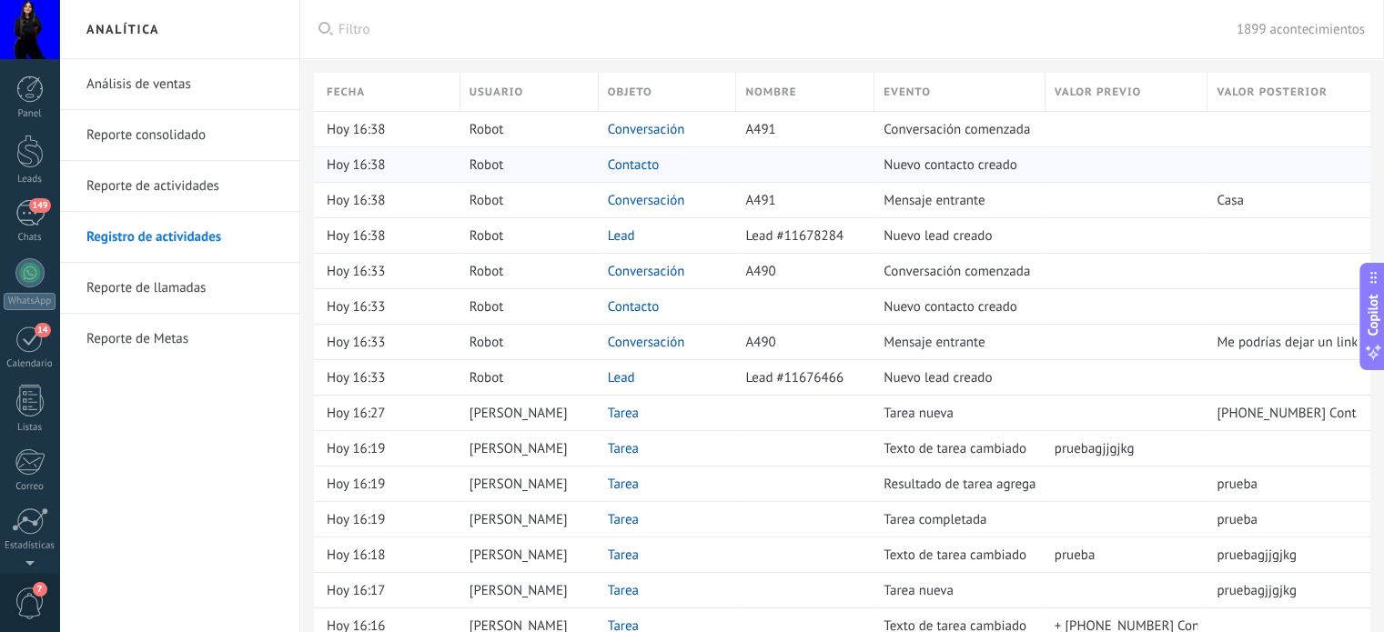
click at [639, 159] on link "Contacto" at bounding box center [634, 165] width 52 height 17
click at [646, 198] on link "Conversación" at bounding box center [646, 200] width 77 height 17
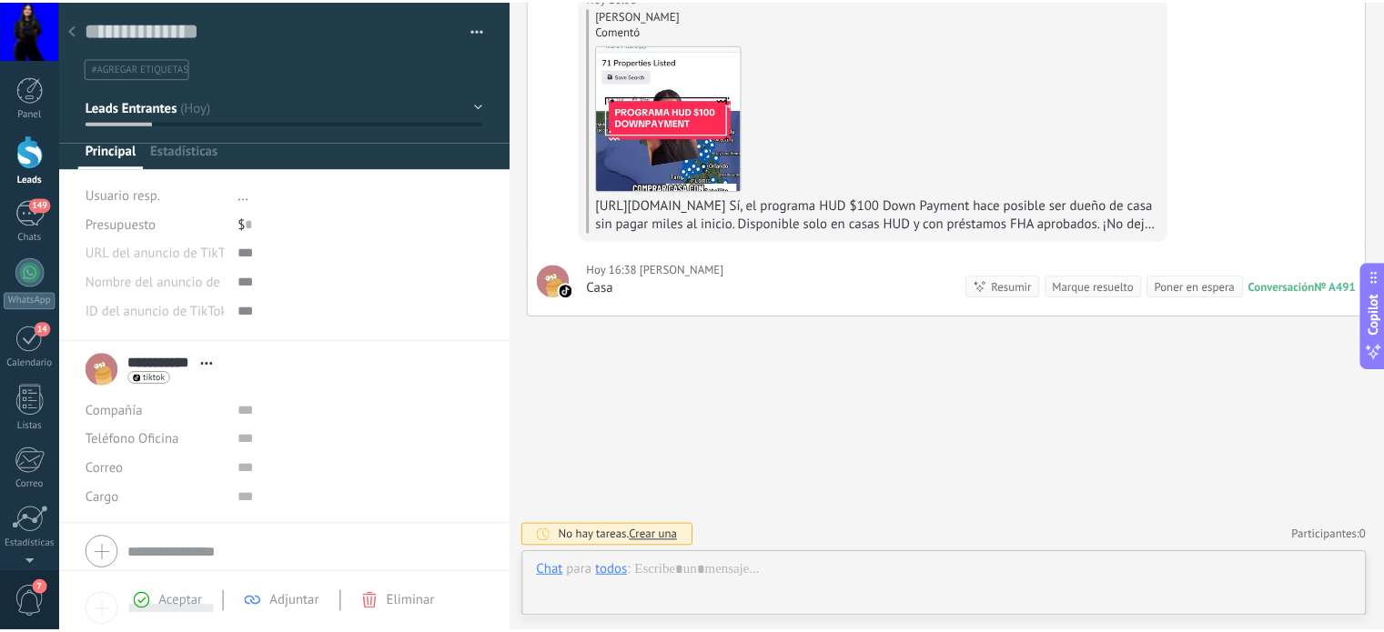
scroll to position [26, 0]
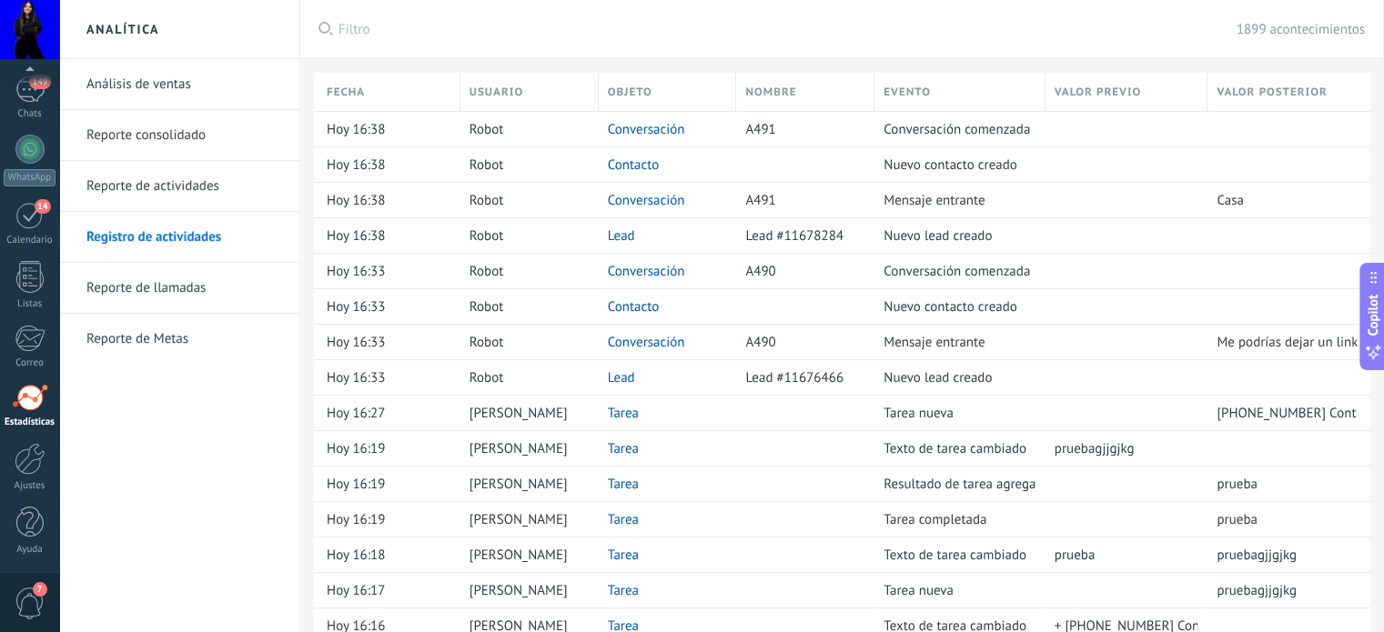
click at [342, 30] on span "Filtro" at bounding box center [788, 29] width 898 height 17
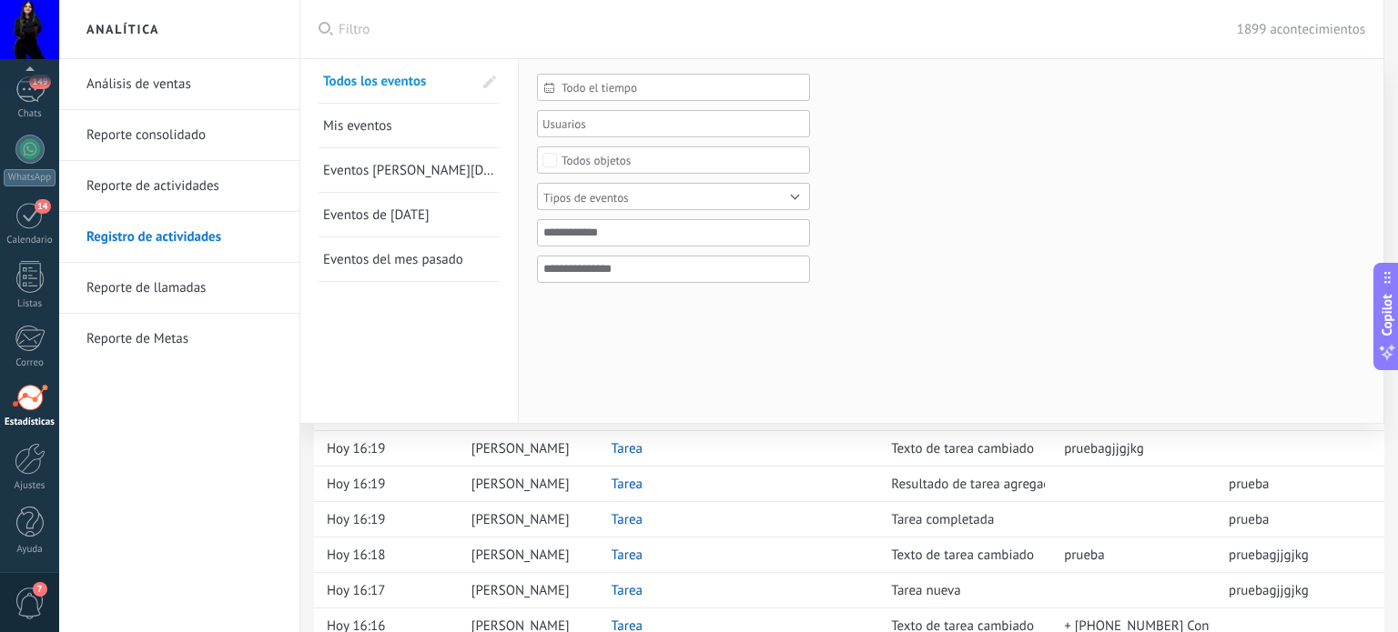
click at [633, 89] on span "Todo el tiempo" at bounding box center [680, 88] width 238 height 14
click at [571, 175] on li "Ayer" at bounding box center [673, 181] width 271 height 27
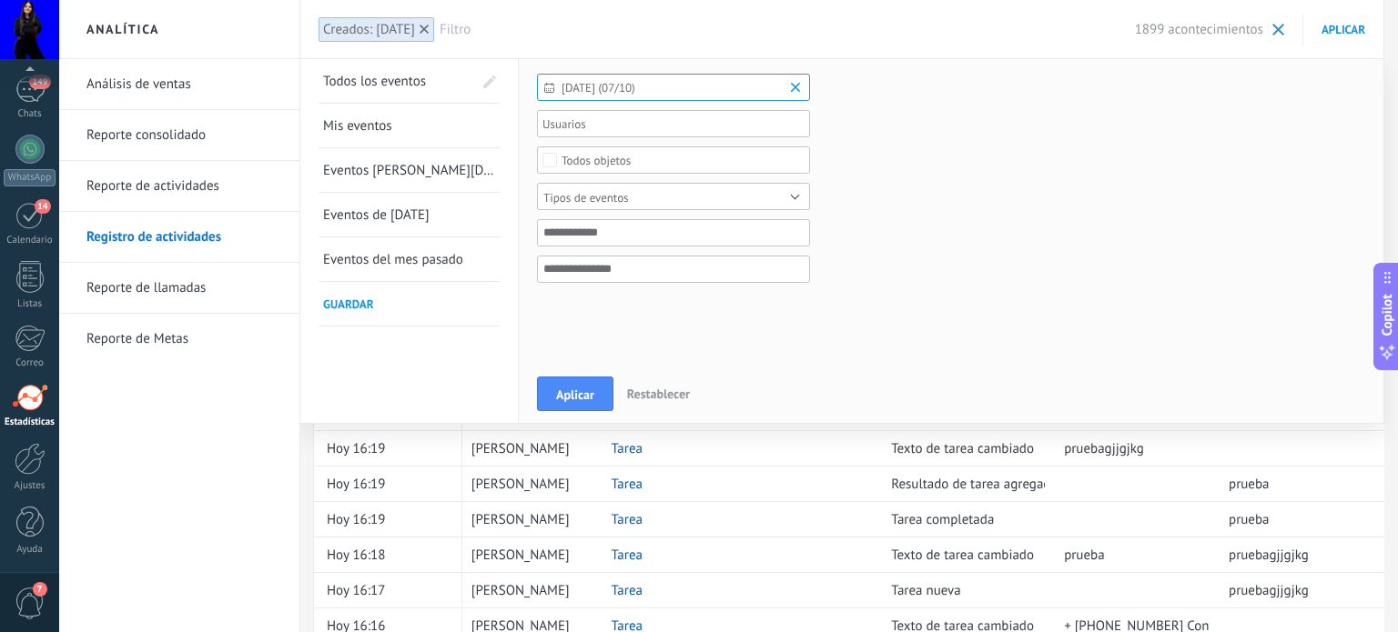
click at [590, 131] on div at bounding box center [667, 124] width 255 height 22
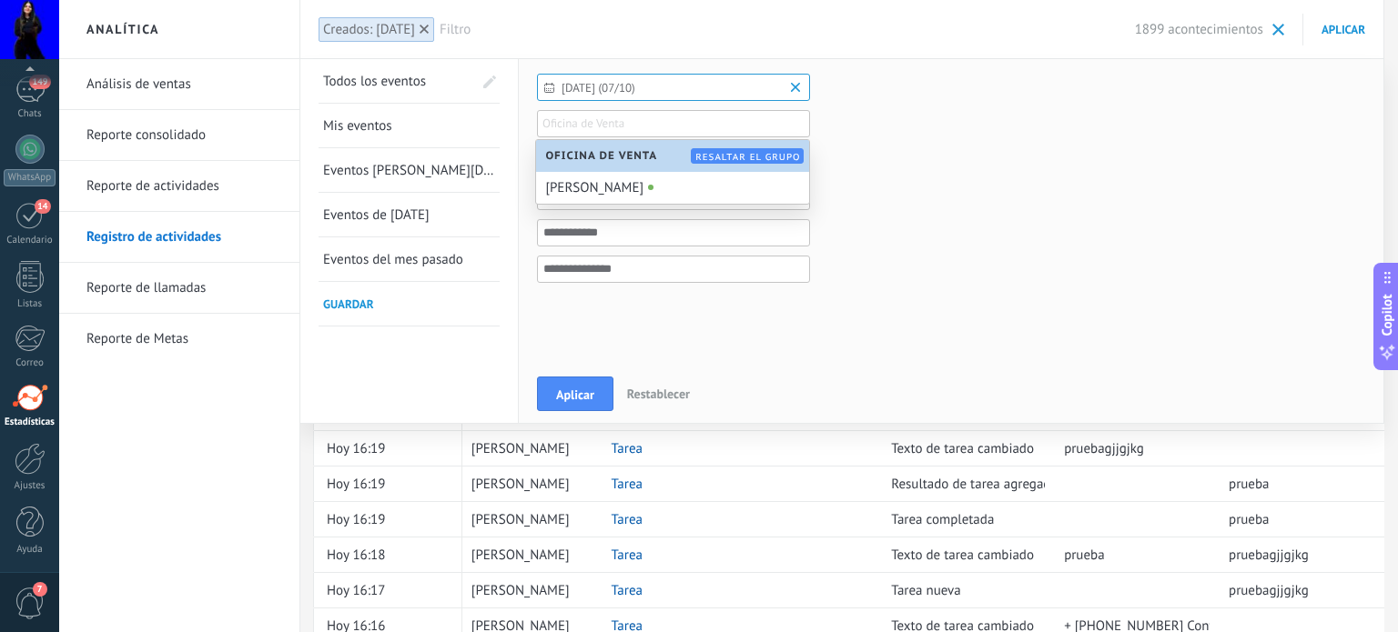
click at [929, 153] on form "[DATE] (07/10) Todo el tiempo [DATE] [DATE] Últimos ** 30 dias Esta semana La ú…" at bounding box center [951, 190] width 828 height 232
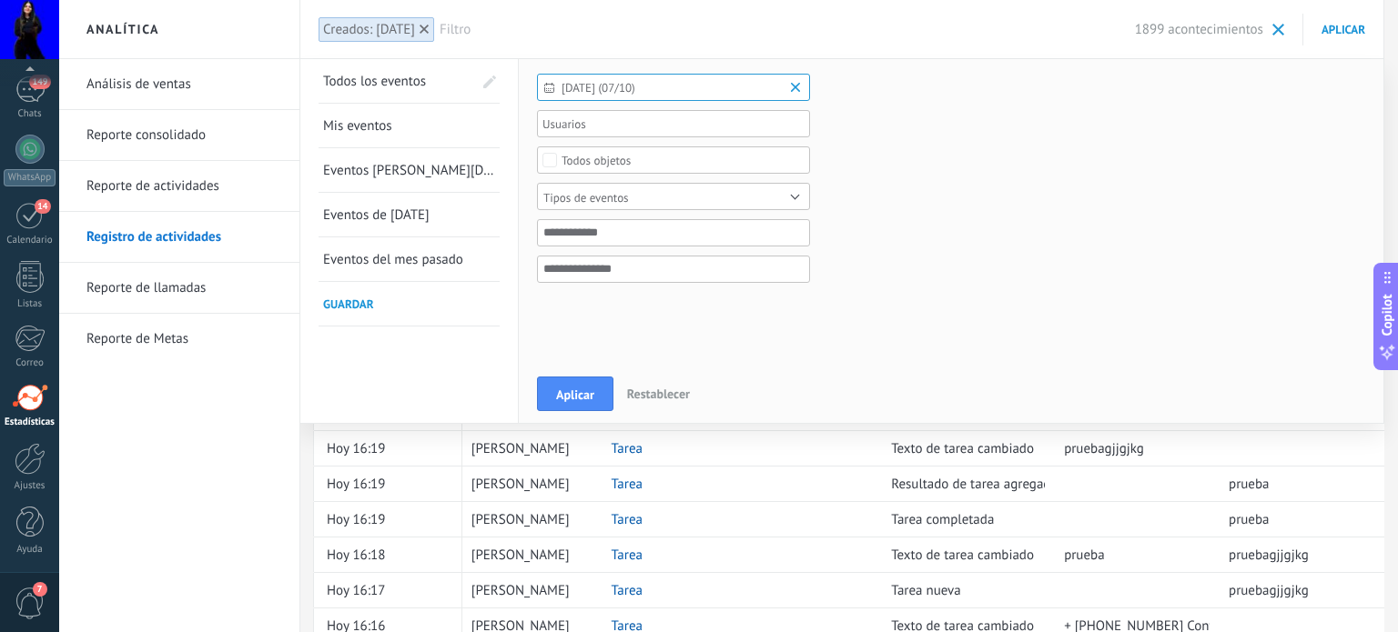
click at [655, 164] on span "Todos objetos" at bounding box center [673, 161] width 225 height 14
click at [582, 222] on div "Tareas" at bounding box center [577, 226] width 32 height 13
click at [575, 389] on span "Aplicar" at bounding box center [575, 395] width 38 height 13
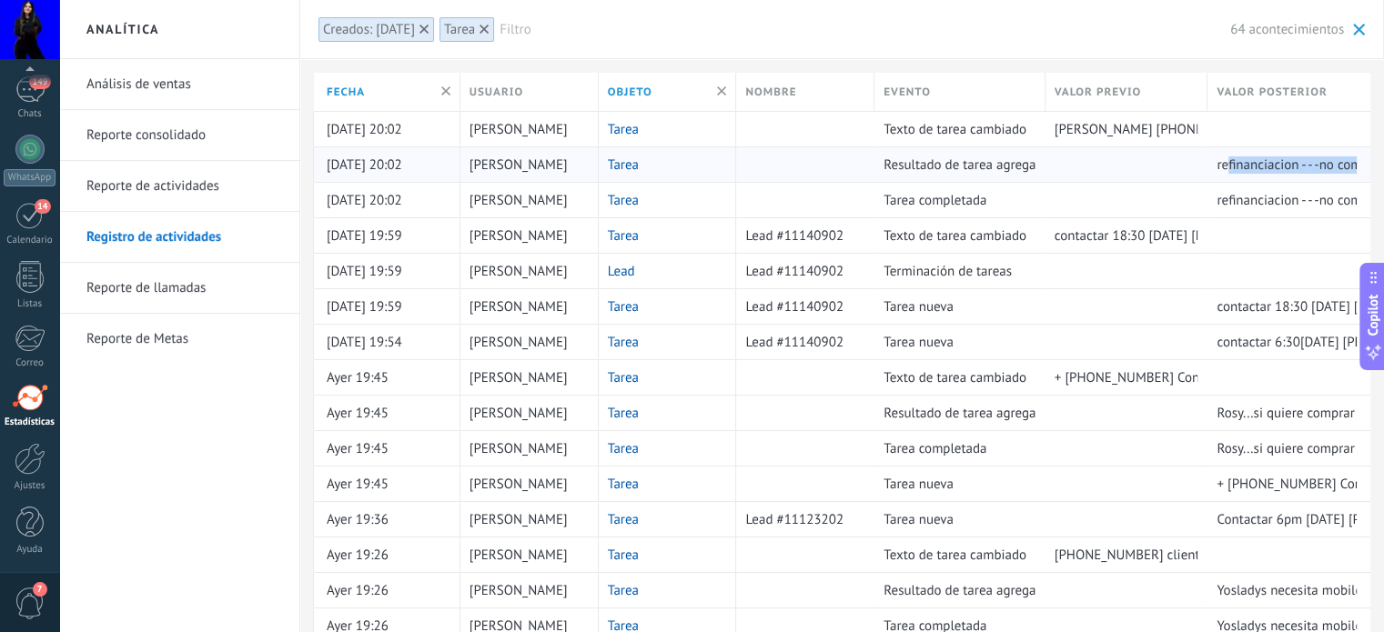
drag, startPoint x: 1229, startPoint y: 160, endPoint x: 1305, endPoint y: 176, distance: 78.0
click at [1305, 176] on div "refinanciacion - - -no compra----HUD conseling" at bounding box center [1282, 164] width 149 height 35
click at [1292, 174] on div "refinanciacion - - -no compra----HUD conseling" at bounding box center [1282, 164] width 149 height 35
click at [626, 162] on link "Tarea" at bounding box center [623, 165] width 31 height 17
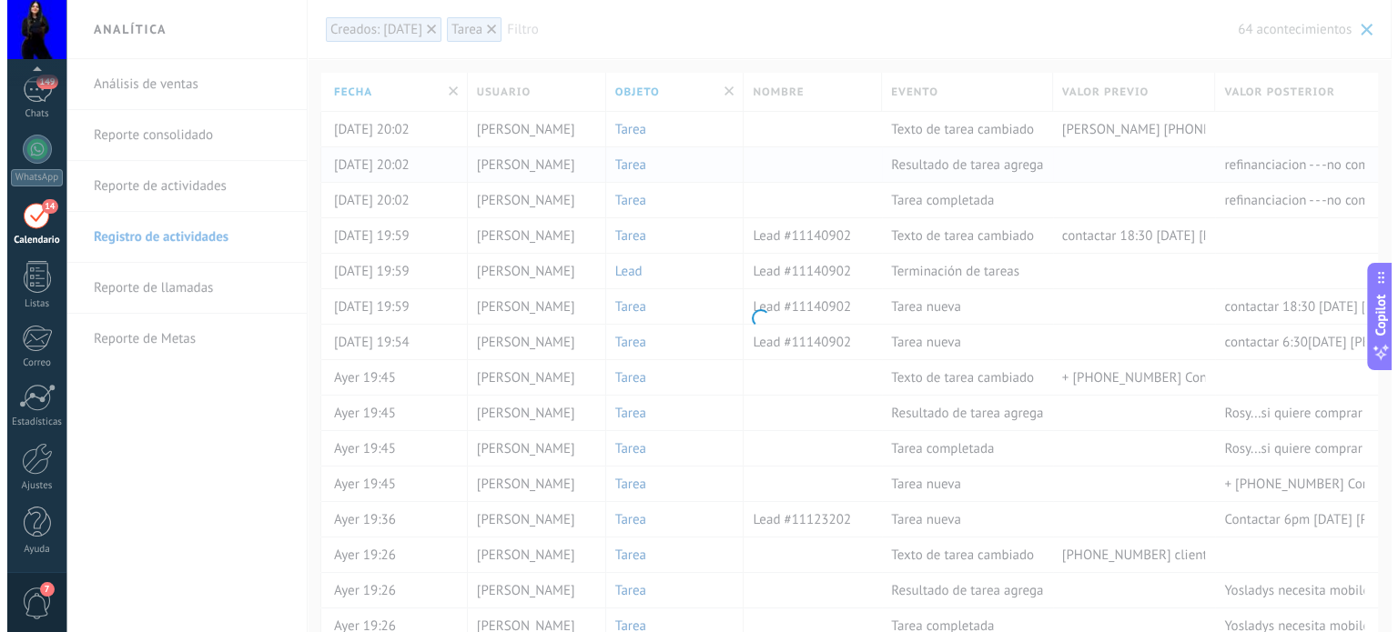
scroll to position [51, 0]
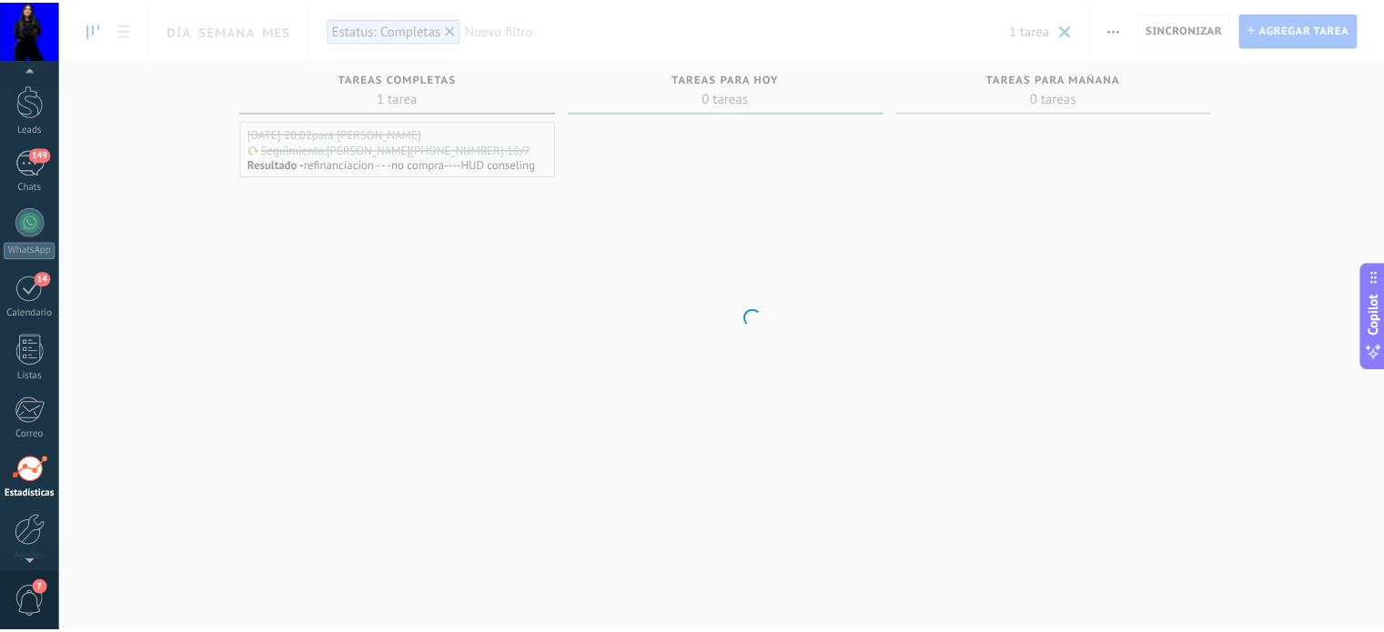
scroll to position [124, 0]
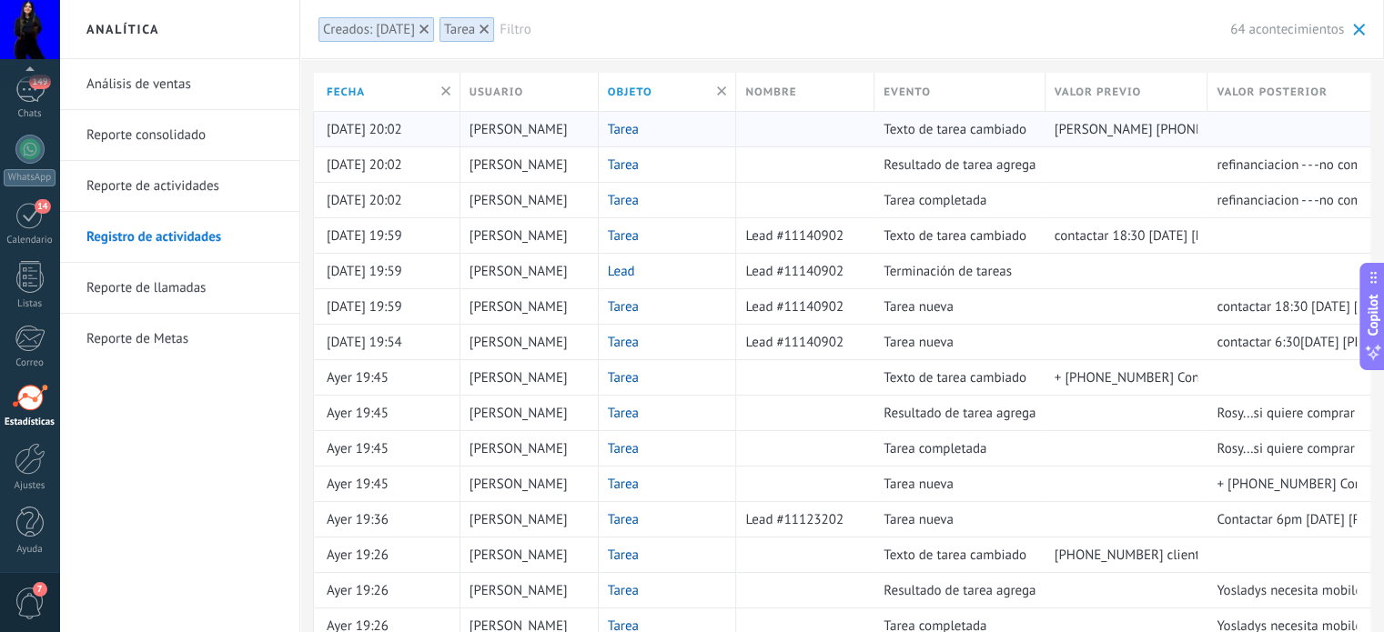
click at [635, 134] on link "Tarea" at bounding box center [623, 129] width 31 height 17
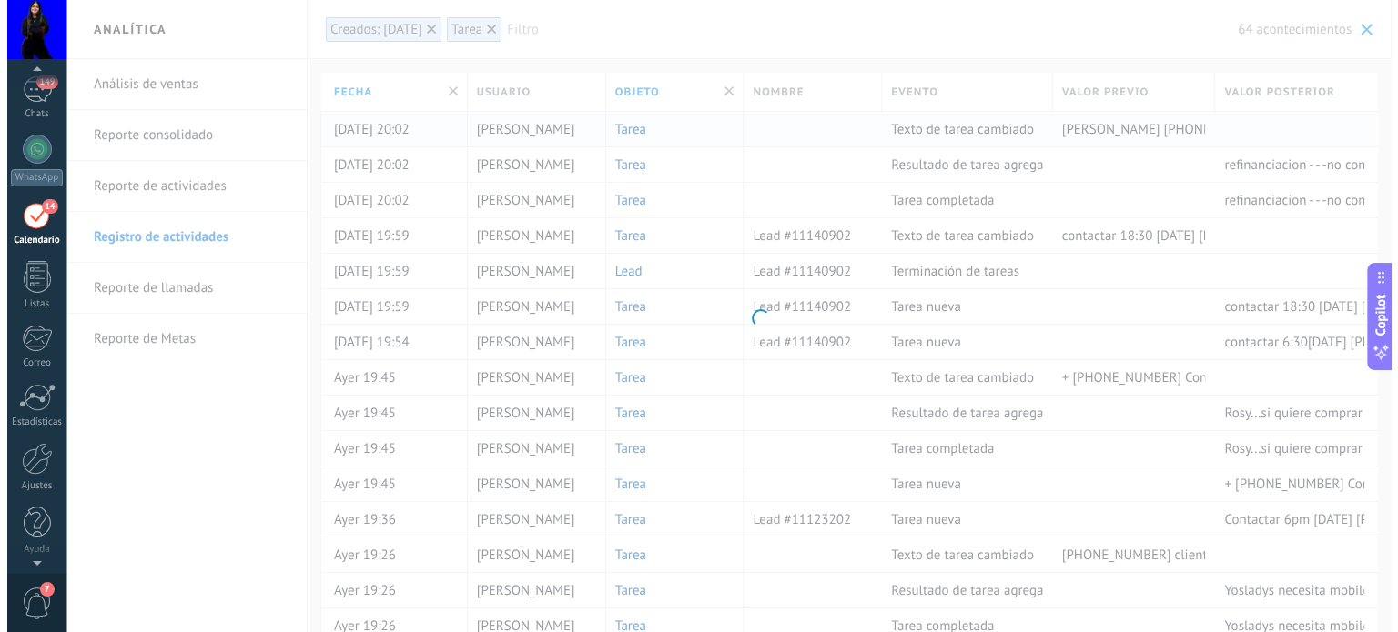
scroll to position [51, 0]
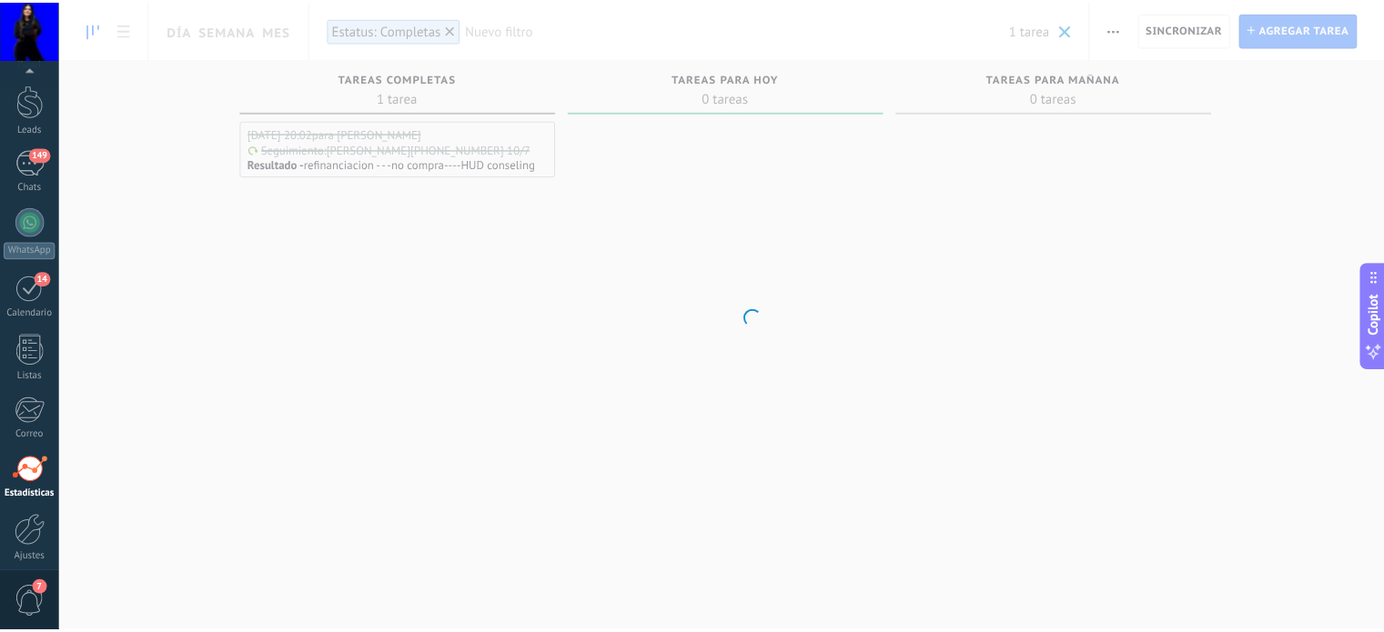
scroll to position [124, 0]
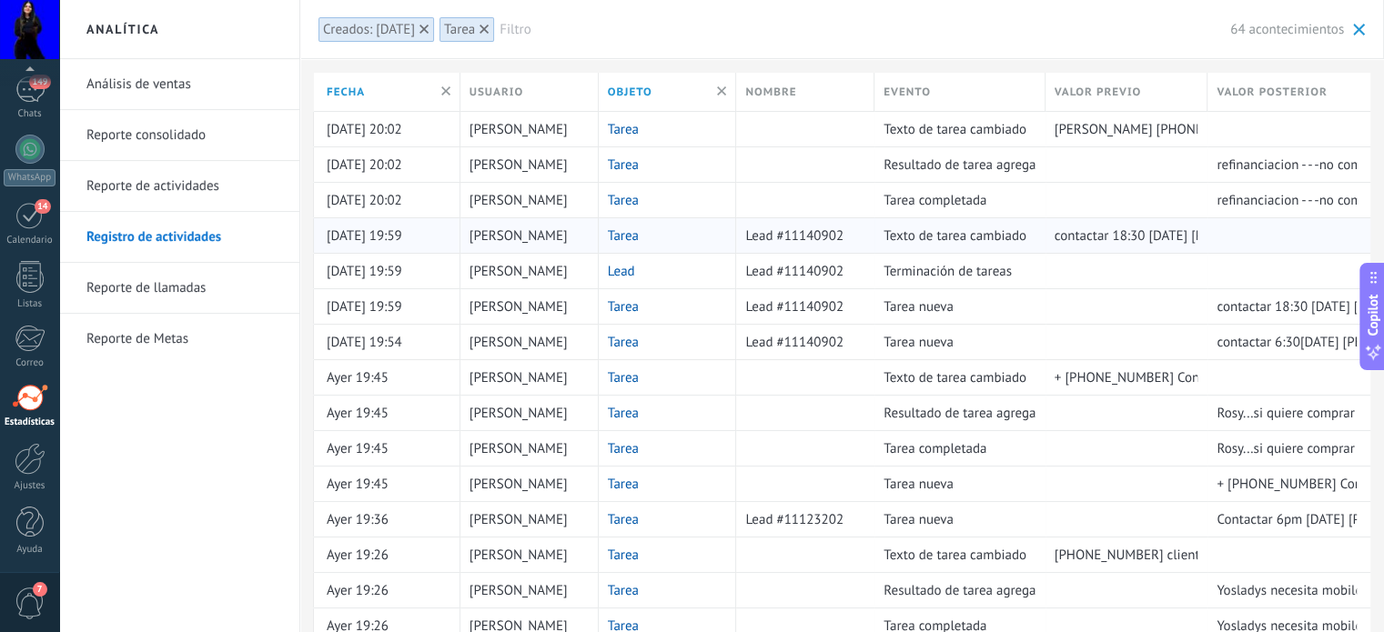
click at [630, 230] on link "Tarea" at bounding box center [623, 236] width 31 height 17
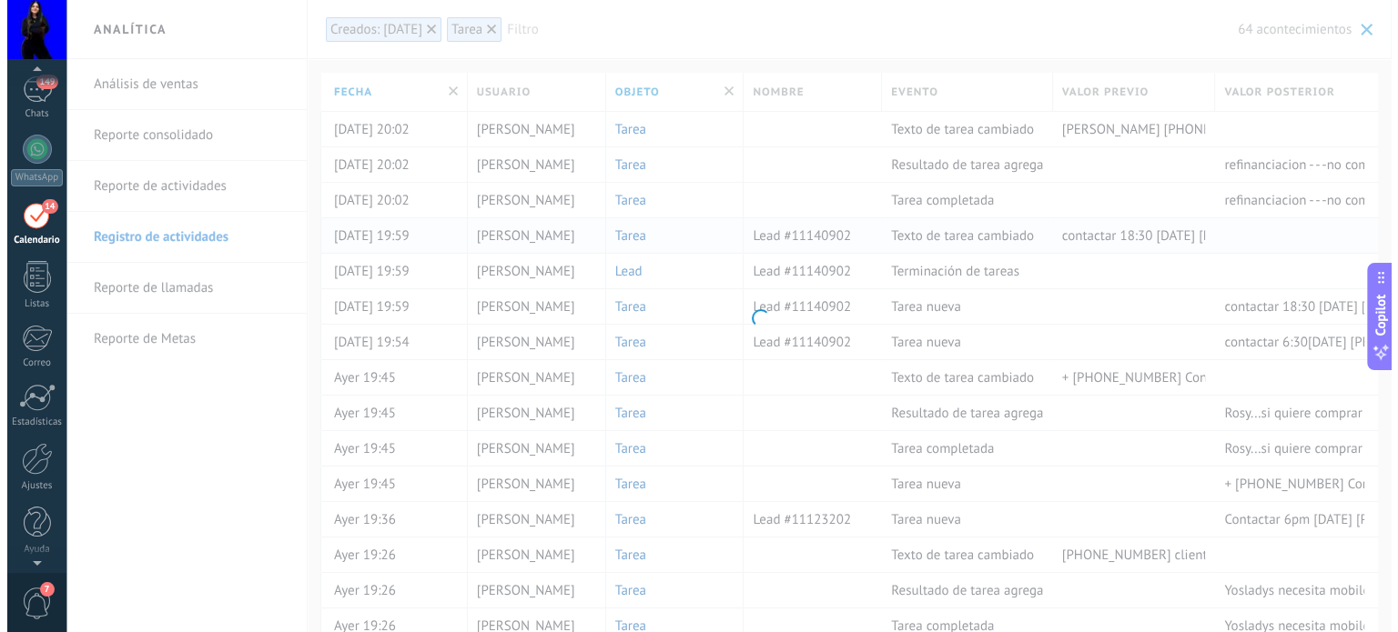
scroll to position [51, 0]
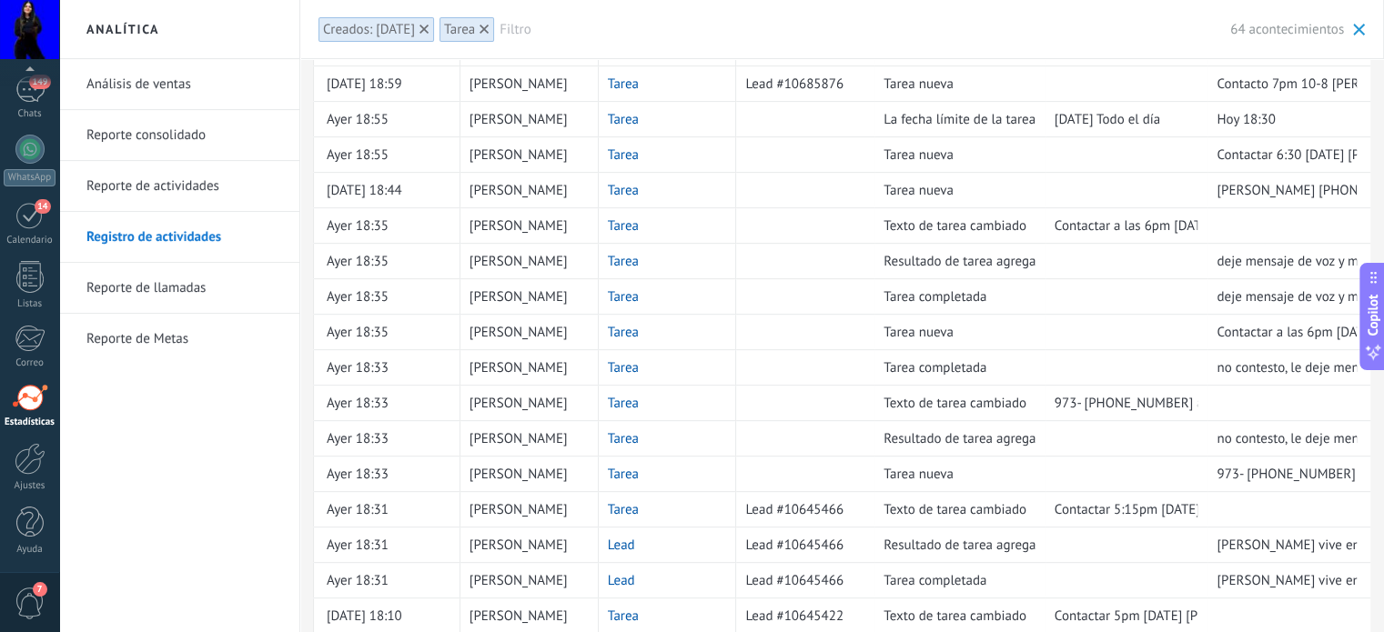
scroll to position [728, 0]
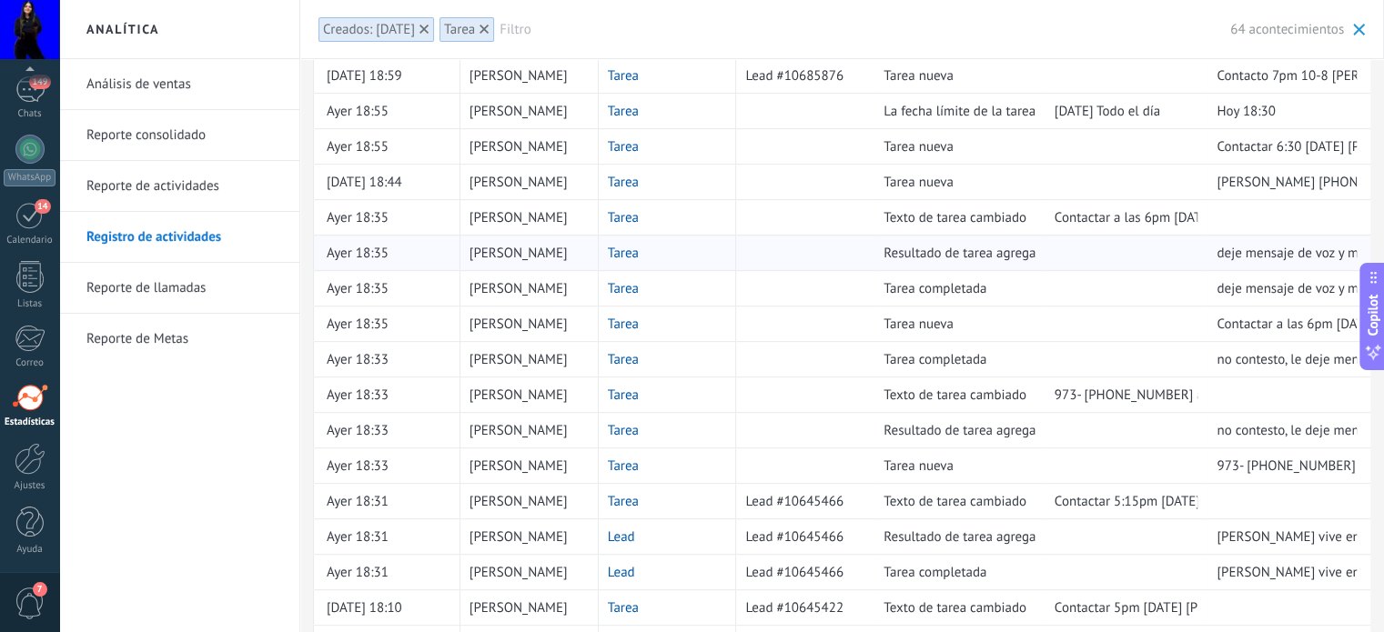
click at [622, 249] on link "Tarea" at bounding box center [623, 253] width 31 height 17
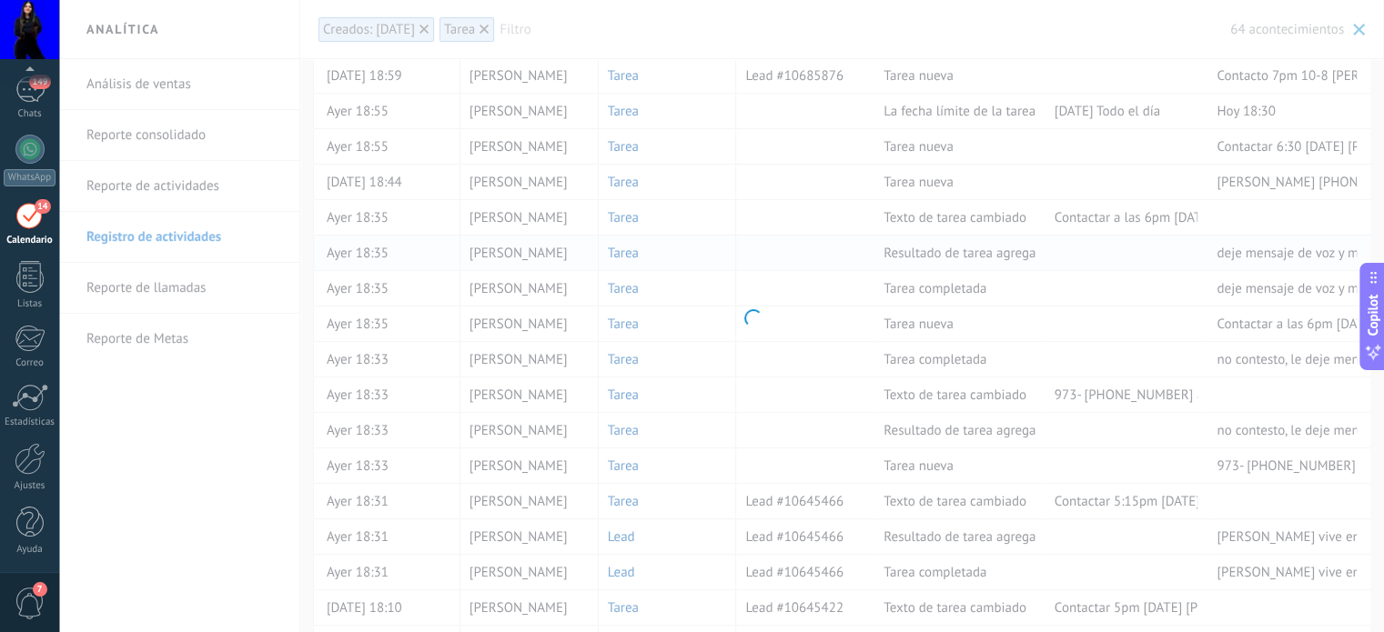
scroll to position [51, 0]
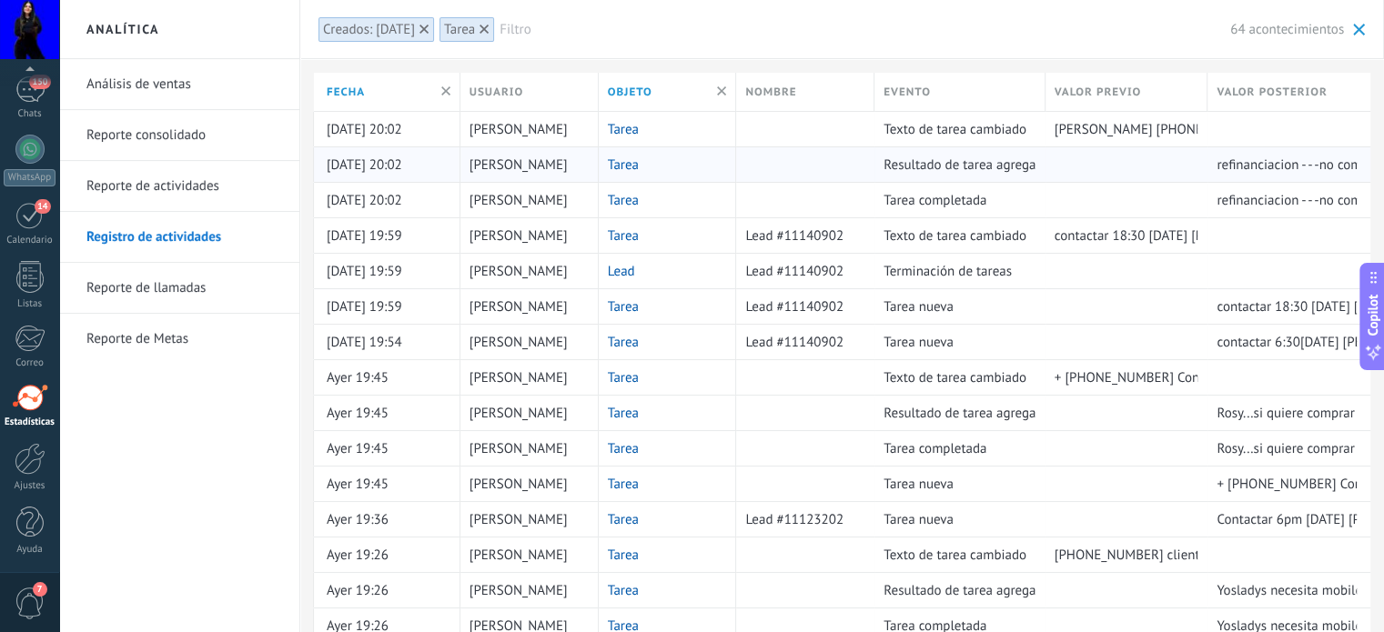
click at [626, 162] on link "Tarea" at bounding box center [623, 165] width 31 height 17
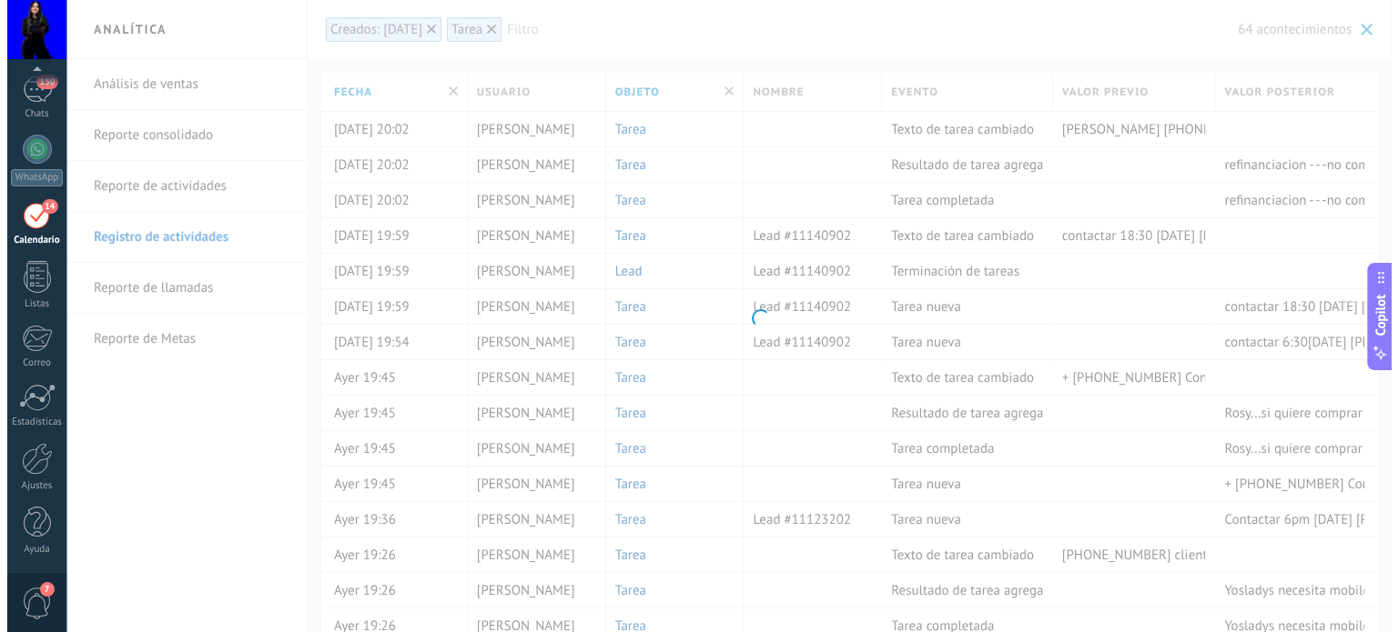
scroll to position [51, 0]
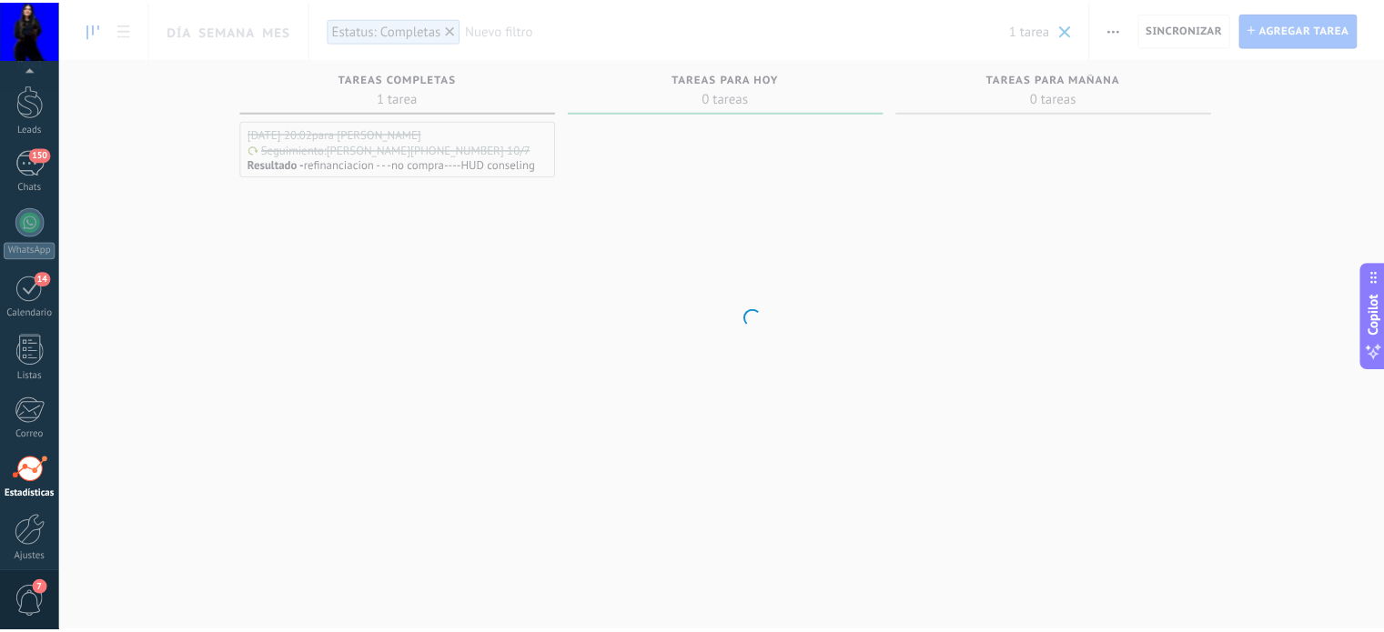
scroll to position [124, 0]
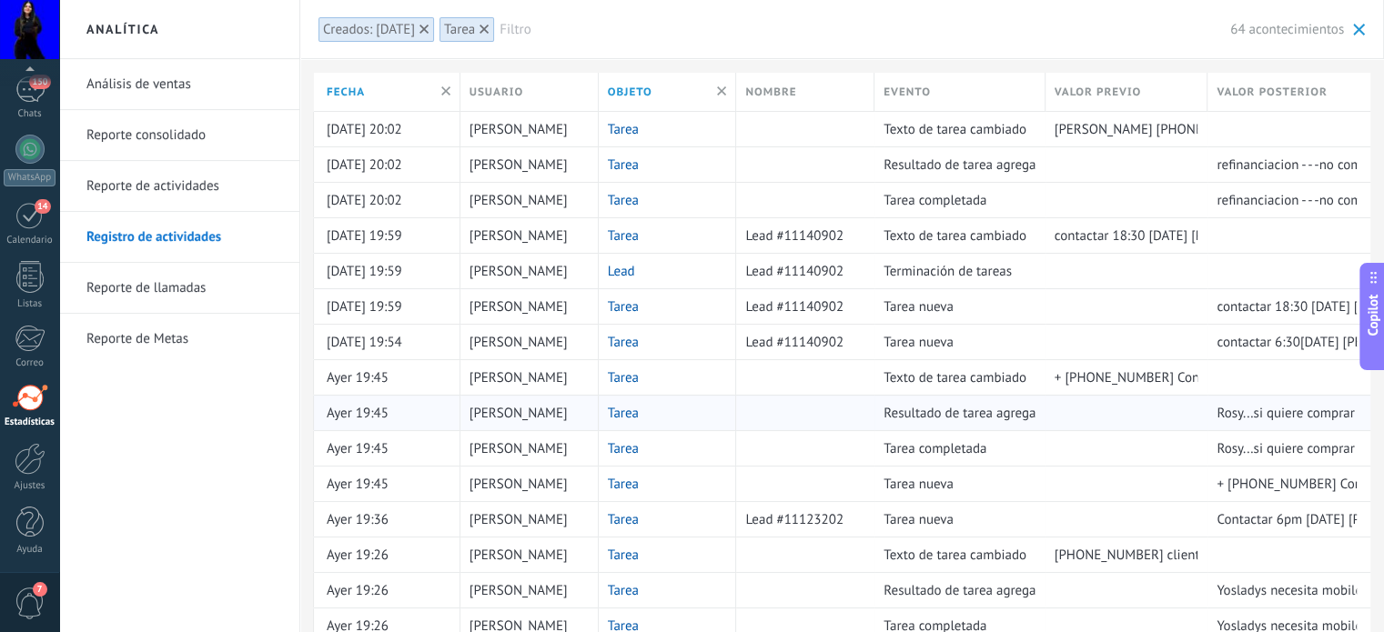
click at [627, 410] on link "Tarea" at bounding box center [623, 413] width 31 height 17
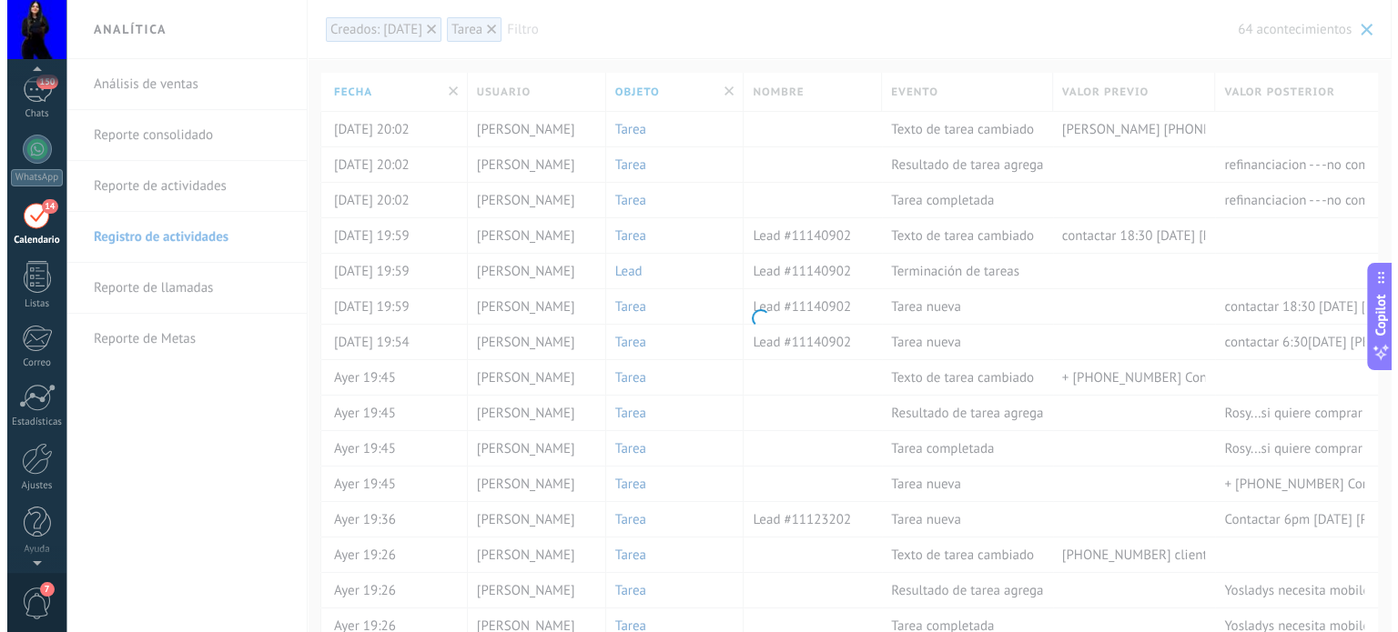
scroll to position [51, 0]
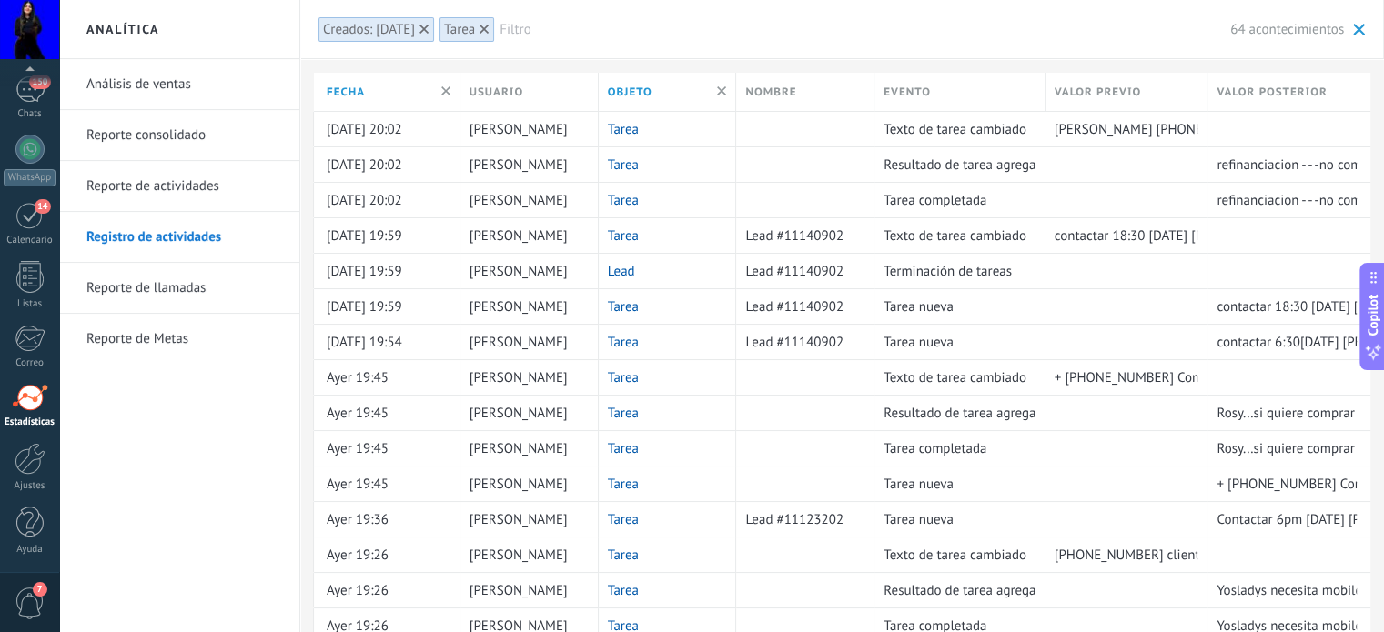
click at [348, 28] on div "Creados: [DATE]" at bounding box center [369, 29] width 92 height 17
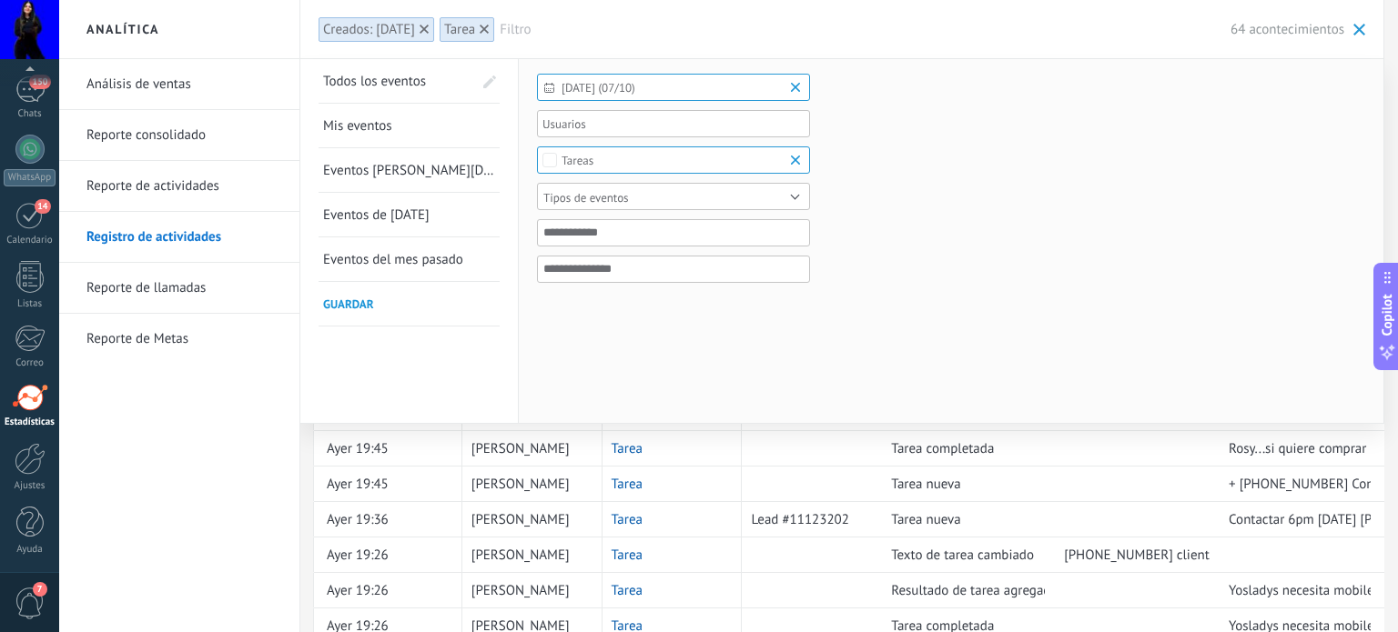
click at [568, 159] on div "Tareas" at bounding box center [577, 161] width 32 height 14
click at [562, 220] on div "Tareas" at bounding box center [577, 226] width 32 height 13
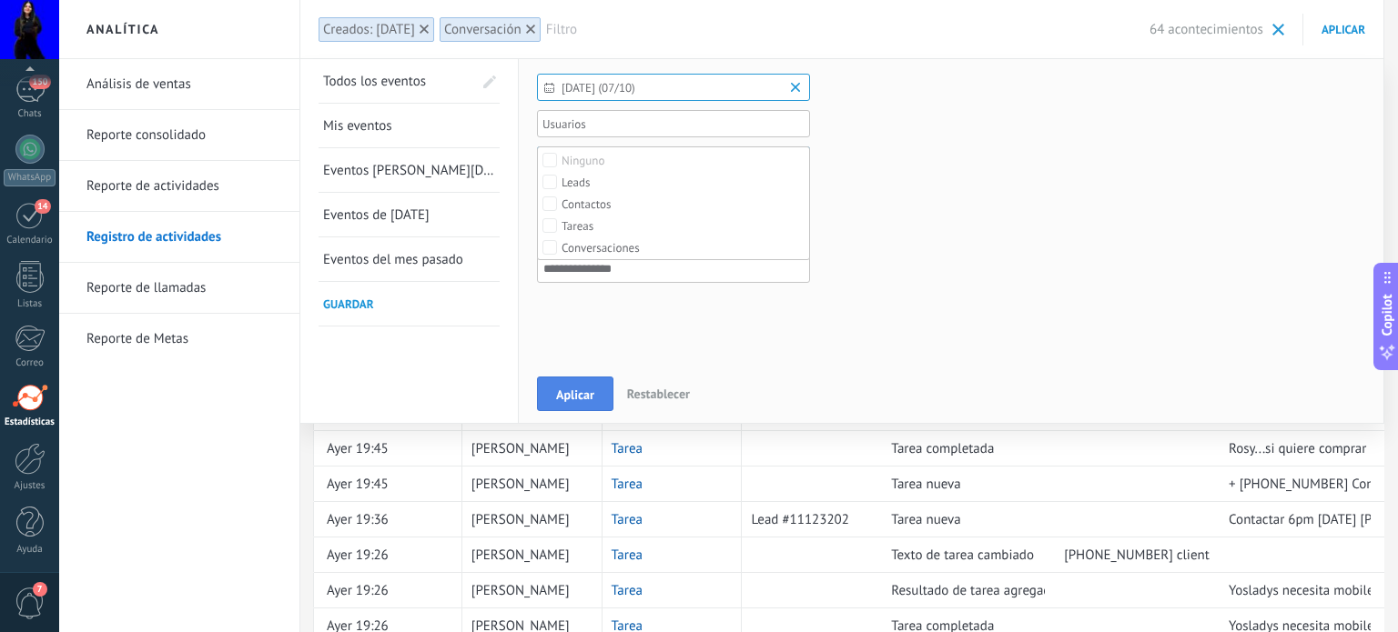
click at [553, 379] on button "Aplicar" at bounding box center [575, 394] width 76 height 35
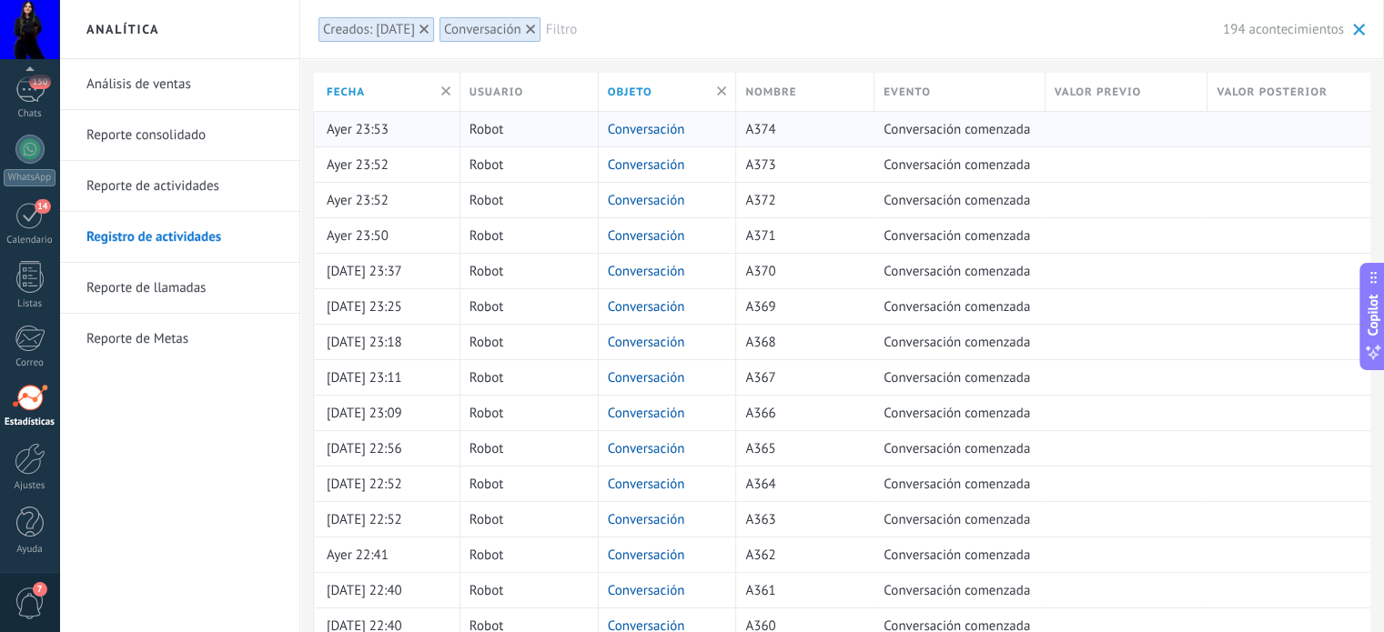
click at [633, 121] on link "Conversación" at bounding box center [646, 129] width 77 height 17
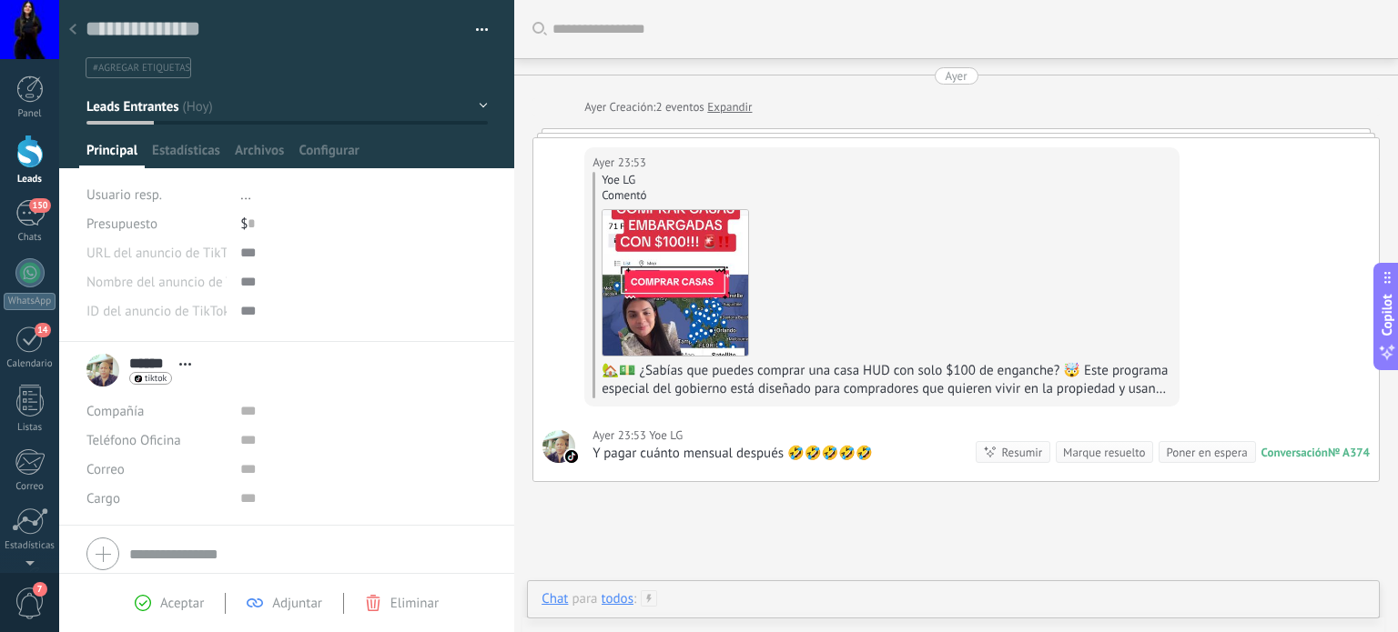
click at [808, 600] on div at bounding box center [953, 618] width 824 height 55
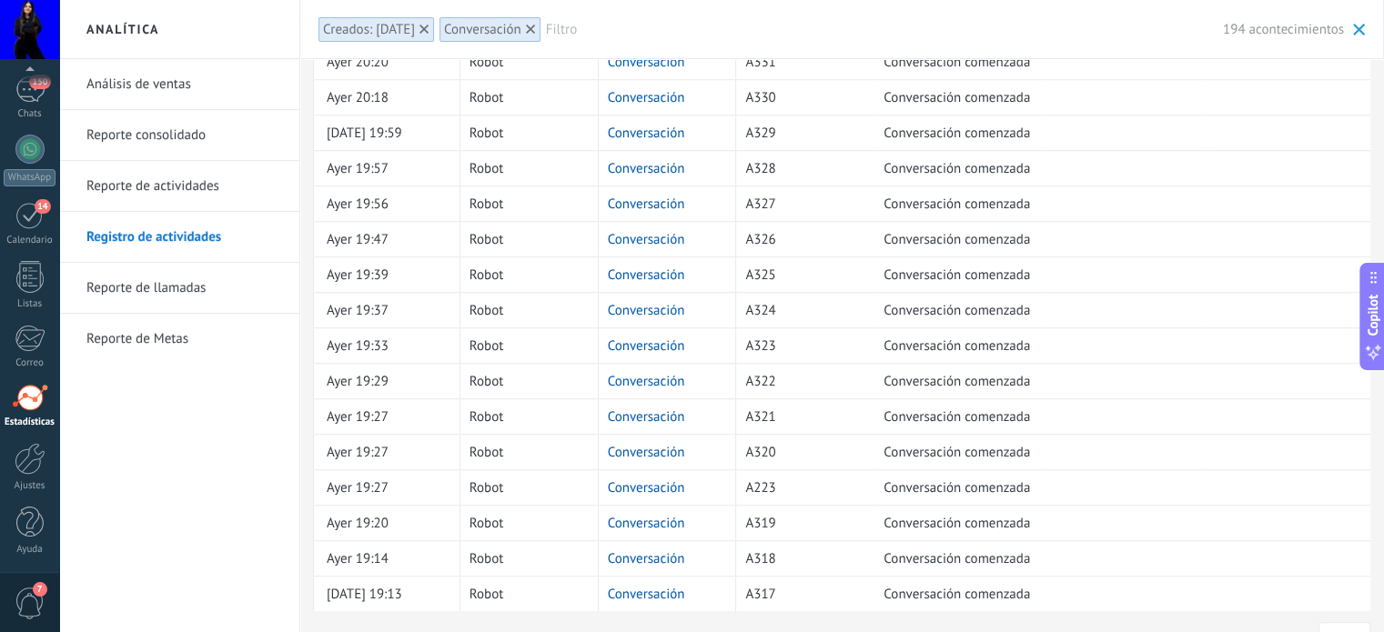
scroll to position [1303, 0]
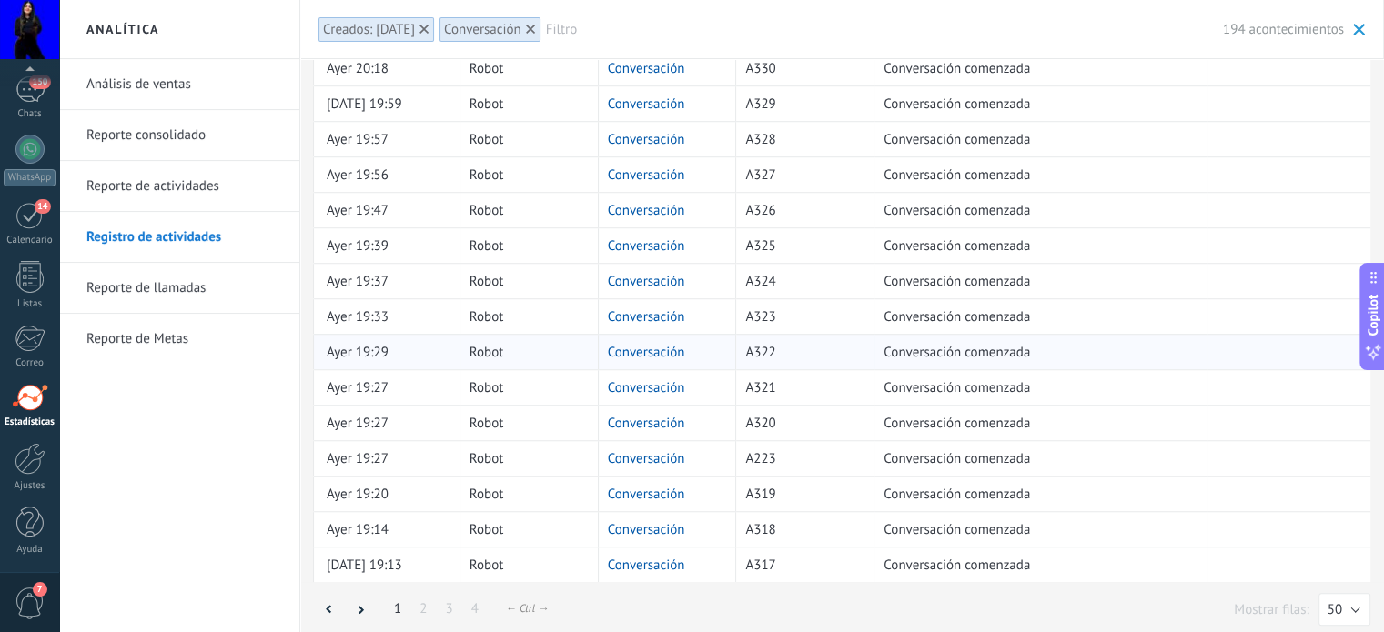
click at [652, 344] on link "Conversación" at bounding box center [646, 352] width 77 height 17
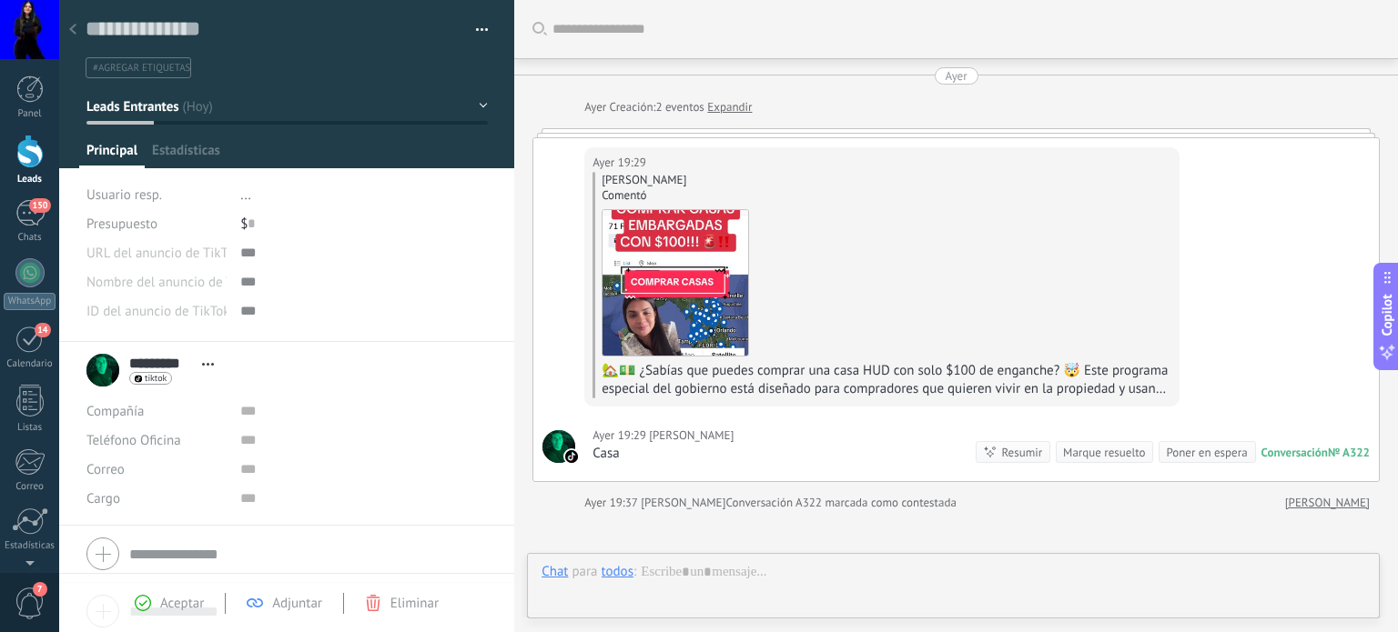
scroll to position [196, 0]
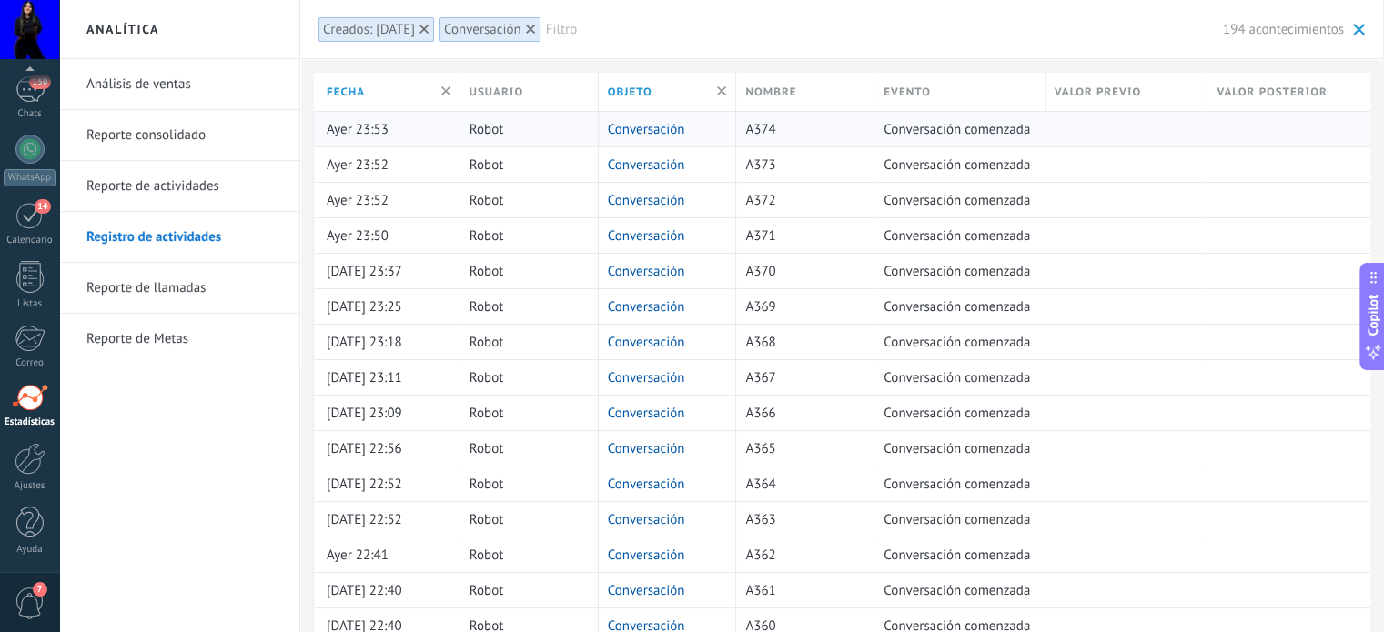
click at [655, 126] on link "Conversación" at bounding box center [646, 129] width 77 height 17
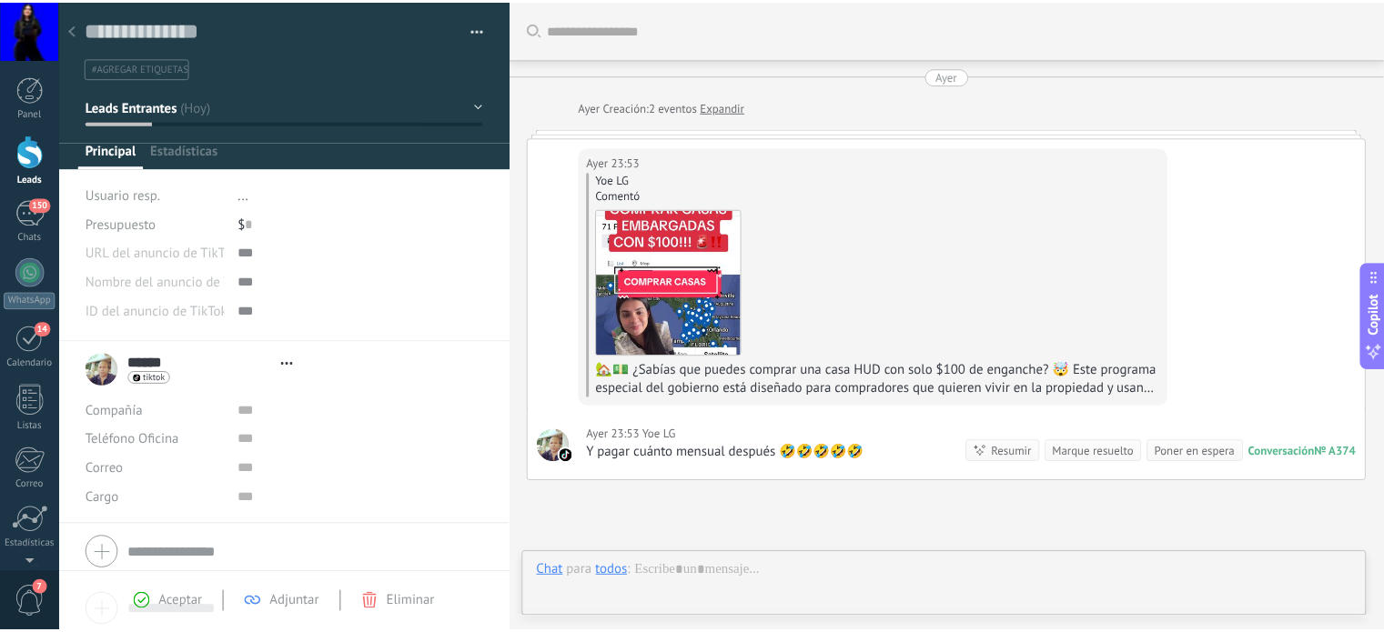
scroll to position [166, 0]
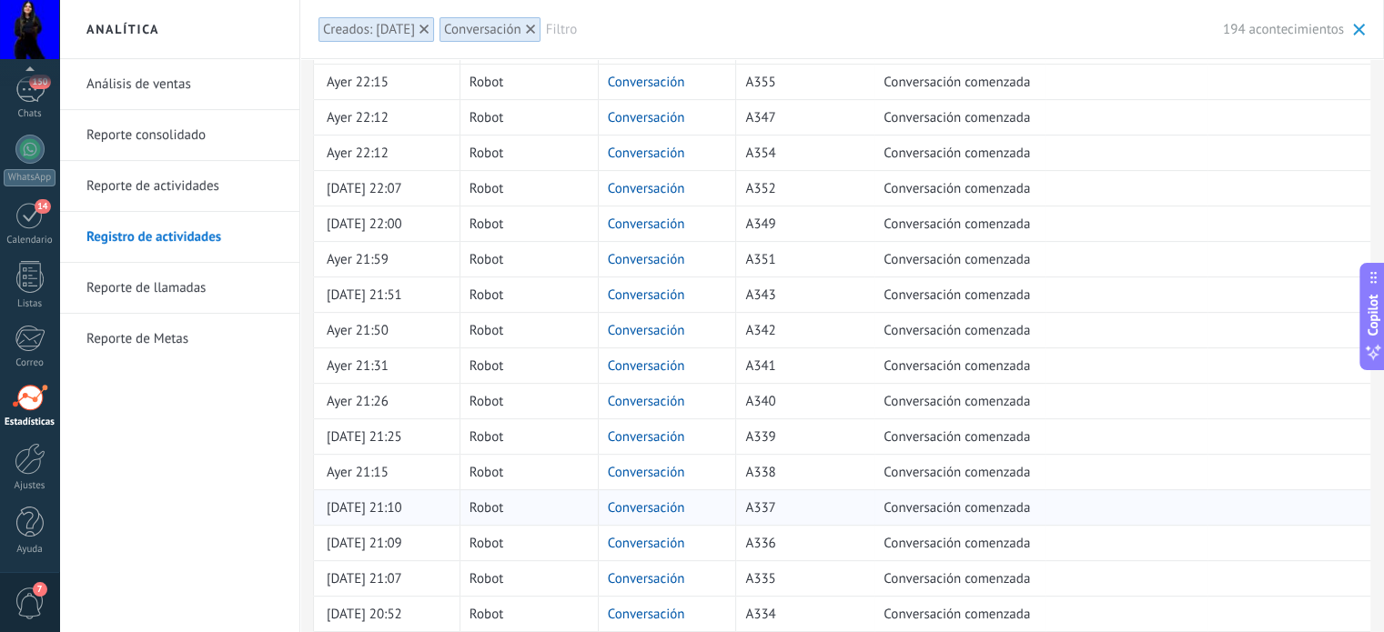
scroll to position [728, 0]
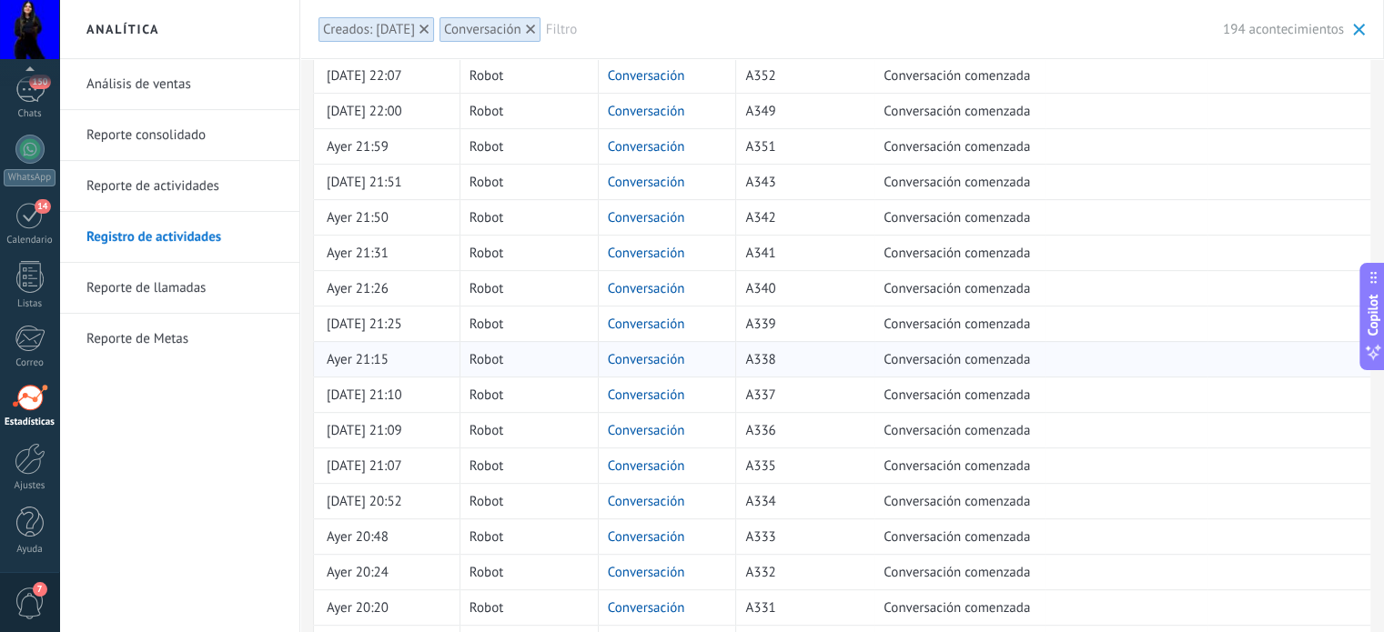
click at [625, 356] on link "Conversación" at bounding box center [646, 359] width 77 height 17
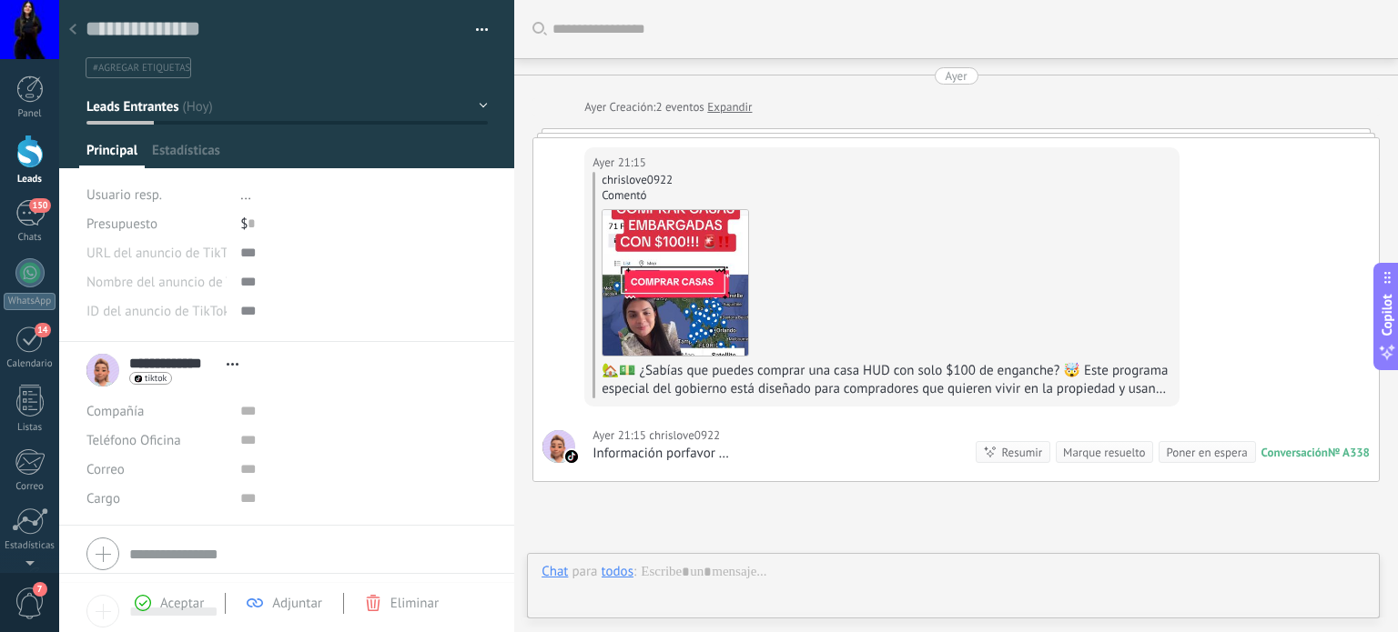
scroll to position [166, 0]
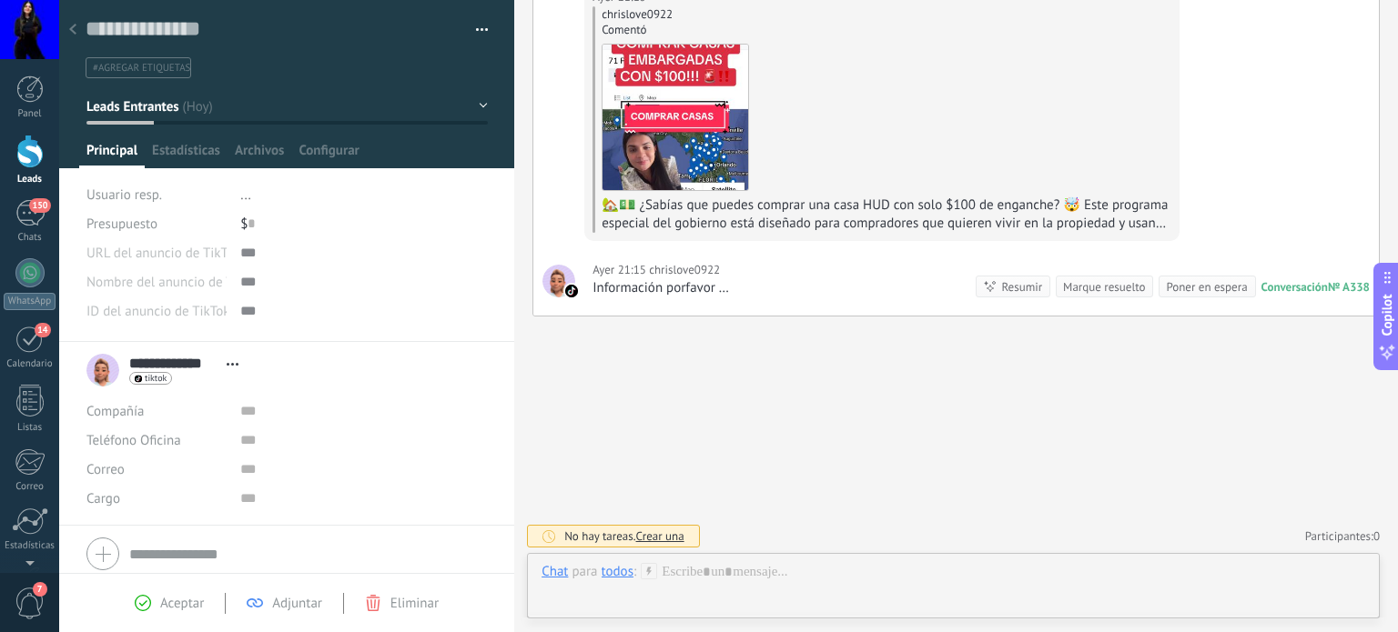
click at [800, 616] on div at bounding box center [953, 623] width 853 height 17
click at [769, 588] on div at bounding box center [953, 590] width 824 height 55
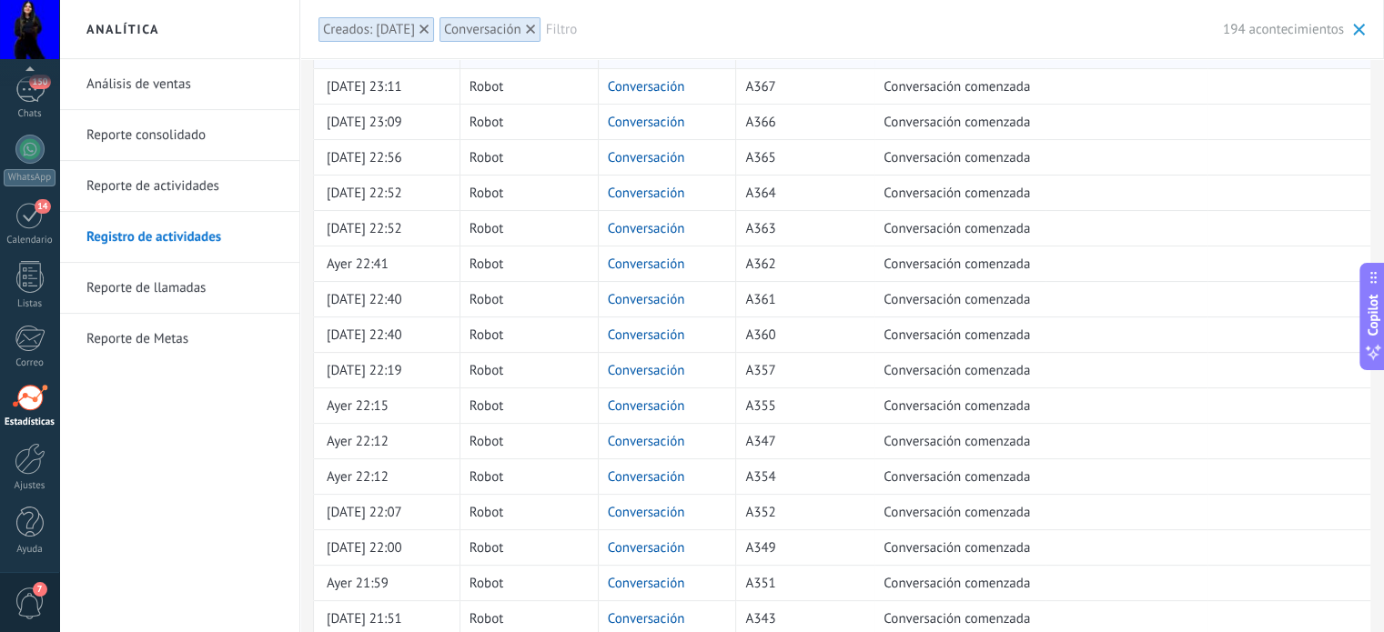
scroll to position [364, 0]
click at [652, 363] on link "Conversación" at bounding box center [646, 368] width 77 height 17
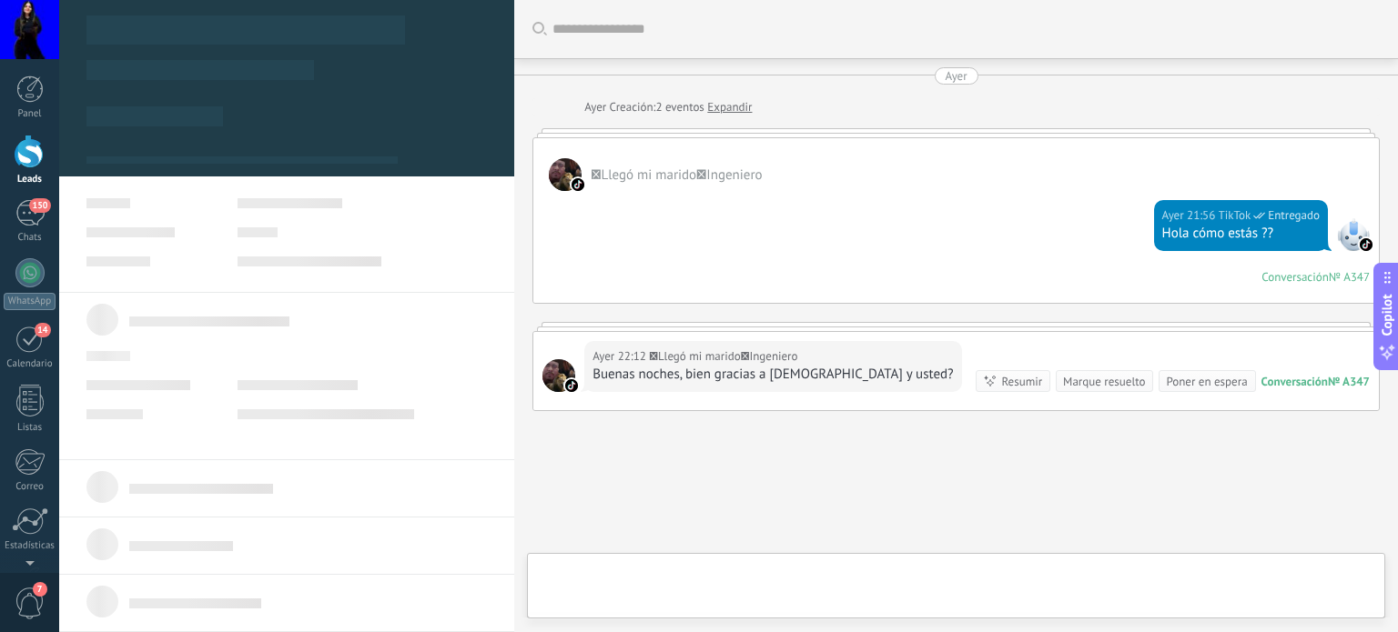
type textarea "**********"
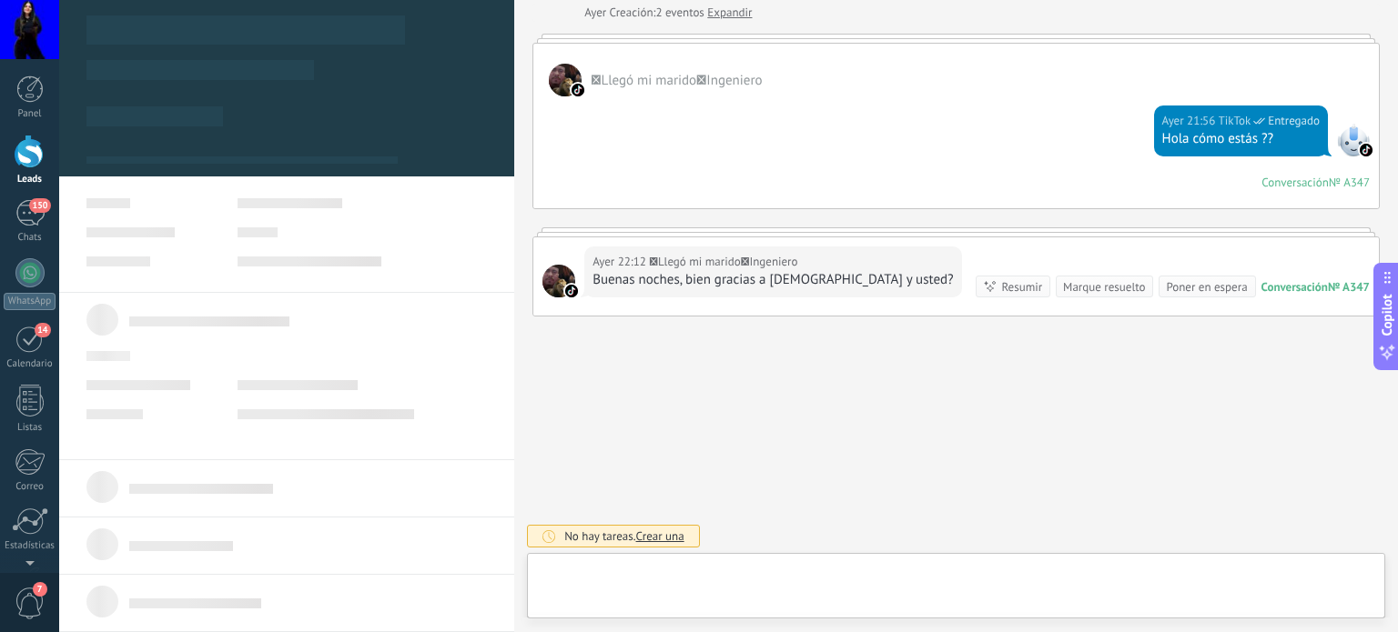
scroll to position [26, 0]
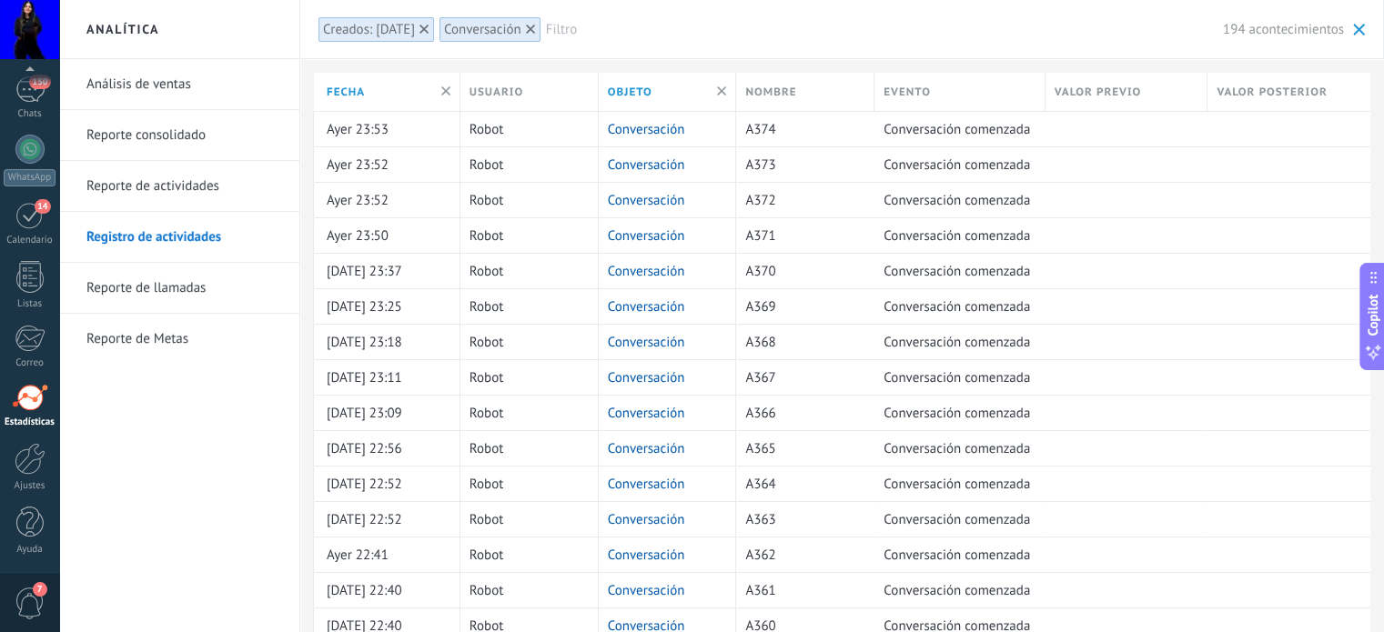
click at [526, 28] on icon at bounding box center [530, 29] width 9 height 9
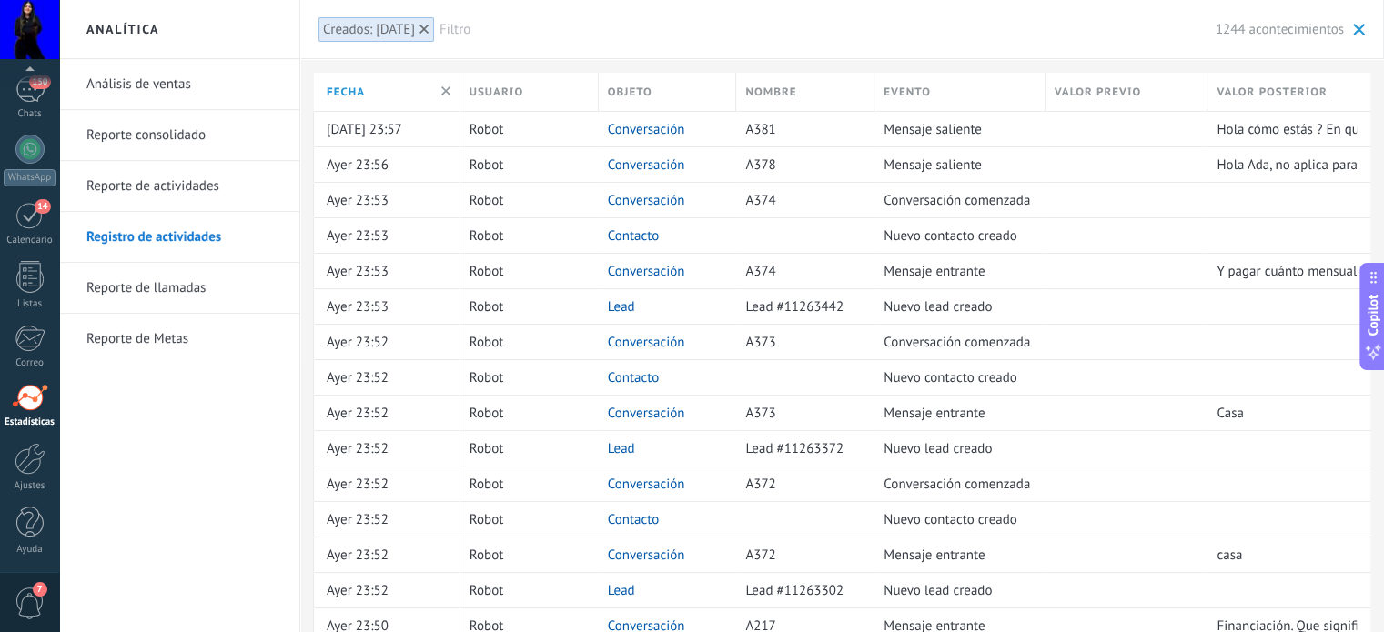
click at [466, 32] on span "Filtro" at bounding box center [828, 29] width 776 height 17
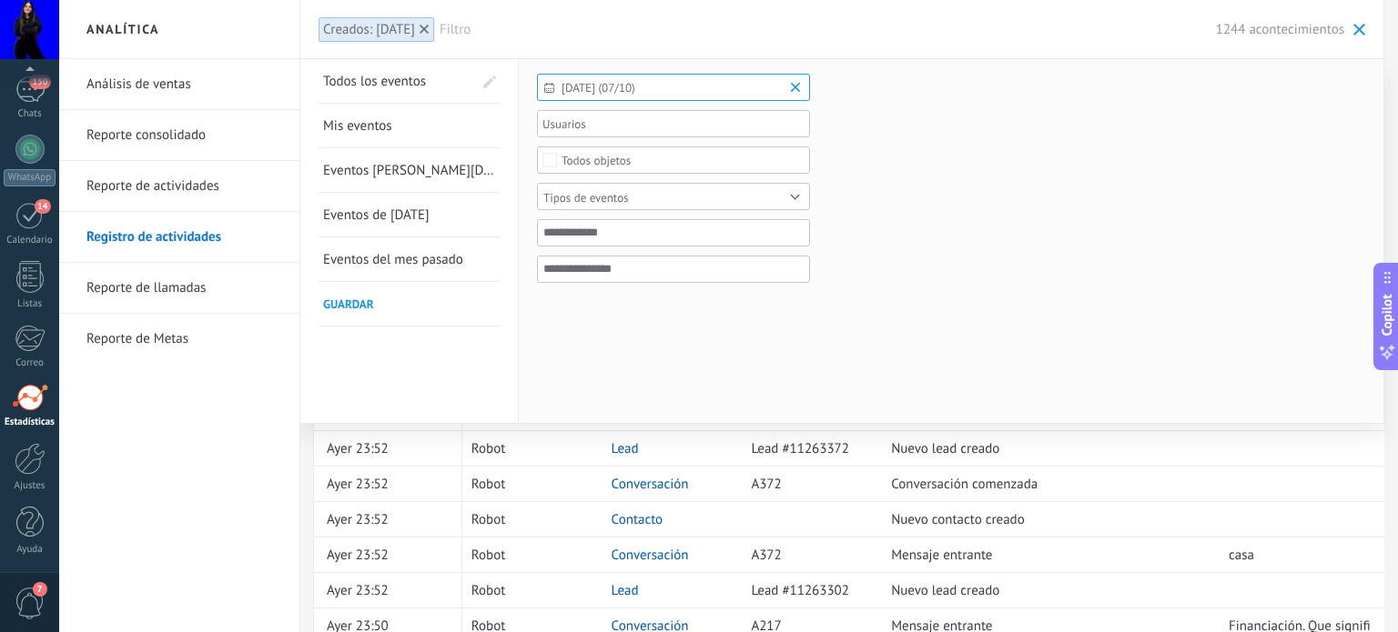
click at [608, 210] on div "[DATE] (07/10) Todo el tiempo [DATE] [DATE] Últimos ** 30 dias Esta semana La ú…" at bounding box center [673, 178] width 273 height 209
click at [608, 199] on div "Tipos de eventos" at bounding box center [586, 198] width 86 height 14
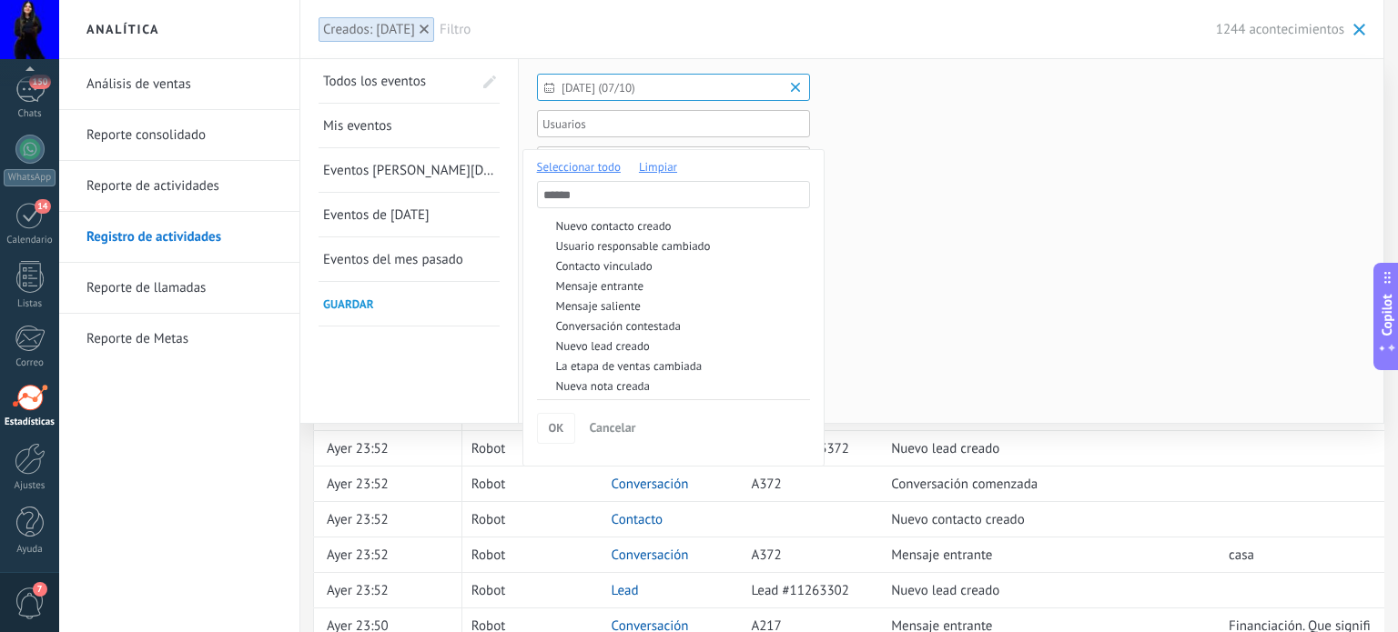
click at [624, 285] on div "Mensaje entrante" at bounding box center [681, 286] width 250 height 13
click at [601, 308] on div "Mensaje saliente" at bounding box center [681, 306] width 250 height 13
click at [593, 285] on div "Mensaje entrante" at bounding box center [681, 286] width 250 height 13
click at [592, 223] on div "Nuevo contacto creado" at bounding box center [681, 226] width 250 height 13
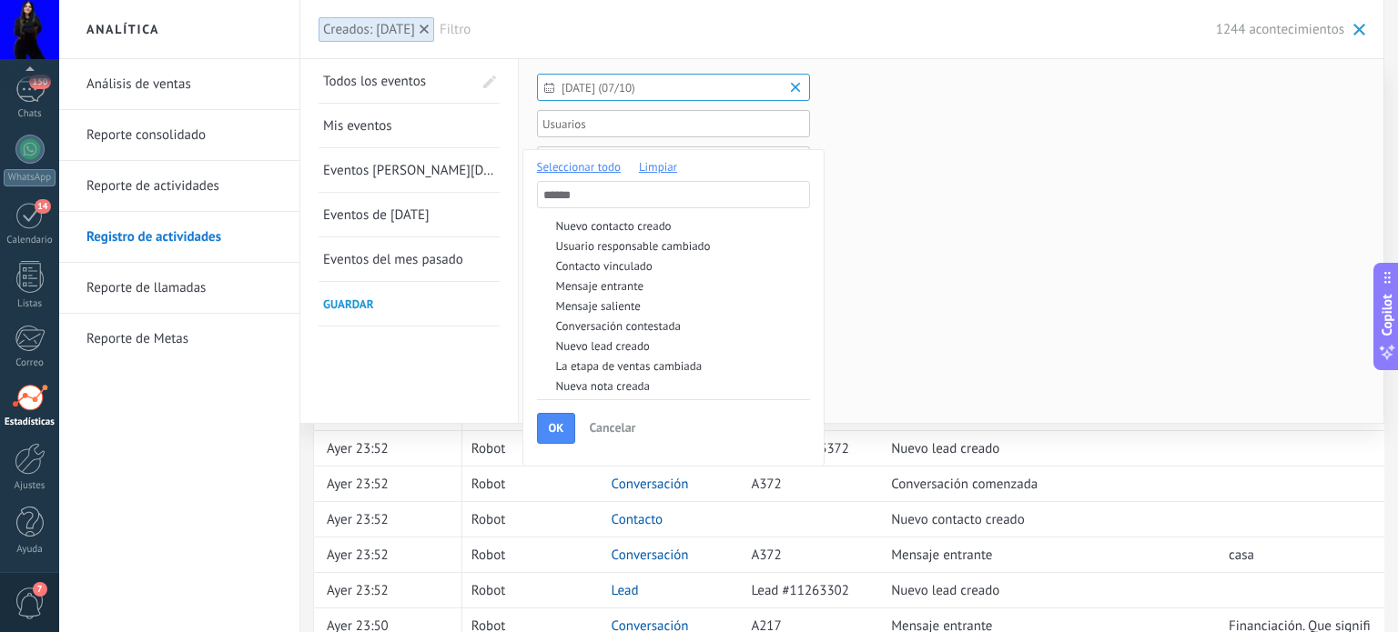
click at [600, 238] on label "Usuario responsable cambiado" at bounding box center [673, 246] width 273 height 18
click at [601, 265] on div "Contacto vinculado" at bounding box center [681, 266] width 250 height 13
click at [602, 283] on div "Mensaje entrante" at bounding box center [681, 286] width 250 height 13
click at [612, 321] on div "Conversación contestada" at bounding box center [681, 326] width 250 height 13
click at [604, 343] on div "Nuevo lead creado" at bounding box center [681, 346] width 250 height 13
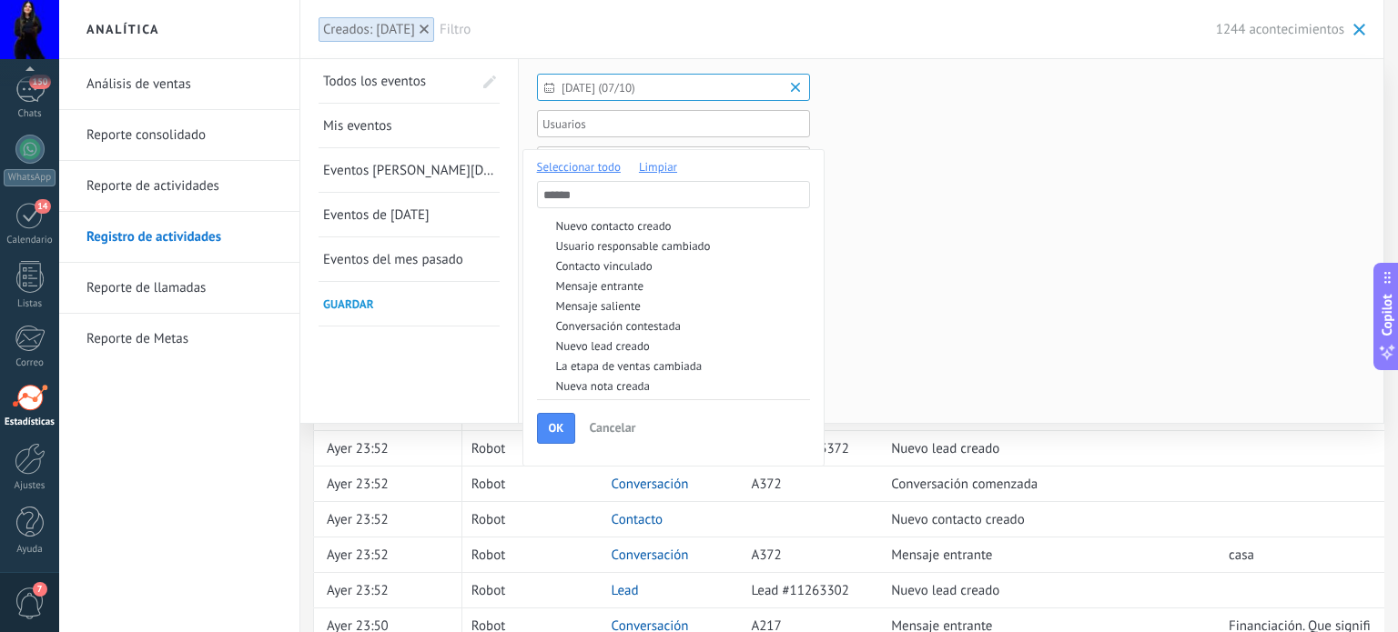
click at [604, 369] on div "La etapa de ventas cambiada" at bounding box center [681, 366] width 250 height 13
click at [598, 389] on div "Nueva nota creada" at bounding box center [681, 386] width 250 height 13
click at [546, 422] on div "OK" at bounding box center [556, 428] width 39 height 31
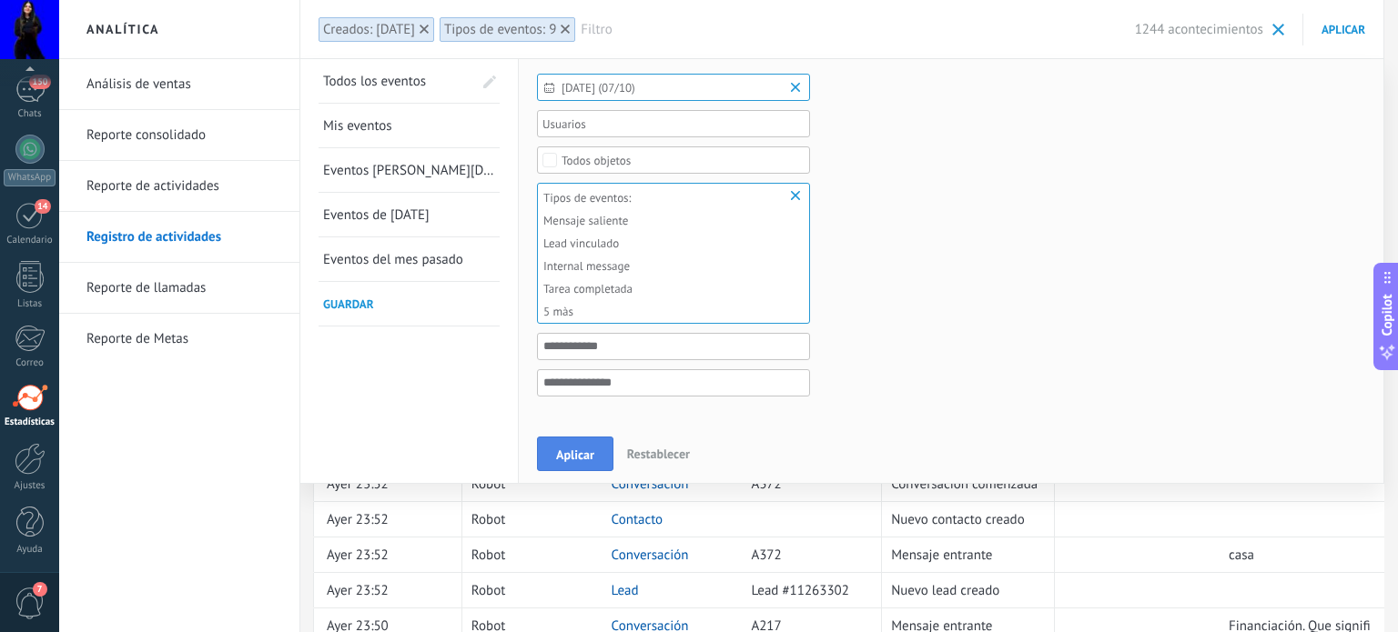
click at [577, 449] on span "Aplicar" at bounding box center [575, 455] width 38 height 13
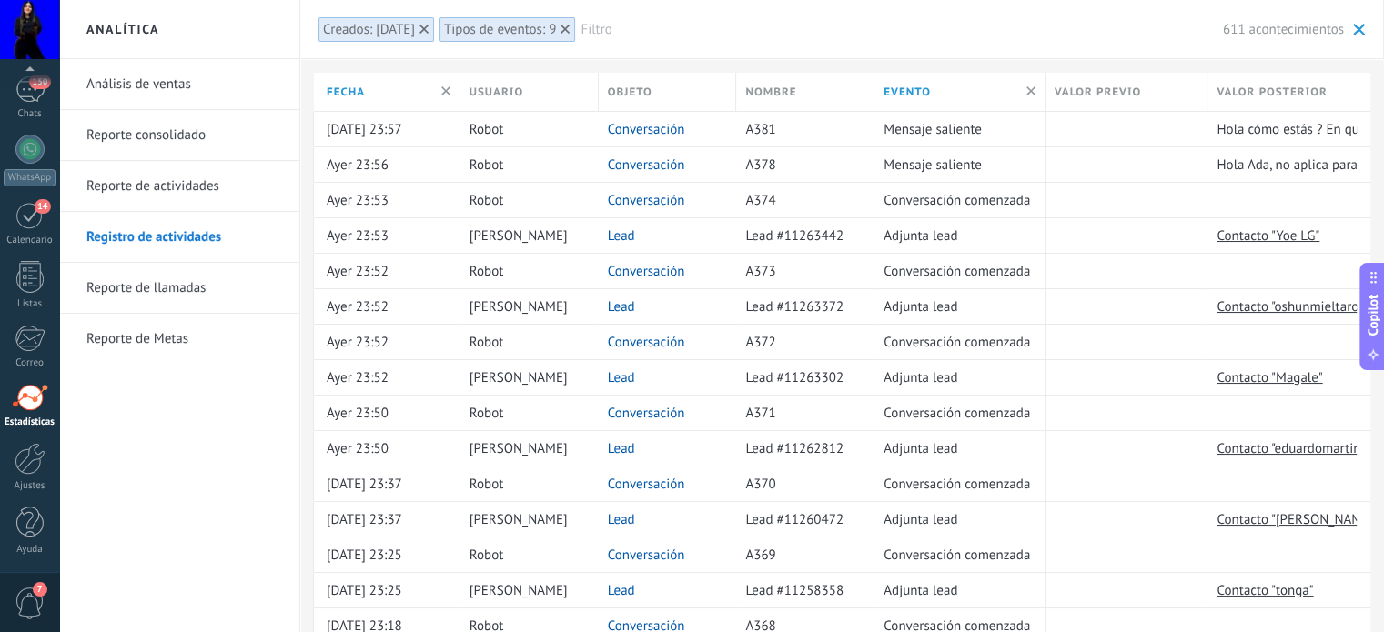
click at [495, 32] on div "Tipos de eventos: 9" at bounding box center [500, 29] width 112 height 17
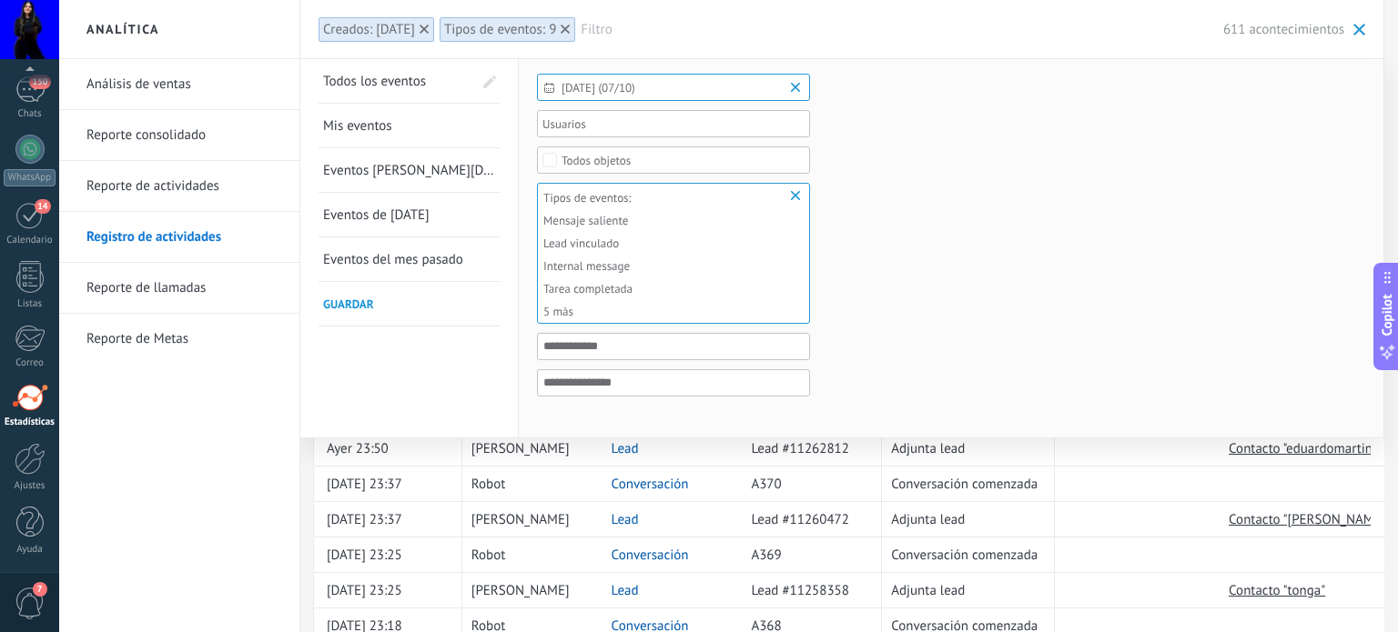
click at [612, 225] on div "Mensaje saliente" at bounding box center [587, 221] width 89 height 14
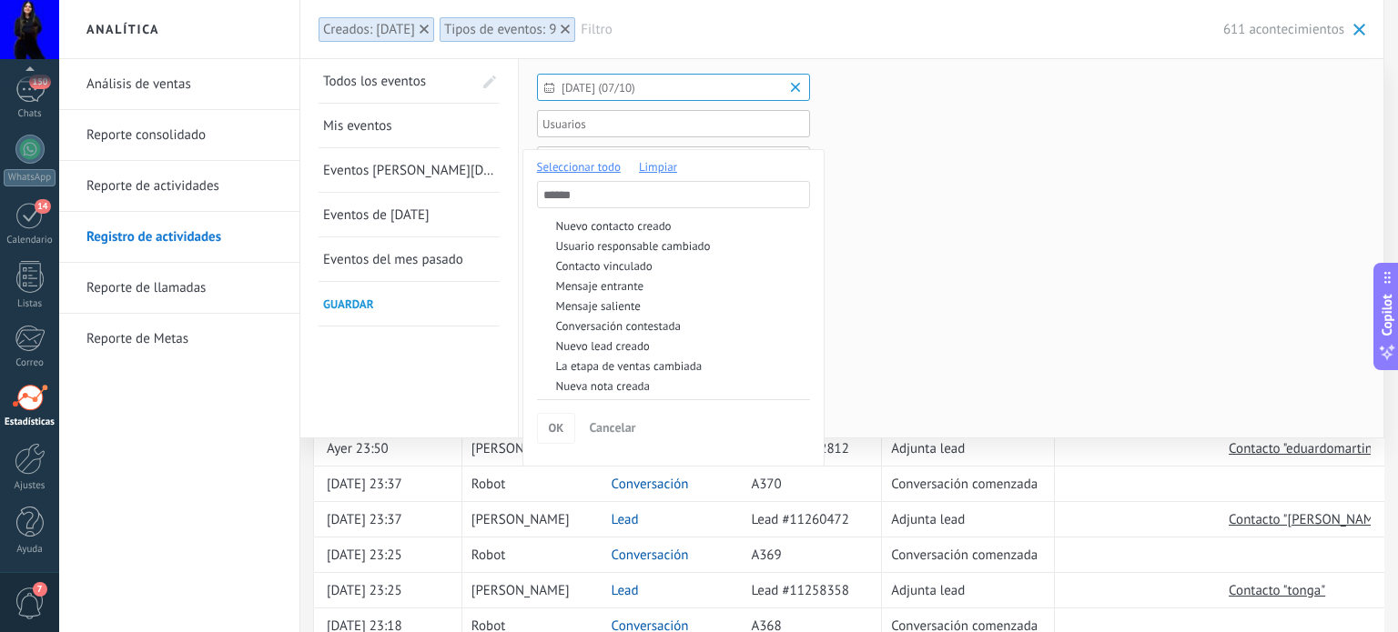
click at [637, 307] on div "Mensaje saliente" at bounding box center [681, 306] width 250 height 13
click at [615, 298] on label "Mensaje saliente" at bounding box center [673, 306] width 273 height 18
click at [558, 429] on span "OK" at bounding box center [556, 427] width 15 height 15
click at [1062, 259] on div at bounding box center [699, 316] width 1398 height 632
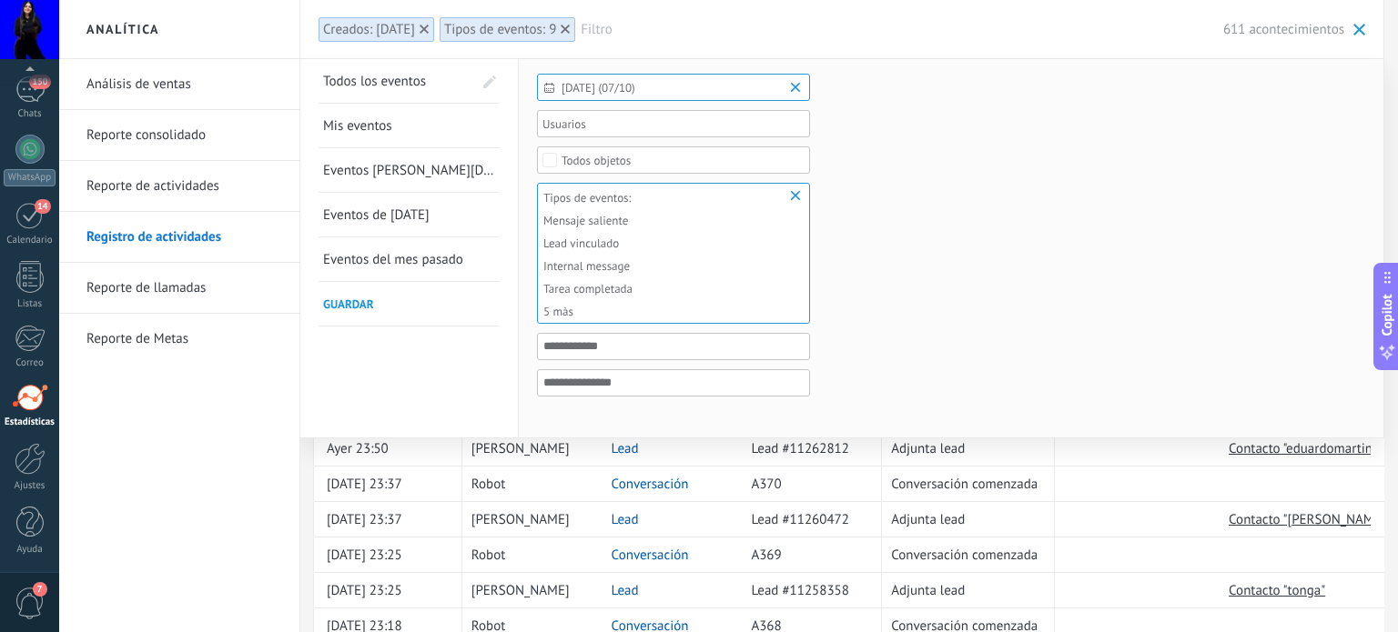
click at [981, 274] on form "[DATE] (07/10) Todo el tiempo [DATE] [DATE] Últimos ** 30 dias Esta semana La ú…" at bounding box center [951, 247] width 828 height 346
click at [1357, 34] on span at bounding box center [1359, 30] width 12 height 12
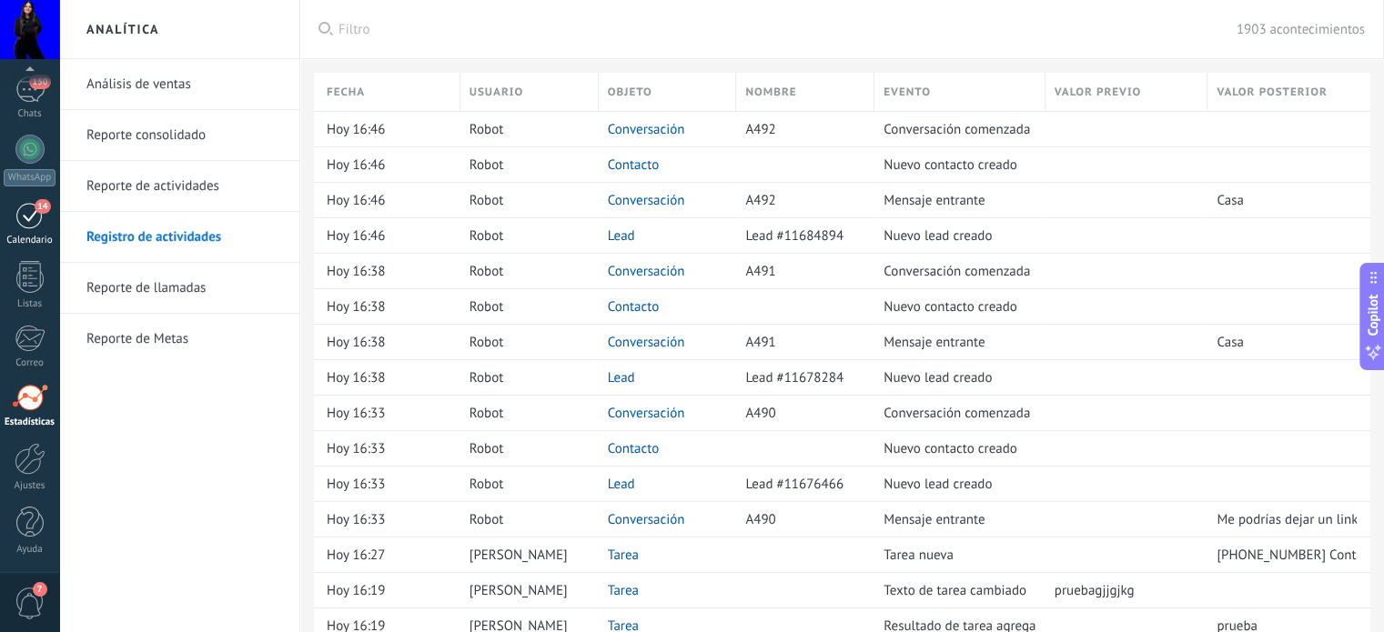
click at [44, 221] on link "14 Calendario" at bounding box center [29, 224] width 59 height 46
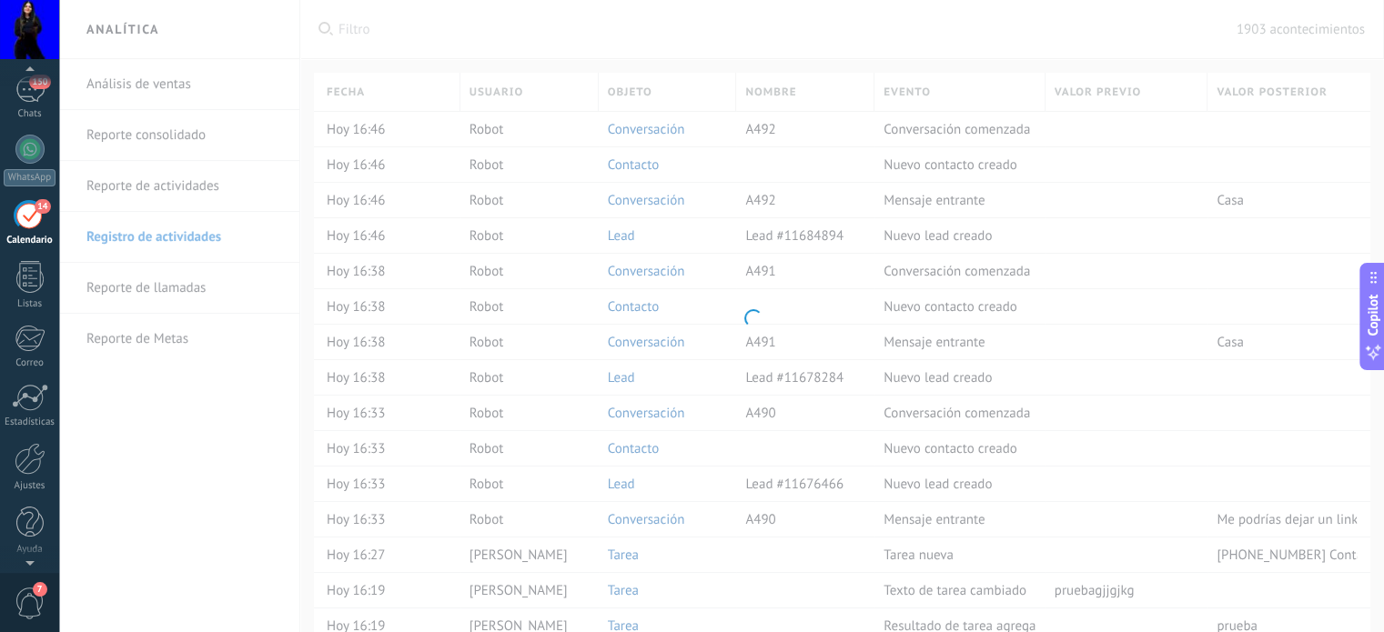
scroll to position [51, 0]
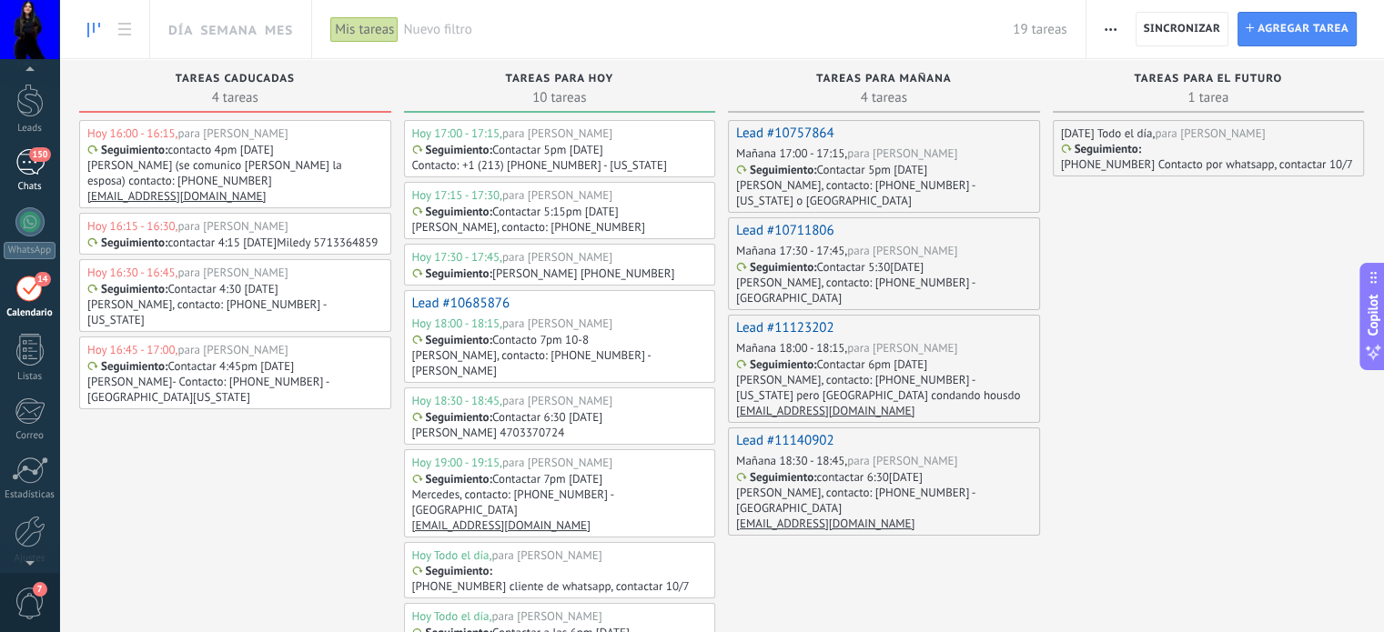
click at [40, 168] on div "150" at bounding box center [29, 162] width 29 height 26
